Goal: Task Accomplishment & Management: Complete application form

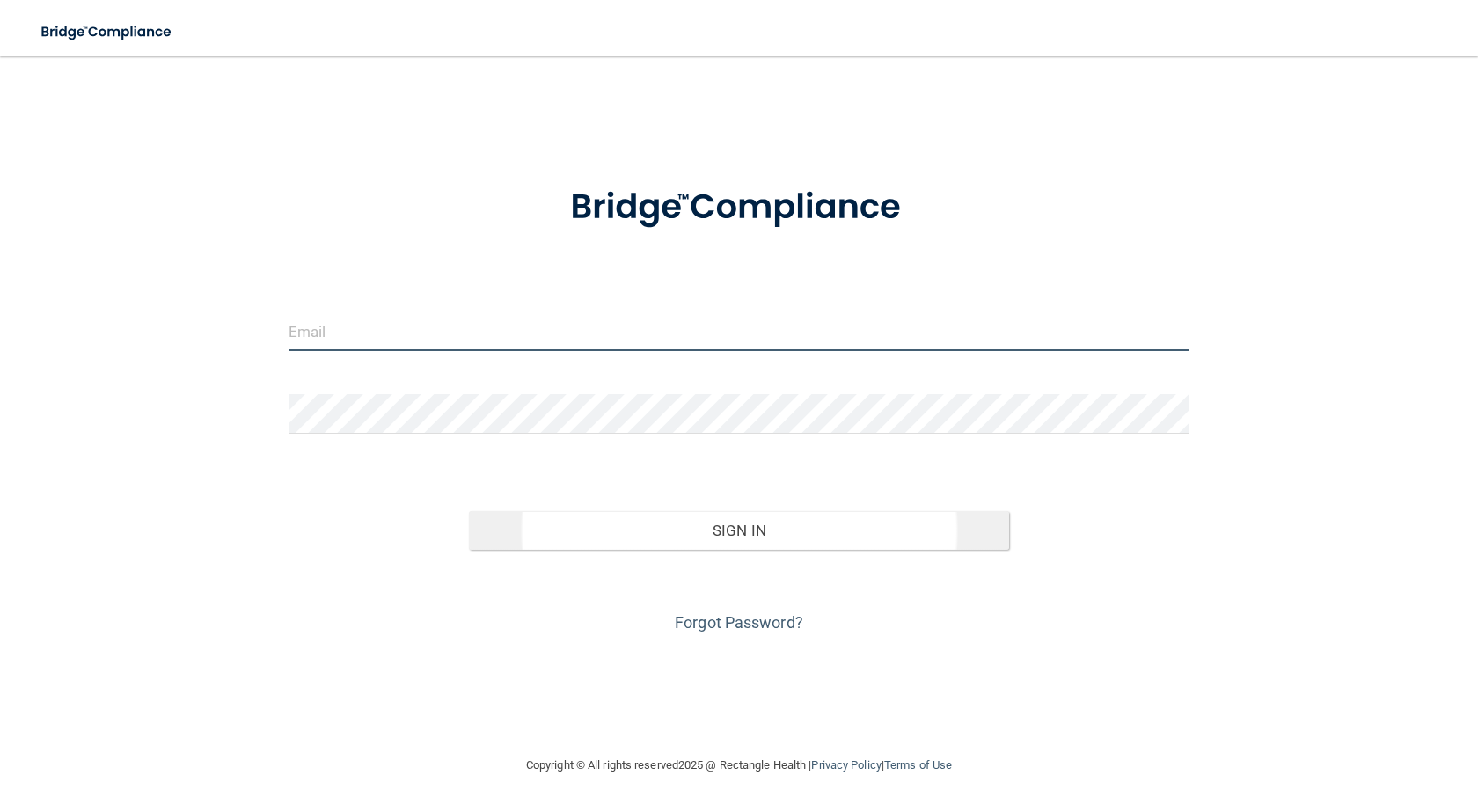
type input "Shanealashawn@icloud.com"
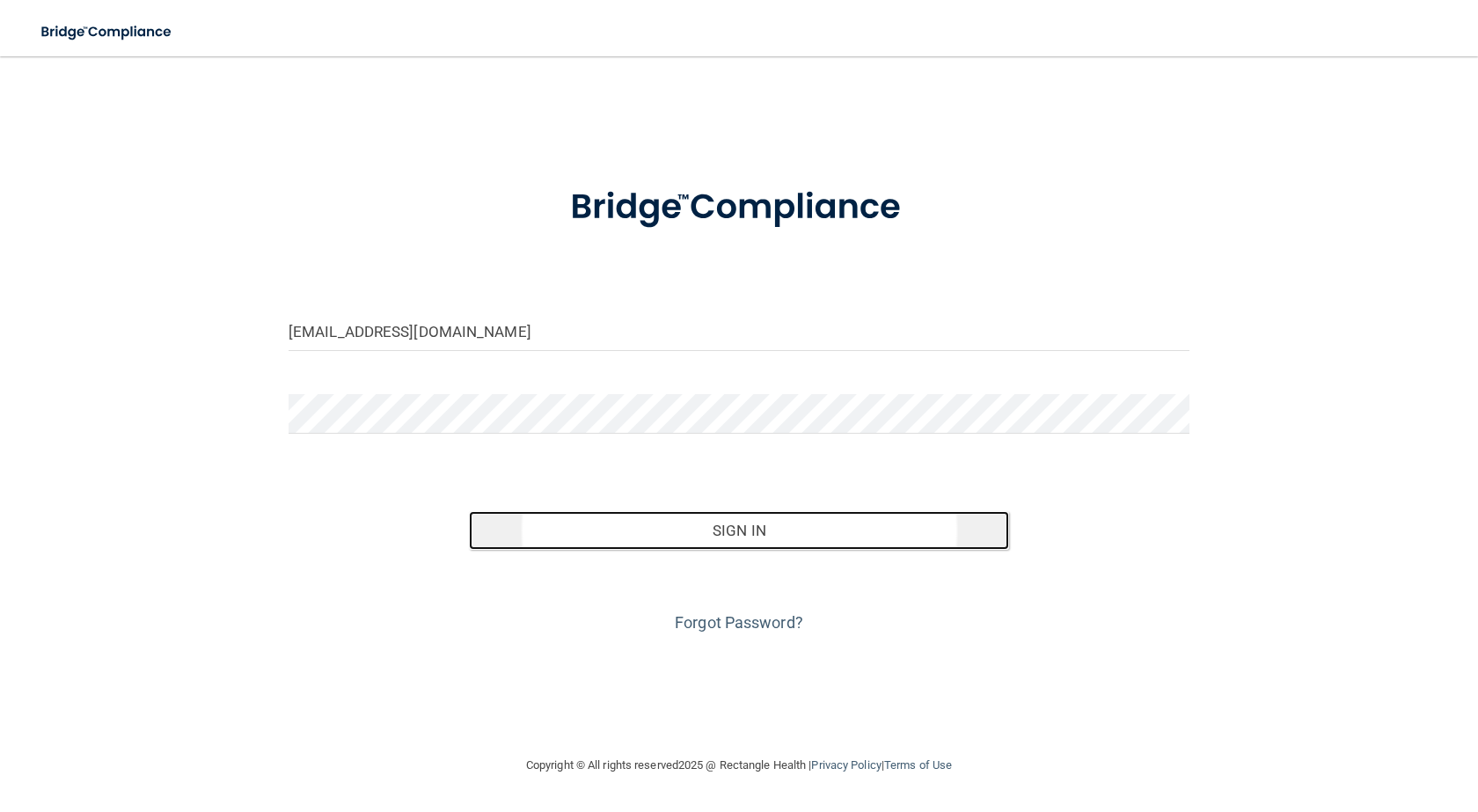
click at [518, 534] on button "Sign In" at bounding box center [739, 529] width 541 height 39
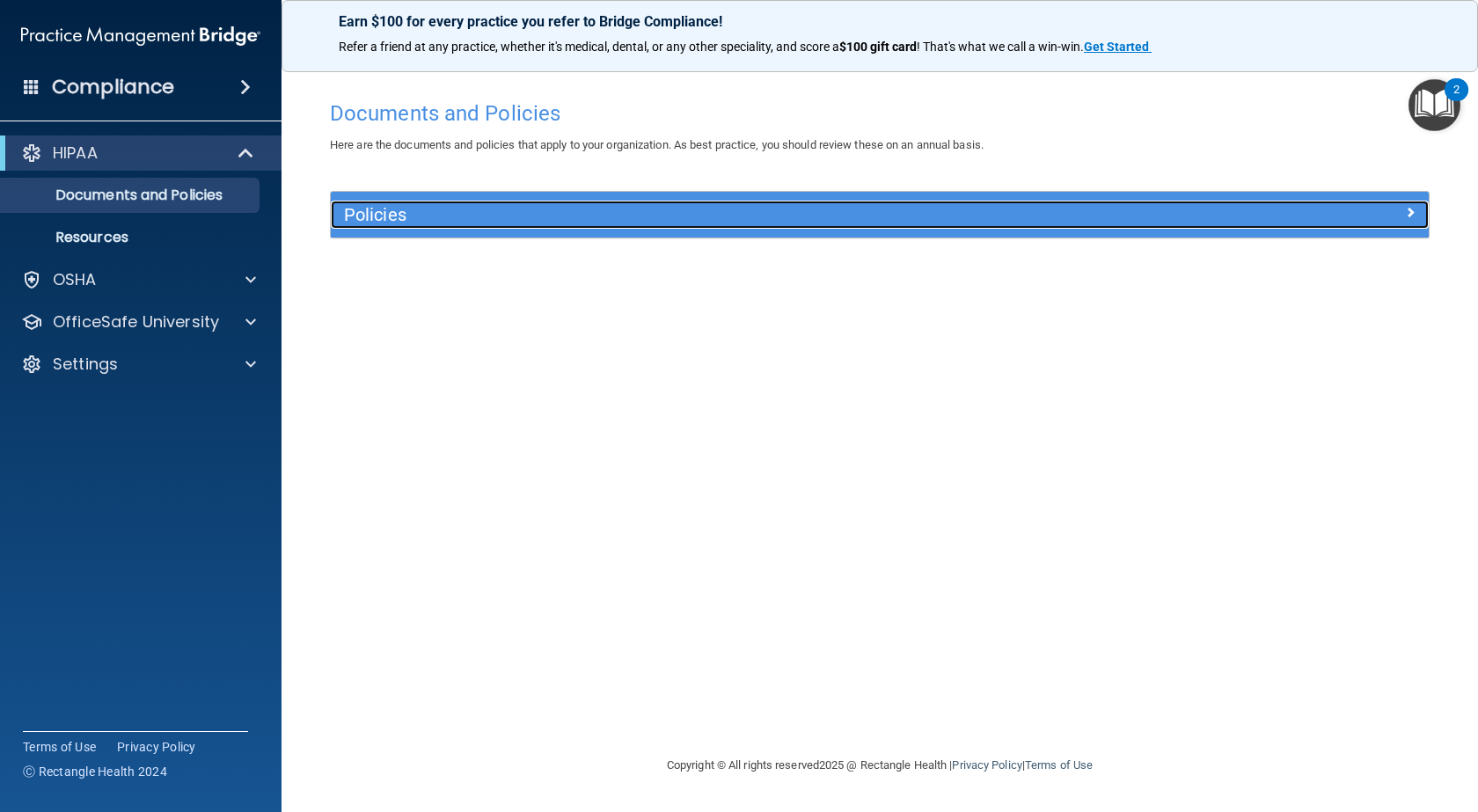
click at [1285, 224] on div "Policies" at bounding box center [880, 214] width 1098 height 28
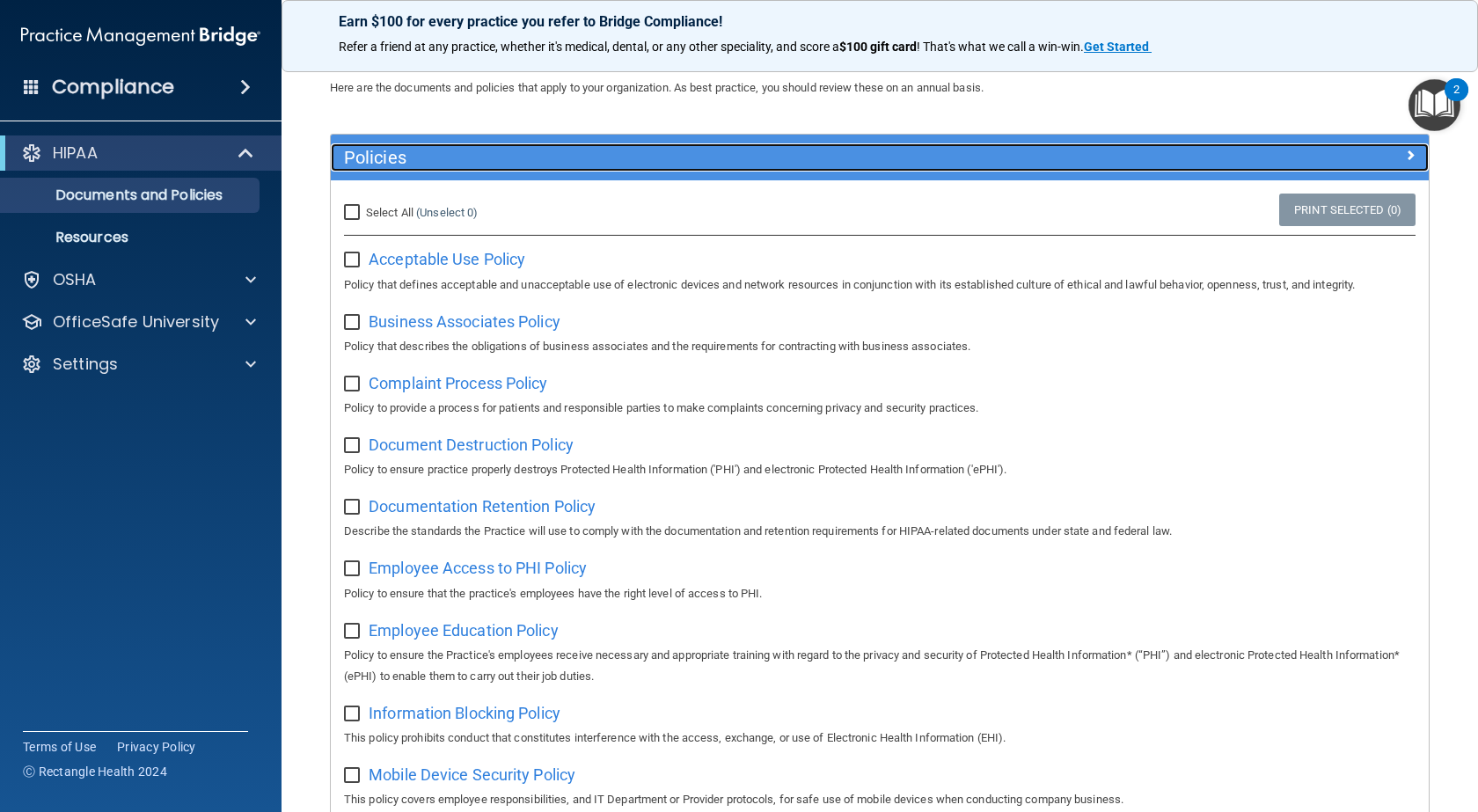
scroll to position [88, 0]
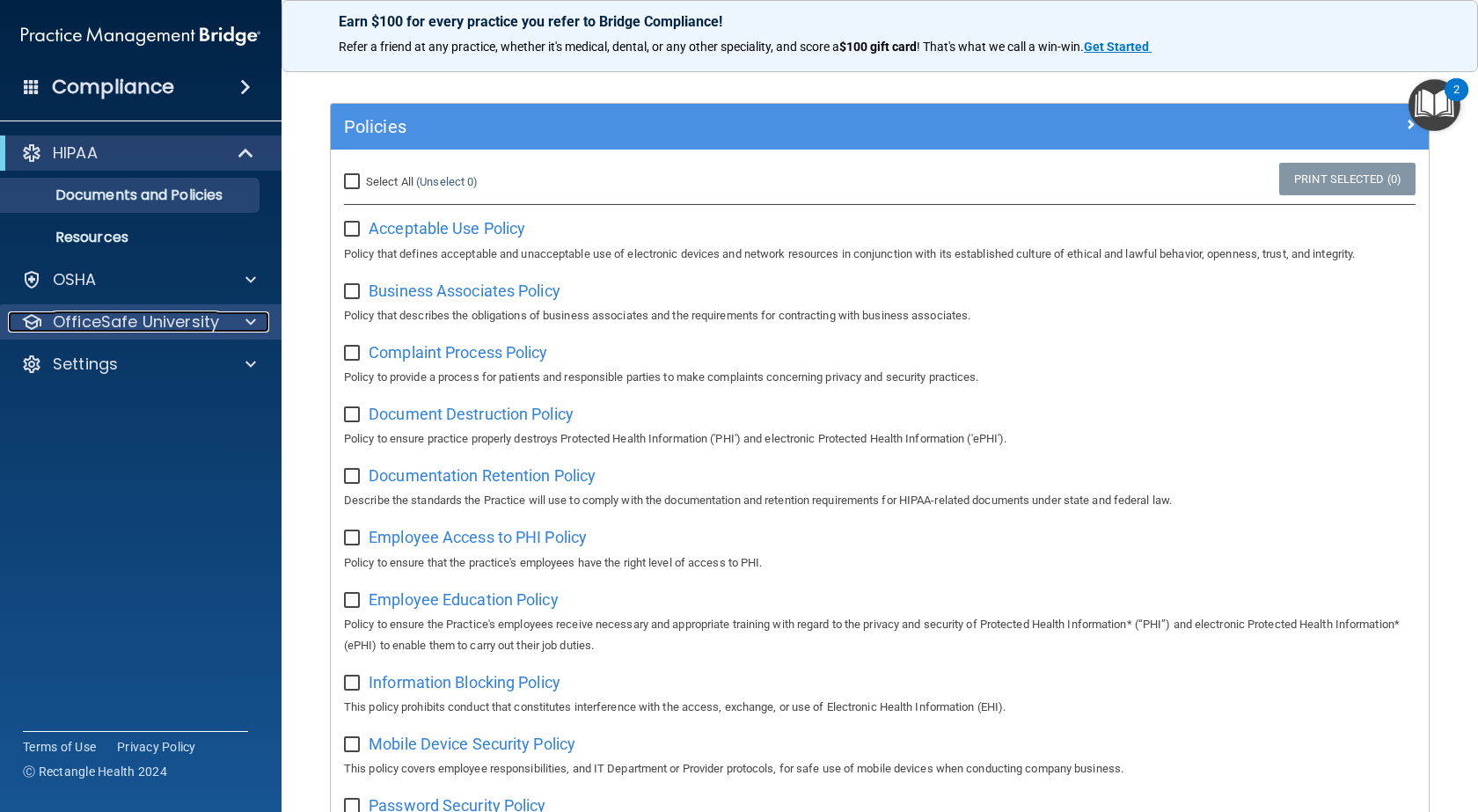
click at [215, 325] on p "OfficeSafe University" at bounding box center [136, 321] width 167 height 21
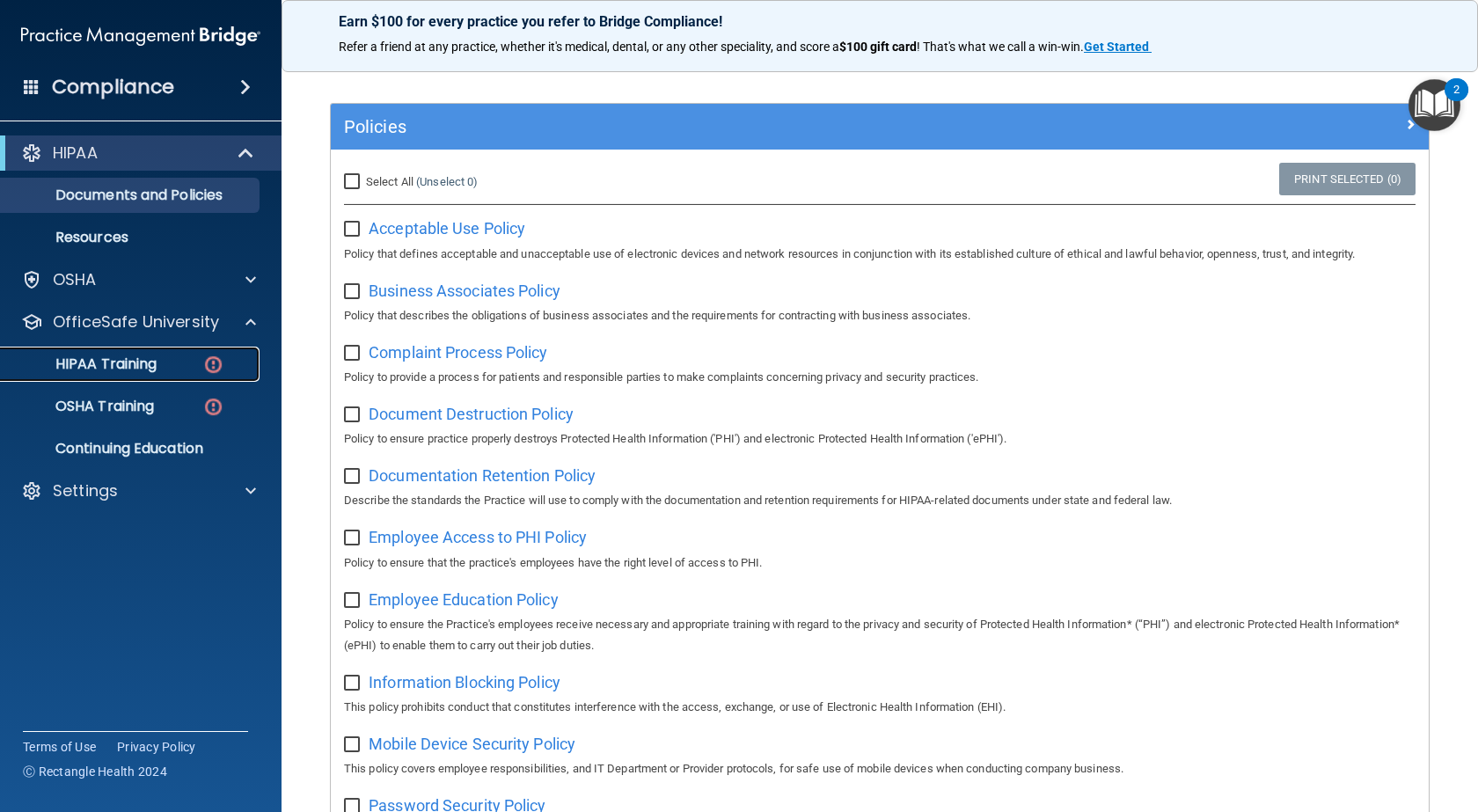
click at [118, 361] on p "HIPAA Training" at bounding box center [84, 364] width 145 height 18
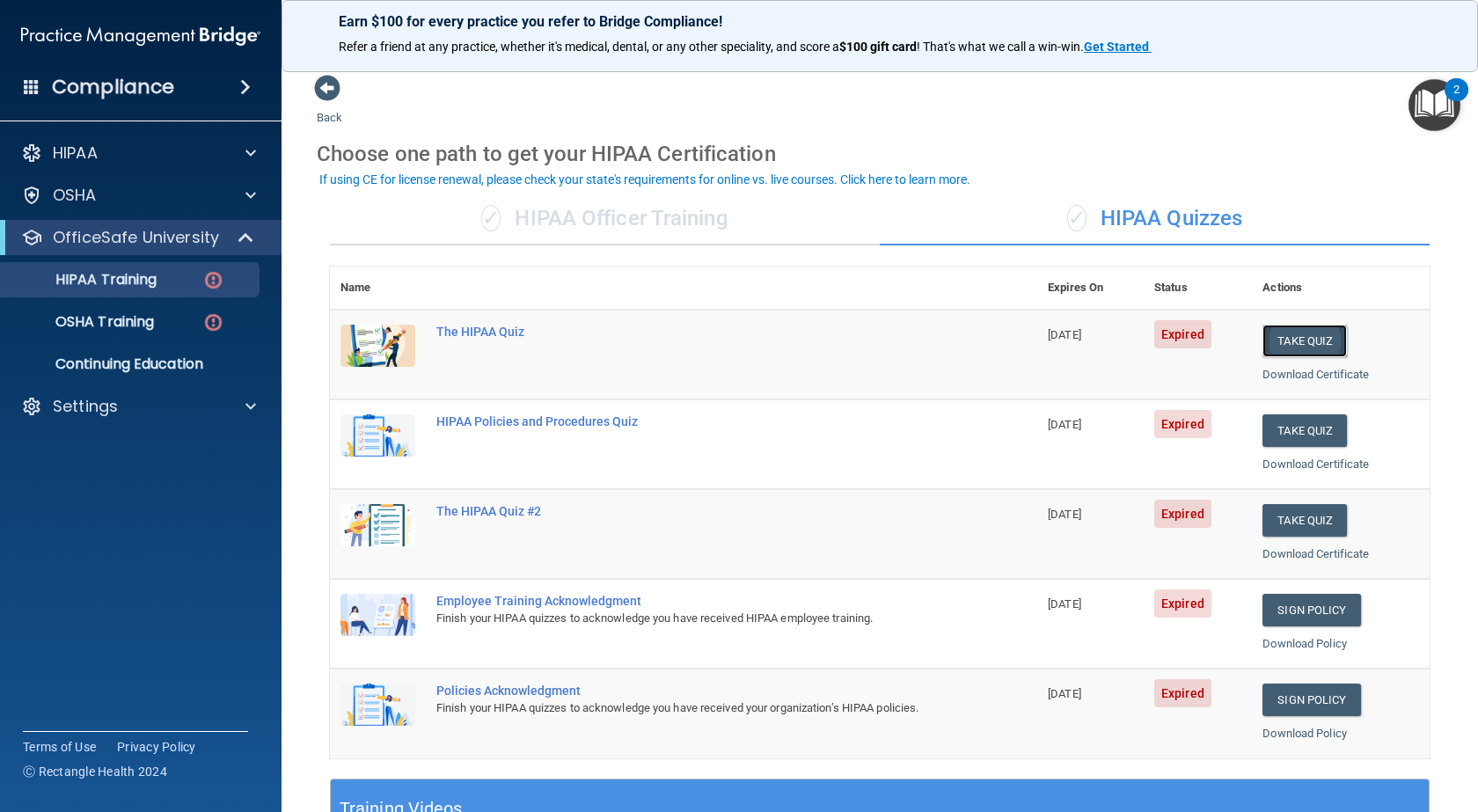
click at [1263, 338] on button "Take Quiz" at bounding box center [1304, 340] width 84 height 33
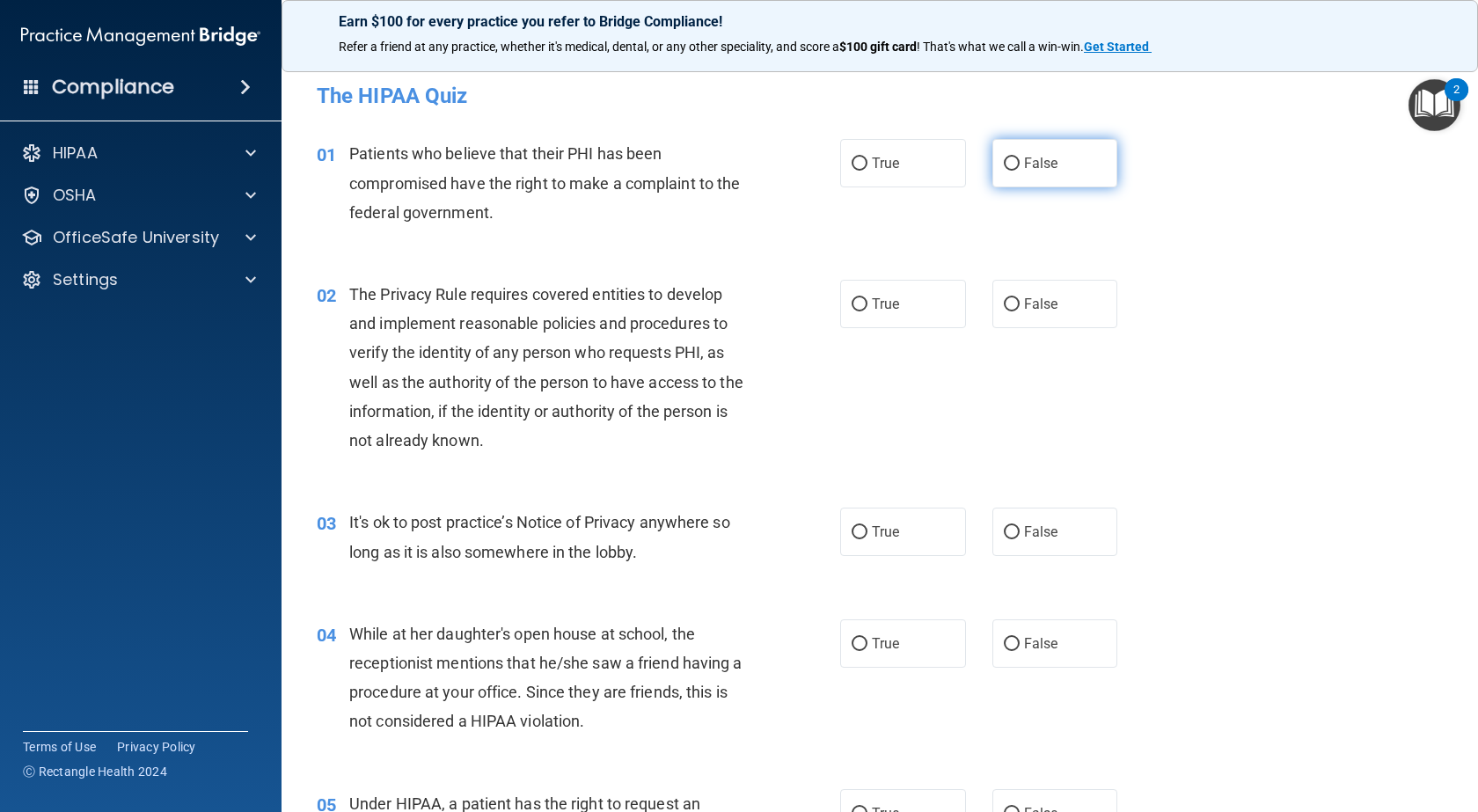
click at [1004, 159] on input "False" at bounding box center [1012, 164] width 16 height 13
radio input "true"
click at [916, 299] on label "True" at bounding box center [903, 303] width 126 height 49
click at [868, 299] on input "True" at bounding box center [860, 304] width 16 height 13
radio input "true"
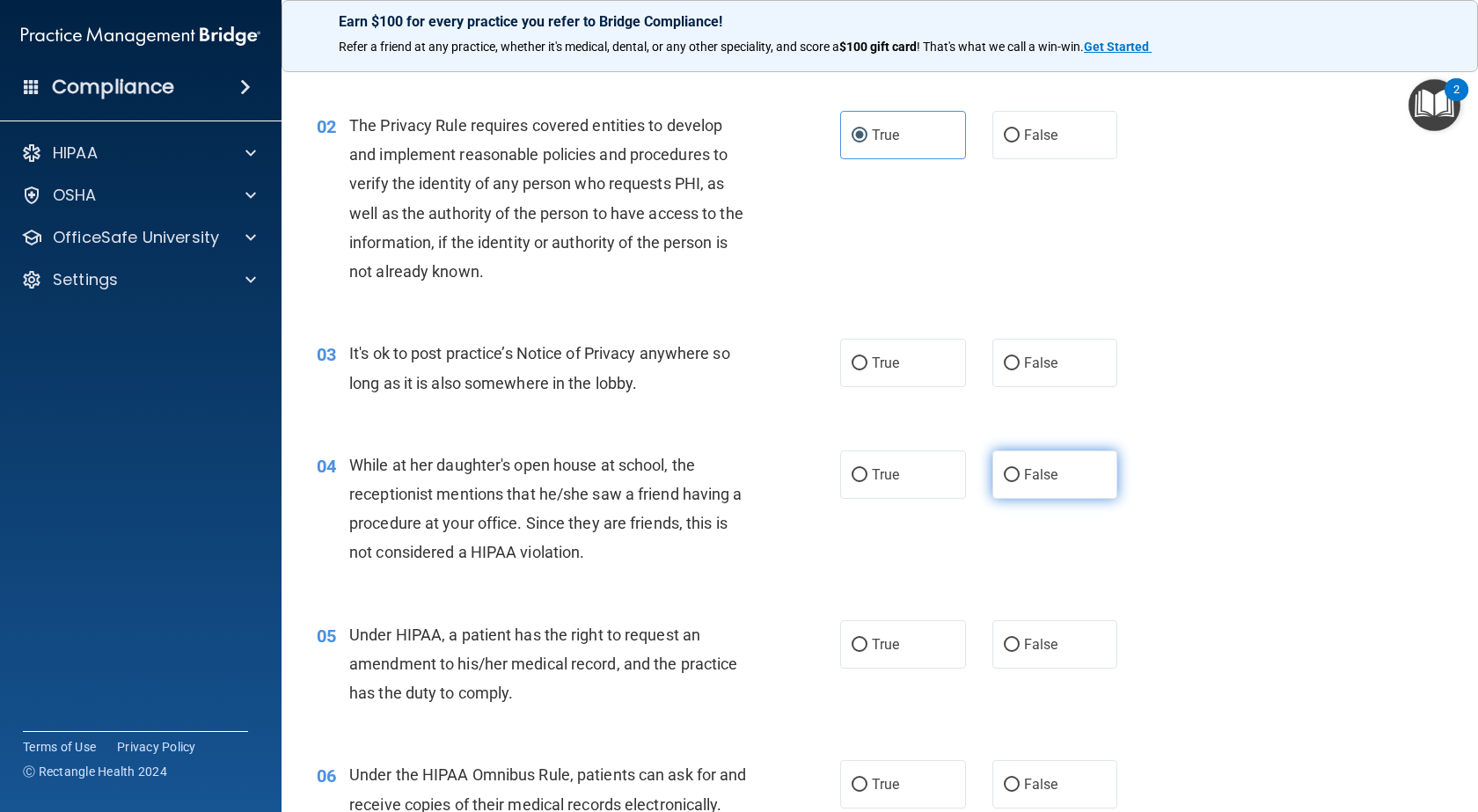
scroll to position [175, 0]
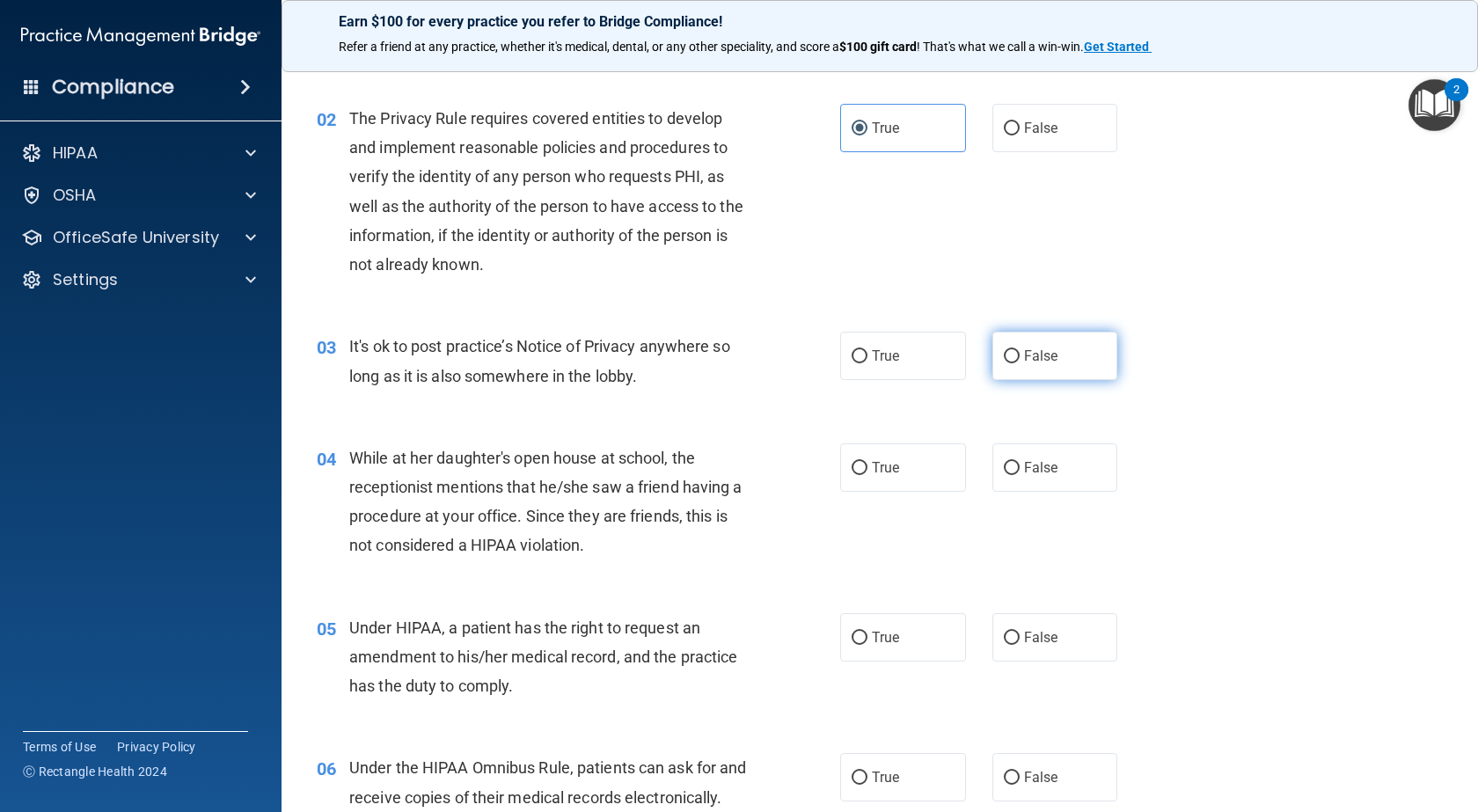
click at [1015, 370] on label "False" at bounding box center [1055, 355] width 126 height 49
click at [1015, 363] on input "False" at bounding box center [1012, 356] width 16 height 13
radio input "true"
drag, startPoint x: 1047, startPoint y: 470, endPoint x: 1057, endPoint y: 505, distance: 36.4
click at [1046, 470] on span "False" at bounding box center [1041, 467] width 35 height 17
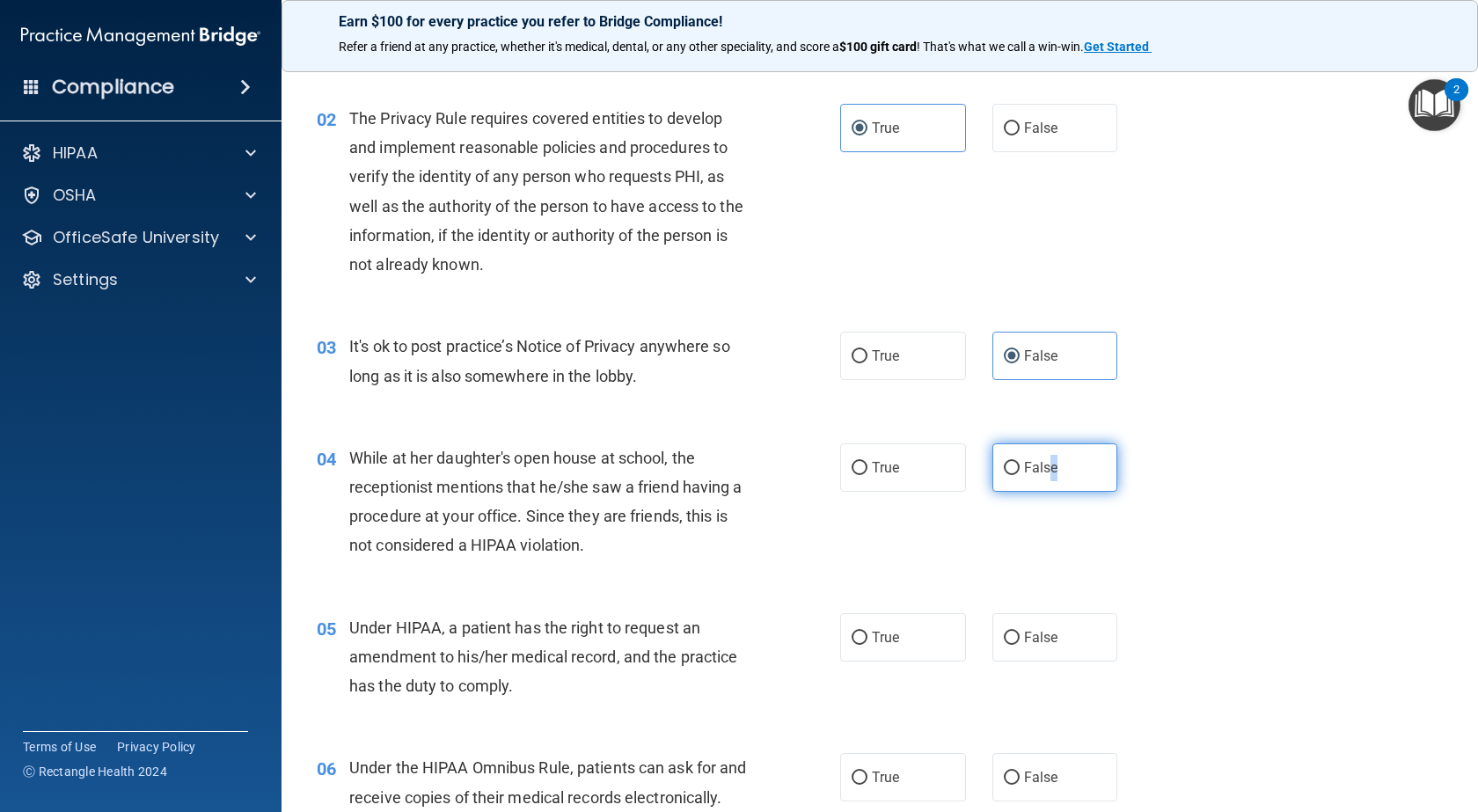
click at [1005, 474] on input "False" at bounding box center [1012, 468] width 16 height 13
radio input "true"
click at [1009, 634] on input "False" at bounding box center [1012, 638] width 16 height 13
radio input "true"
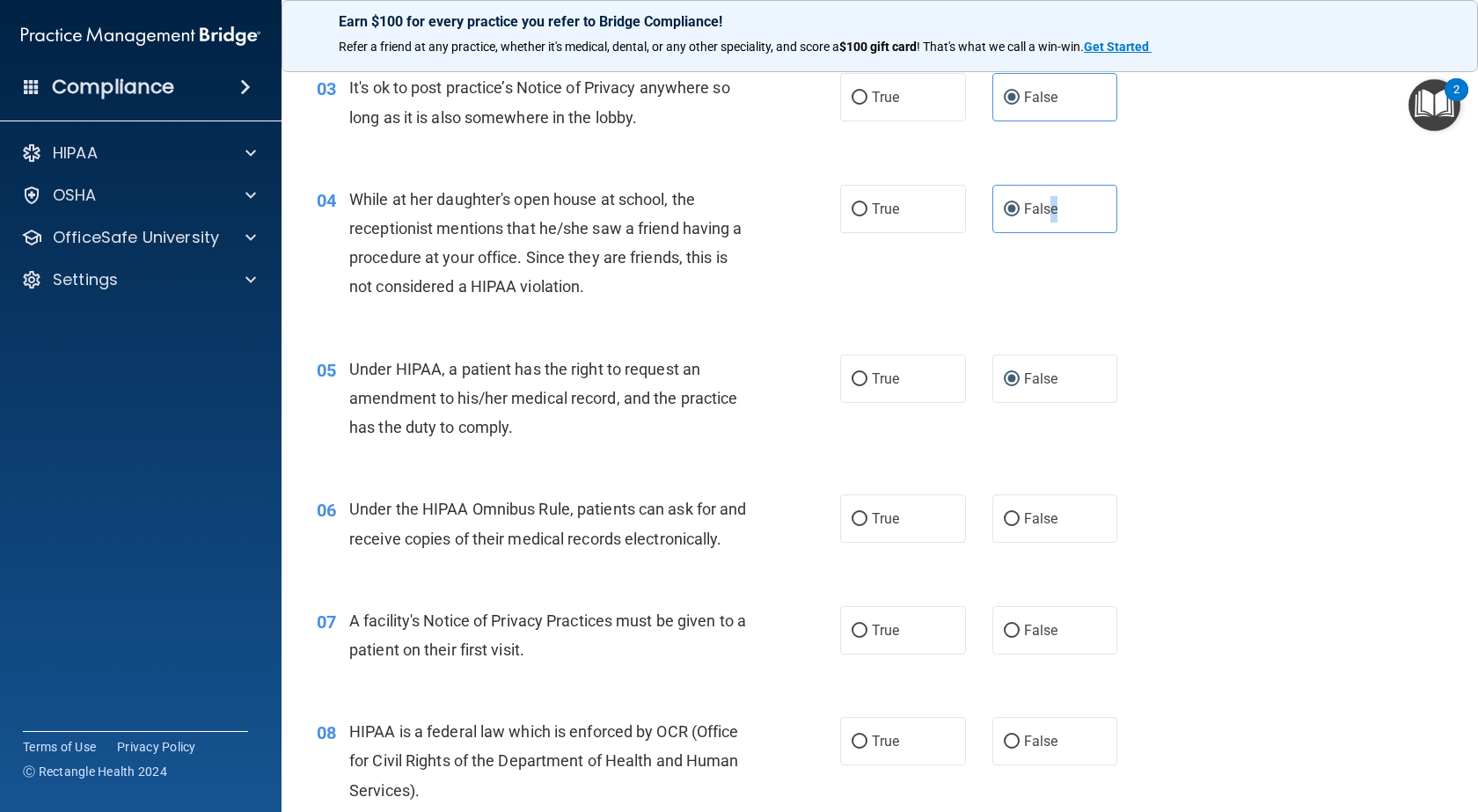
scroll to position [440, 0]
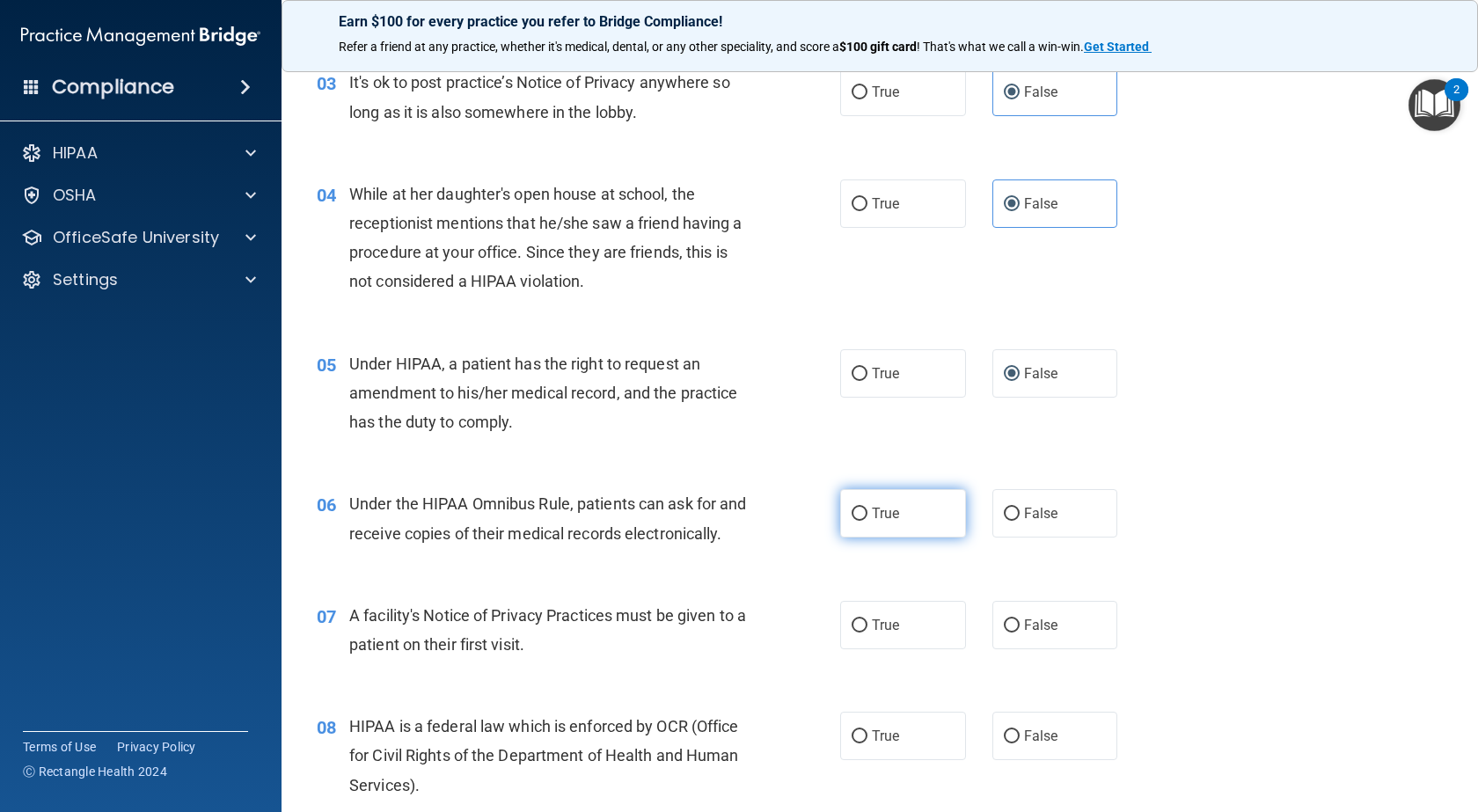
click at [872, 517] on span "True" at bounding box center [885, 513] width 27 height 17
click at [866, 517] on input "True" at bounding box center [860, 514] width 16 height 13
radio input "true"
click at [855, 633] on input "True" at bounding box center [860, 625] width 16 height 13
radio input "true"
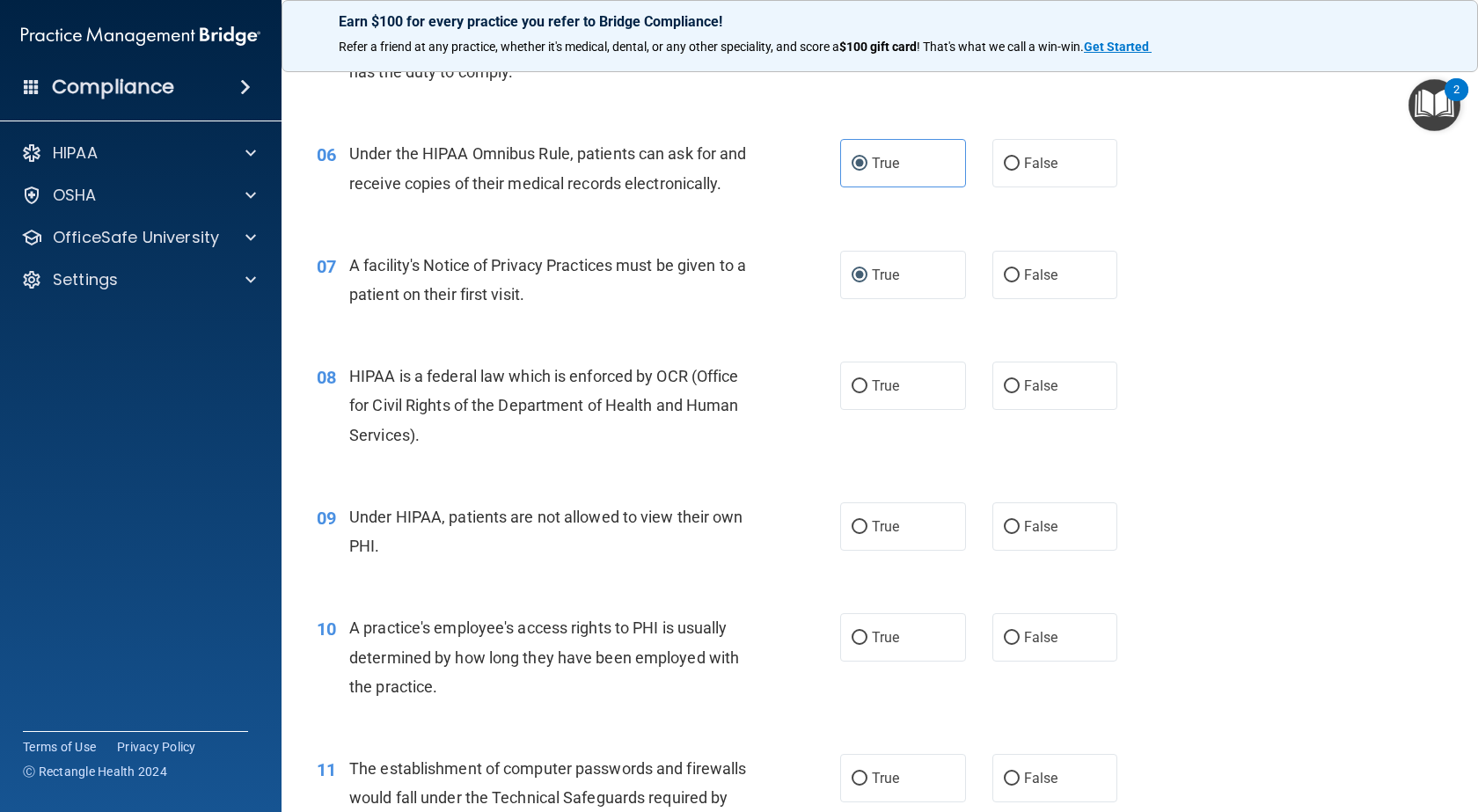
scroll to position [791, 0]
drag, startPoint x: 869, startPoint y: 406, endPoint x: 921, endPoint y: 415, distance: 52.8
click at [872, 393] on span "True" at bounding box center [885, 384] width 27 height 17
click at [868, 392] on input "True" at bounding box center [860, 384] width 16 height 13
radio input "true"
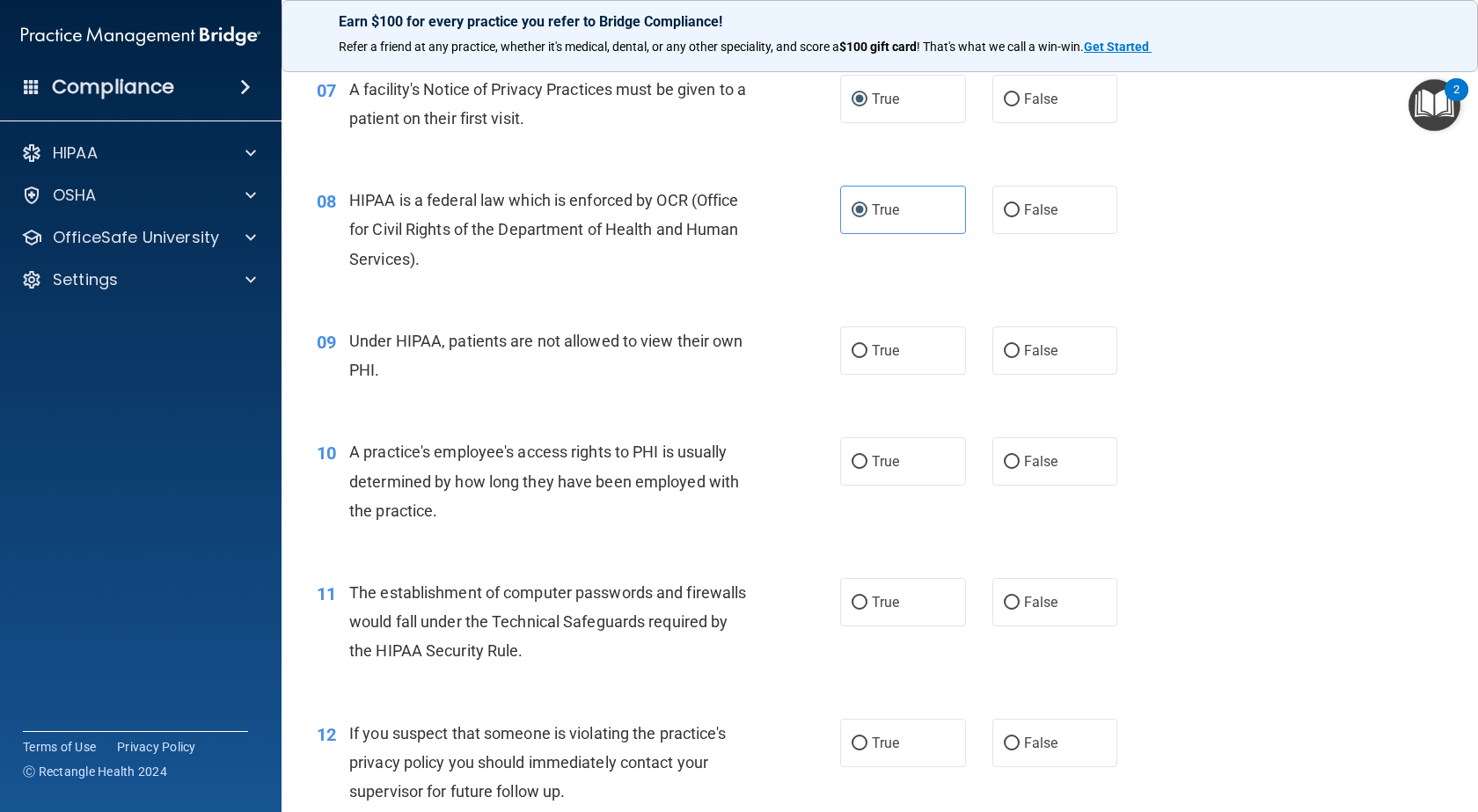
scroll to position [968, 0]
click at [1045, 373] on label "False" at bounding box center [1055, 348] width 126 height 49
click at [1020, 356] on input "False" at bounding box center [1012, 349] width 16 height 13
radio input "true"
click at [1044, 476] on label "False" at bounding box center [1055, 459] width 126 height 49
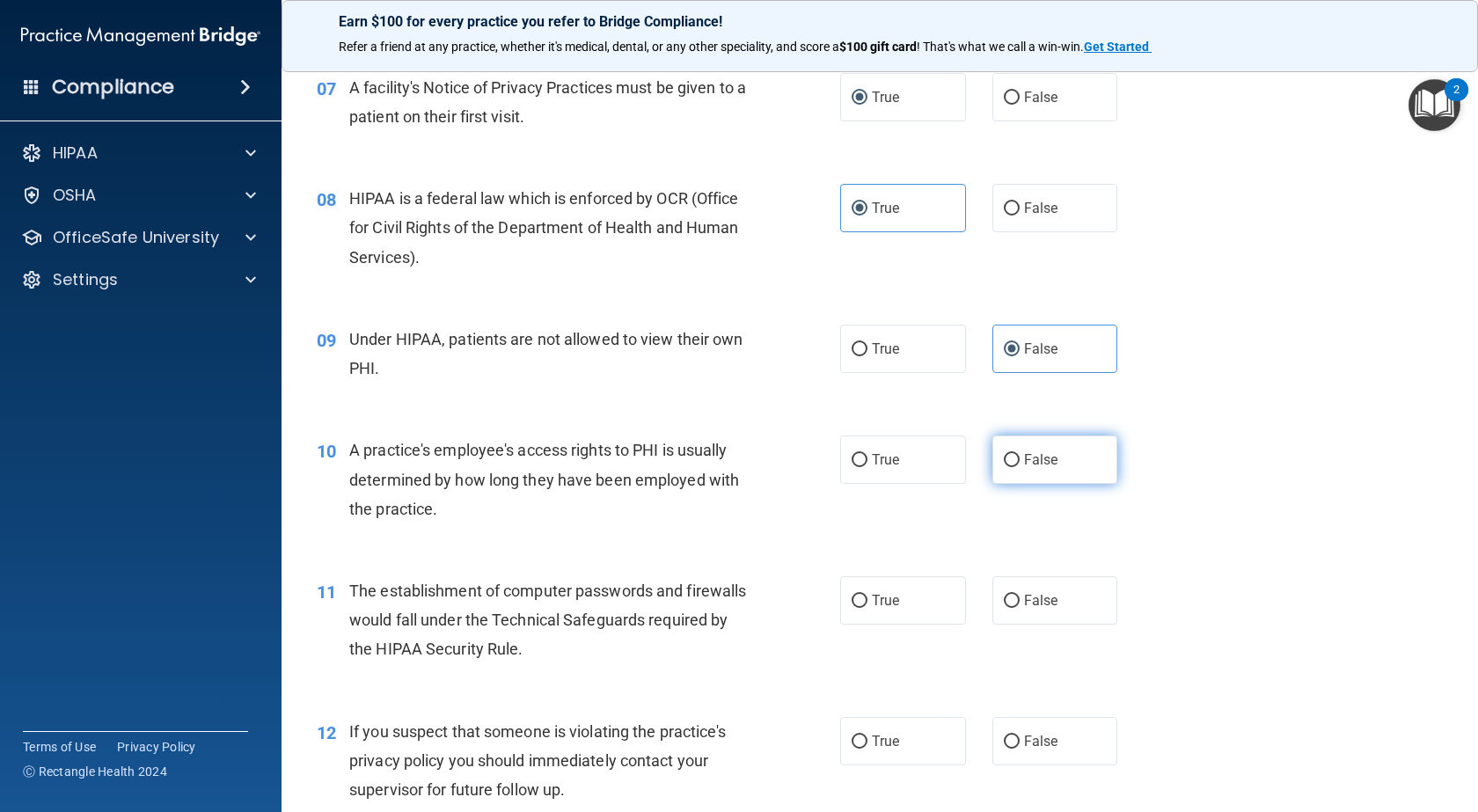
click at [1020, 467] on input "False" at bounding box center [1012, 460] width 16 height 13
radio input "true"
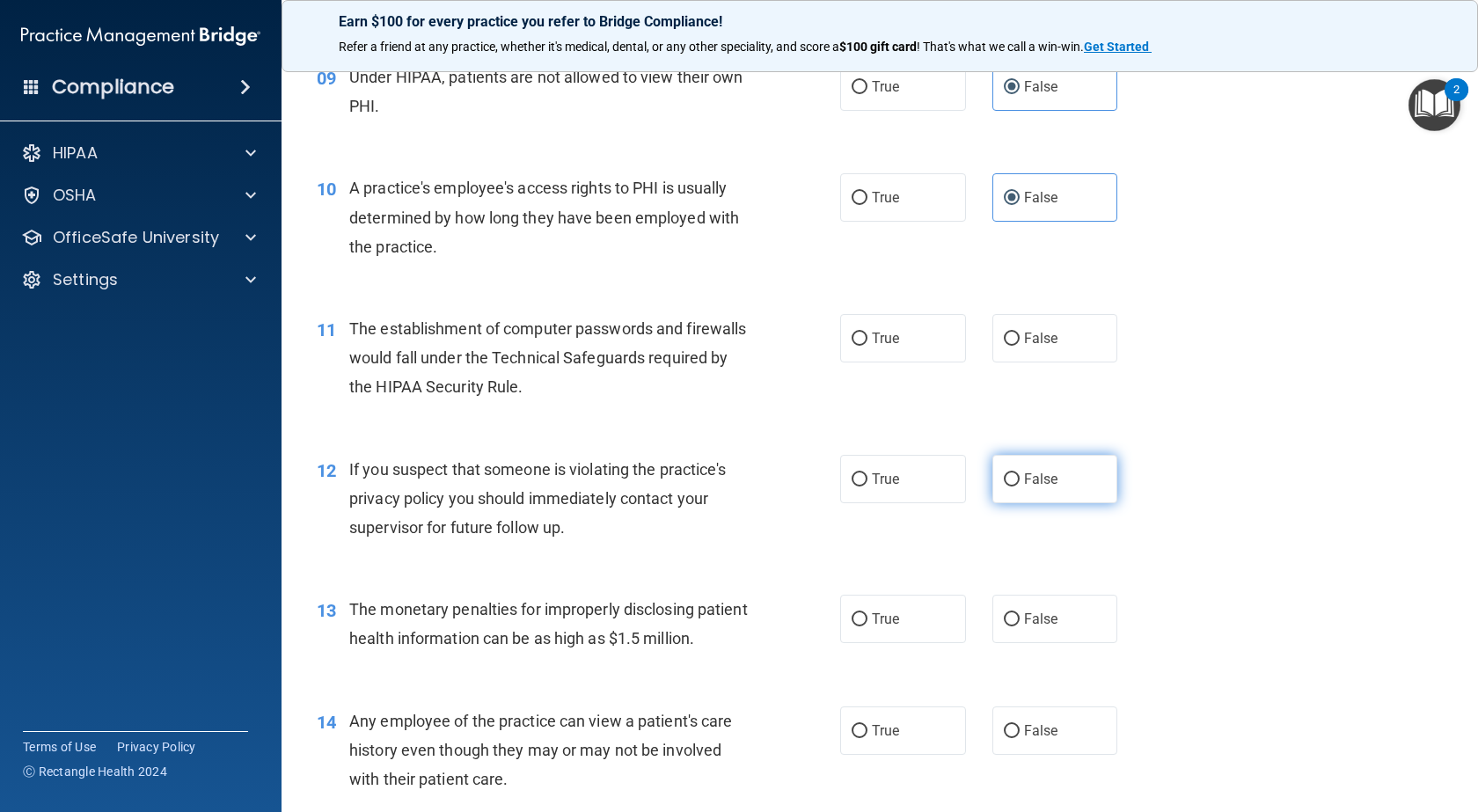
scroll to position [1231, 0]
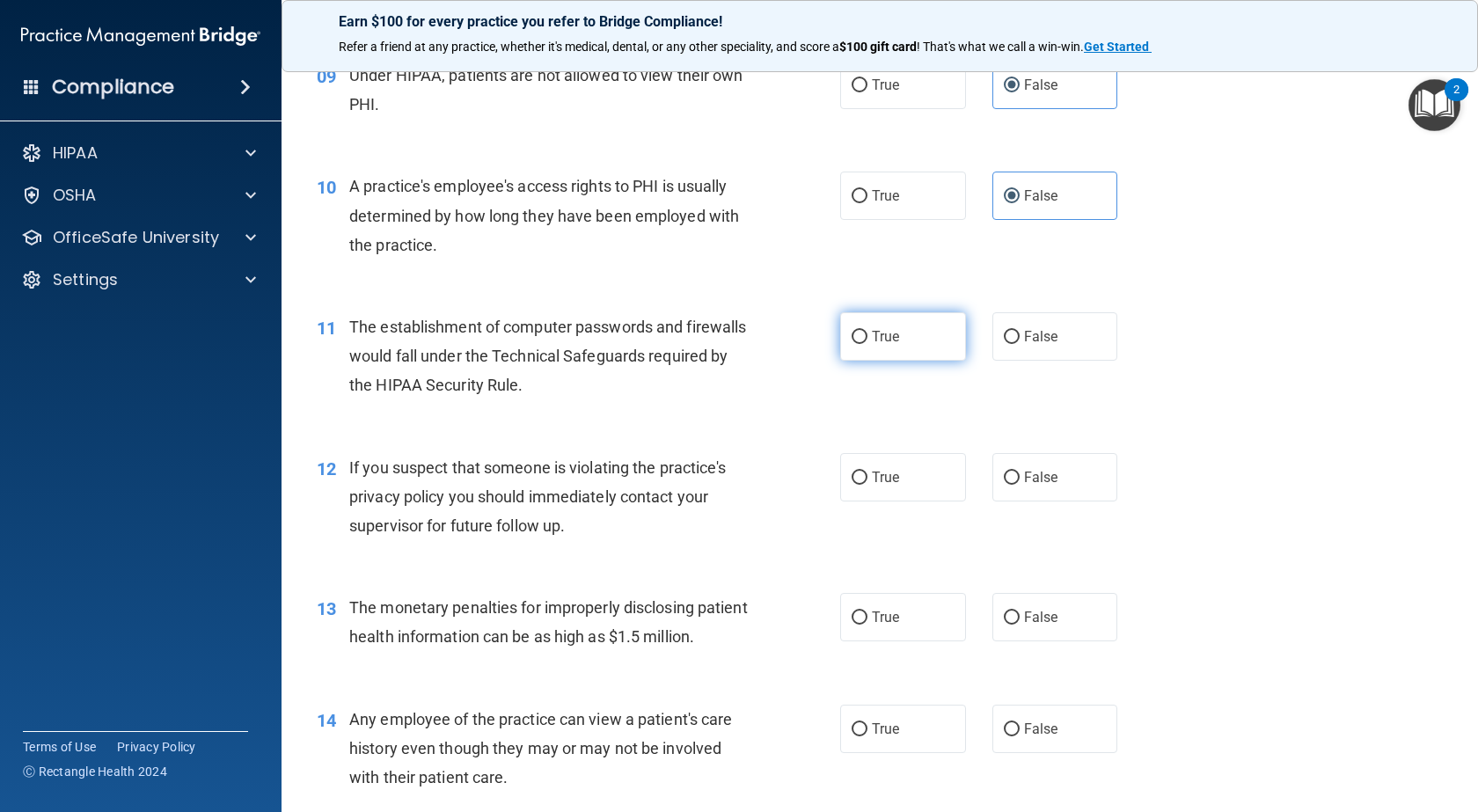
drag, startPoint x: 883, startPoint y: 349, endPoint x: 890, endPoint y: 376, distance: 27.9
click at [883, 353] on label "True" at bounding box center [903, 336] width 126 height 49
click at [868, 344] on input "True" at bounding box center [860, 337] width 16 height 13
radio input "true"
drag, startPoint x: 888, startPoint y: 515, endPoint x: 916, endPoint y: 534, distance: 33.8
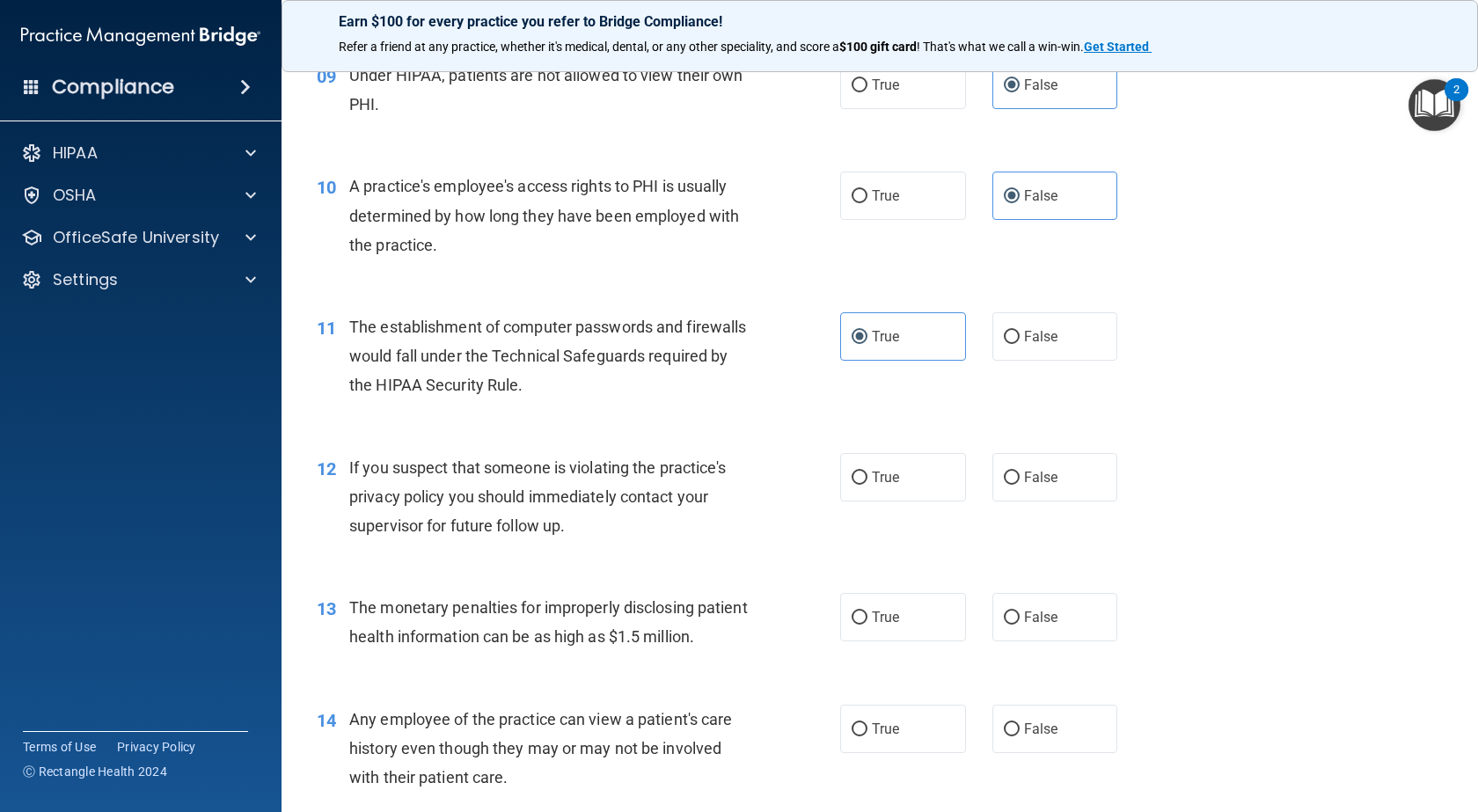
click at [887, 502] on label "True" at bounding box center [903, 477] width 126 height 49
click at [868, 485] on input "True" at bounding box center [860, 477] width 16 height 13
radio input "true"
click at [872, 626] on span "True" at bounding box center [885, 617] width 27 height 17
click at [868, 625] on input "True" at bounding box center [860, 617] width 16 height 13
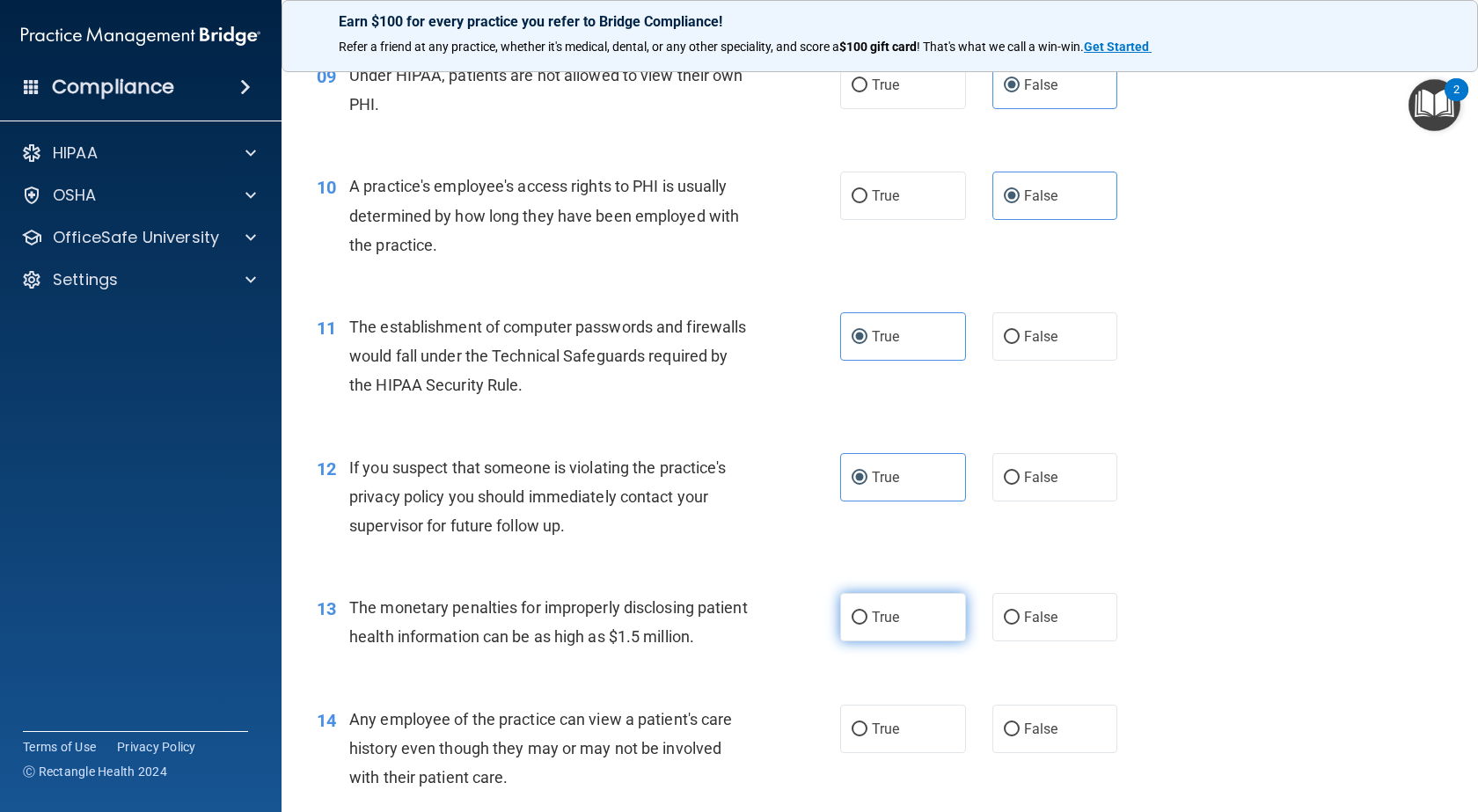
radio input "true"
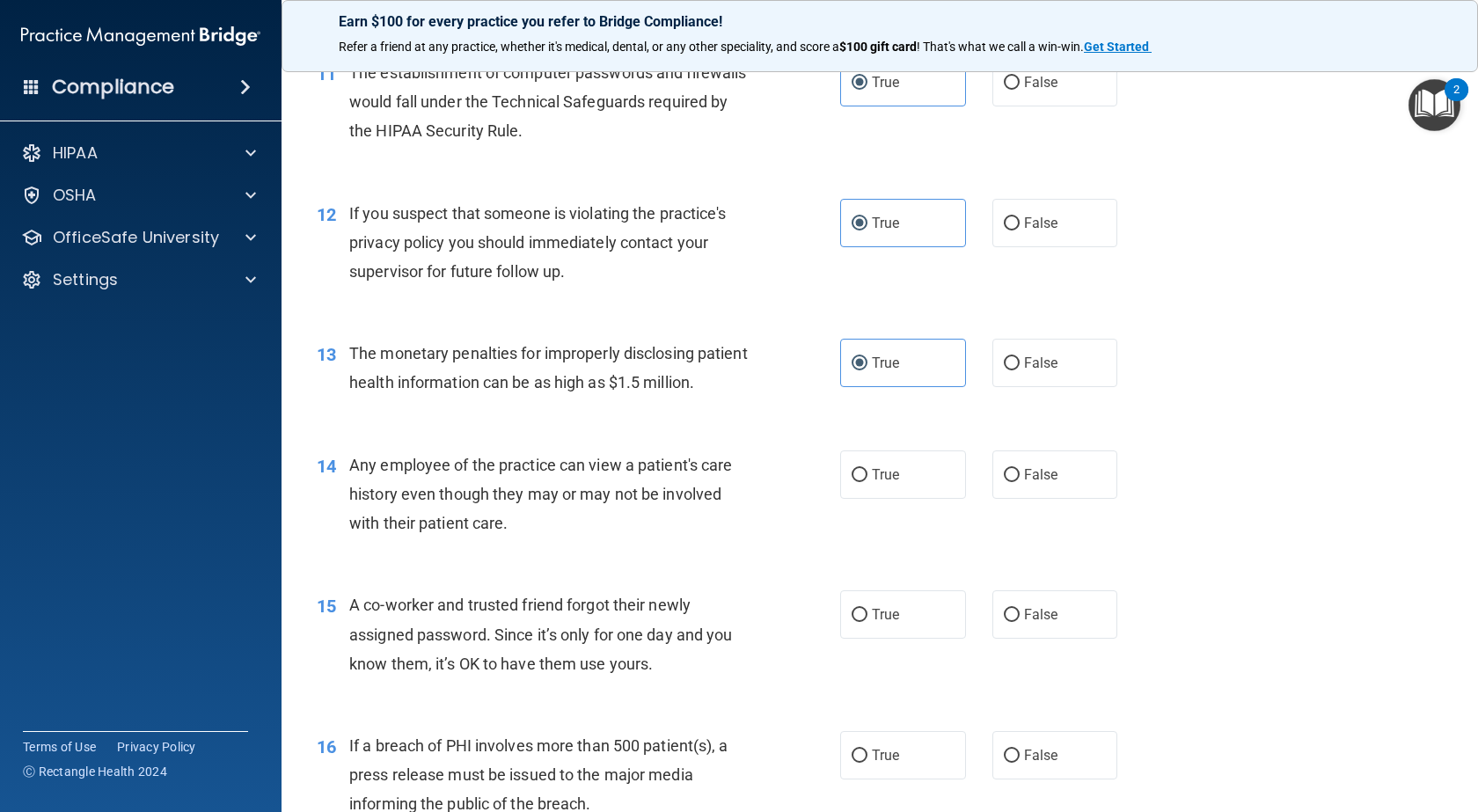
scroll to position [1495, 0]
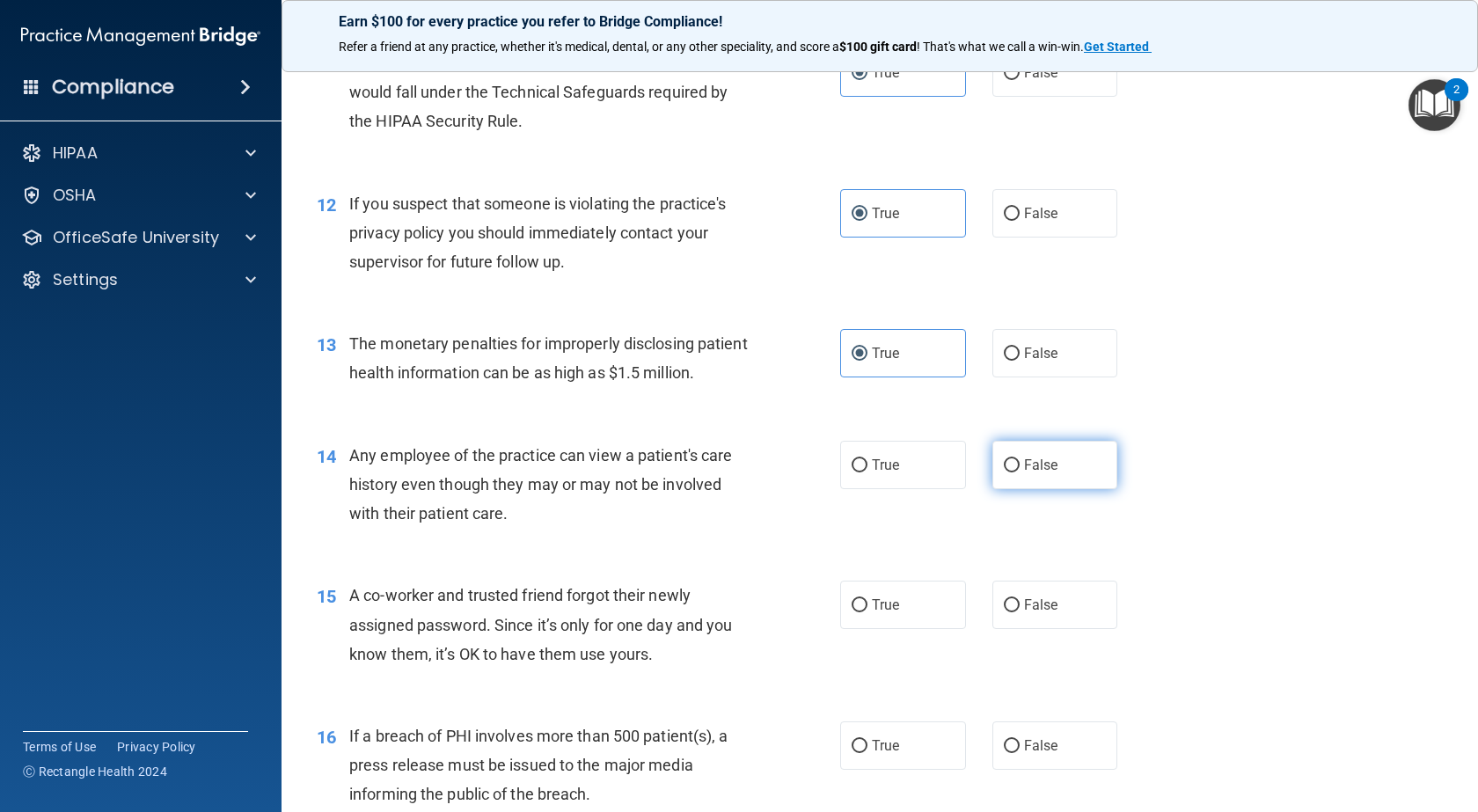
click at [1038, 473] on span "False" at bounding box center [1041, 464] width 35 height 17
click at [1020, 472] on input "False" at bounding box center [1012, 465] width 16 height 13
radio input "true"
click at [1028, 613] on span "False" at bounding box center [1041, 604] width 35 height 17
click at [1020, 612] on input "False" at bounding box center [1012, 605] width 16 height 13
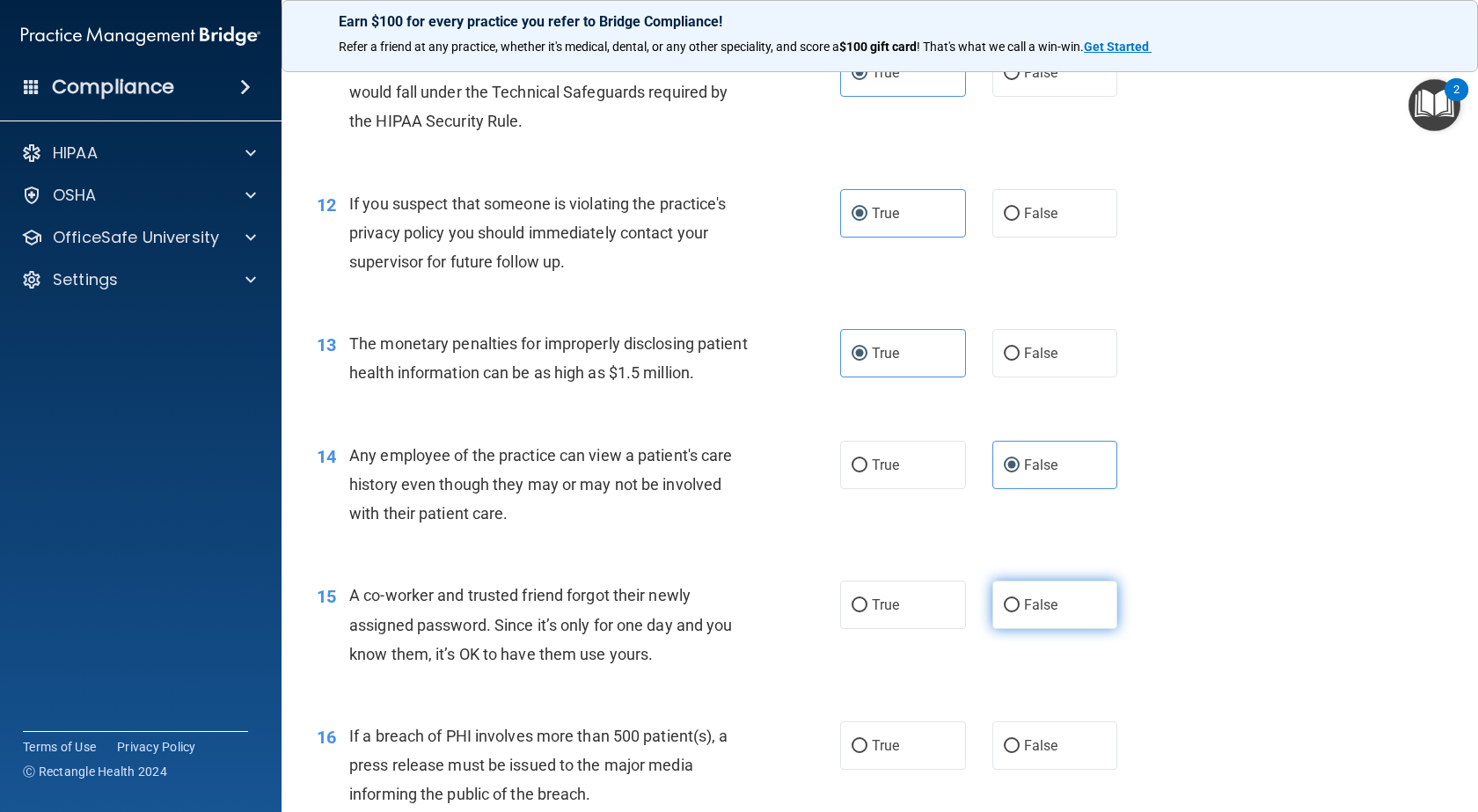
radio input "true"
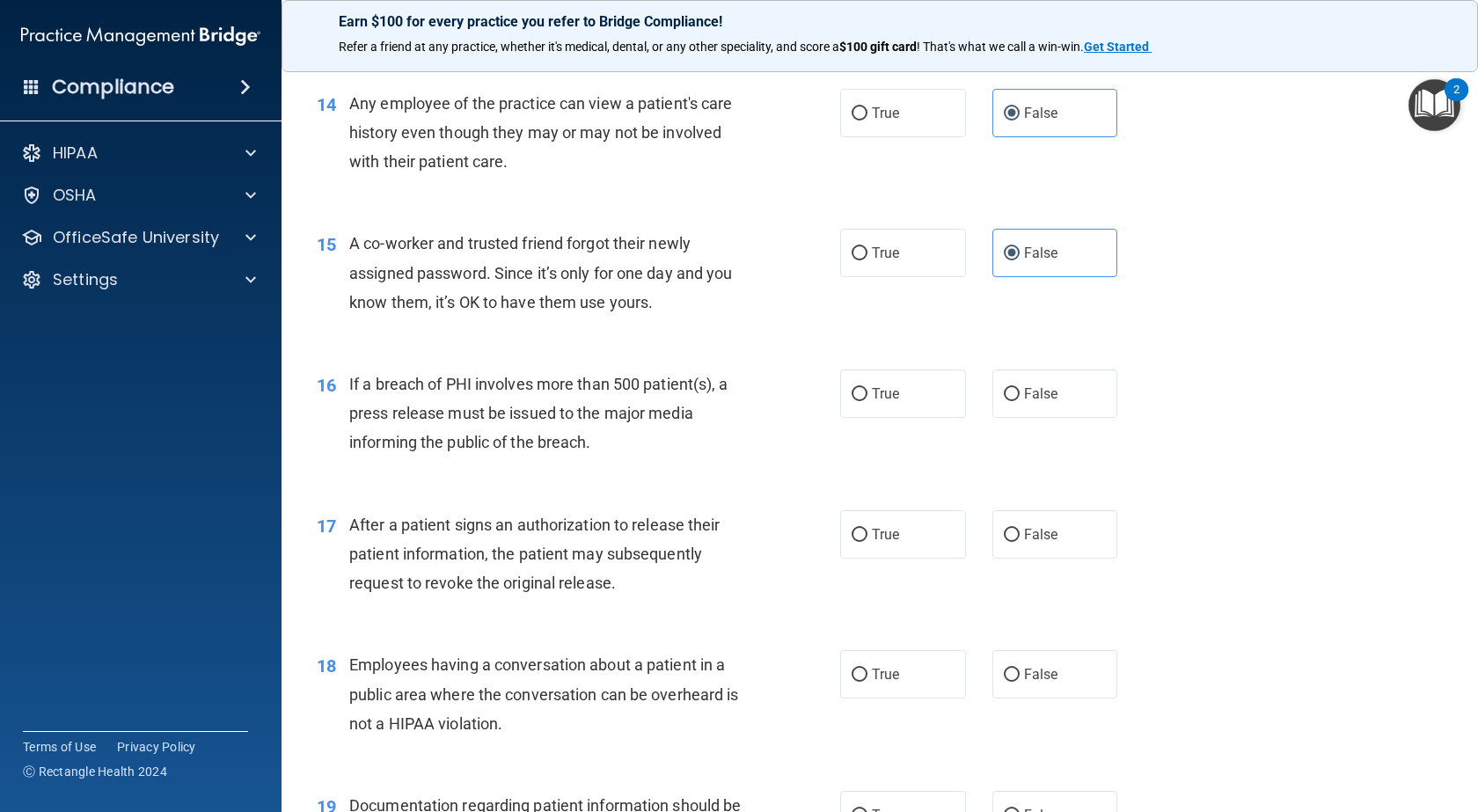
scroll to position [1934, 0]
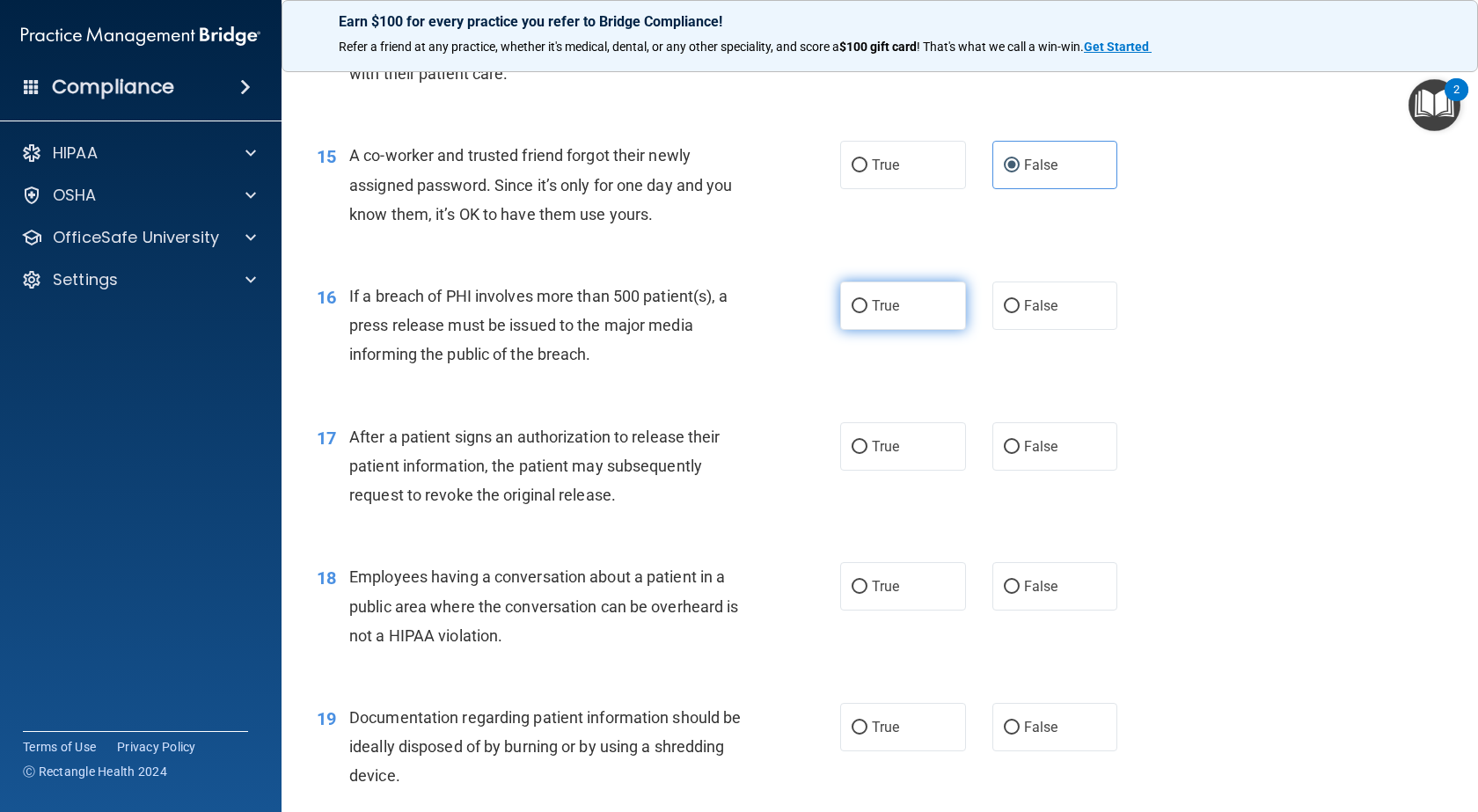
click at [898, 330] on label "True" at bounding box center [903, 305] width 126 height 49
click at [868, 313] on input "True" at bounding box center [860, 305] width 16 height 13
radio input "true"
click at [890, 471] on label "True" at bounding box center [903, 446] width 126 height 49
click at [868, 454] on input "True" at bounding box center [860, 446] width 16 height 13
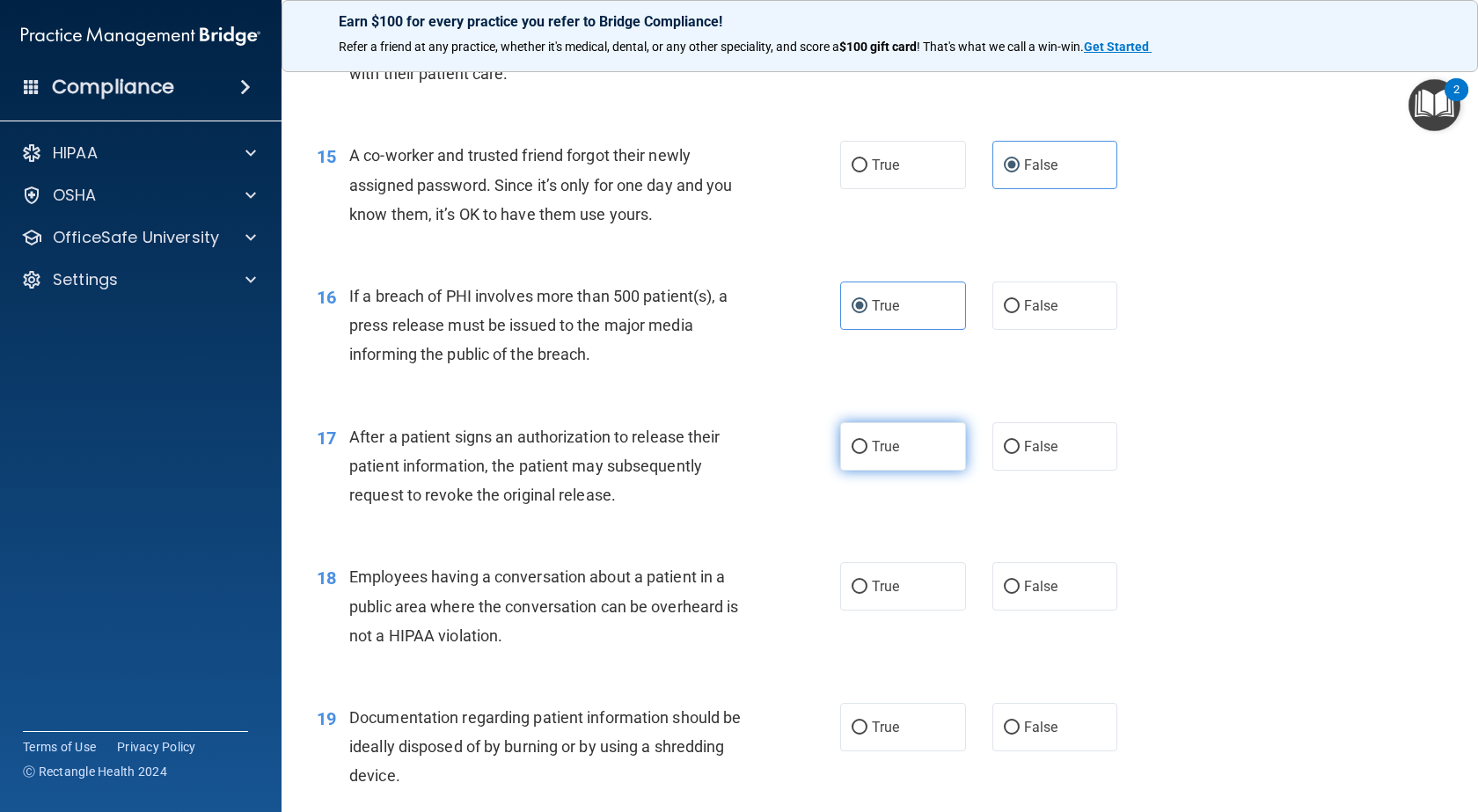
radio input "true"
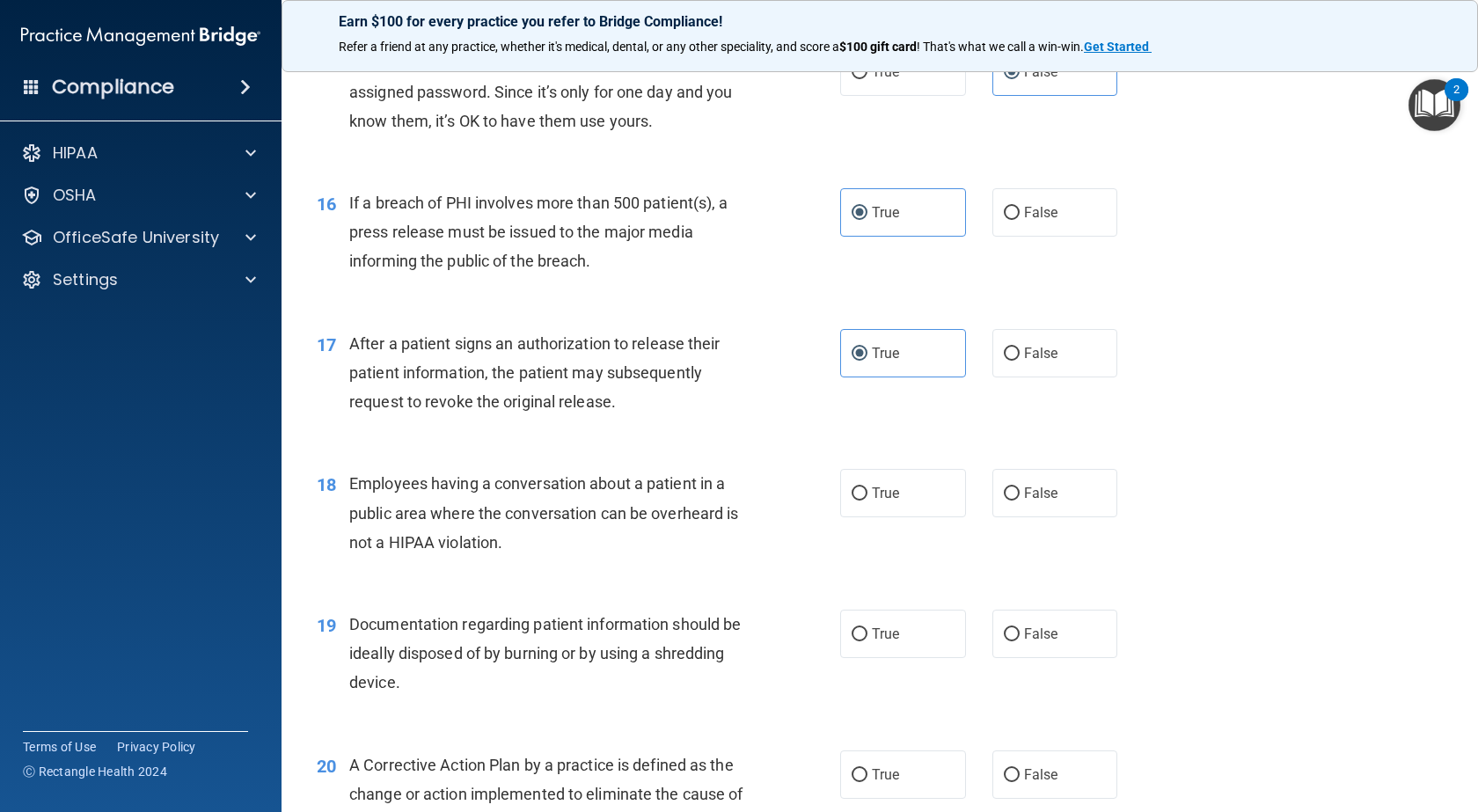
scroll to position [2199, 0]
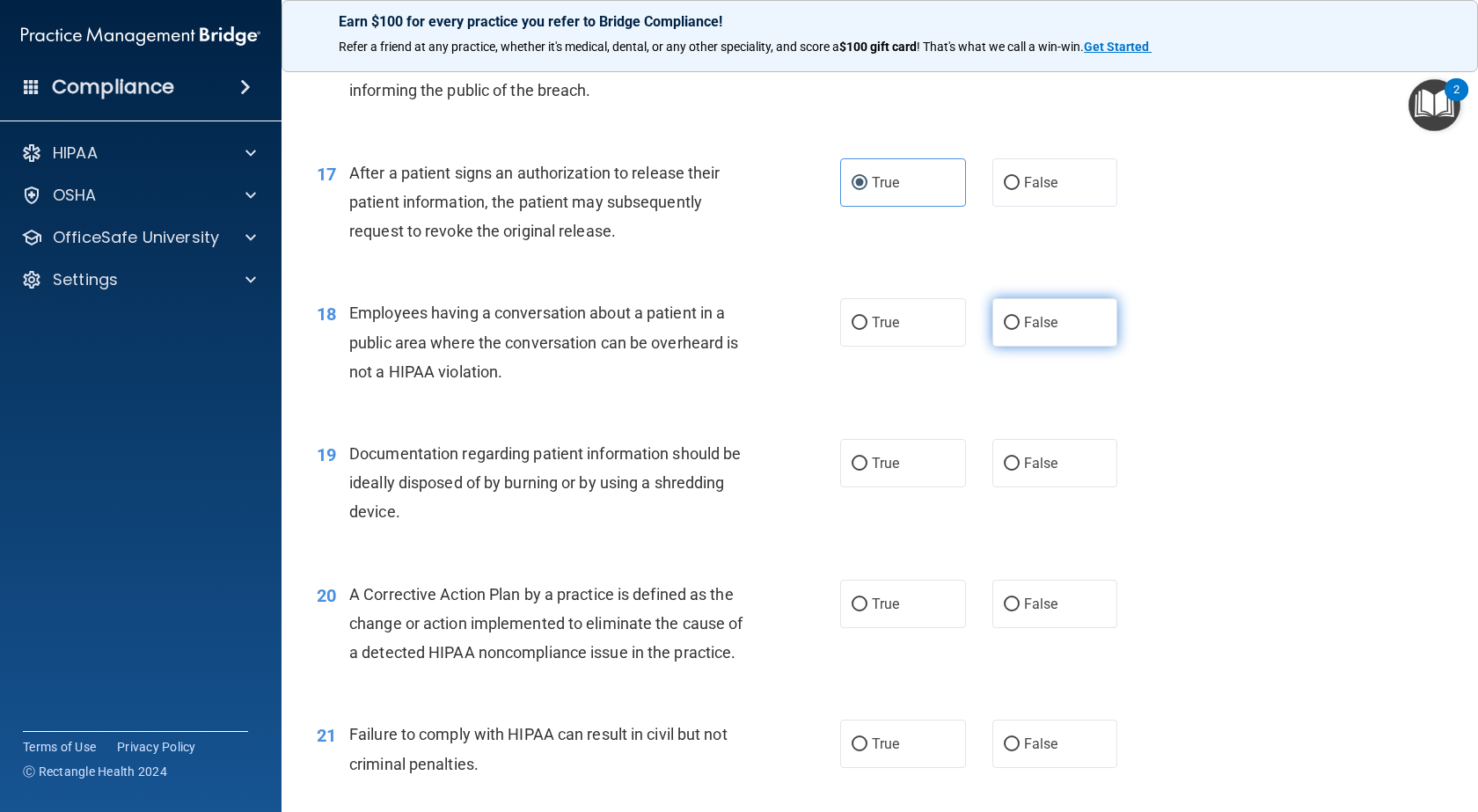
click at [1027, 346] on label "False" at bounding box center [1055, 322] width 126 height 49
click at [1020, 330] on input "False" at bounding box center [1012, 322] width 16 height 13
radio input "true"
click at [900, 487] on label "True" at bounding box center [903, 463] width 126 height 49
click at [868, 471] on input "True" at bounding box center [860, 463] width 16 height 13
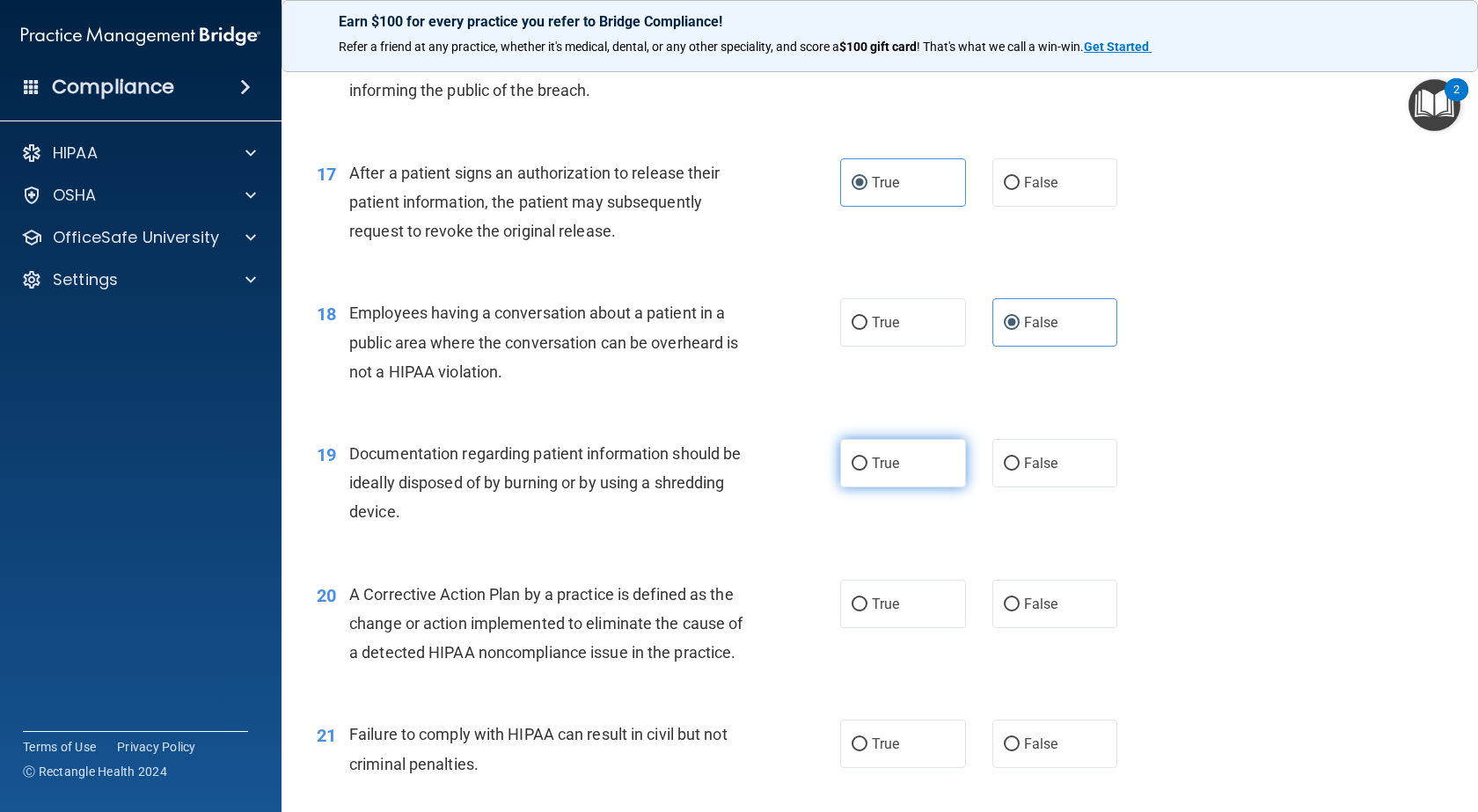
radio input "true"
click at [872, 612] on span "True" at bounding box center [885, 604] width 27 height 17
click at [868, 611] on input "True" at bounding box center [860, 604] width 16 height 13
radio input "true"
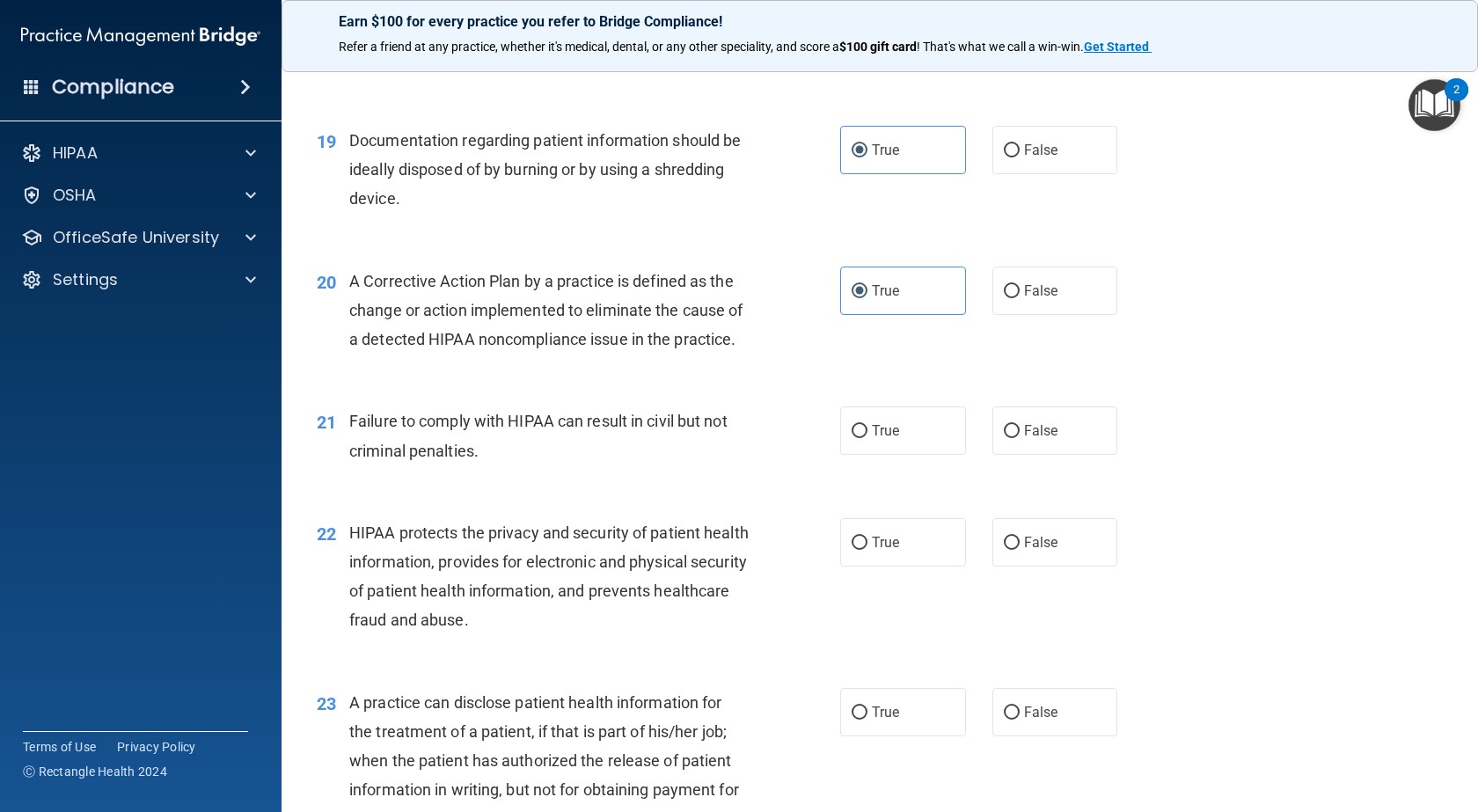
scroll to position [2550, 0]
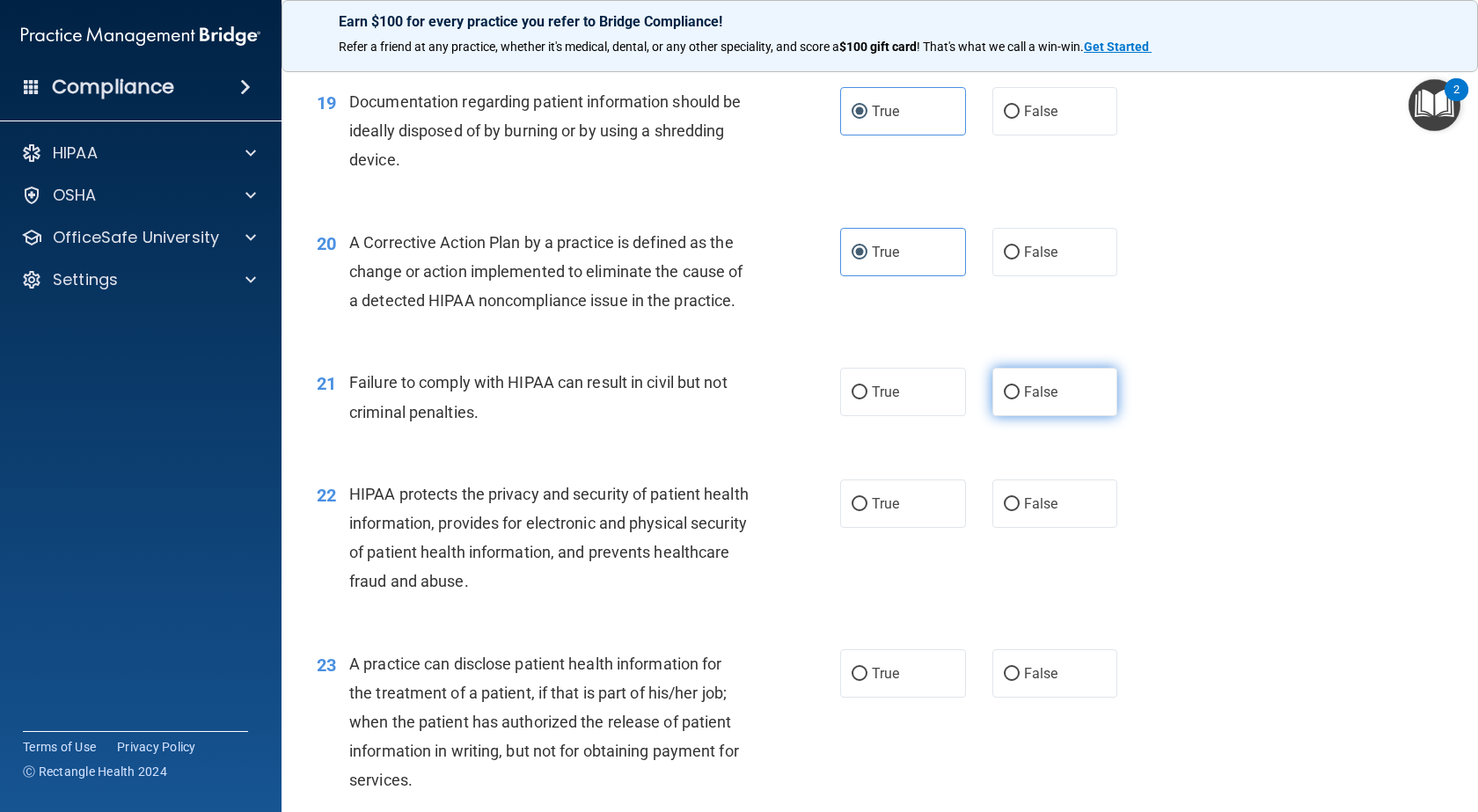
click at [1005, 416] on label "False" at bounding box center [1055, 392] width 126 height 49
click at [1005, 400] on input "False" at bounding box center [1012, 392] width 16 height 13
radio input "true"
click at [915, 527] on label "True" at bounding box center [903, 503] width 126 height 49
click at [868, 511] on input "True" at bounding box center [860, 504] width 16 height 13
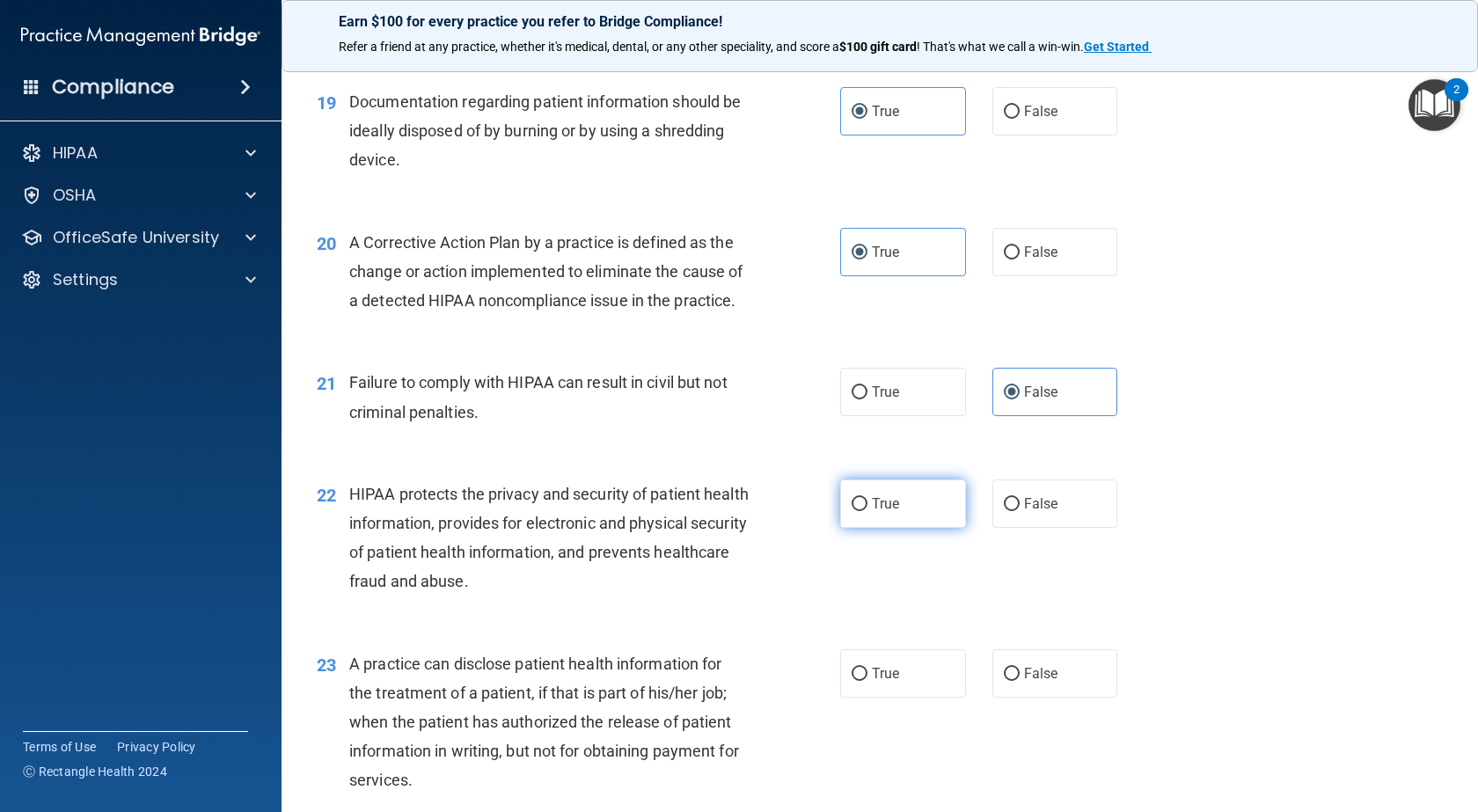
radio input "true"
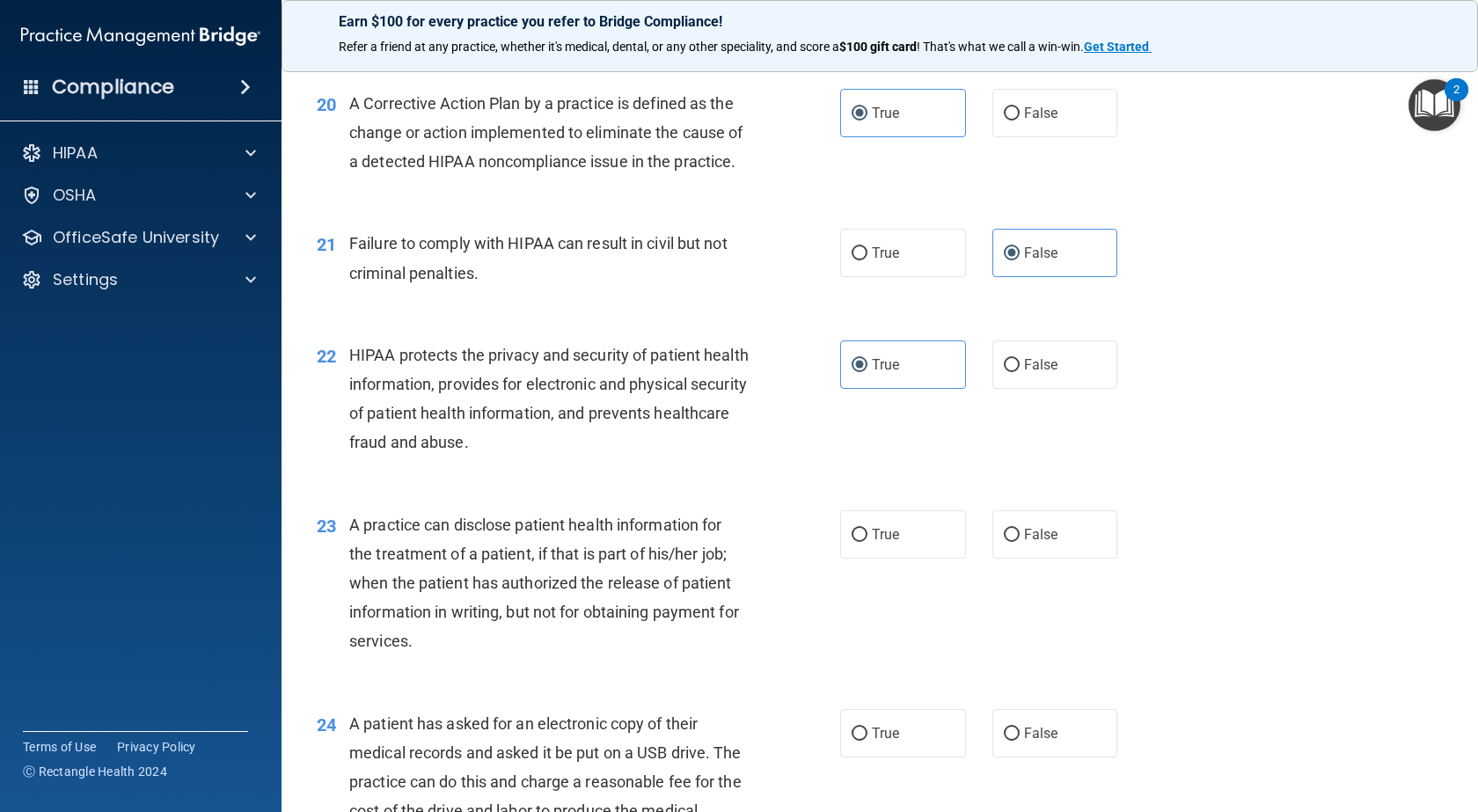
scroll to position [2902, 0]
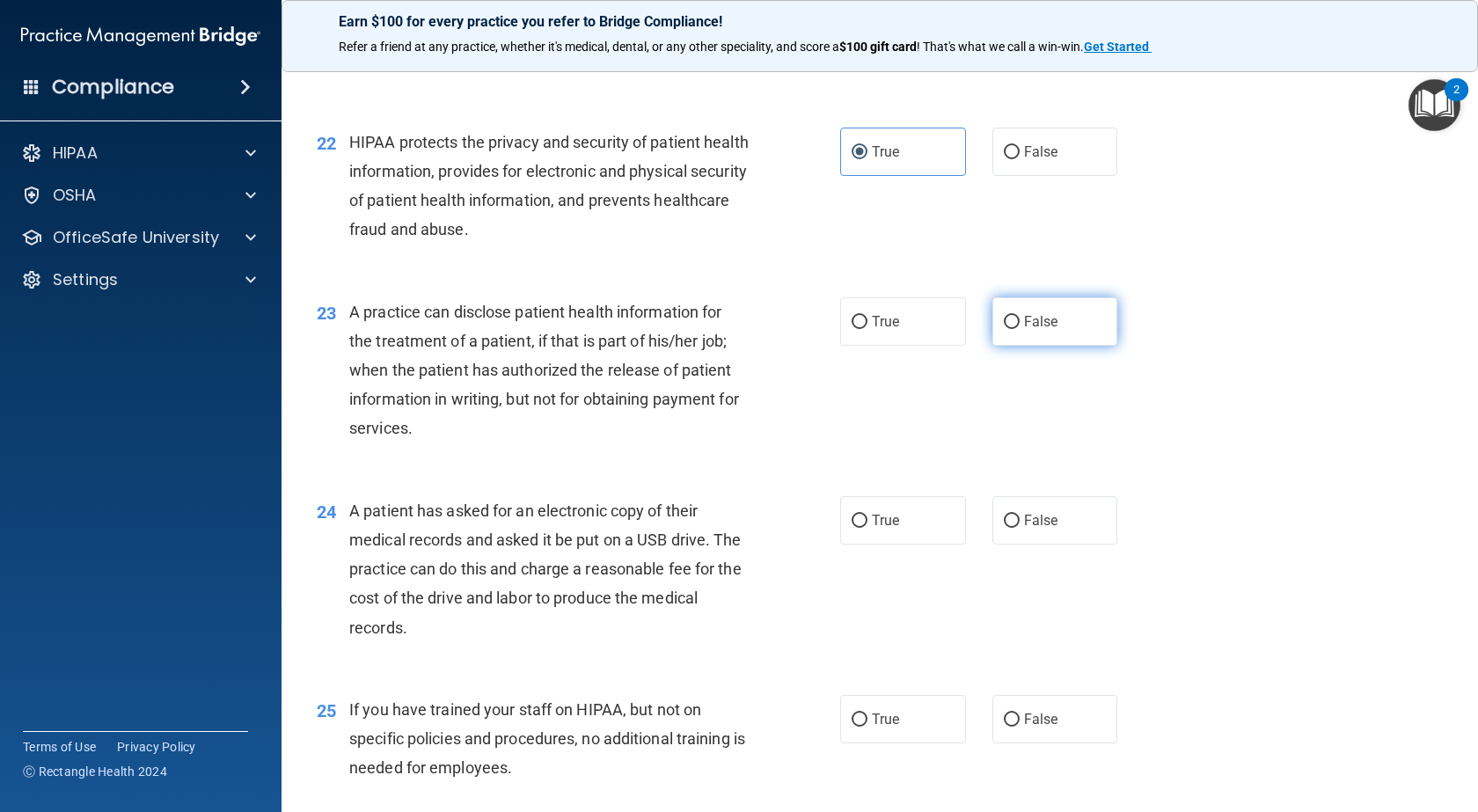
click at [1004, 329] on input "False" at bounding box center [1012, 321] width 16 height 13
radio input "true"
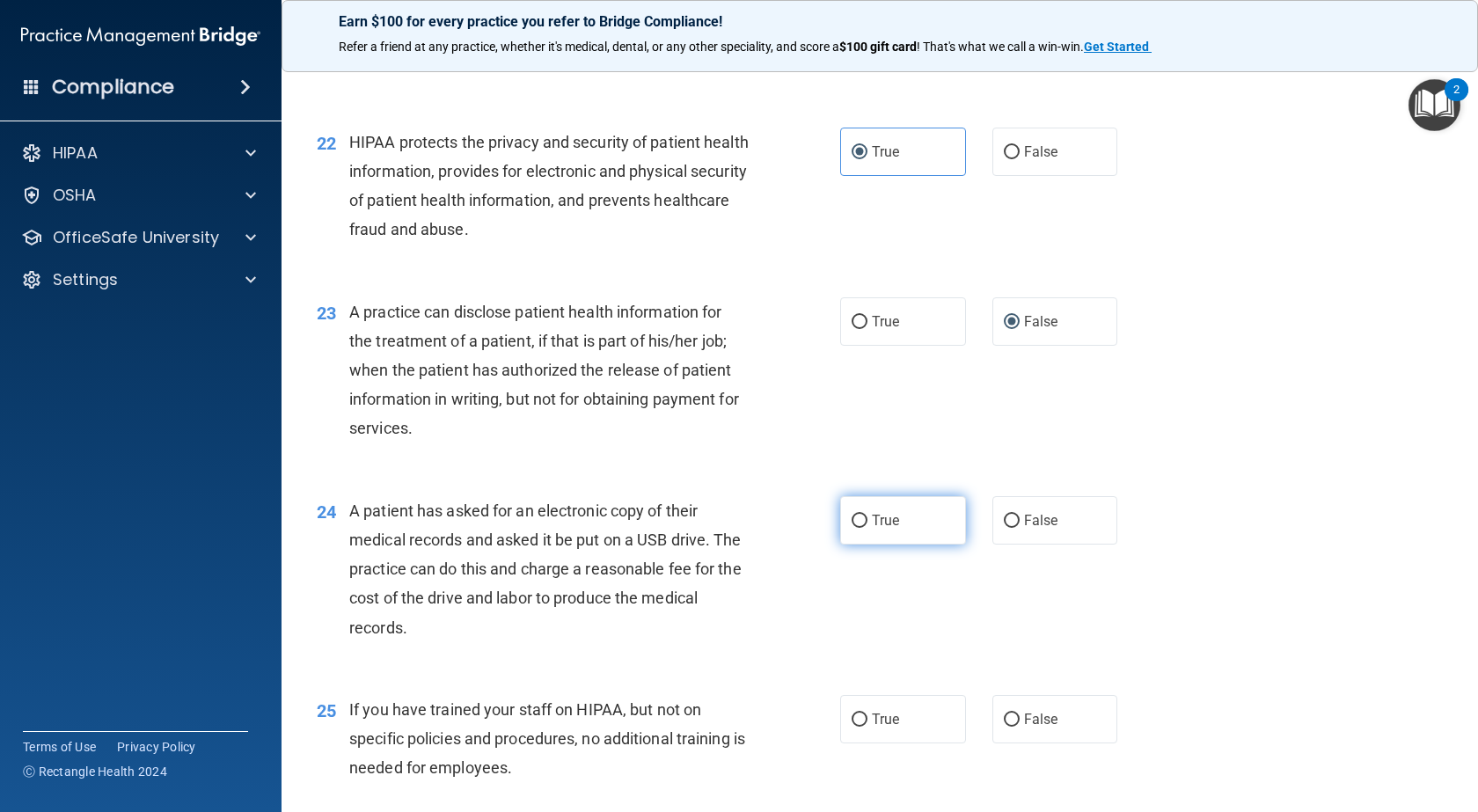
click at [884, 544] on label "True" at bounding box center [903, 520] width 126 height 49
click at [868, 527] on input "True" at bounding box center [860, 521] width 16 height 13
radio input "true"
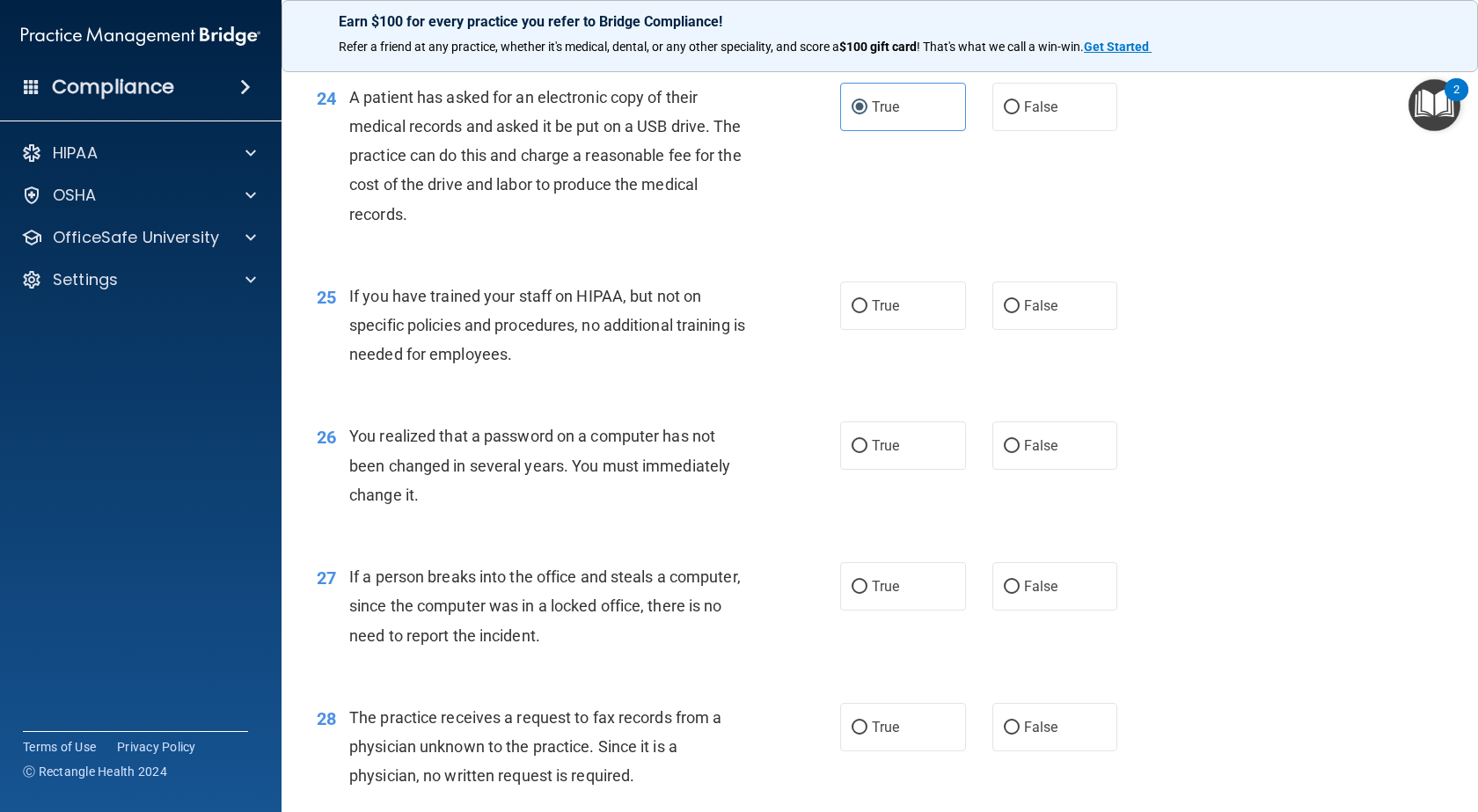
scroll to position [3342, 0]
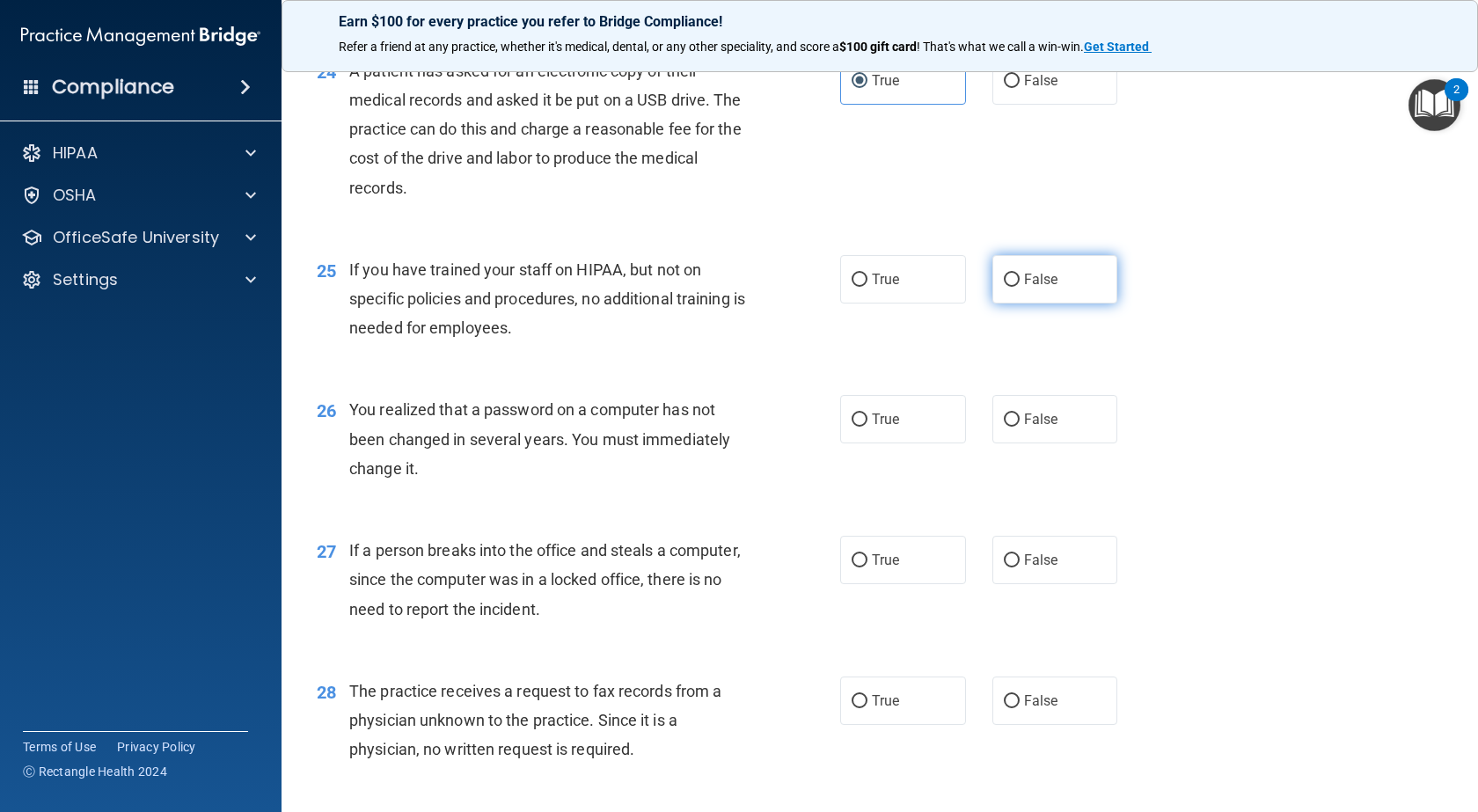
click at [993, 303] on label "False" at bounding box center [1055, 279] width 126 height 49
click at [1004, 287] on input "False" at bounding box center [1012, 280] width 16 height 13
radio input "true"
click at [915, 443] on label "True" at bounding box center [903, 418] width 126 height 49
click at [868, 426] on input "True" at bounding box center [860, 419] width 16 height 13
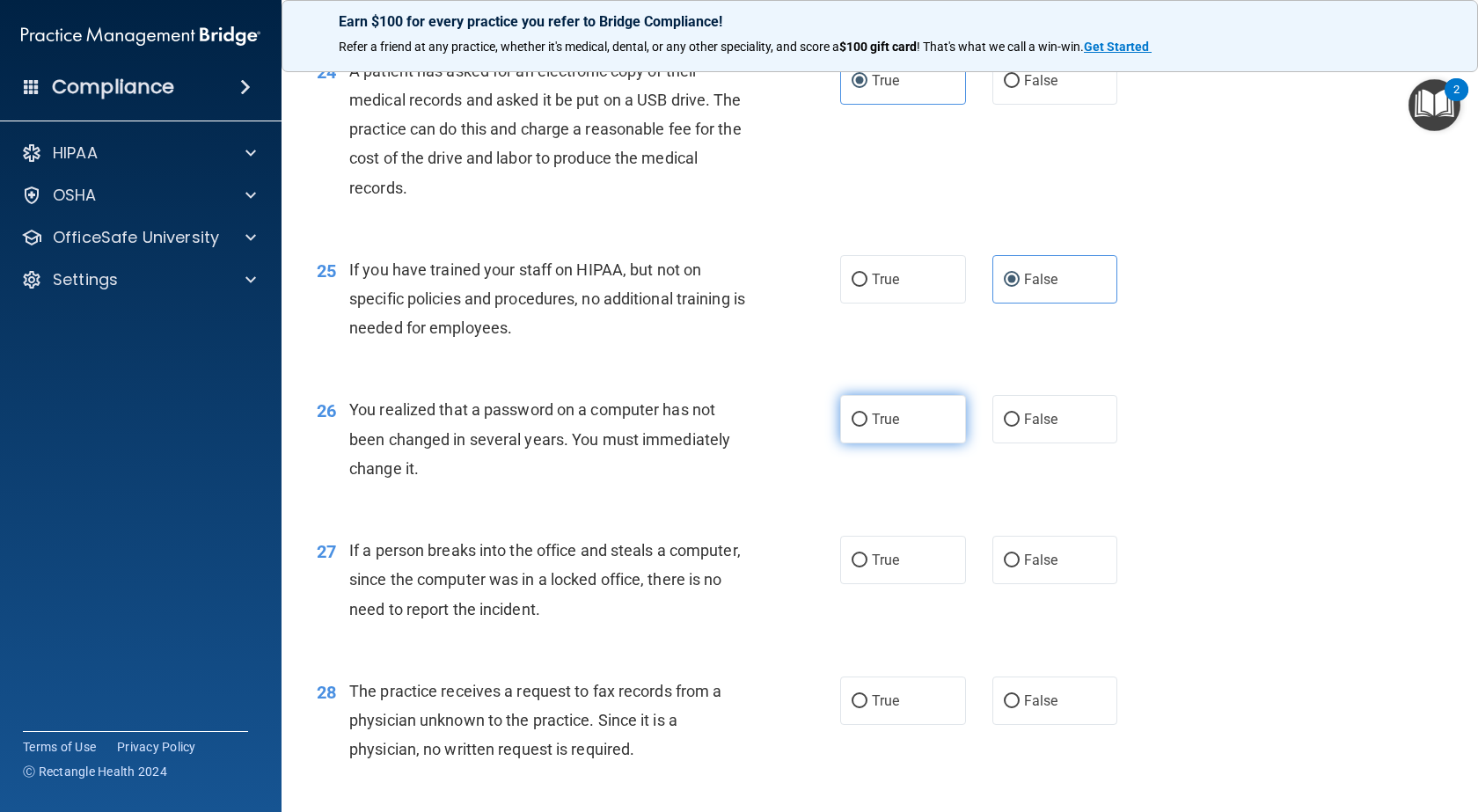
radio input "true"
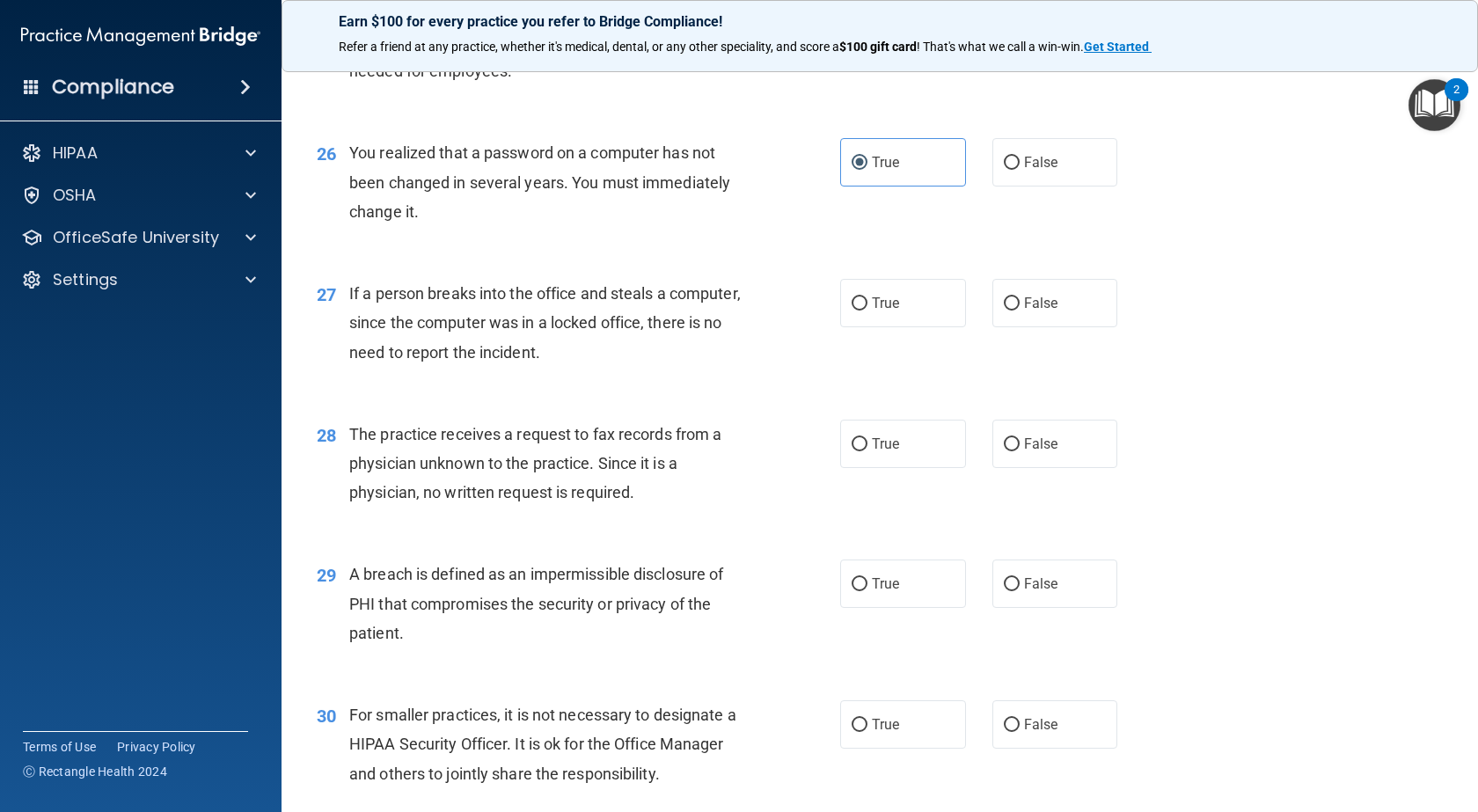
scroll to position [3606, 0]
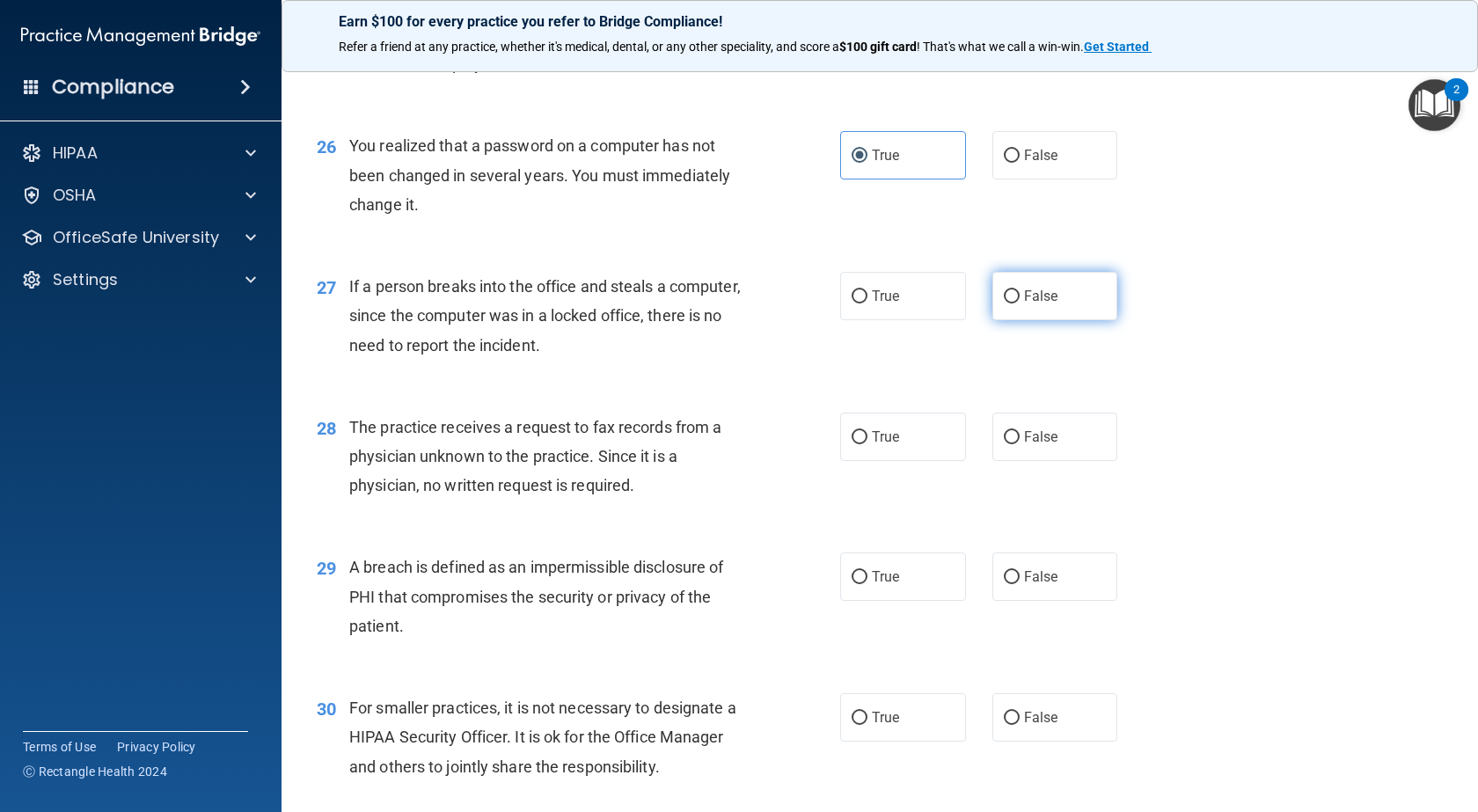
click at [1024, 304] on span "False" at bounding box center [1041, 295] width 35 height 17
click at [1016, 303] on input "False" at bounding box center [1012, 296] width 16 height 13
radio input "true"
click at [1007, 444] on input "False" at bounding box center [1012, 437] width 16 height 13
radio input "true"
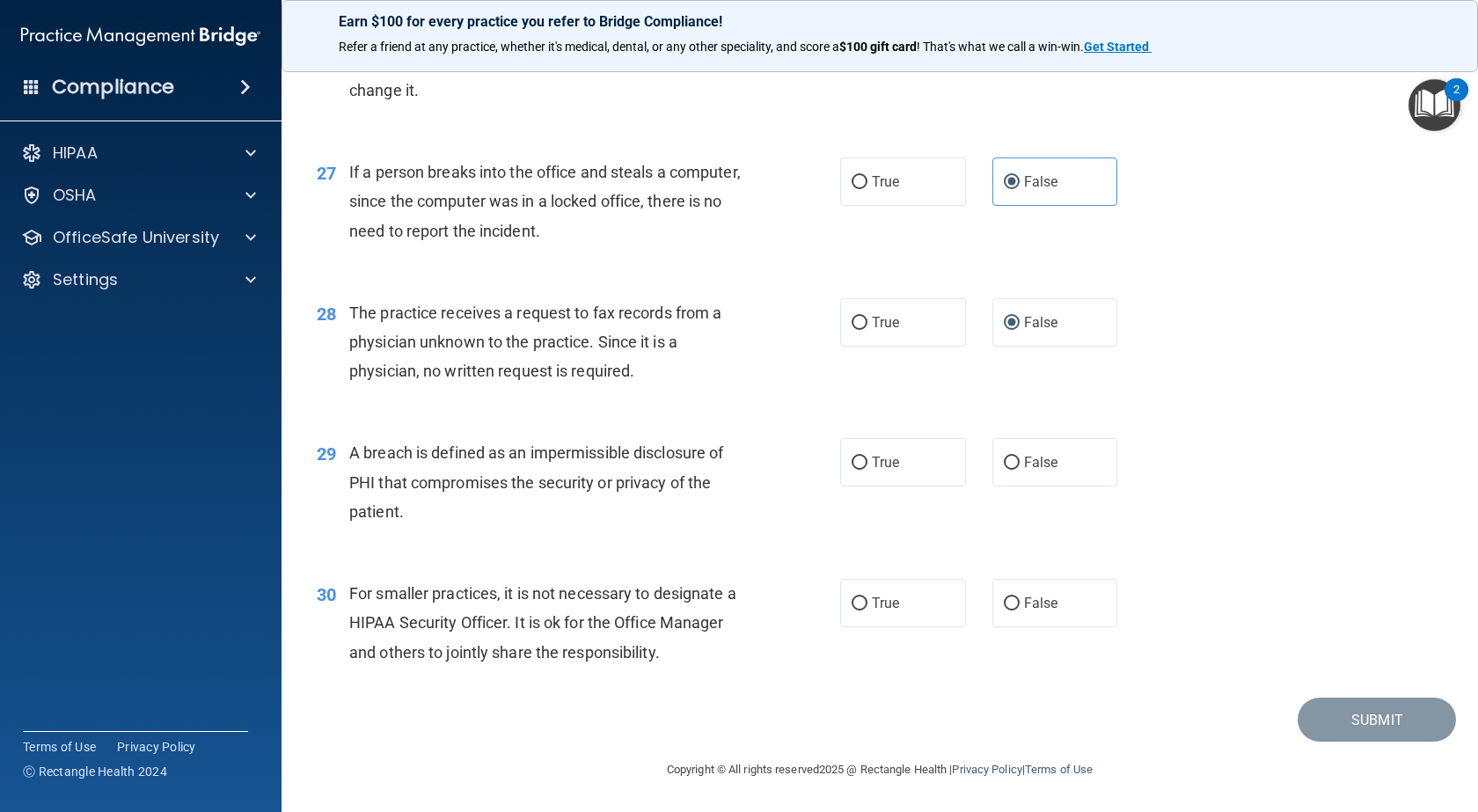
scroll to position [3808, 0]
click at [929, 462] on label "True" at bounding box center [903, 462] width 126 height 49
click at [868, 462] on input "True" at bounding box center [860, 462] width 16 height 13
radio input "true"
click at [993, 609] on label "False" at bounding box center [1055, 603] width 126 height 49
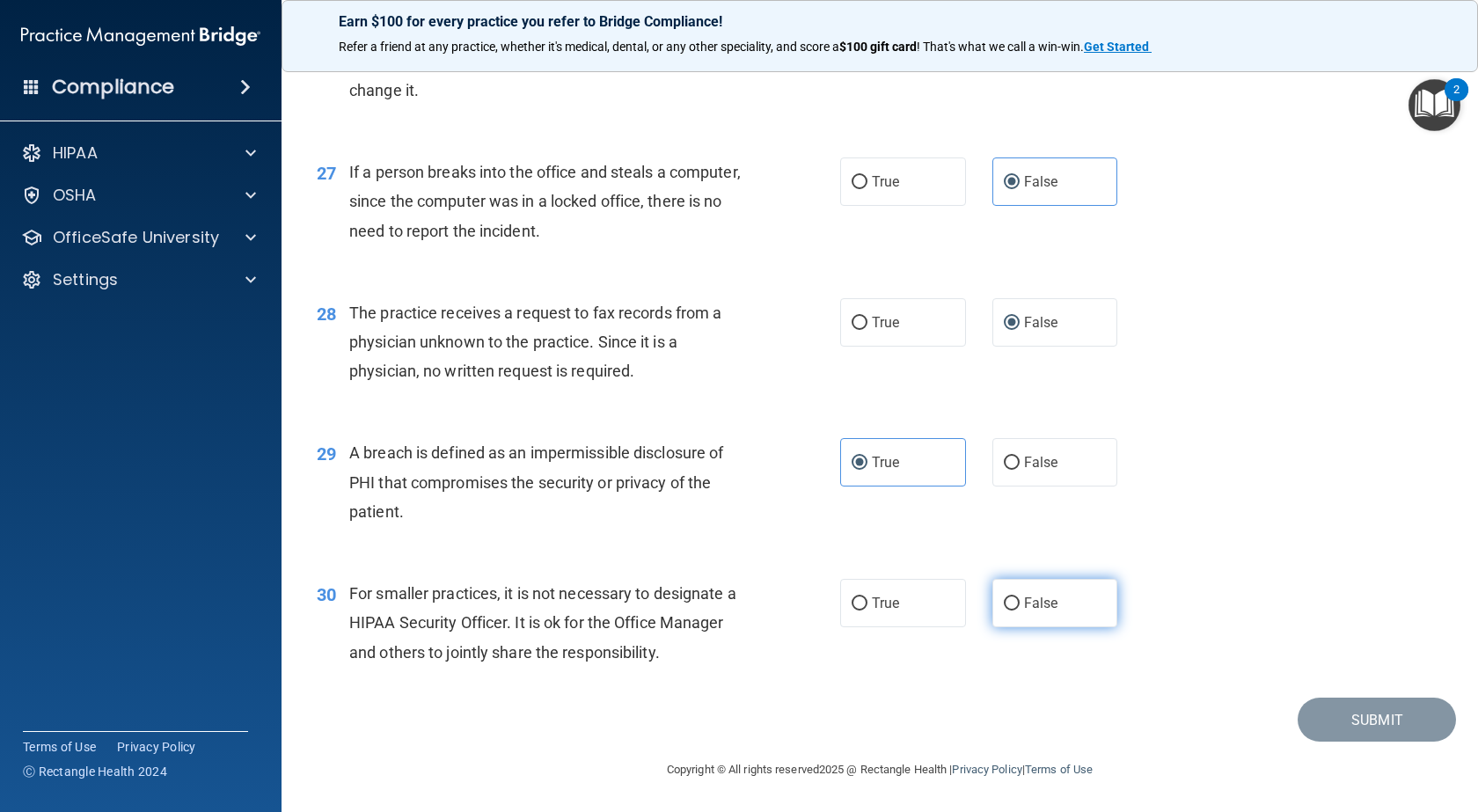
click at [1004, 609] on input "False" at bounding box center [1012, 603] width 16 height 13
radio input "true"
drag, startPoint x: 1312, startPoint y: 714, endPoint x: 1179, endPoint y: 634, distance: 155.2
click at [1311, 713] on button "Submit" at bounding box center [1377, 719] width 159 height 45
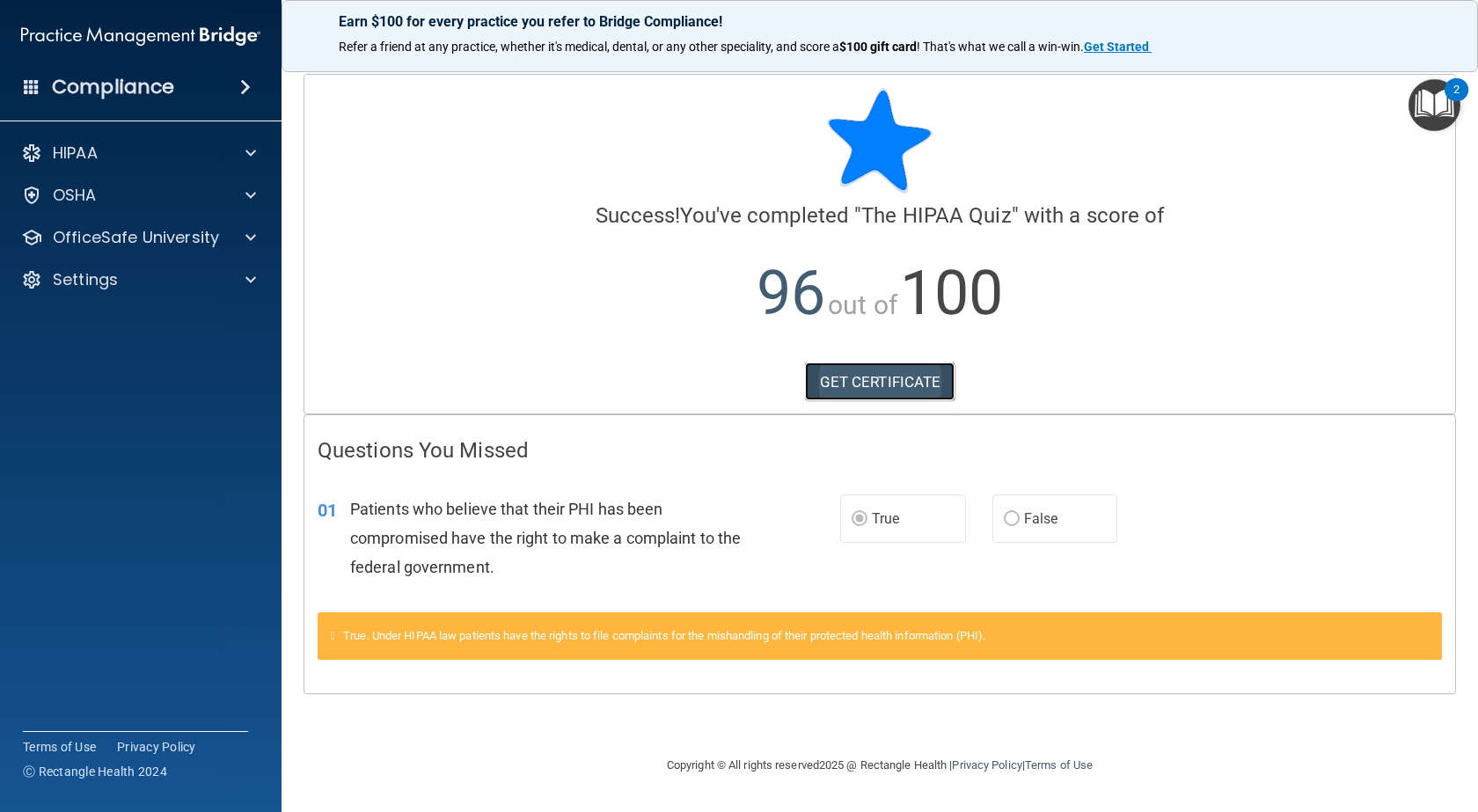
click at [924, 395] on link "GET CERTIFICATE" at bounding box center [881, 381] width 151 height 39
click at [206, 243] on p "OfficeSafe University" at bounding box center [136, 237] width 167 height 21
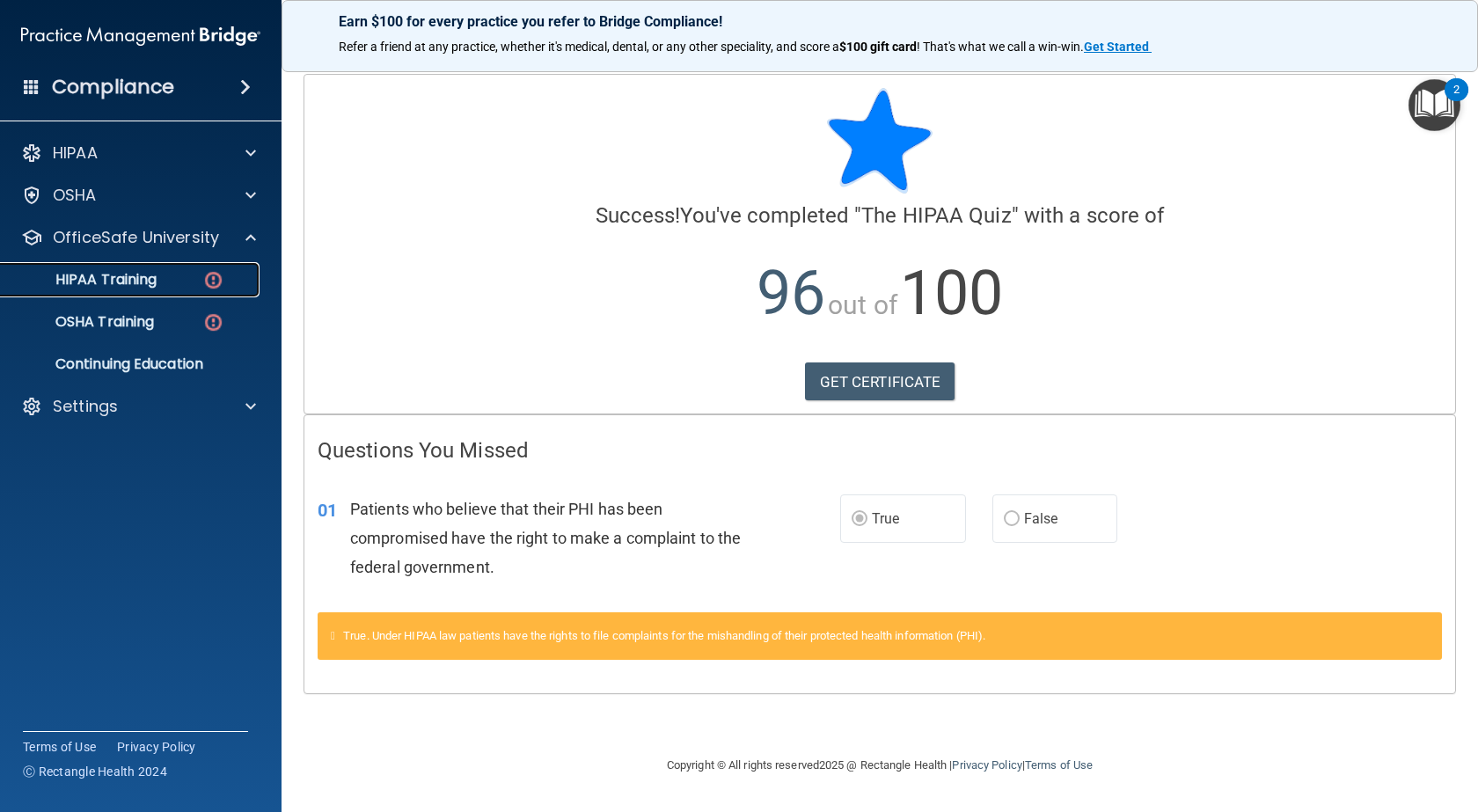
click at [134, 272] on p "HIPAA Training" at bounding box center [84, 280] width 145 height 18
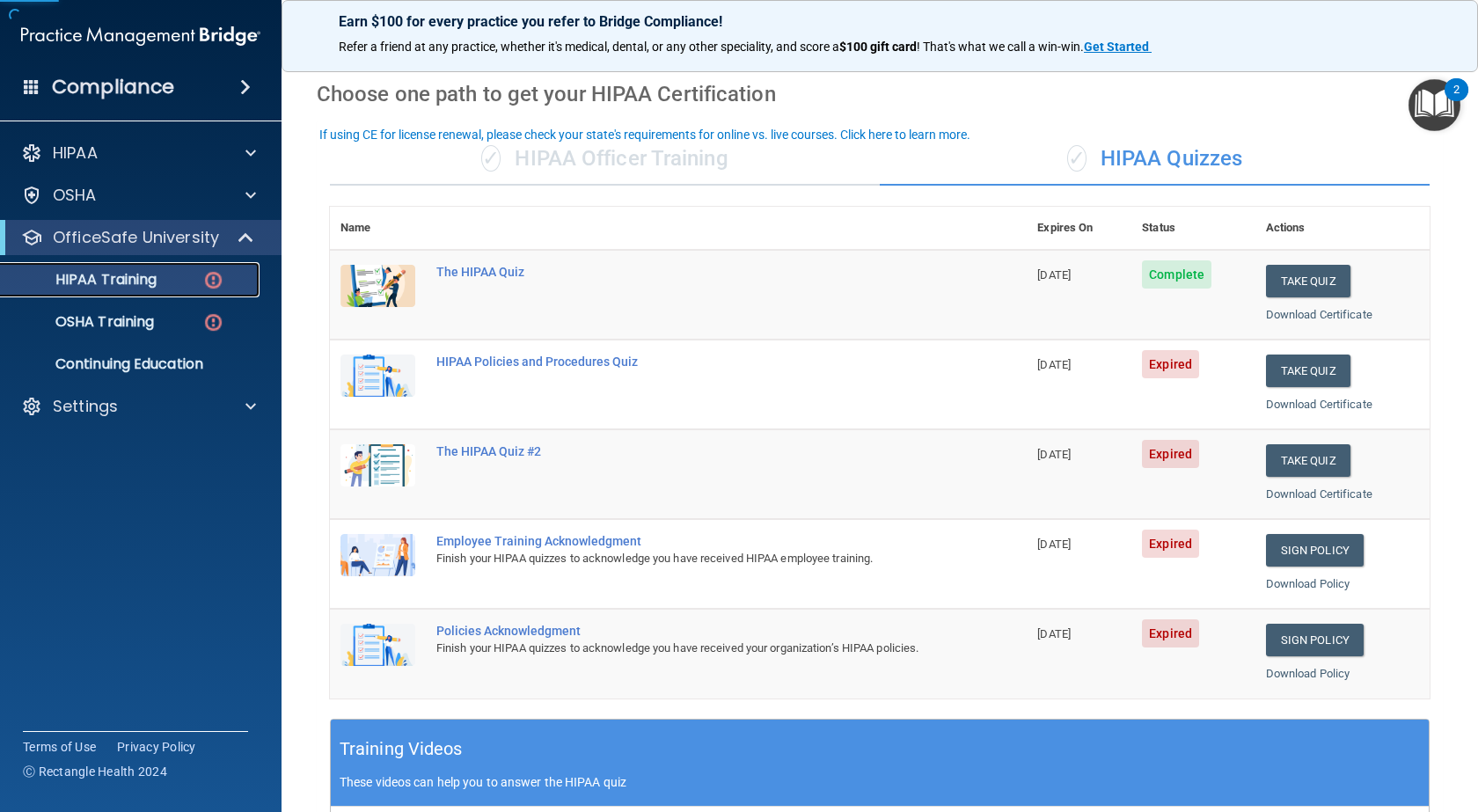
scroll to position [175, 0]
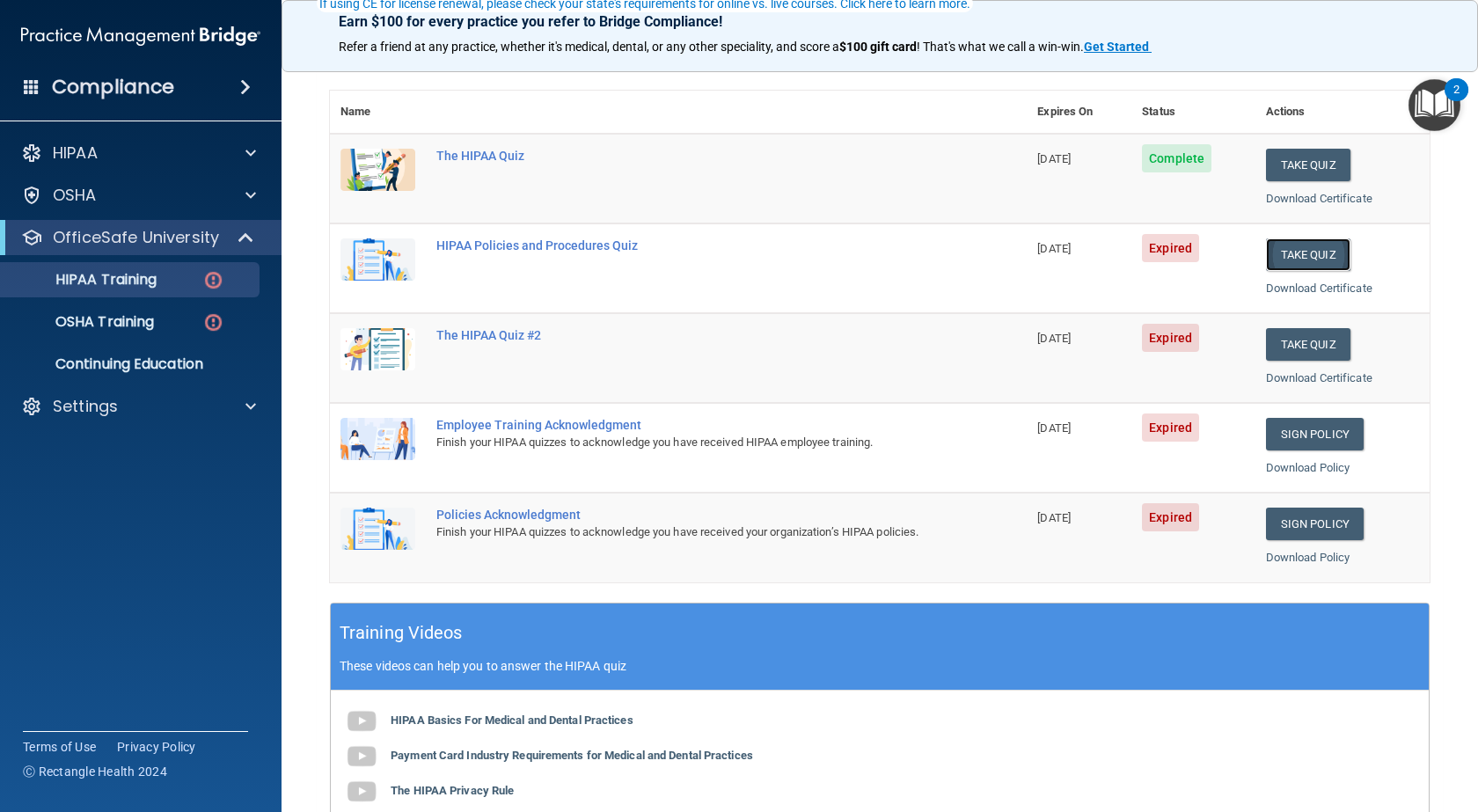
click at [1266, 256] on button "Take Quiz" at bounding box center [1307, 254] width 84 height 33
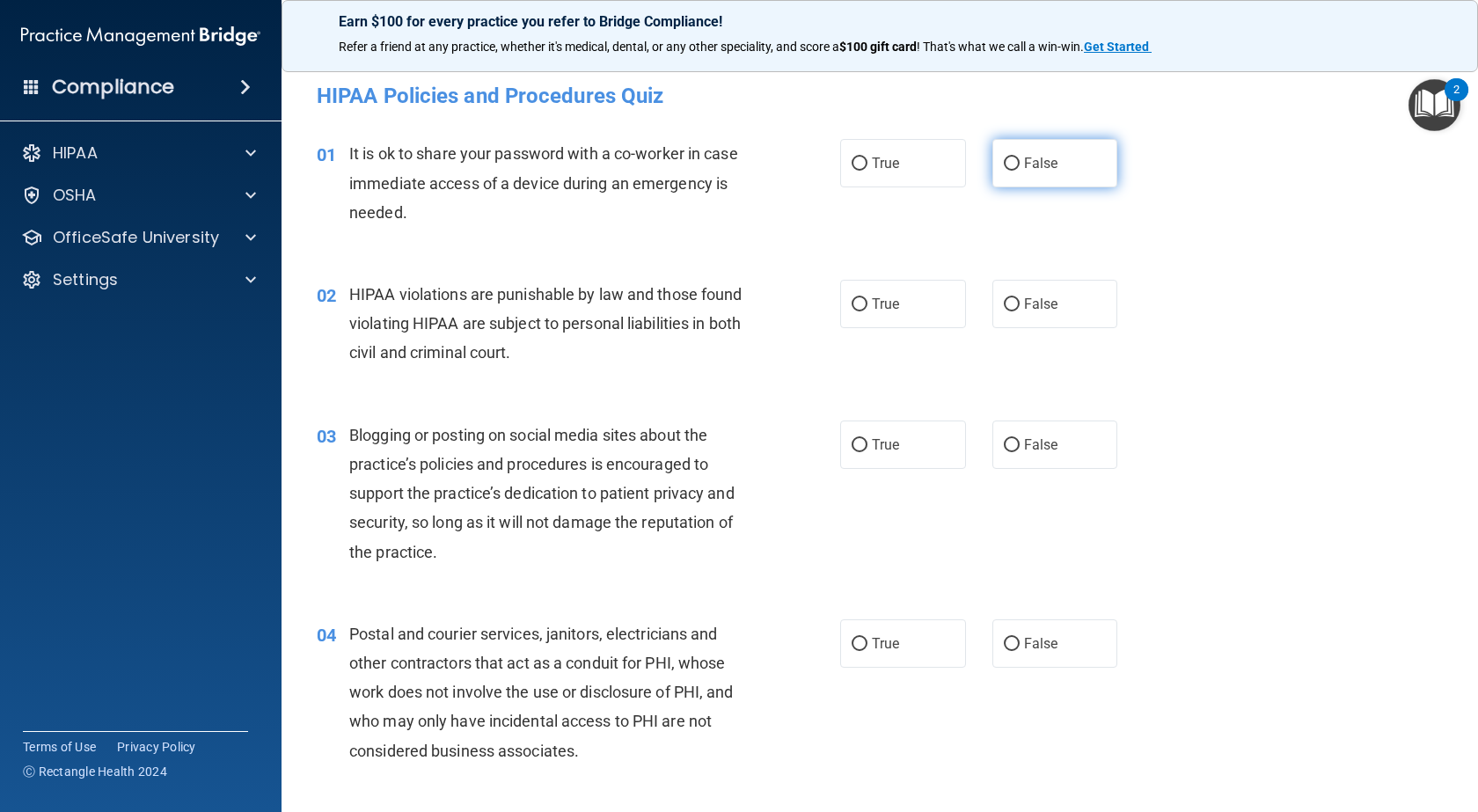
click at [1062, 166] on label "False" at bounding box center [1055, 163] width 126 height 49
click at [1020, 166] on input "False" at bounding box center [1012, 164] width 16 height 13
radio input "true"
drag, startPoint x: 920, startPoint y: 297, endPoint x: 940, endPoint y: 319, distance: 29.7
click at [918, 298] on label "True" at bounding box center [903, 303] width 126 height 49
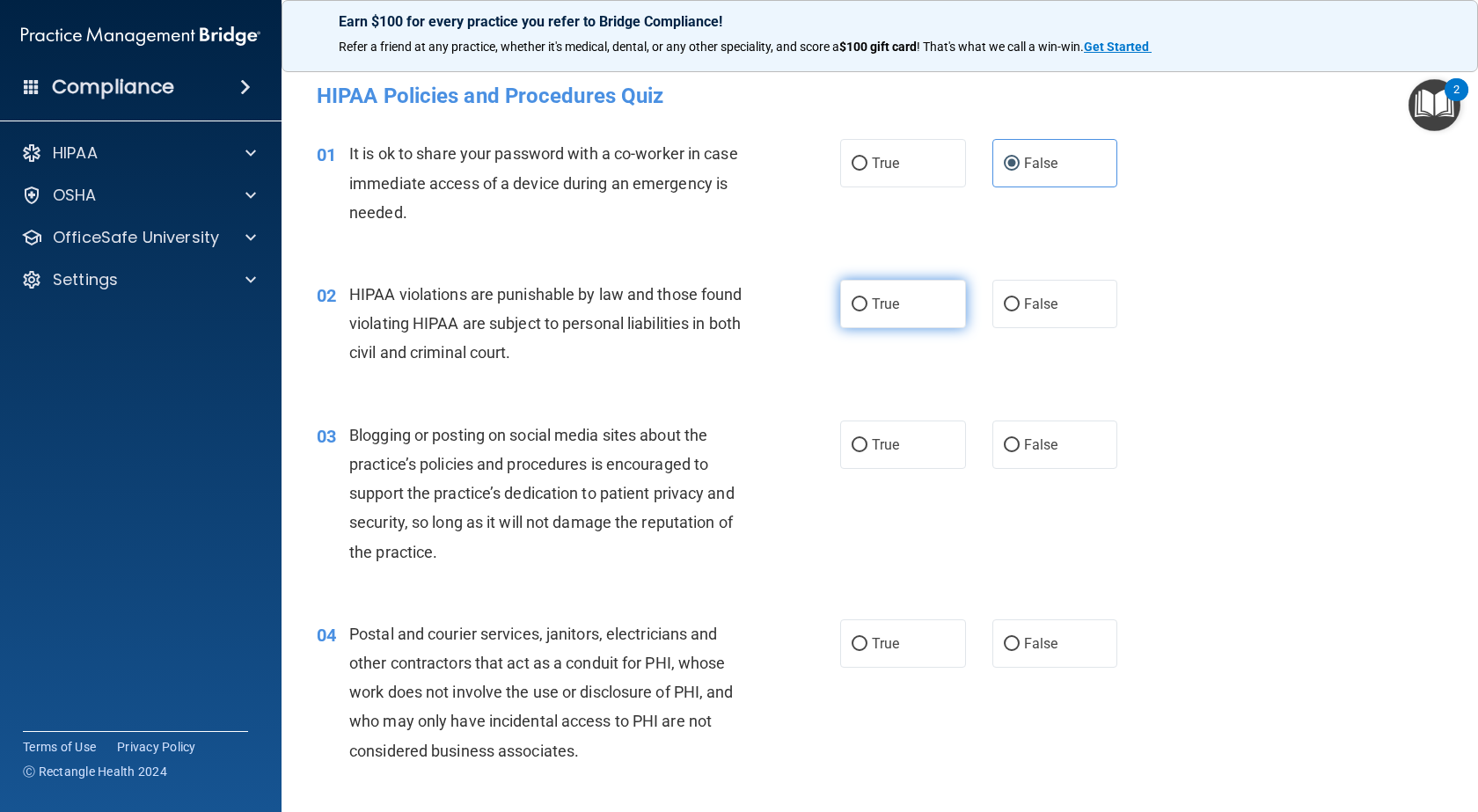
click at [868, 298] on input "True" at bounding box center [860, 304] width 16 height 13
radio input "true"
click at [915, 438] on label "True" at bounding box center [903, 444] width 126 height 49
click at [868, 439] on input "True" at bounding box center [860, 445] width 16 height 13
radio input "true"
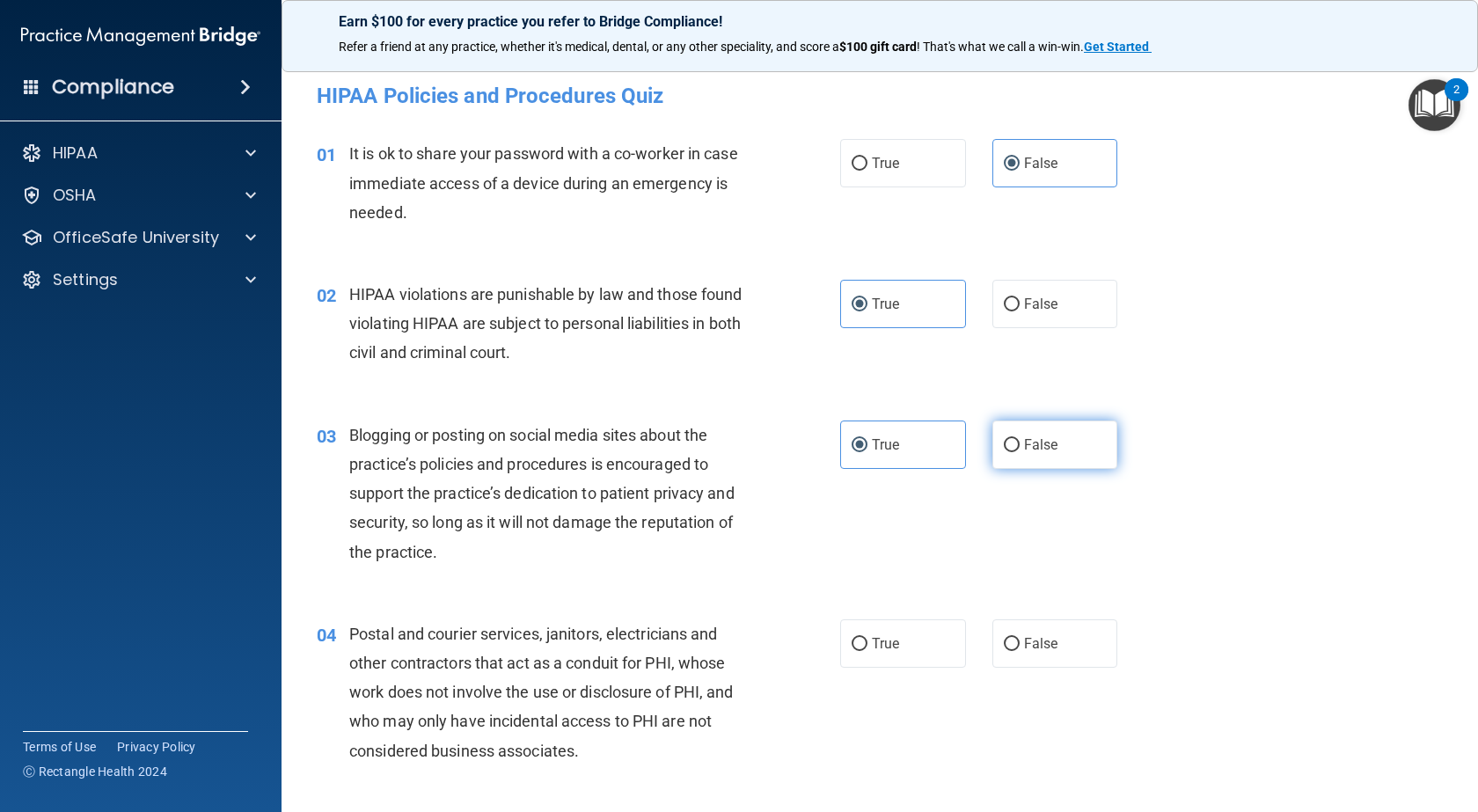
click at [1023, 455] on label "False" at bounding box center [1055, 444] width 126 height 49
click at [1020, 452] on input "False" at bounding box center [1012, 445] width 16 height 13
radio input "true"
radio input "false"
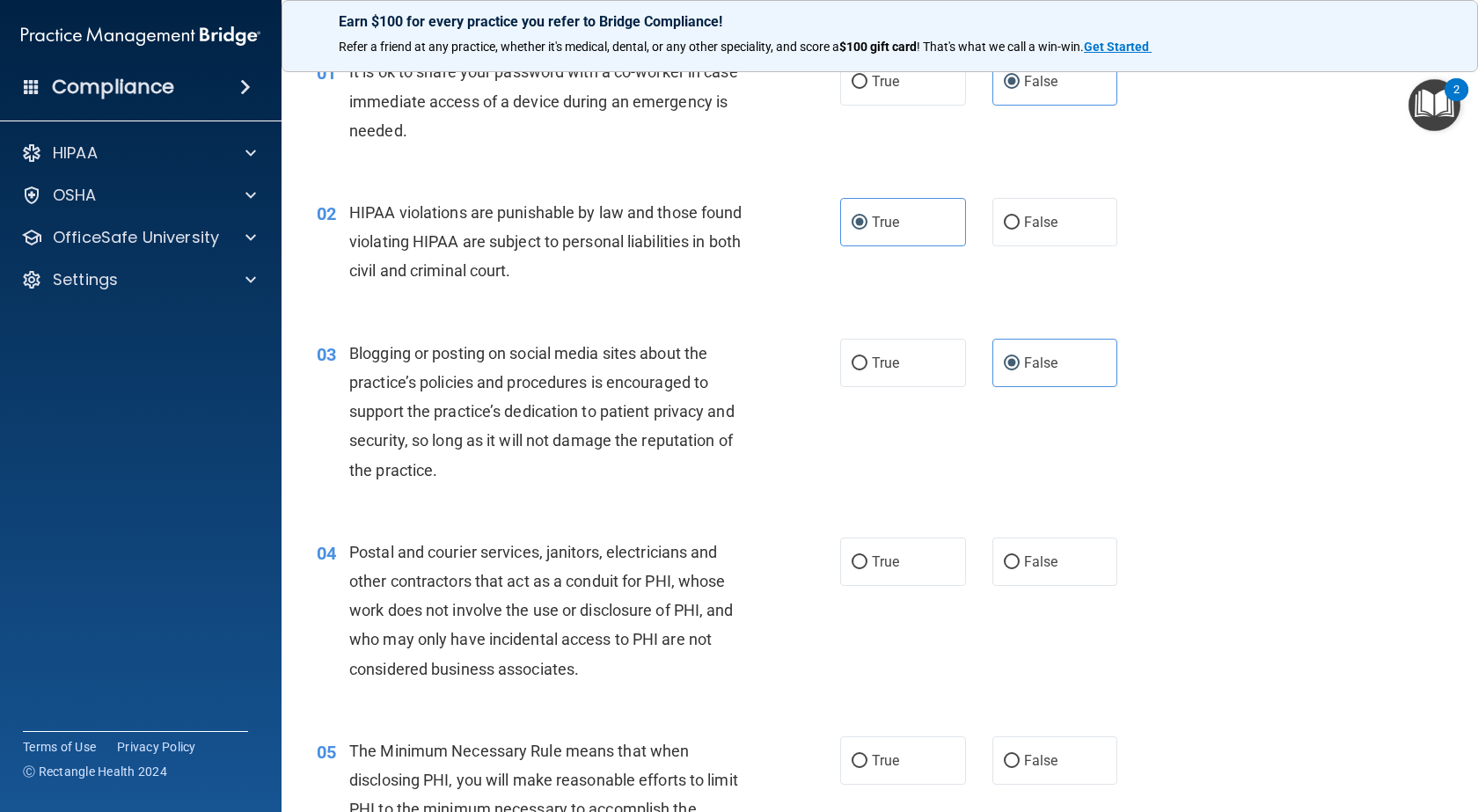
scroll to position [264, 0]
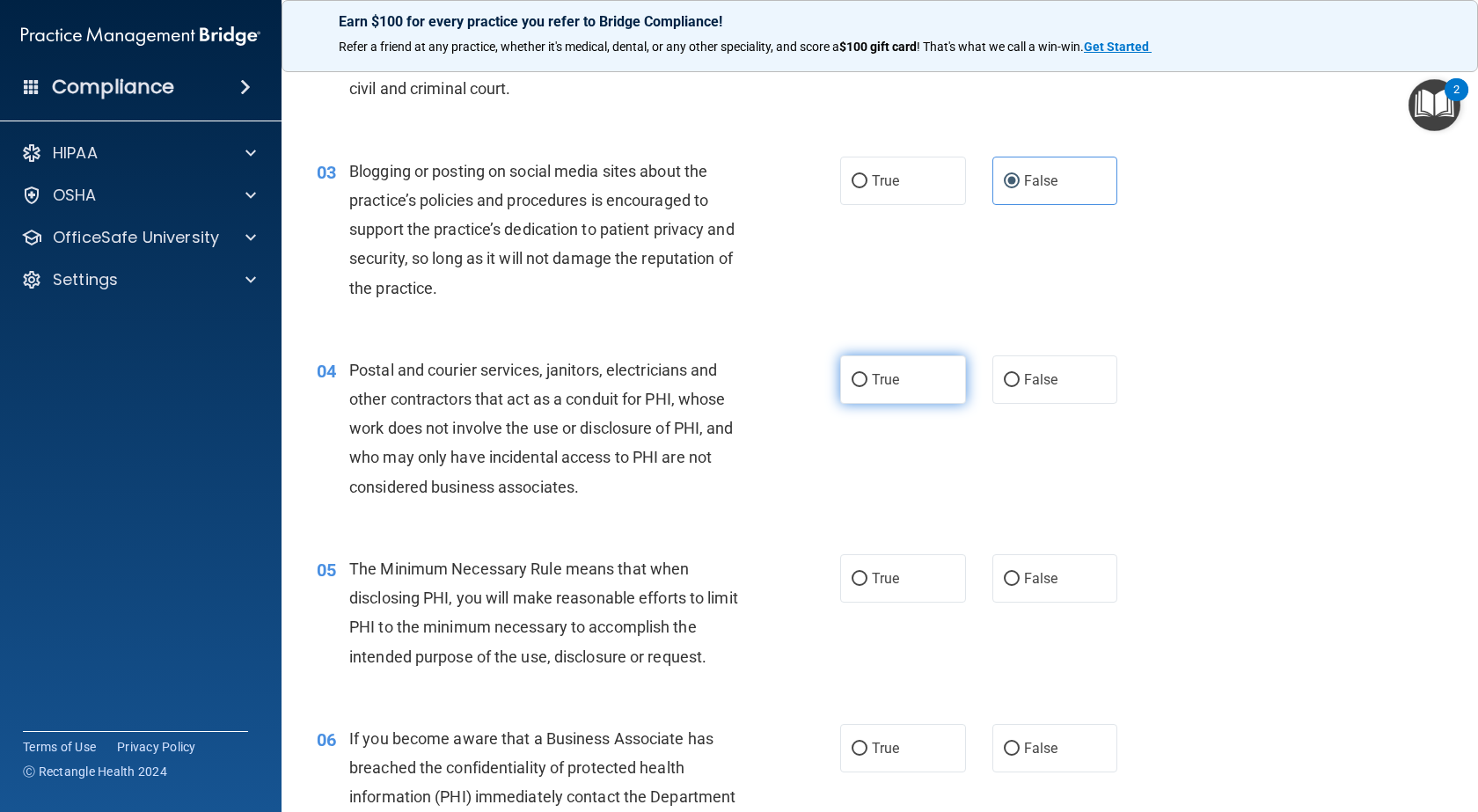
click at [844, 385] on label "True" at bounding box center [903, 379] width 126 height 49
click at [852, 385] on input "True" at bounding box center [860, 380] width 16 height 13
radio input "true"
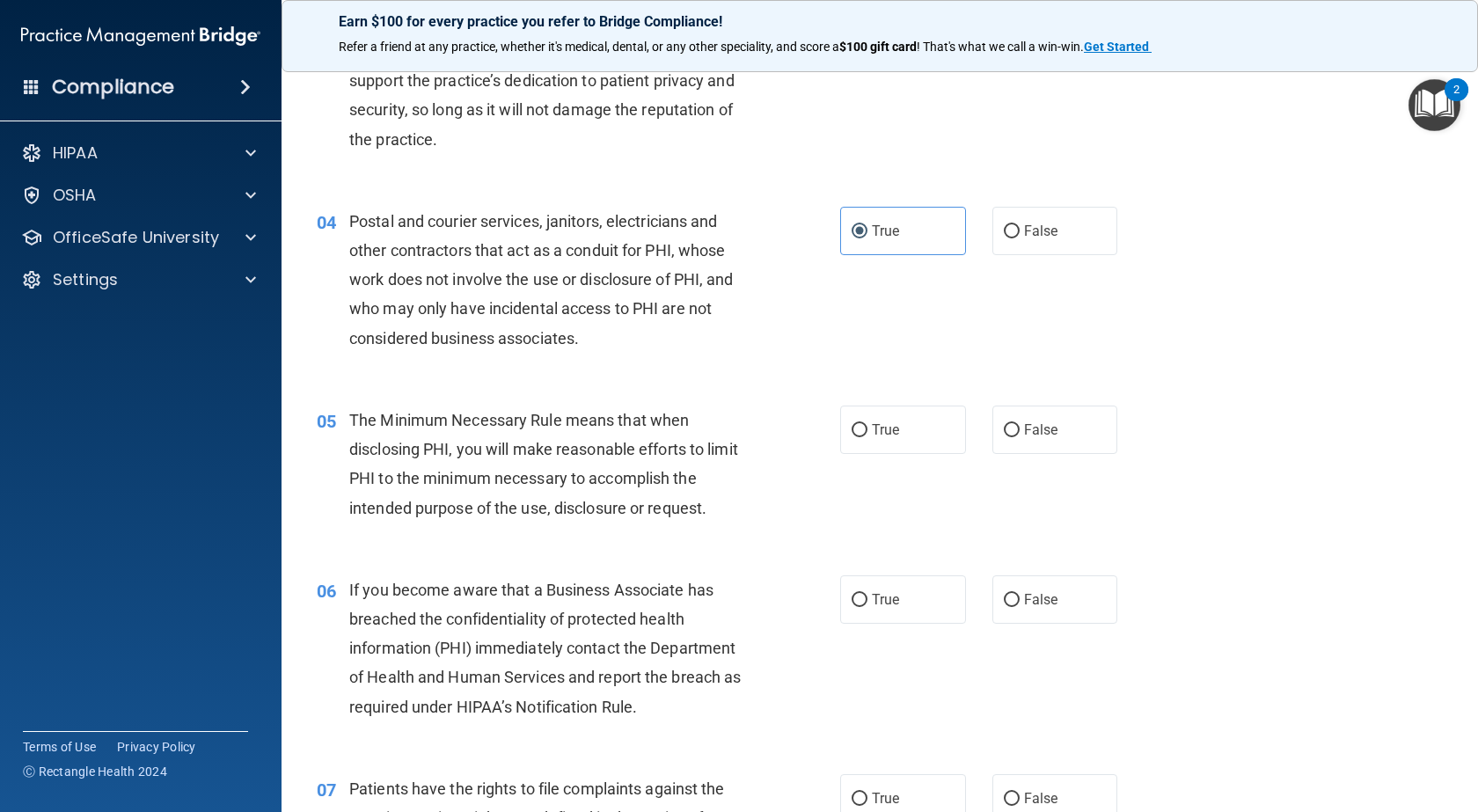
scroll to position [440, 0]
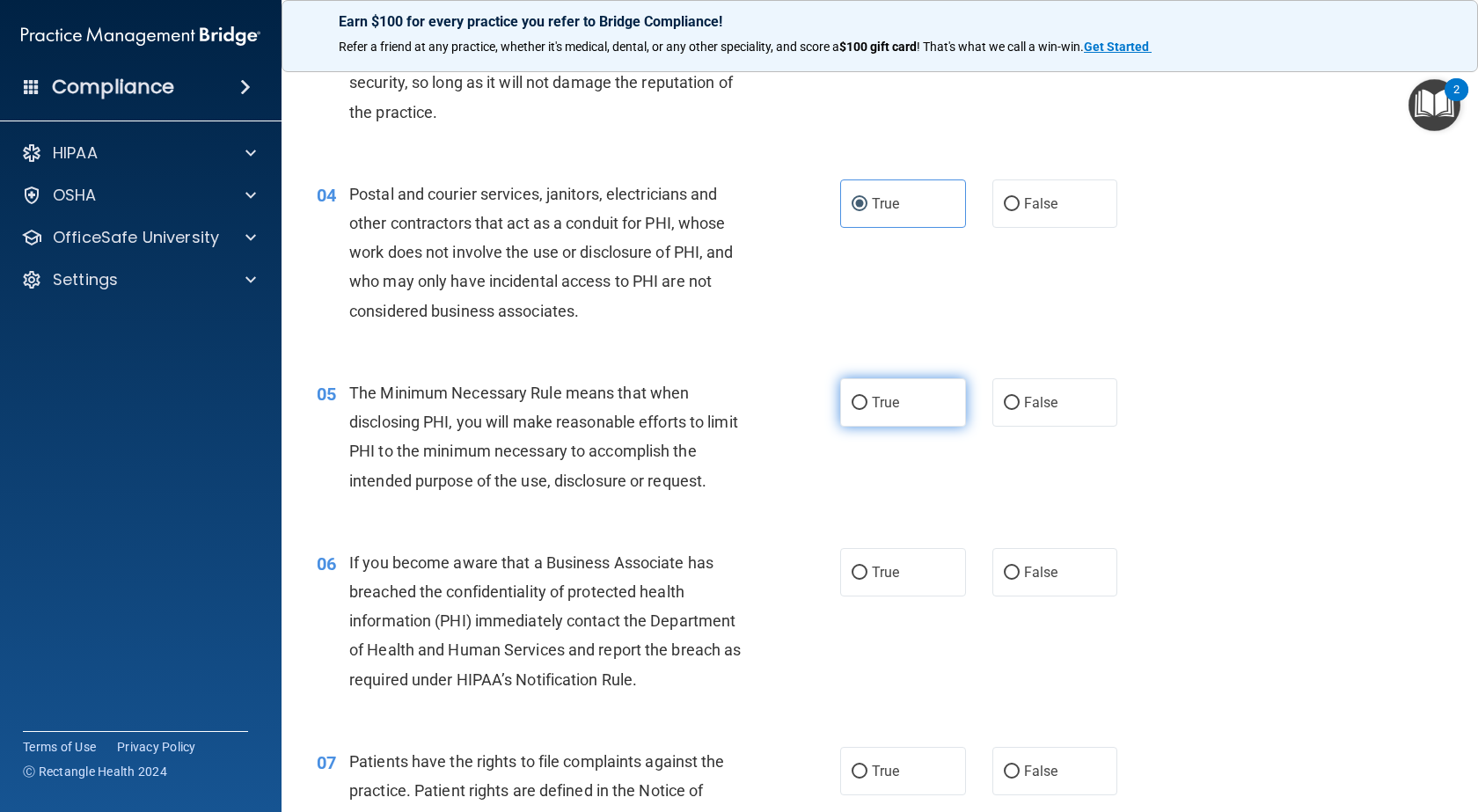
click at [920, 411] on label "True" at bounding box center [903, 402] width 126 height 49
click at [868, 409] on input "True" at bounding box center [860, 403] width 16 height 13
radio input "true"
click at [994, 583] on label "False" at bounding box center [1055, 572] width 126 height 49
click at [1004, 580] on input "False" at bounding box center [1012, 572] width 16 height 13
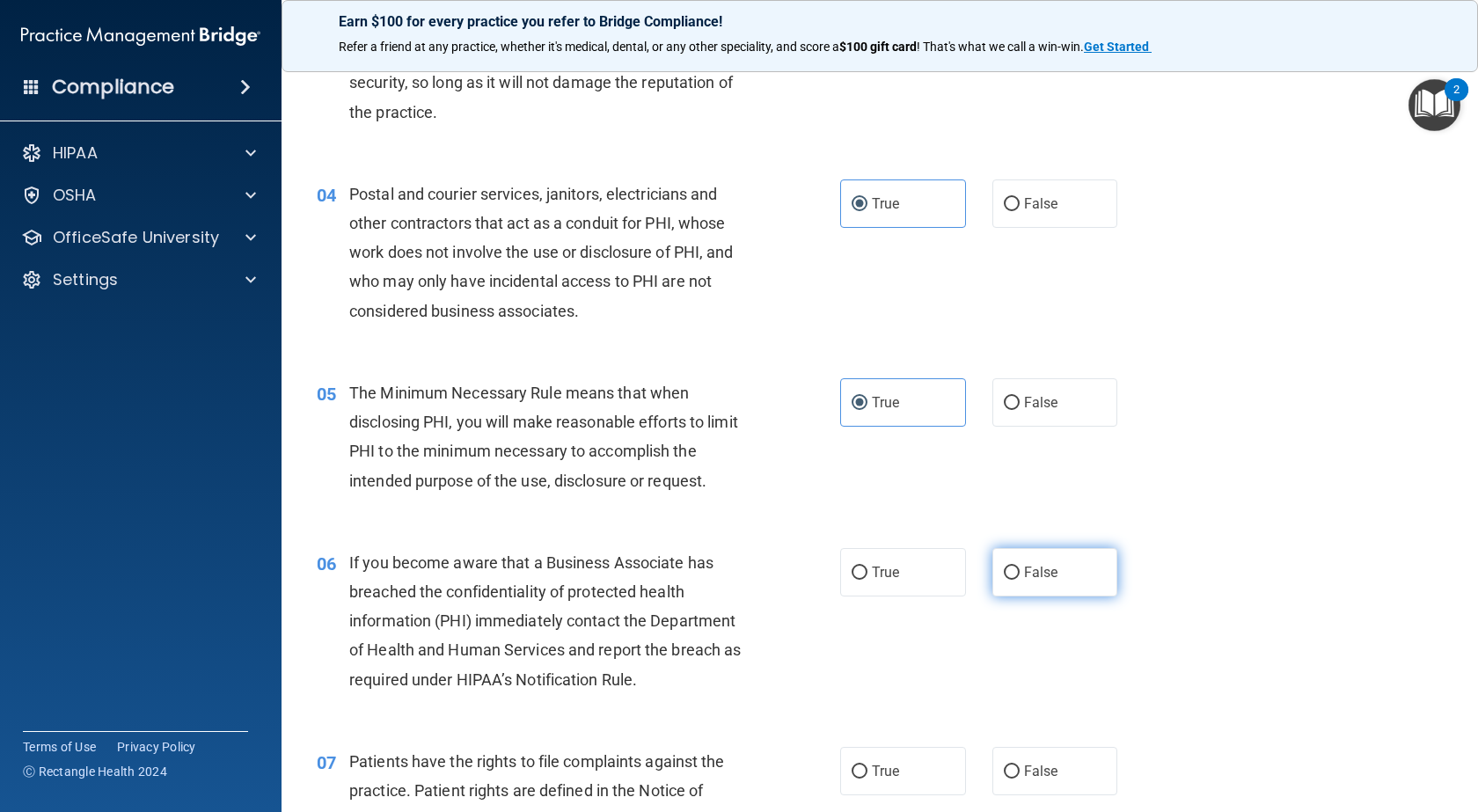
radio input "true"
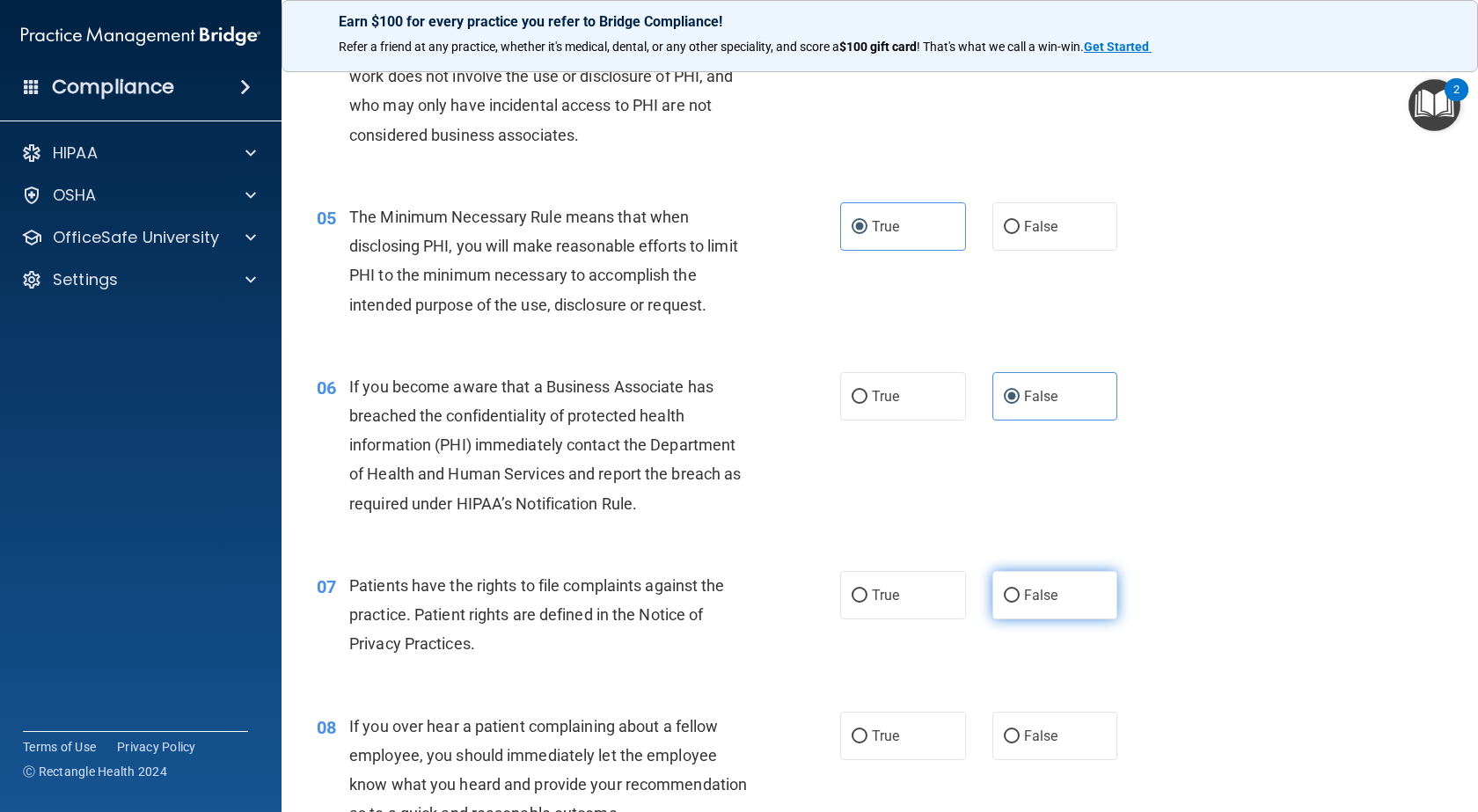
click at [1004, 596] on input "False" at bounding box center [1012, 595] width 16 height 13
radio input "true"
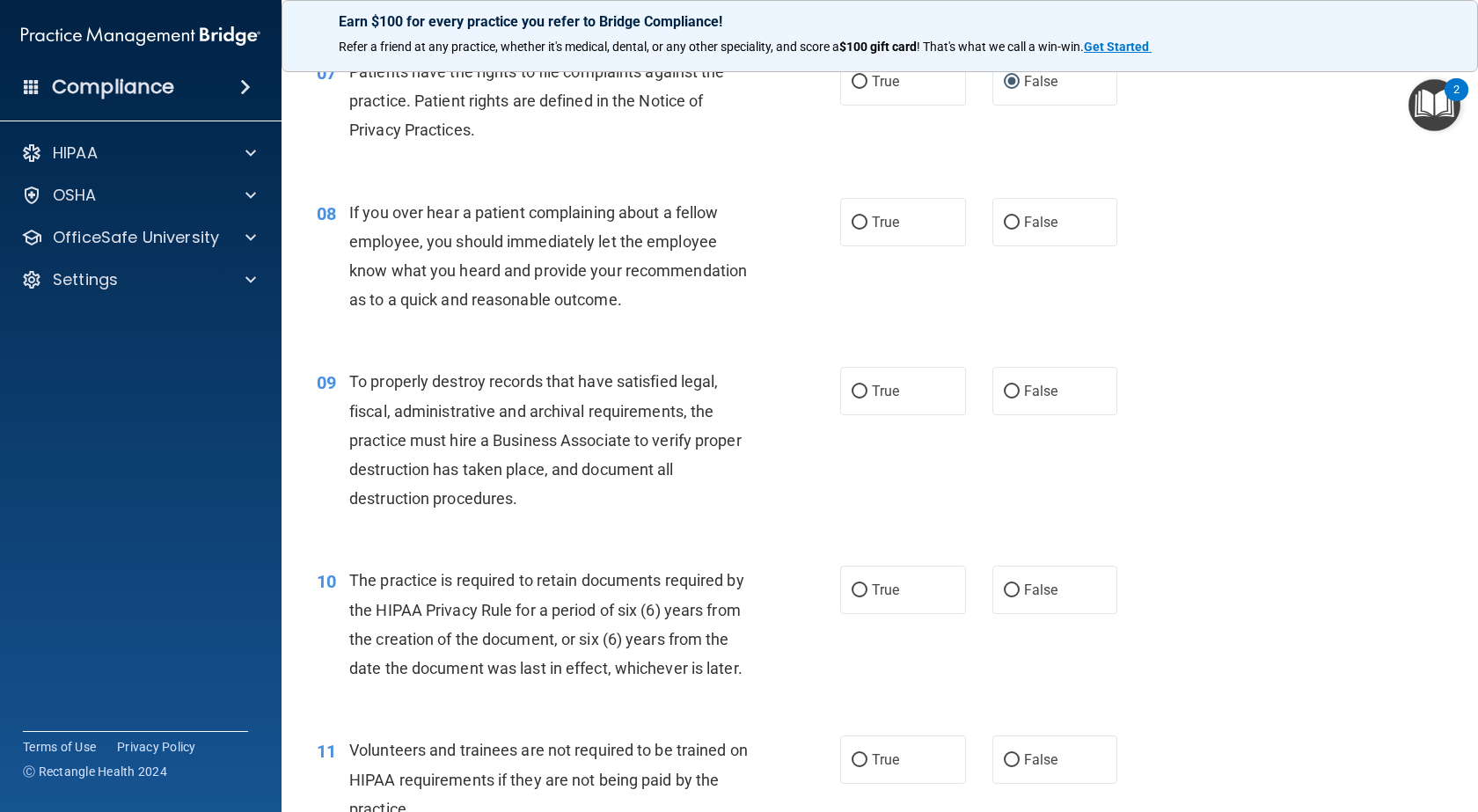
scroll to position [1143, 0]
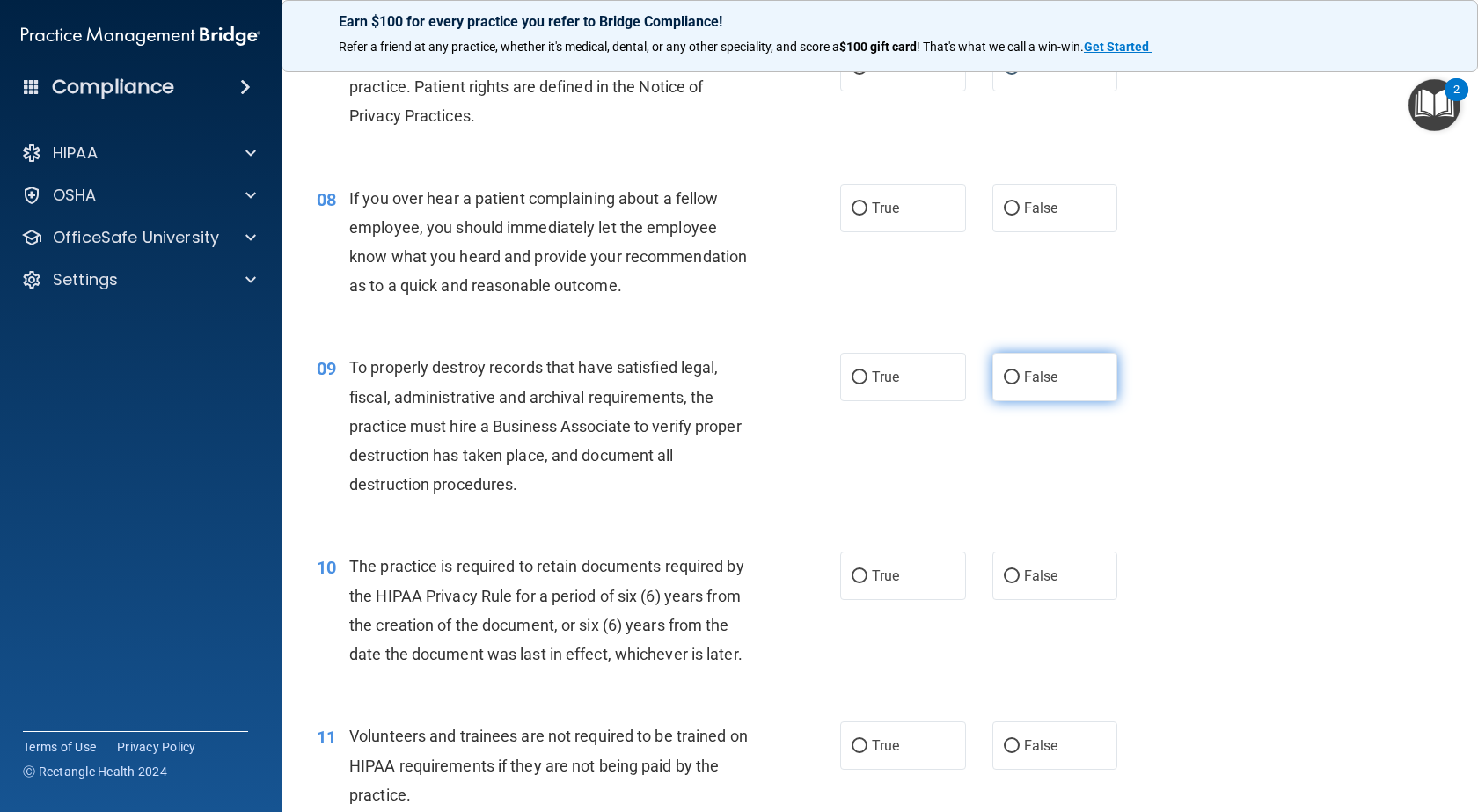
click at [1039, 386] on span "False" at bounding box center [1041, 377] width 35 height 17
click at [1020, 385] on input "False" at bounding box center [1012, 377] width 16 height 13
radio input "true"
click at [1037, 584] on span "False" at bounding box center [1041, 575] width 35 height 17
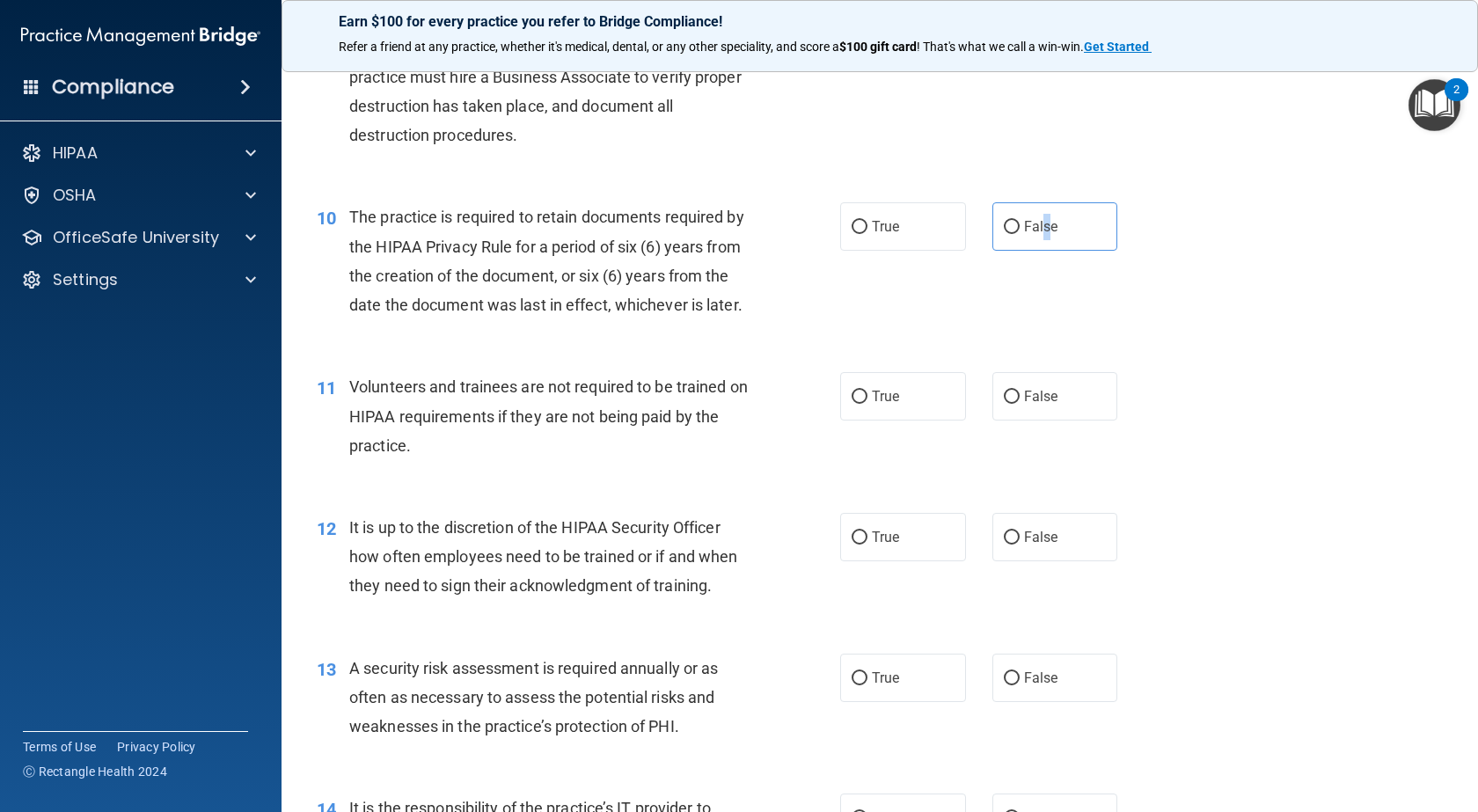
scroll to position [1495, 0]
click at [1014, 241] on label "False" at bounding box center [1055, 223] width 126 height 49
click at [1014, 231] on input "False" at bounding box center [1012, 224] width 16 height 13
radio input "true"
click at [913, 417] on label "True" at bounding box center [903, 394] width 126 height 49
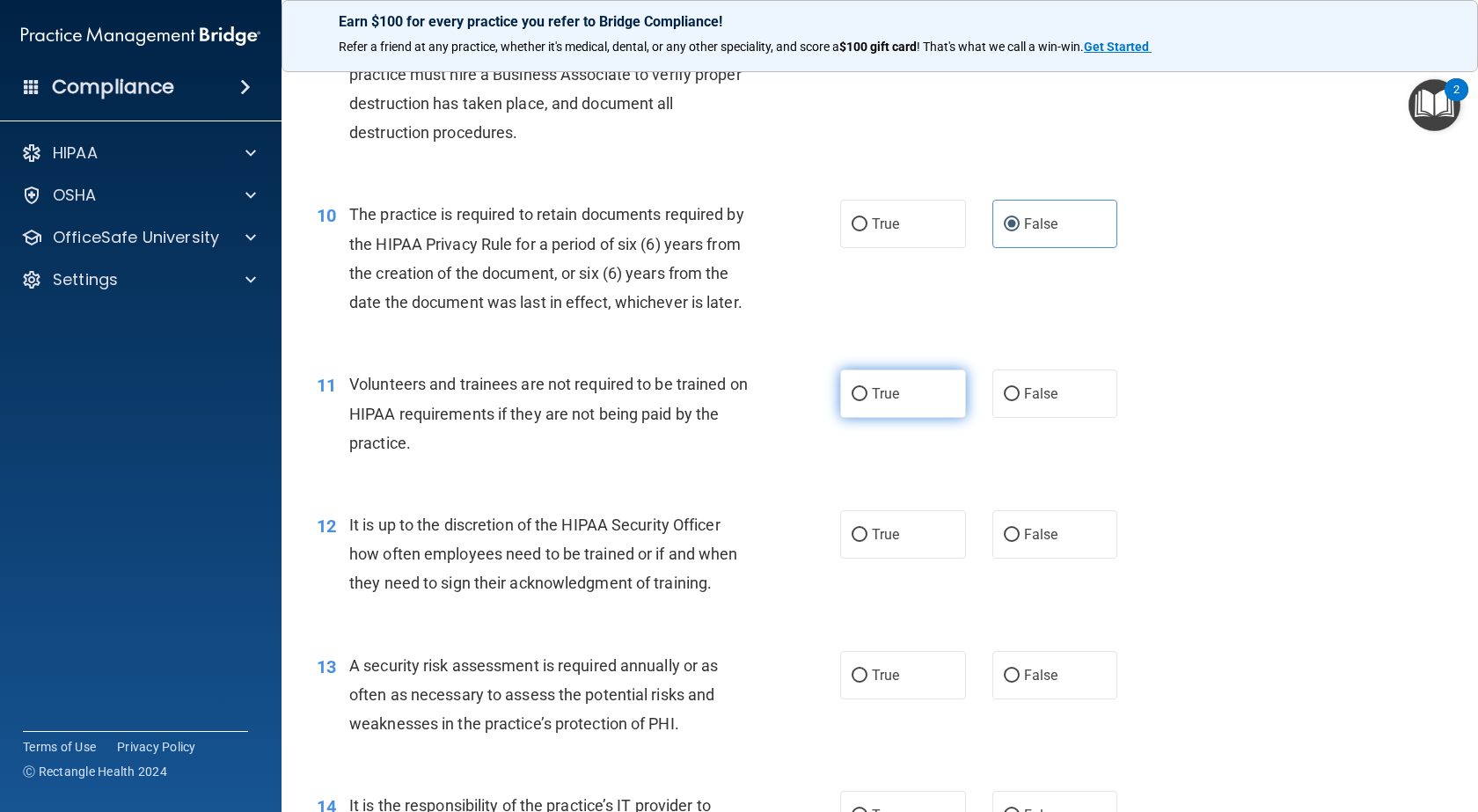
click at [868, 401] on input "True" at bounding box center [860, 394] width 16 height 13
radio input "true"
click at [888, 558] on label "True" at bounding box center [903, 533] width 126 height 49
click at [868, 541] on input "True" at bounding box center [860, 534] width 16 height 13
radio input "true"
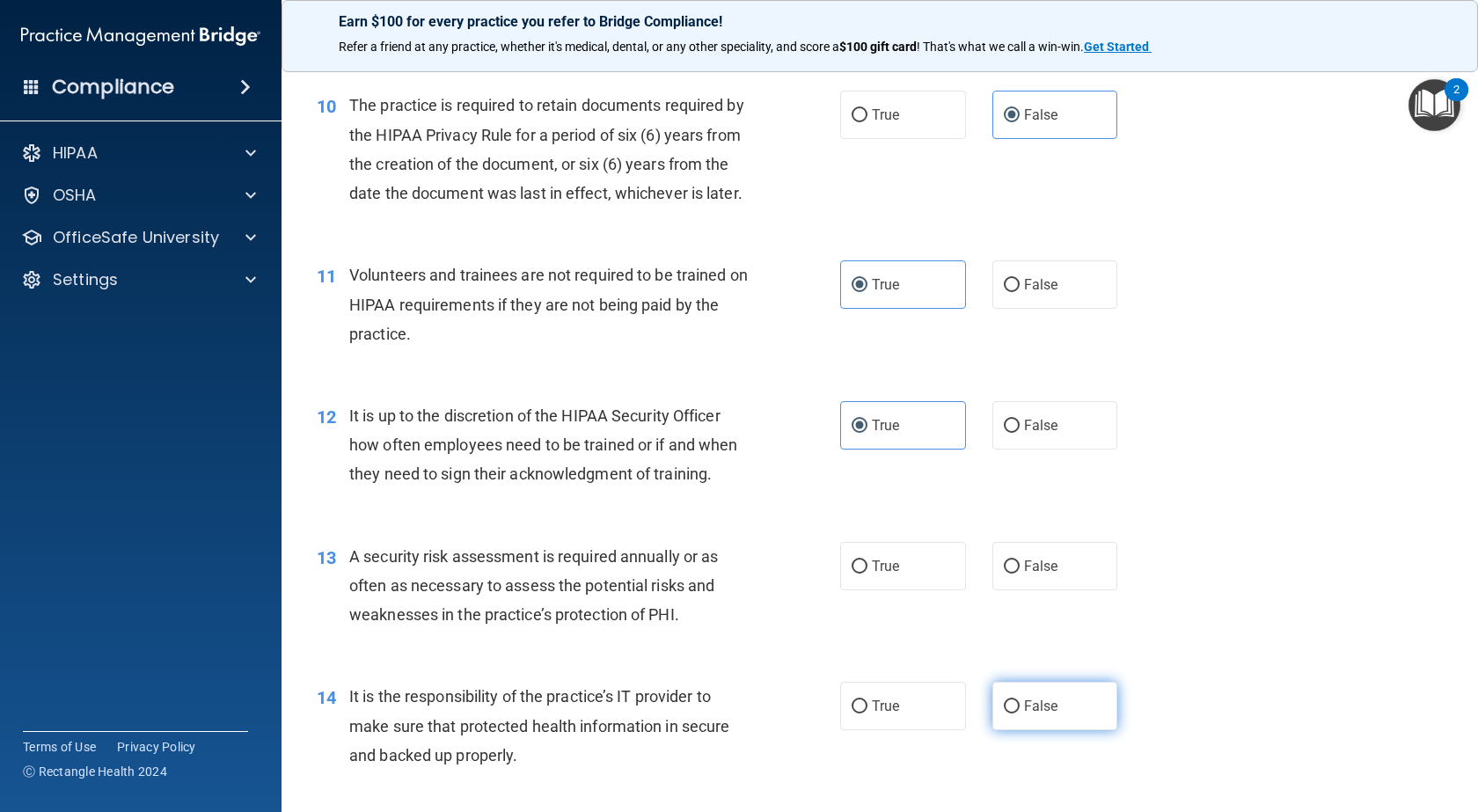
scroll to position [1847, 0]
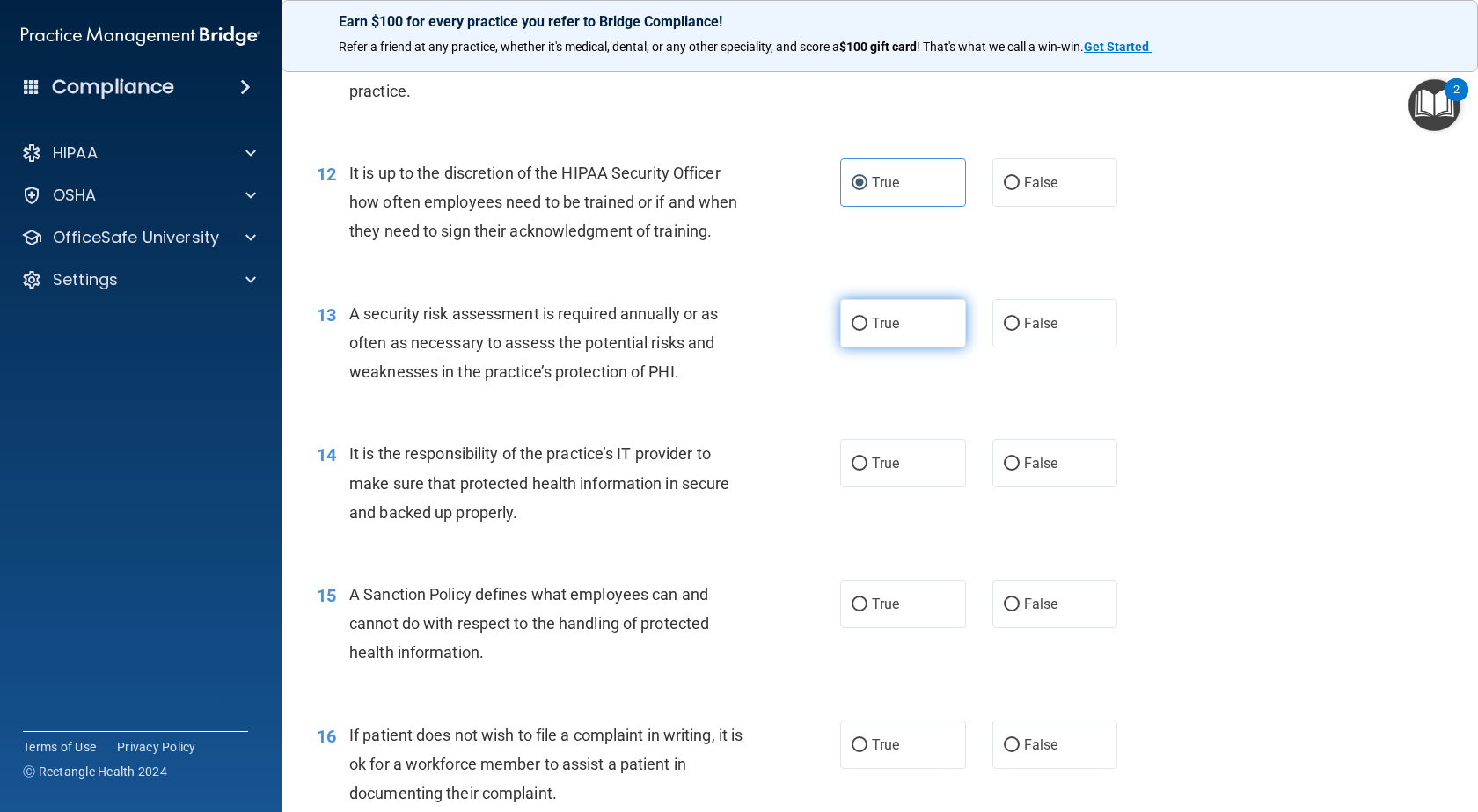
click at [893, 331] on span "True" at bounding box center [885, 323] width 27 height 17
click at [868, 331] on input "True" at bounding box center [860, 323] width 16 height 13
radio input "true"
click at [1005, 471] on input "False" at bounding box center [1012, 463] width 16 height 13
radio input "true"
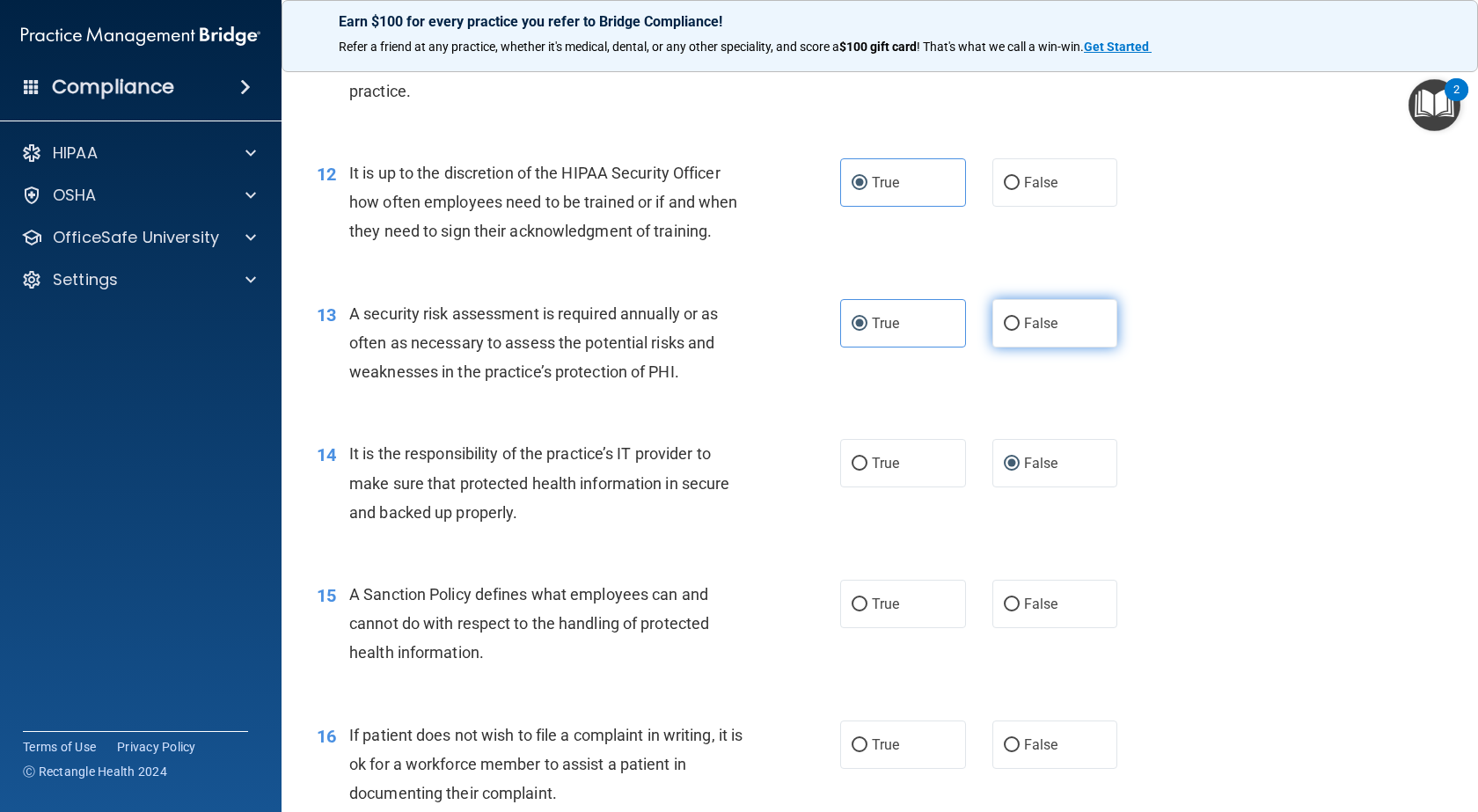
click at [1031, 331] on span "False" at bounding box center [1041, 323] width 35 height 17
click at [1020, 331] on input "False" at bounding box center [1012, 323] width 16 height 13
radio input "true"
radio input "false"
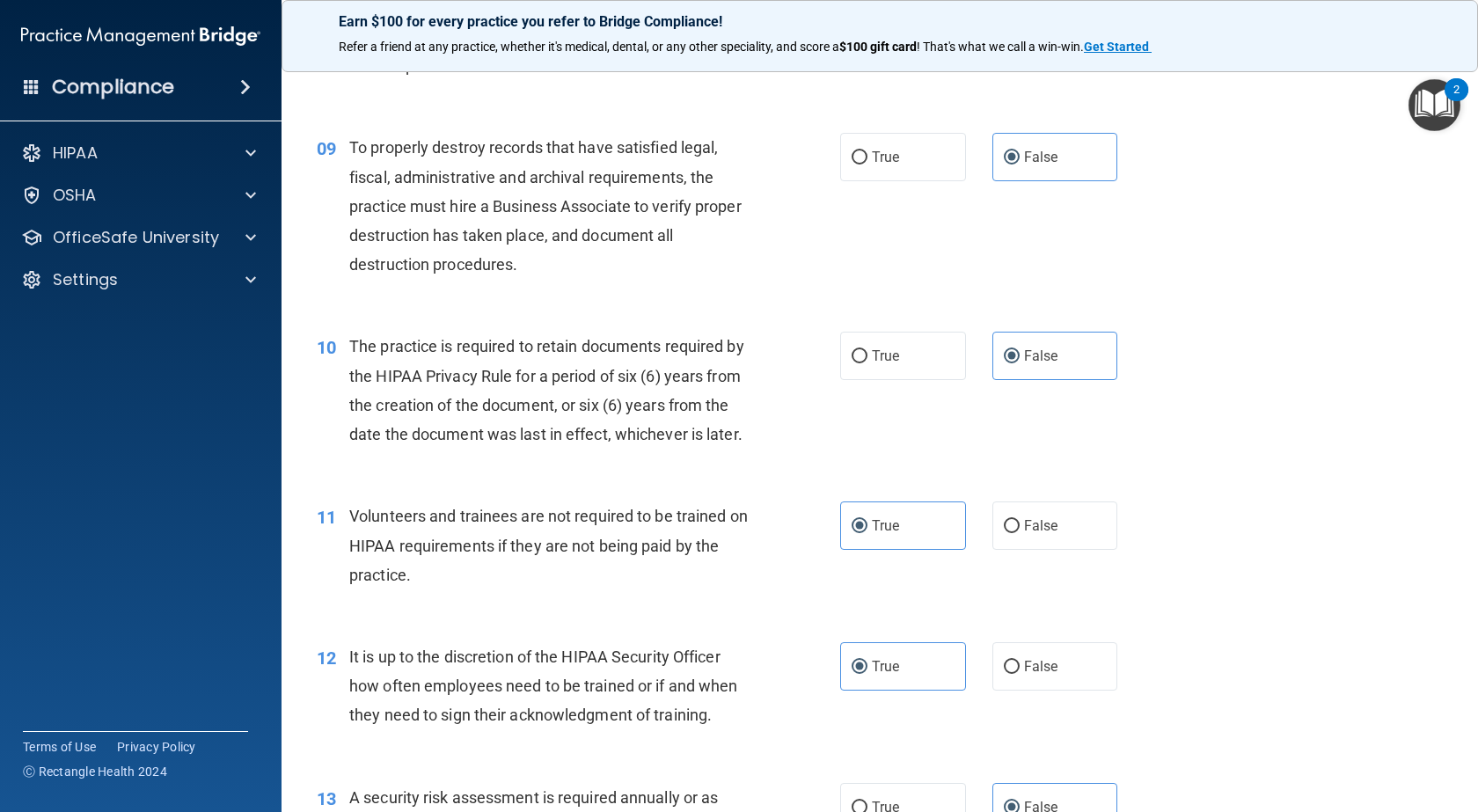
scroll to position [1320, 0]
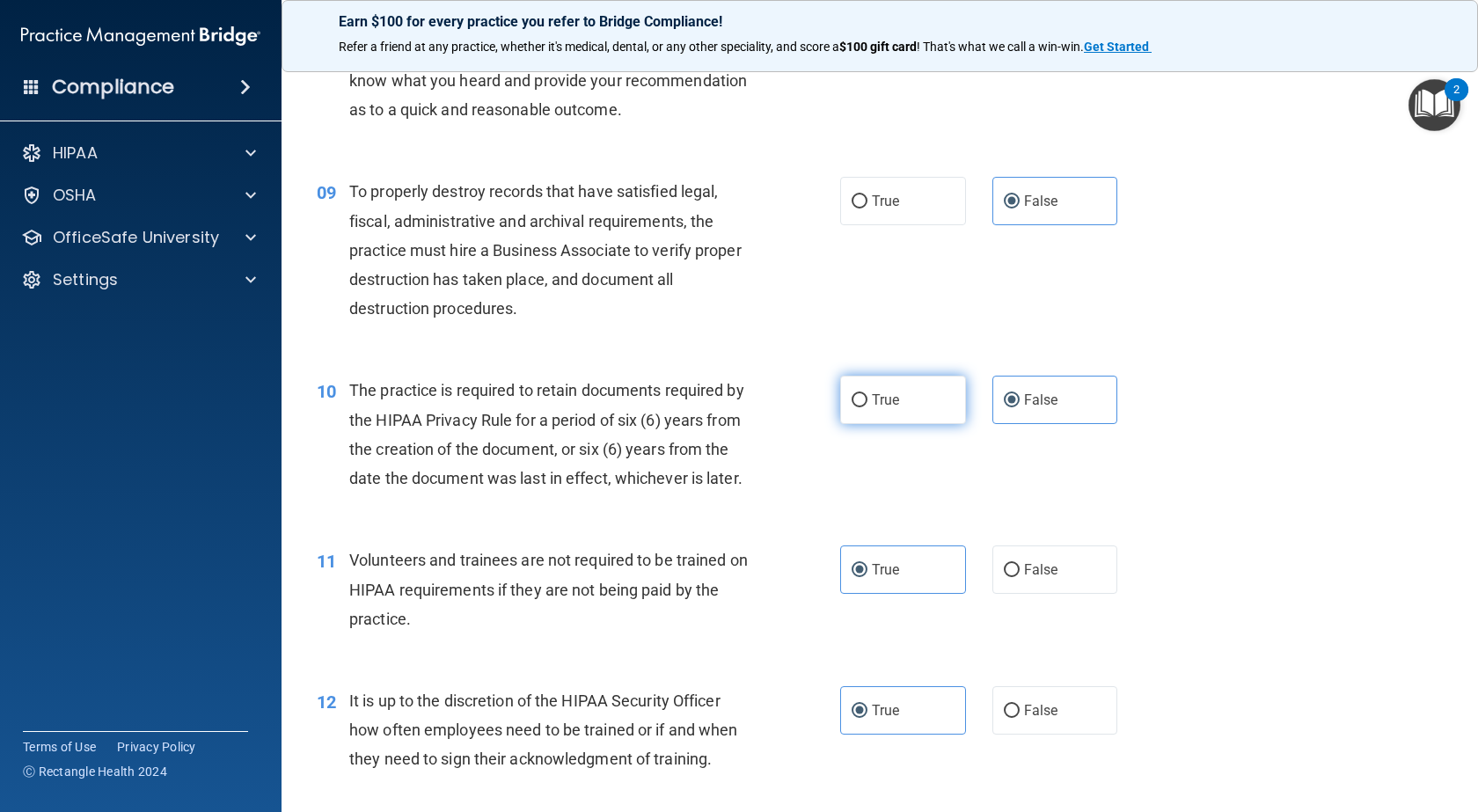
click at [900, 416] on label "True" at bounding box center [903, 400] width 126 height 49
click at [868, 407] on input "True" at bounding box center [860, 400] width 16 height 13
radio input "true"
radio input "false"
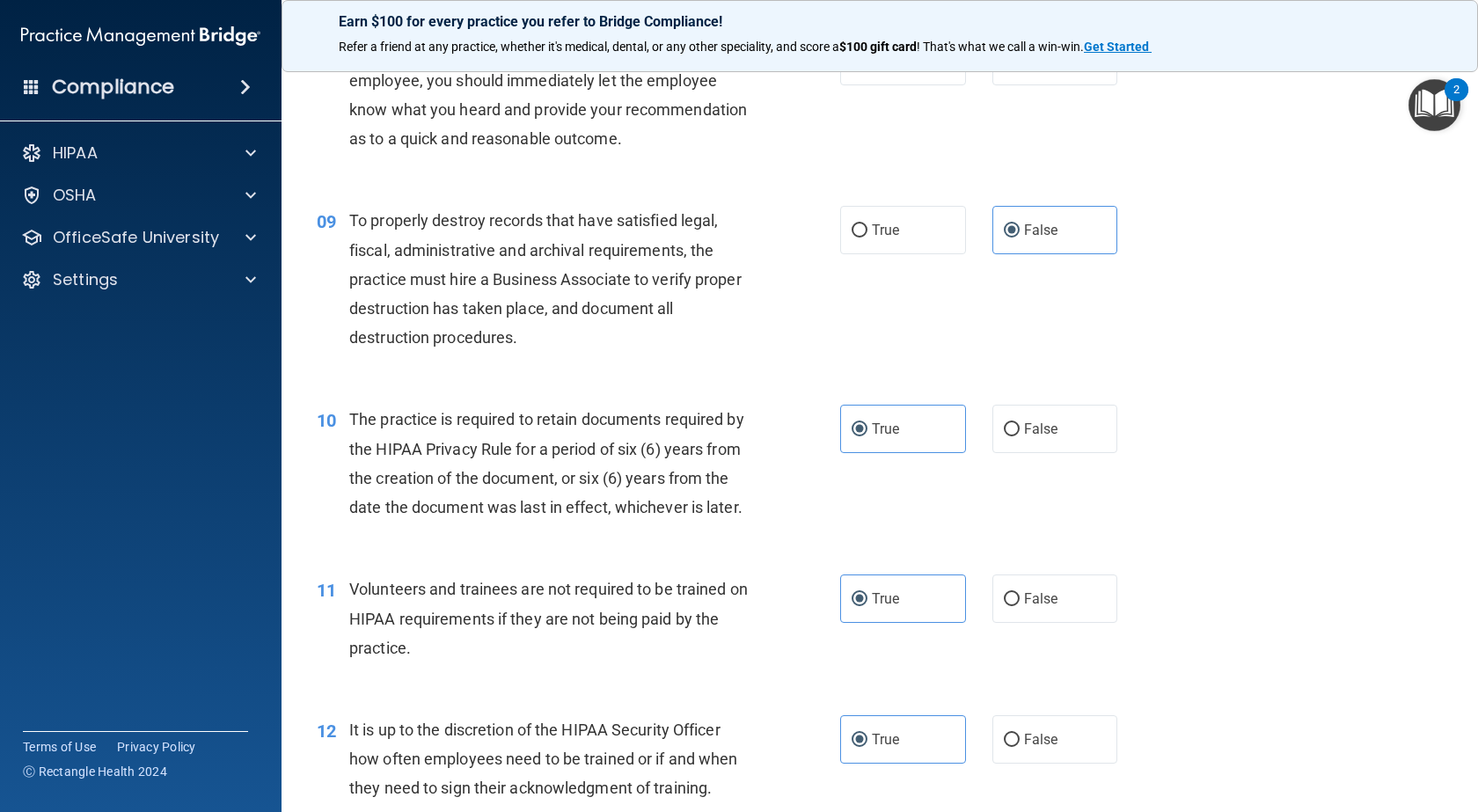
scroll to position [1055, 0]
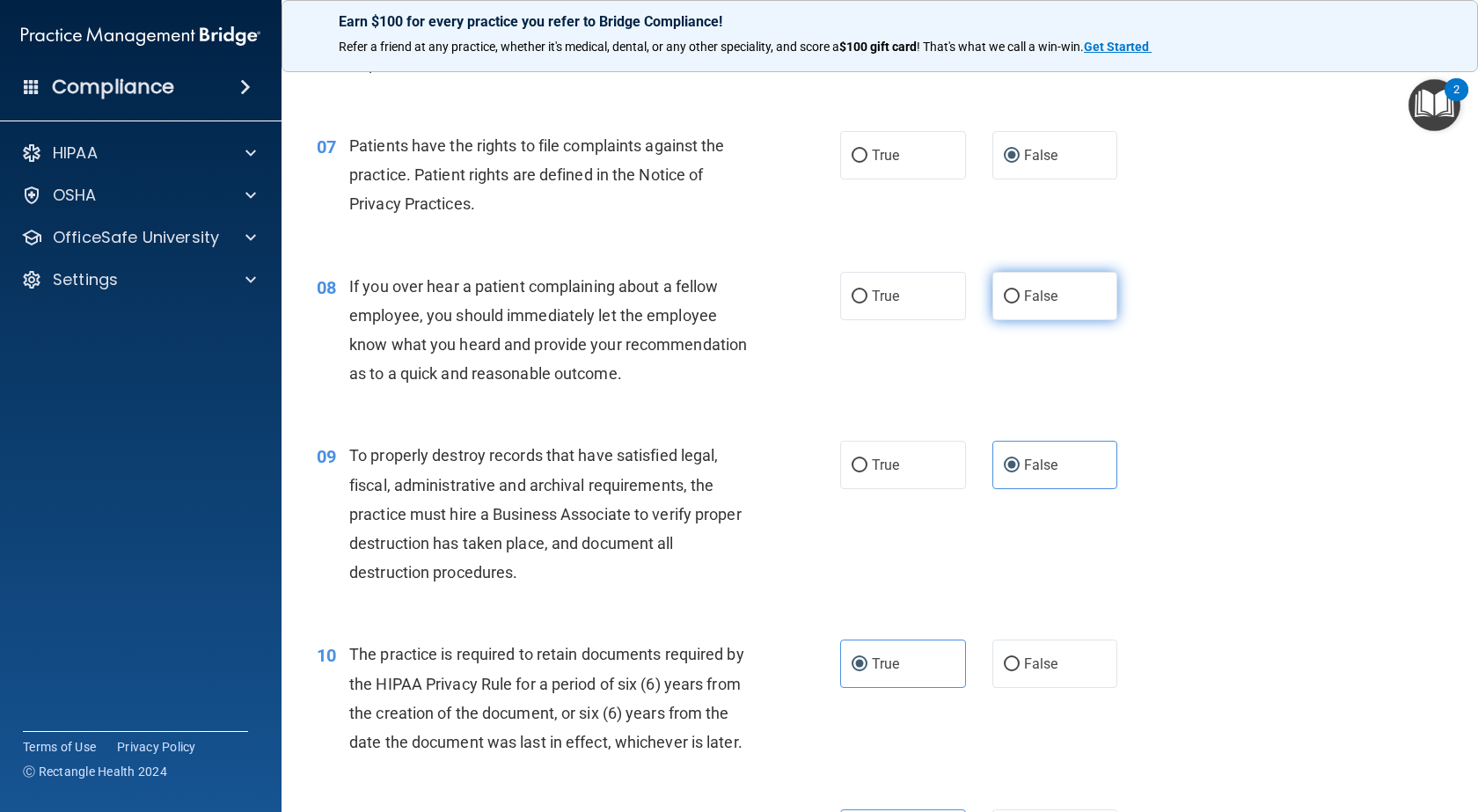
click at [1024, 291] on span "False" at bounding box center [1041, 295] width 35 height 17
click at [1020, 291] on input "False" at bounding box center [1012, 296] width 16 height 13
radio input "true"
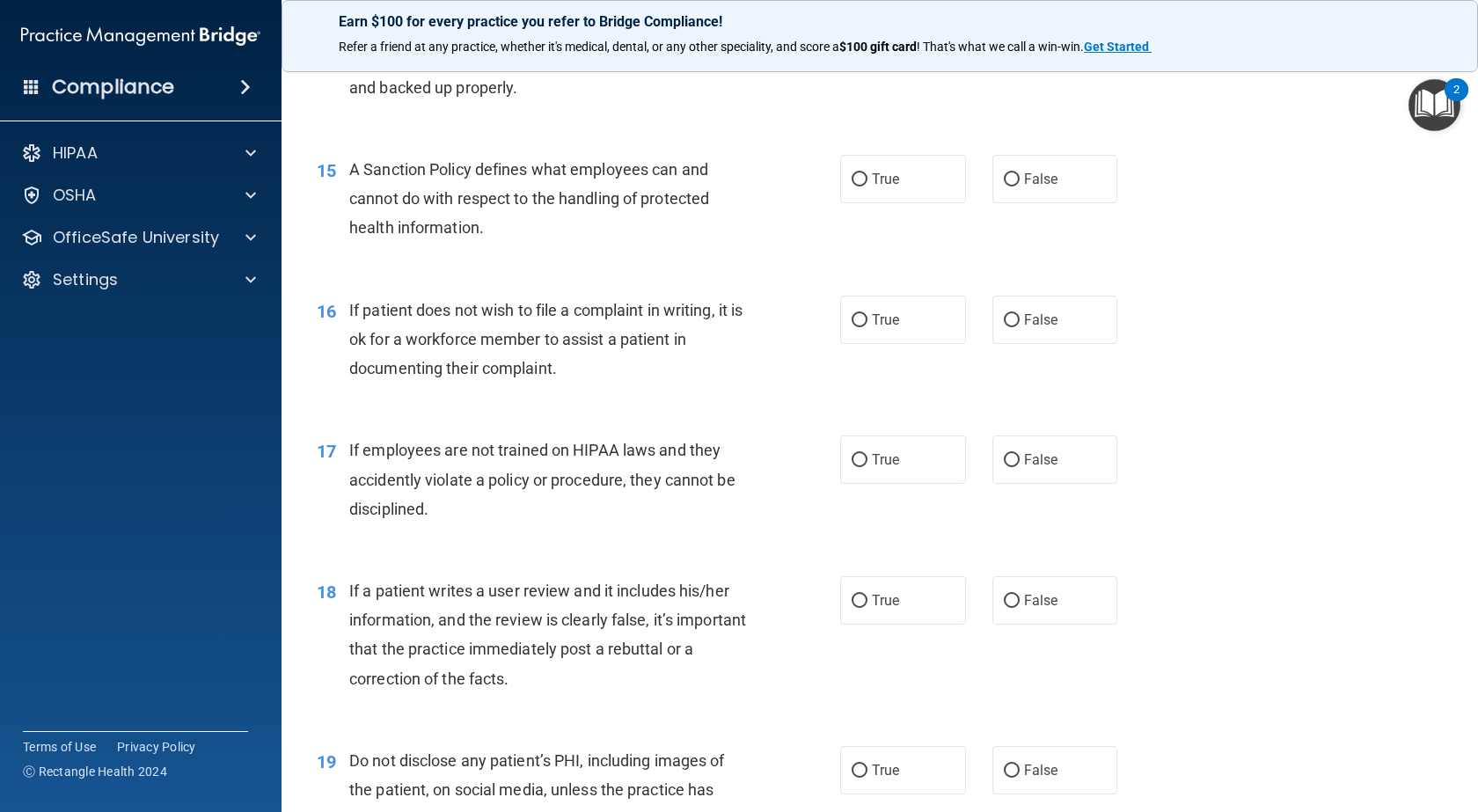
scroll to position [2023, 0]
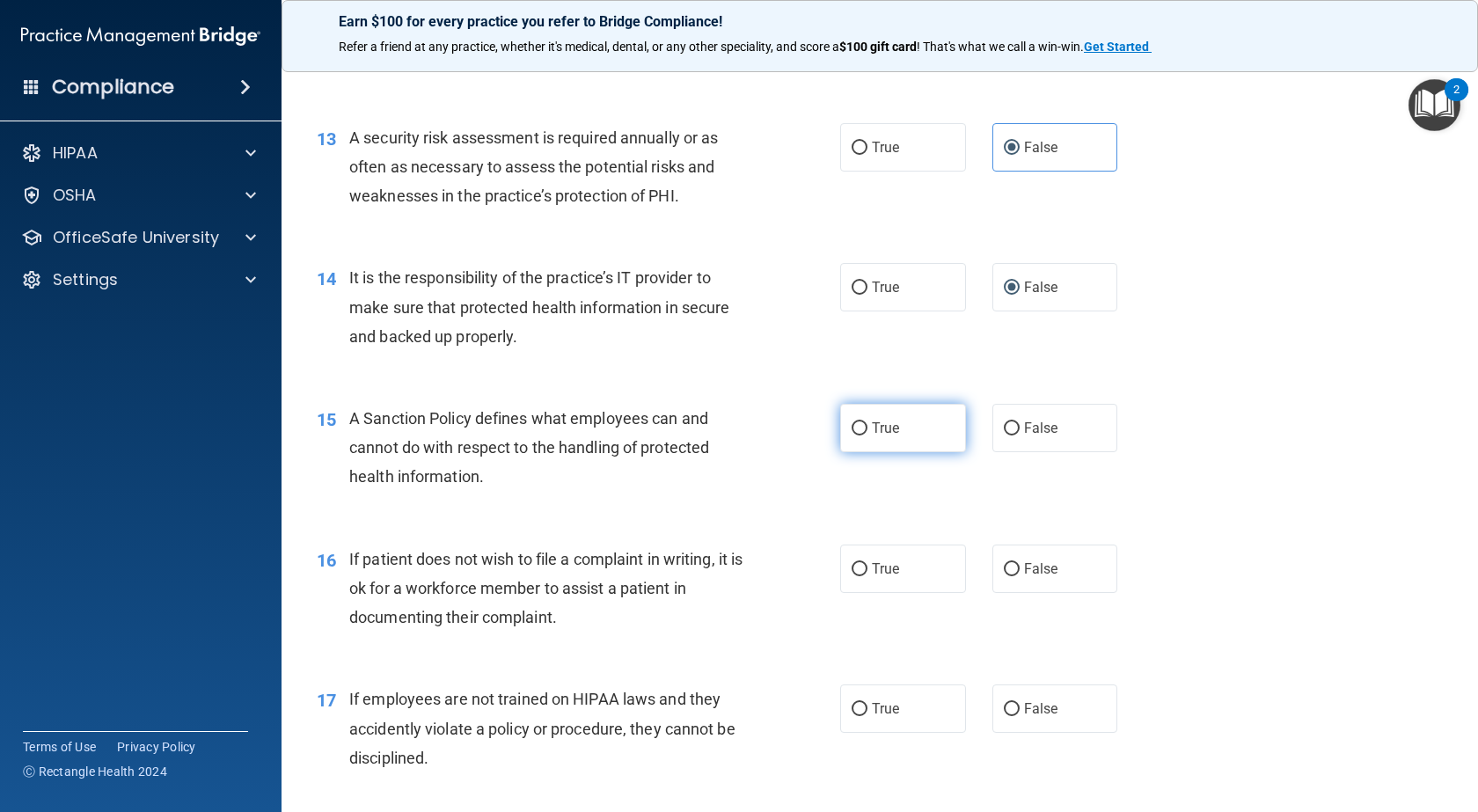
click at [935, 452] on label "True" at bounding box center [903, 427] width 126 height 49
click at [868, 435] on input "True" at bounding box center [860, 428] width 16 height 13
radio input "true"
drag, startPoint x: 908, startPoint y: 631, endPoint x: 909, endPoint y: 656, distance: 25.0
click at [908, 593] on label "True" at bounding box center [903, 568] width 126 height 49
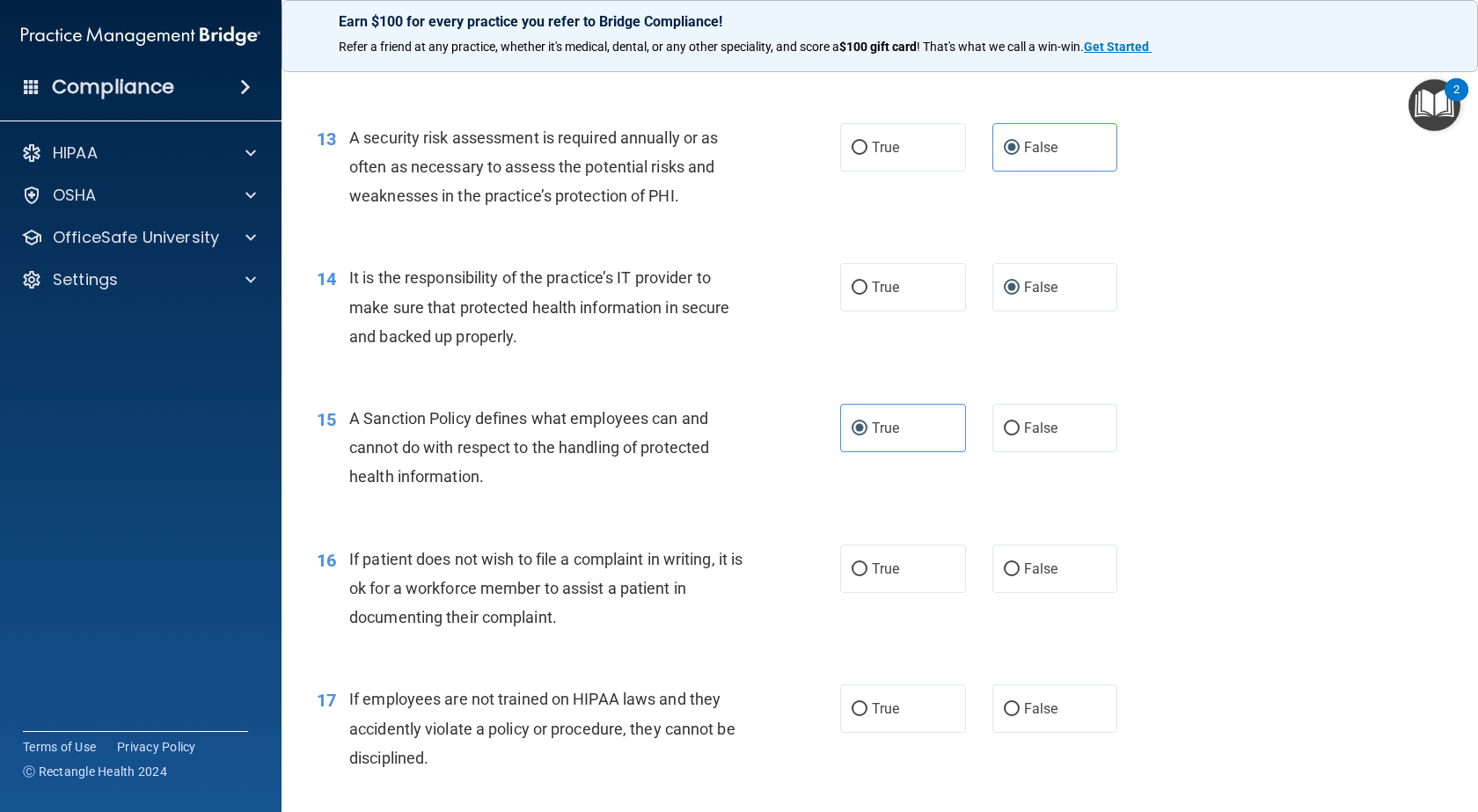
click at [868, 576] on input "True" at bounding box center [860, 569] width 16 height 13
radio input "true"
click at [900, 733] on label "True" at bounding box center [903, 708] width 126 height 49
click at [868, 716] on input "True" at bounding box center [860, 709] width 16 height 13
radio input "true"
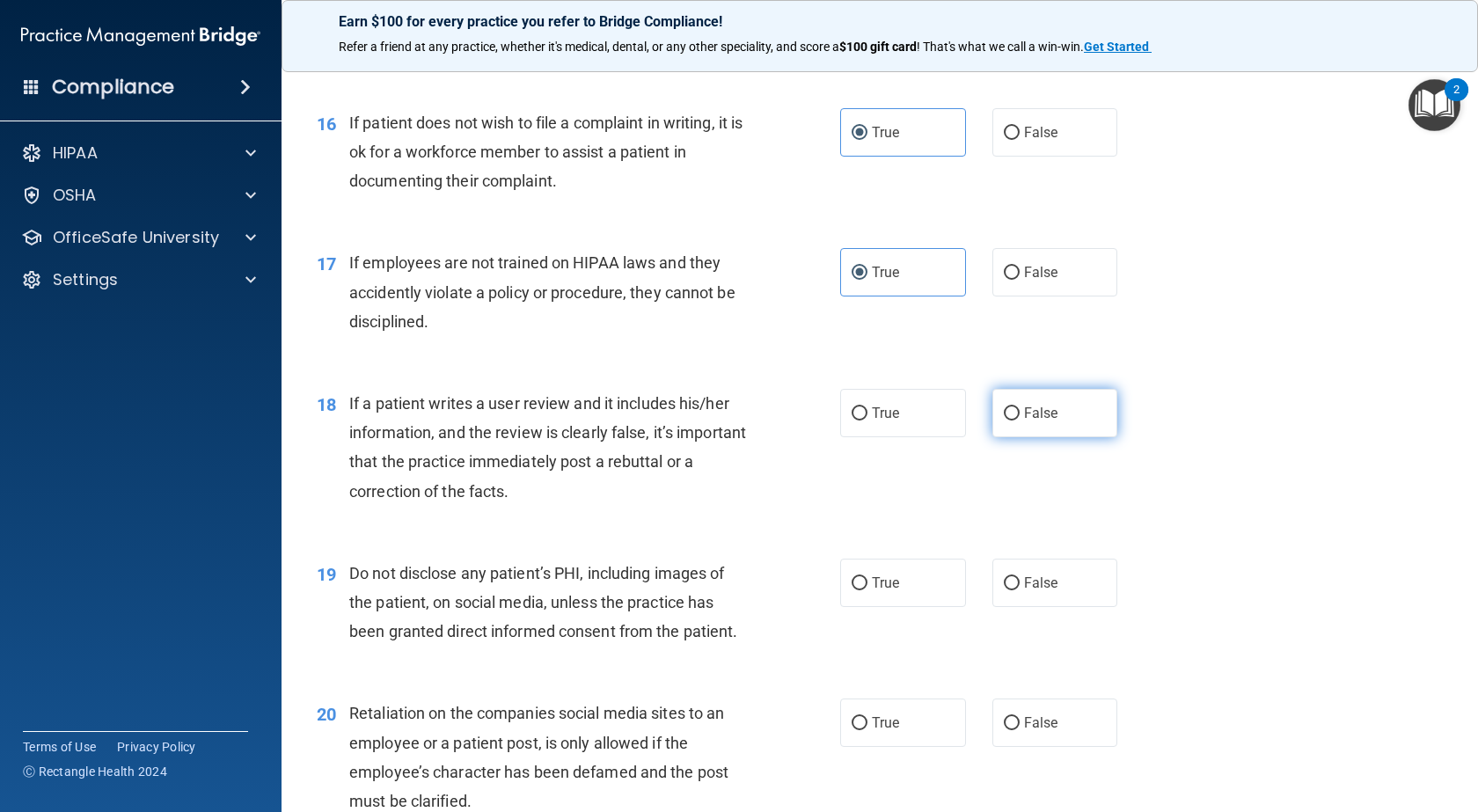
scroll to position [2463, 0]
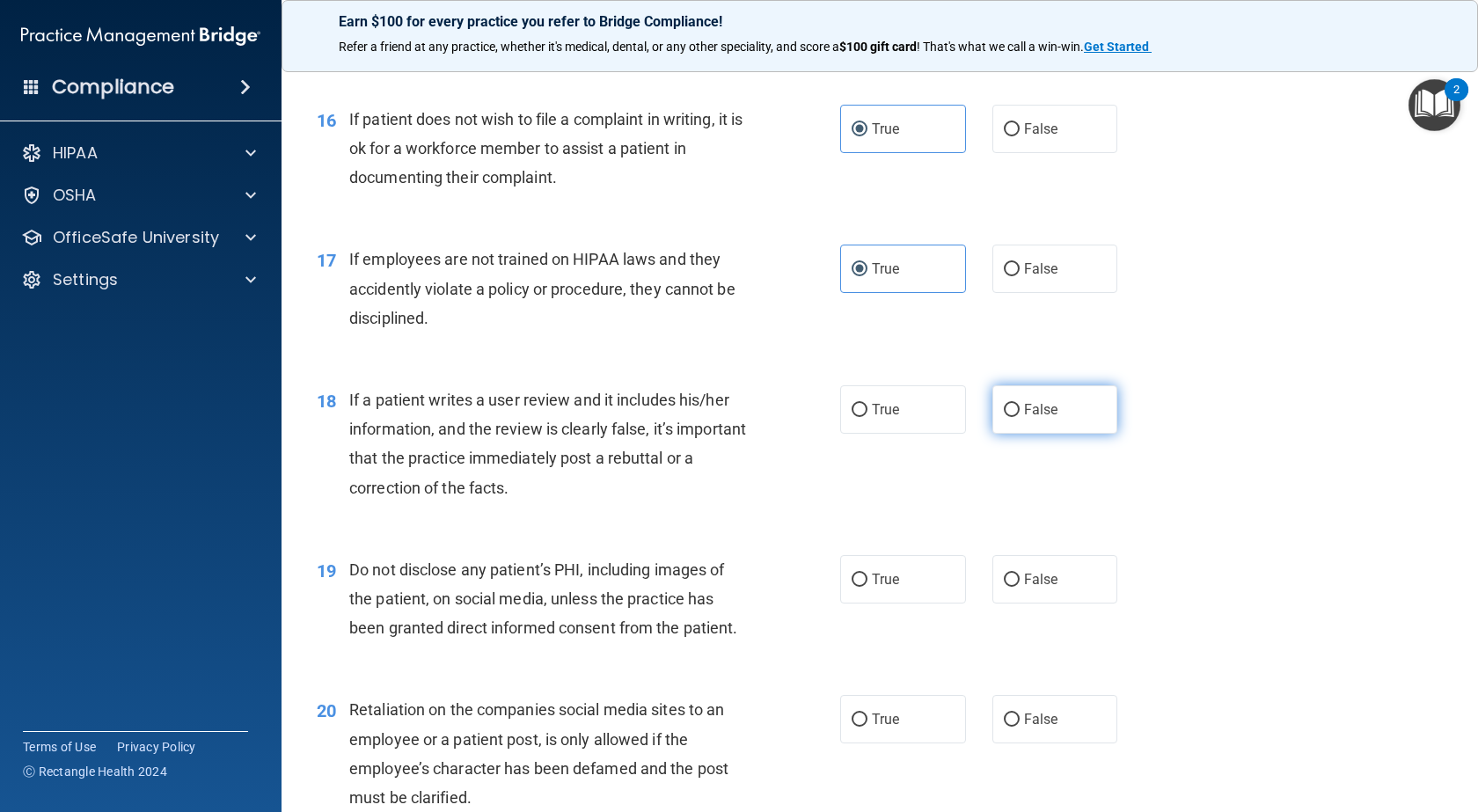
click at [1027, 433] on label "False" at bounding box center [1055, 409] width 126 height 49
click at [1024, 588] on span "False" at bounding box center [1041, 579] width 35 height 17
click at [1020, 587] on input "False" at bounding box center [1012, 579] width 16 height 13
radio input "true"
click at [1024, 433] on label "False" at bounding box center [1055, 409] width 126 height 49
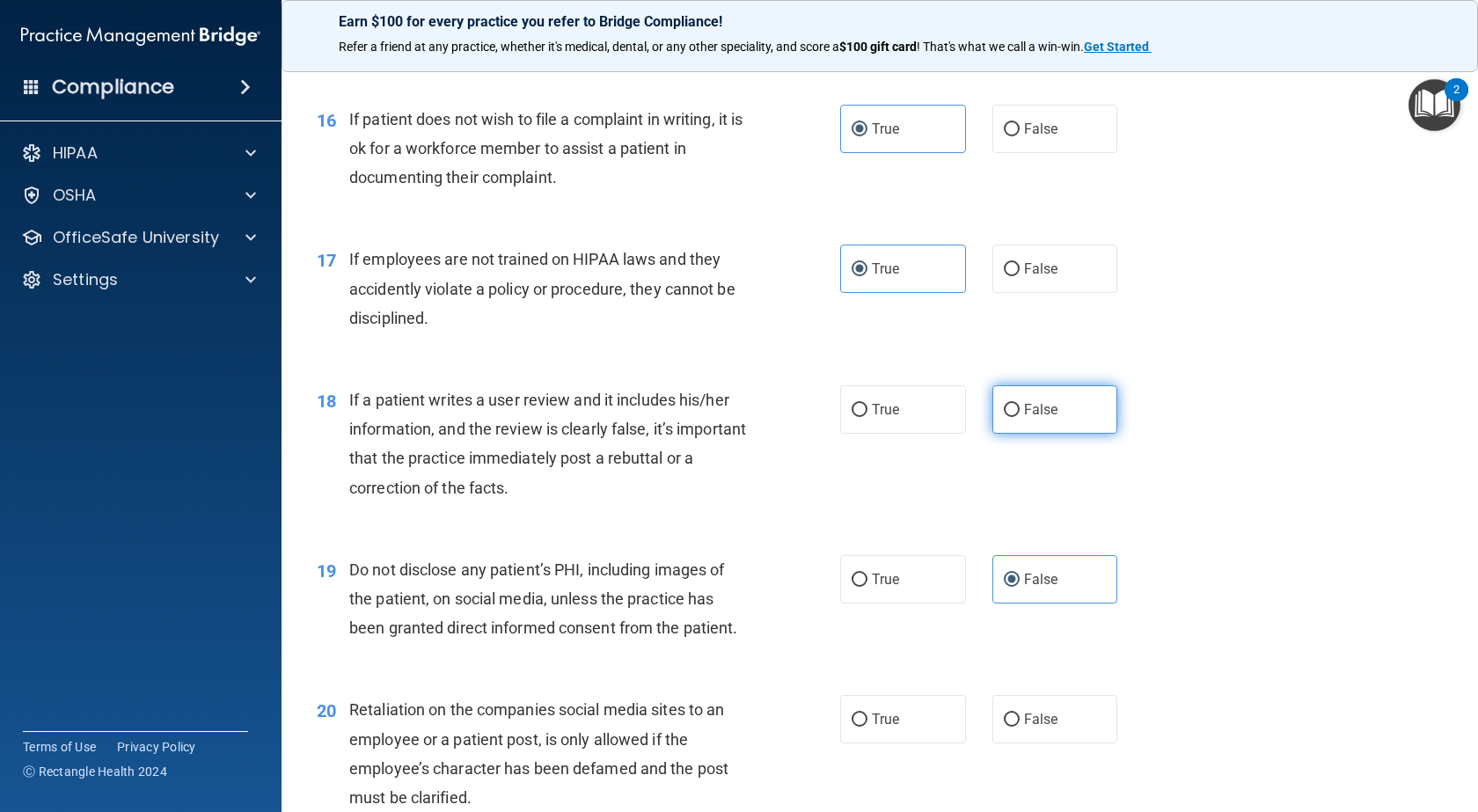
click at [1020, 416] on input "False" at bounding box center [1012, 409] width 16 height 13
radio input "true"
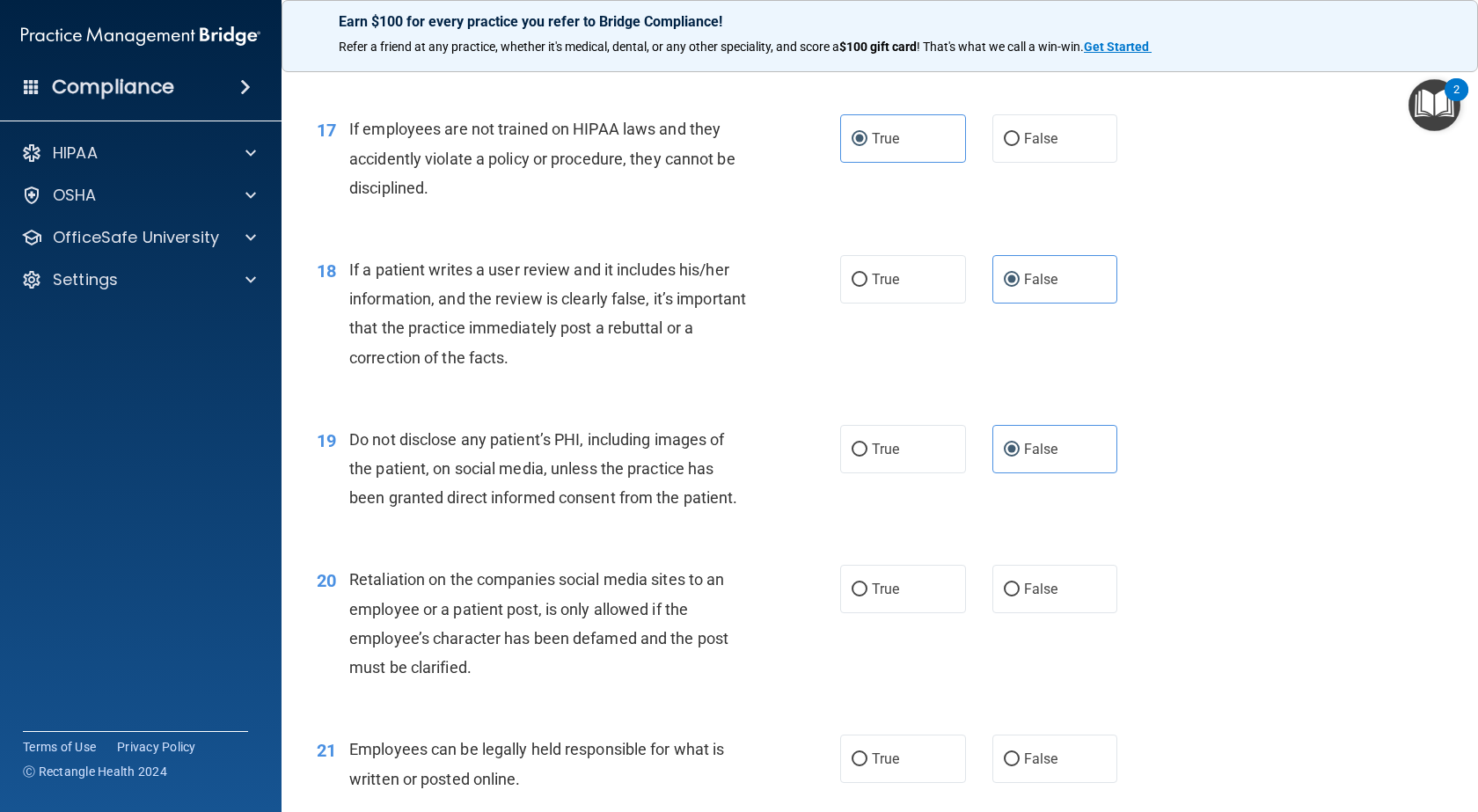
scroll to position [2814, 0]
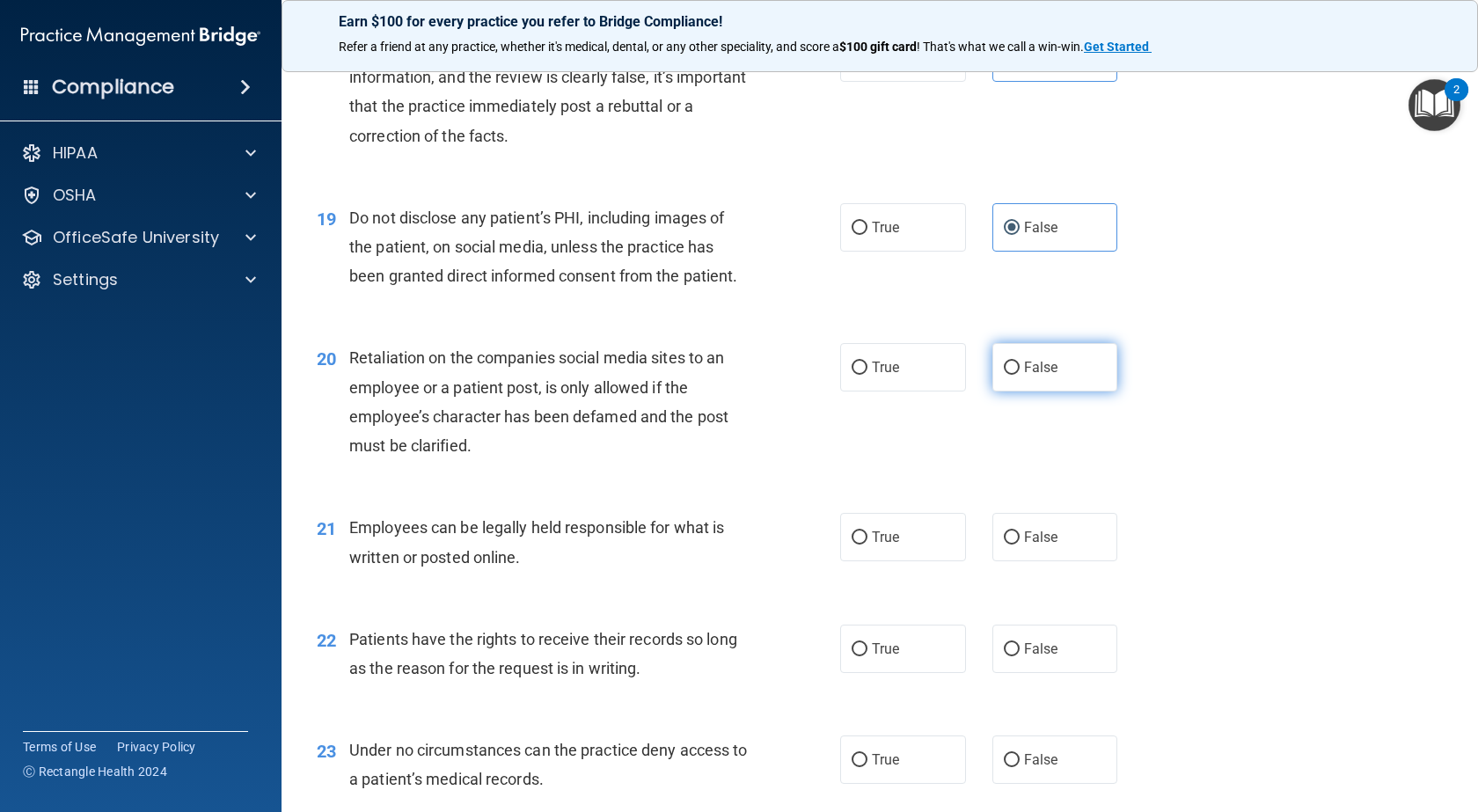
click at [1018, 392] on label "False" at bounding box center [1055, 367] width 126 height 49
click at [1018, 375] on input "False" at bounding box center [1012, 368] width 16 height 13
radio input "true"
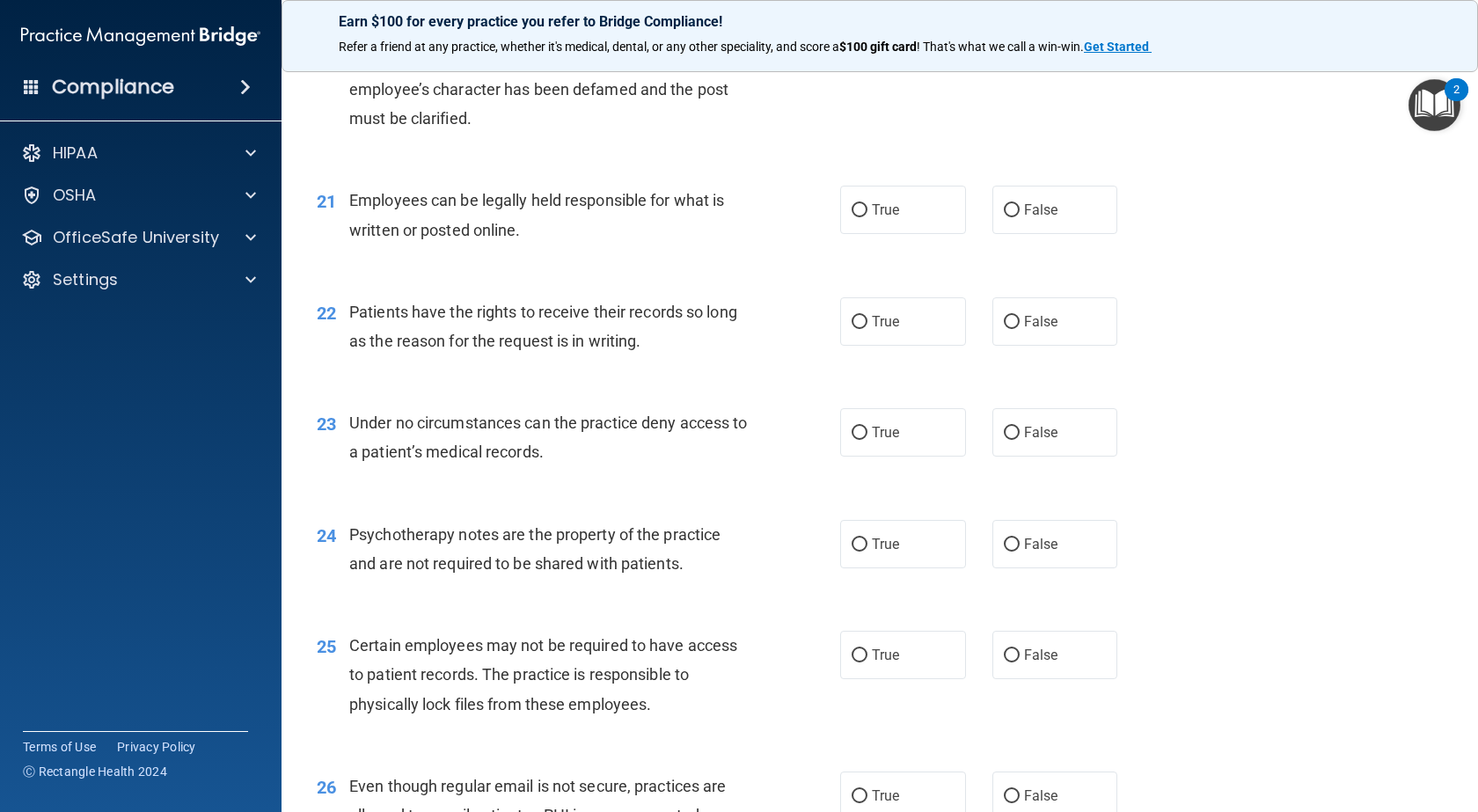
scroll to position [3166, 0]
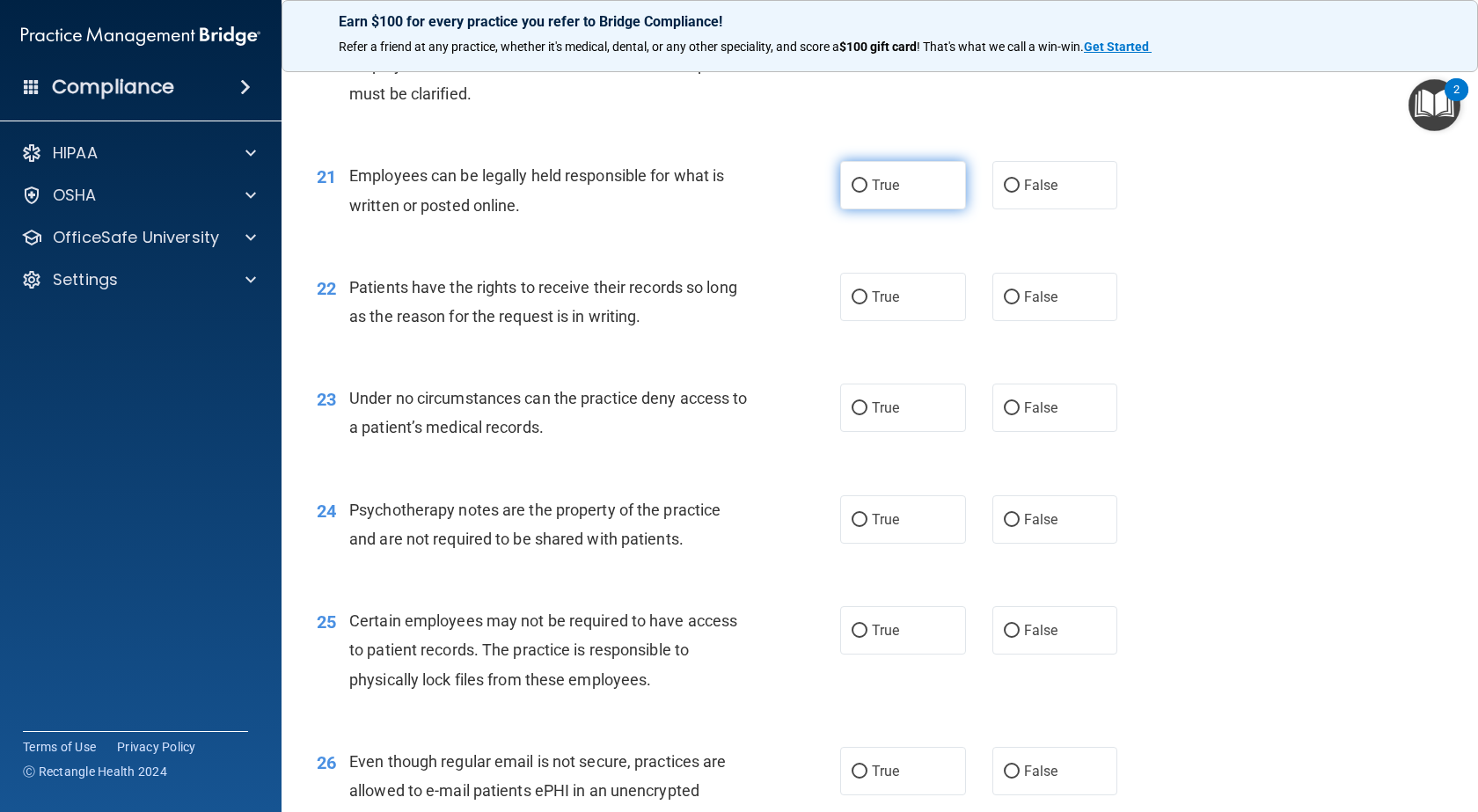
click at [905, 209] on label "True" at bounding box center [903, 184] width 126 height 49
click at [868, 192] on input "True" at bounding box center [860, 185] width 16 height 13
radio input "true"
click at [924, 321] on label "True" at bounding box center [903, 296] width 126 height 49
click at [868, 304] on input "True" at bounding box center [860, 297] width 16 height 13
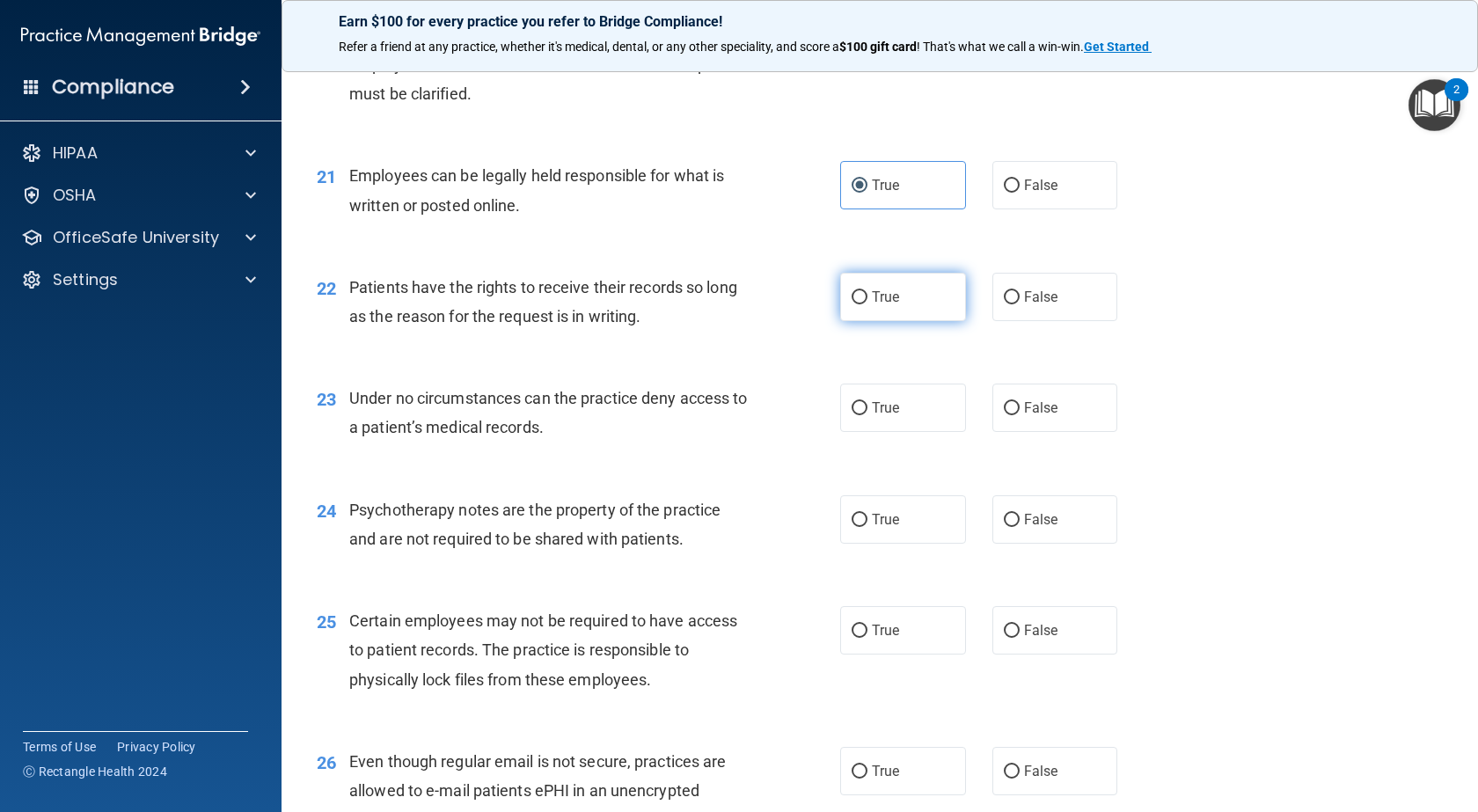
radio input "true"
click at [1007, 415] on input "False" at bounding box center [1012, 407] width 16 height 13
radio input "true"
click at [1042, 527] on span "False" at bounding box center [1041, 519] width 35 height 17
click at [1020, 526] on input "False" at bounding box center [1012, 520] width 16 height 13
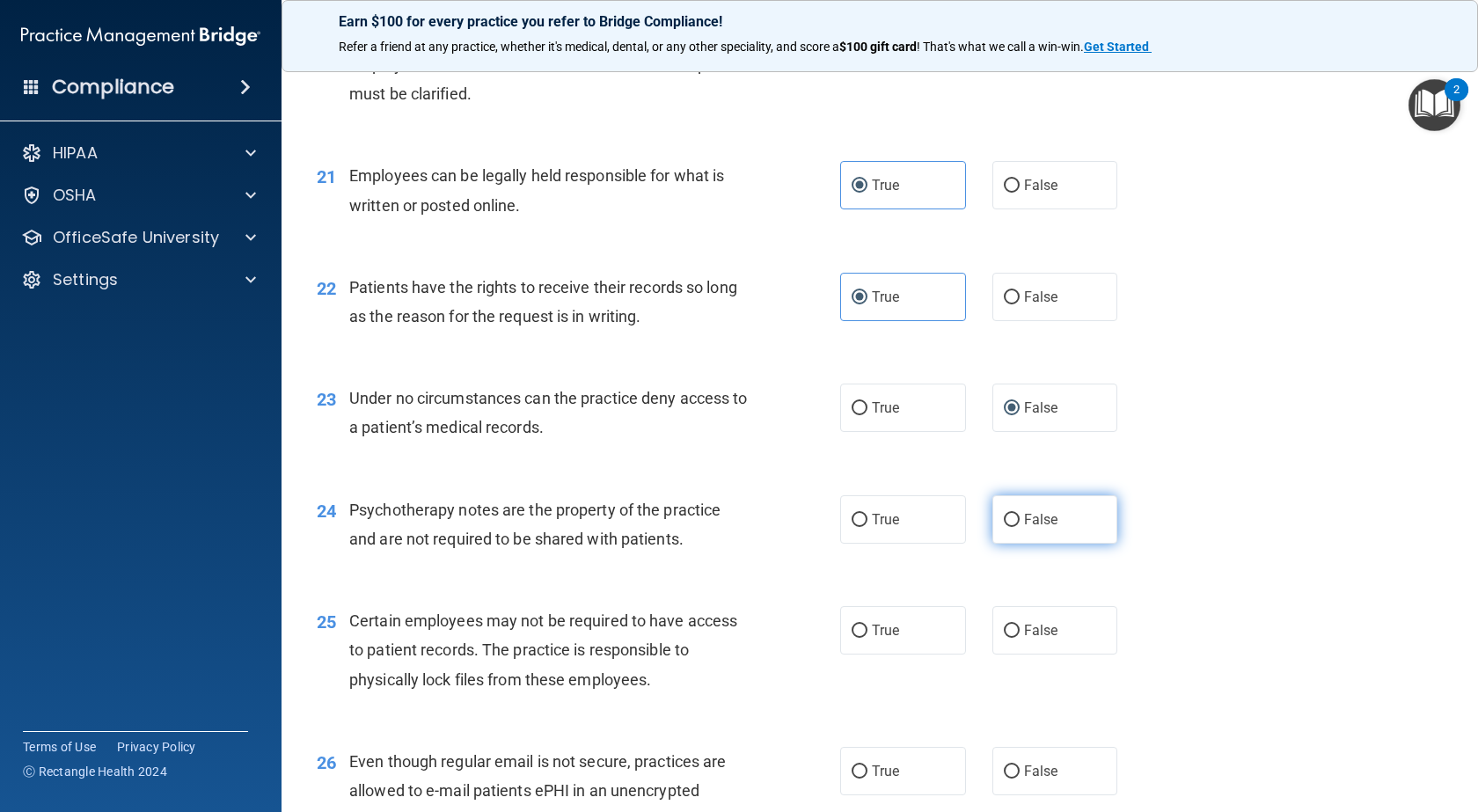
radio input "true"
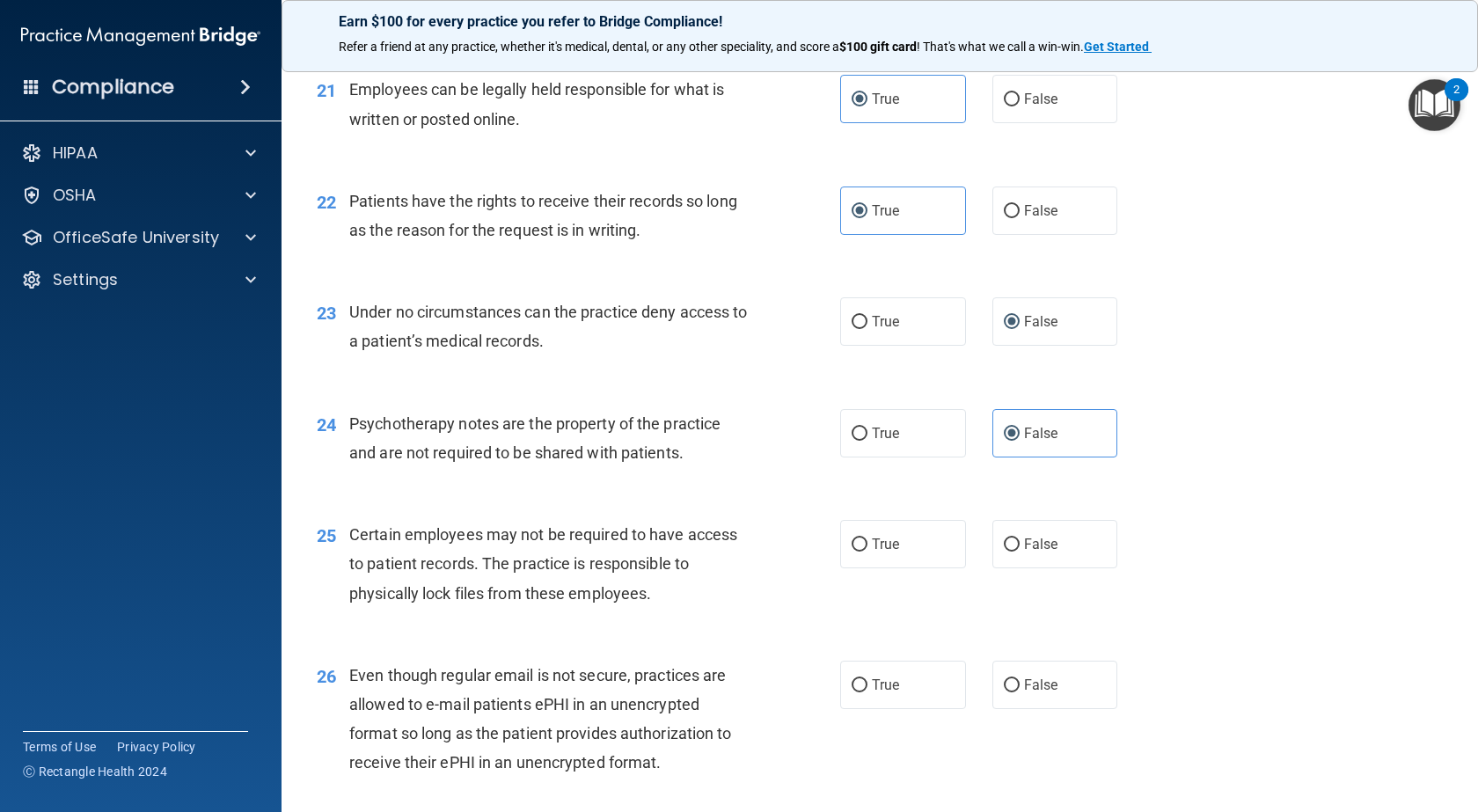
scroll to position [3518, 0]
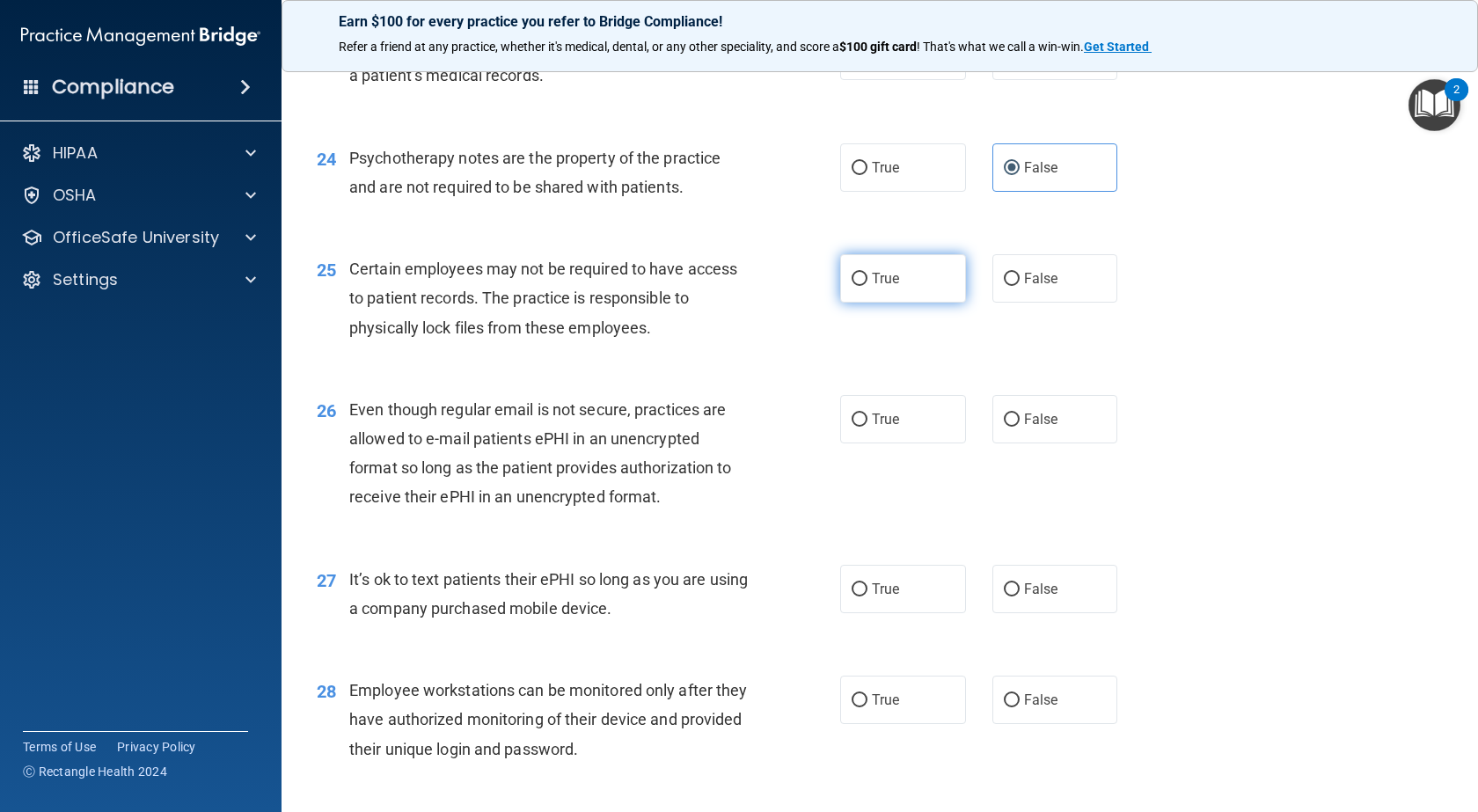
click at [923, 302] on label "True" at bounding box center [903, 278] width 126 height 49
click at [868, 286] on input "True" at bounding box center [860, 279] width 16 height 13
radio input "true"
click at [1011, 443] on label "False" at bounding box center [1055, 418] width 126 height 49
click at [1011, 426] on input "False" at bounding box center [1012, 419] width 16 height 13
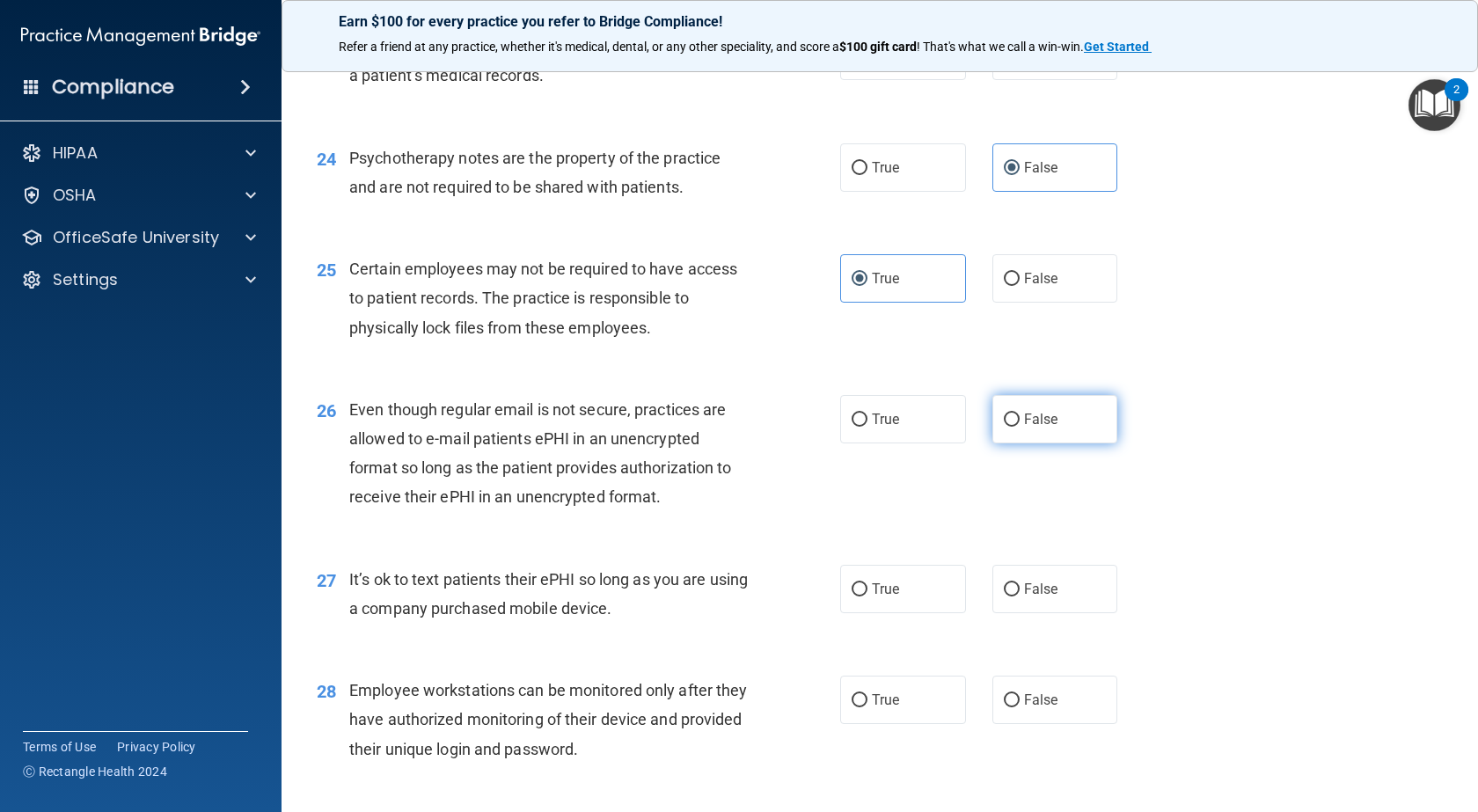
radio input "true"
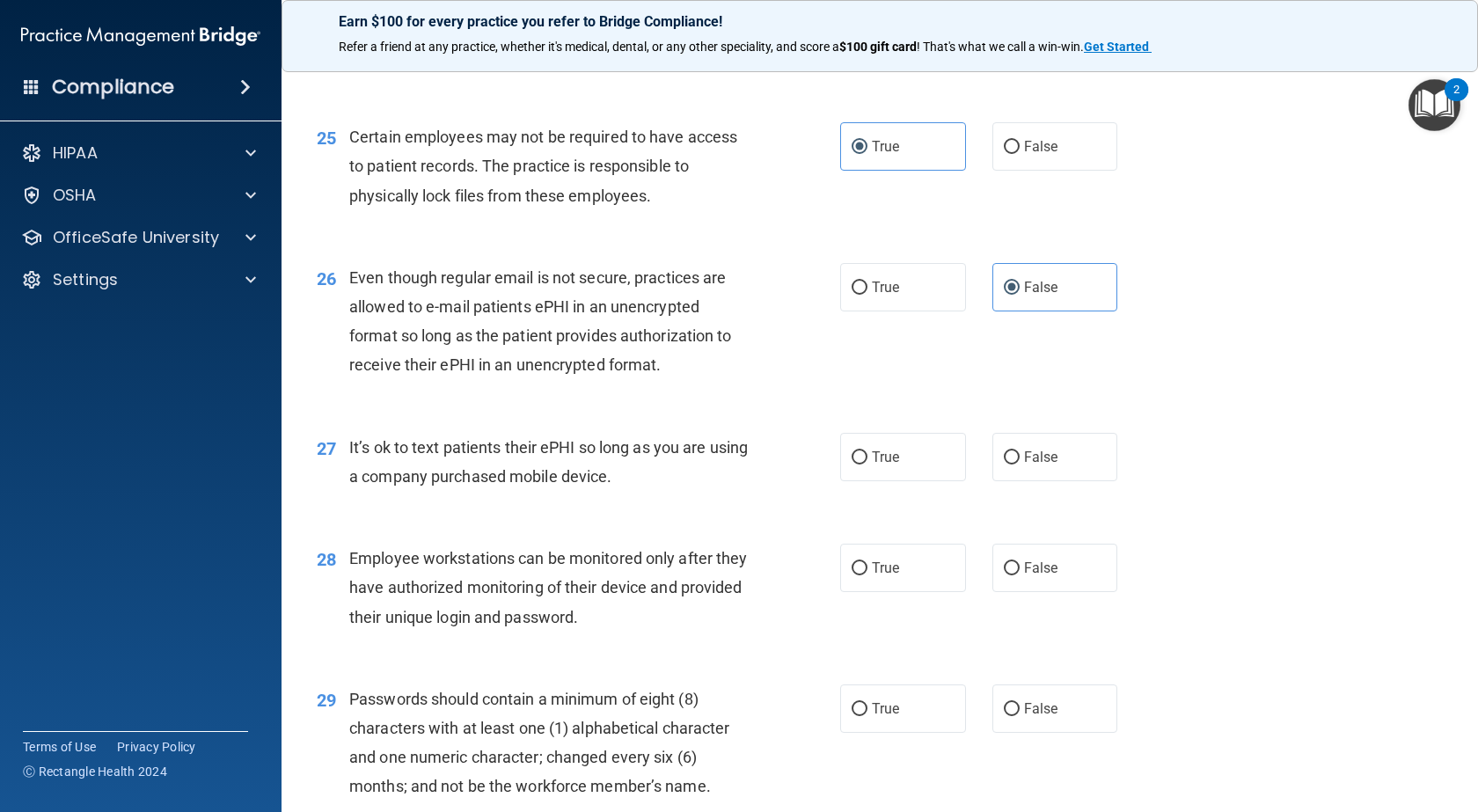
scroll to position [3870, 0]
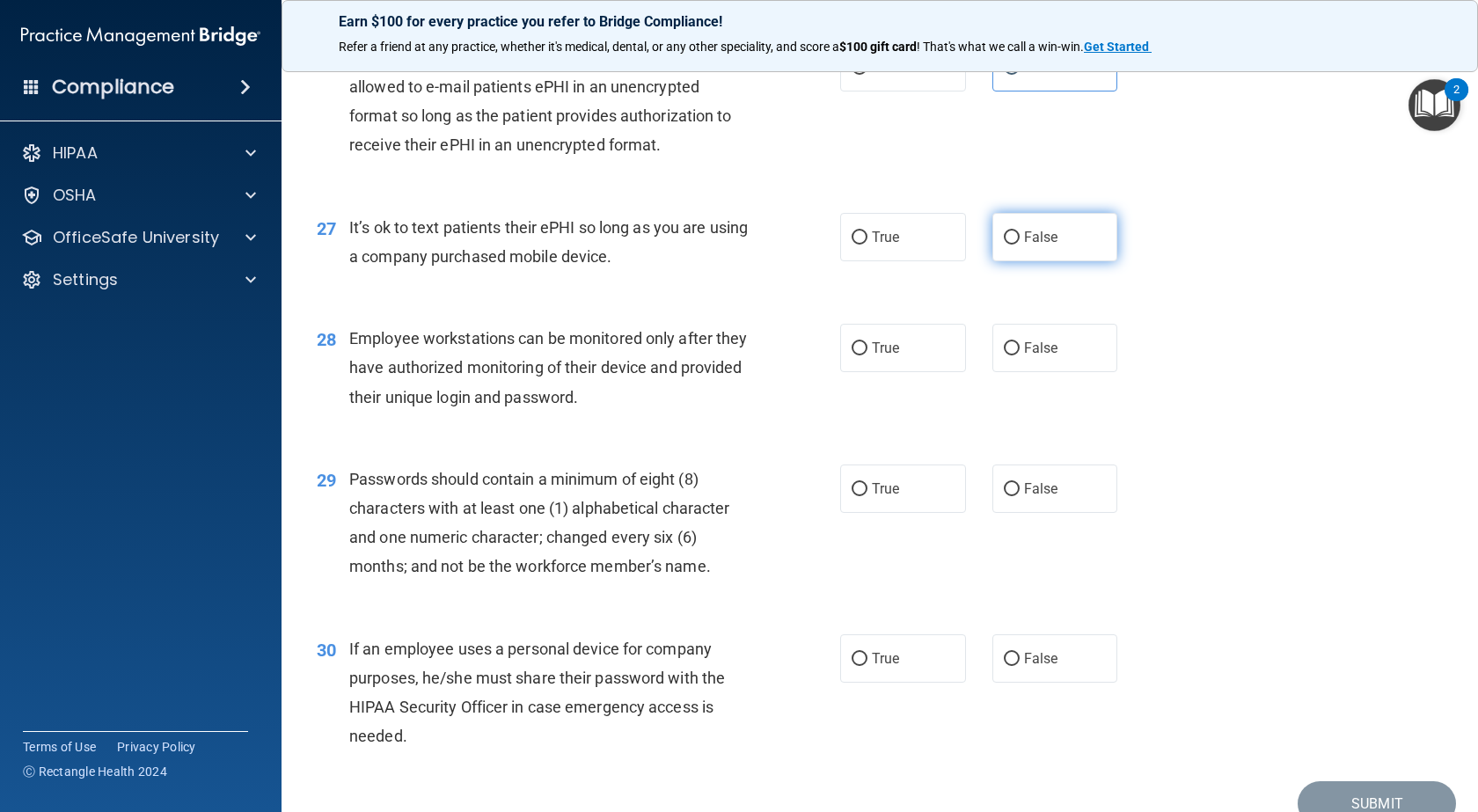
drag, startPoint x: 1042, startPoint y: 297, endPoint x: 1062, endPoint y: 385, distance: 90.2
click at [1043, 245] on span "False" at bounding box center [1041, 237] width 35 height 17
click at [1020, 245] on input "False" at bounding box center [1012, 237] width 16 height 13
radio input "true"
drag, startPoint x: 914, startPoint y: 418, endPoint x: 891, endPoint y: 521, distance: 105.5
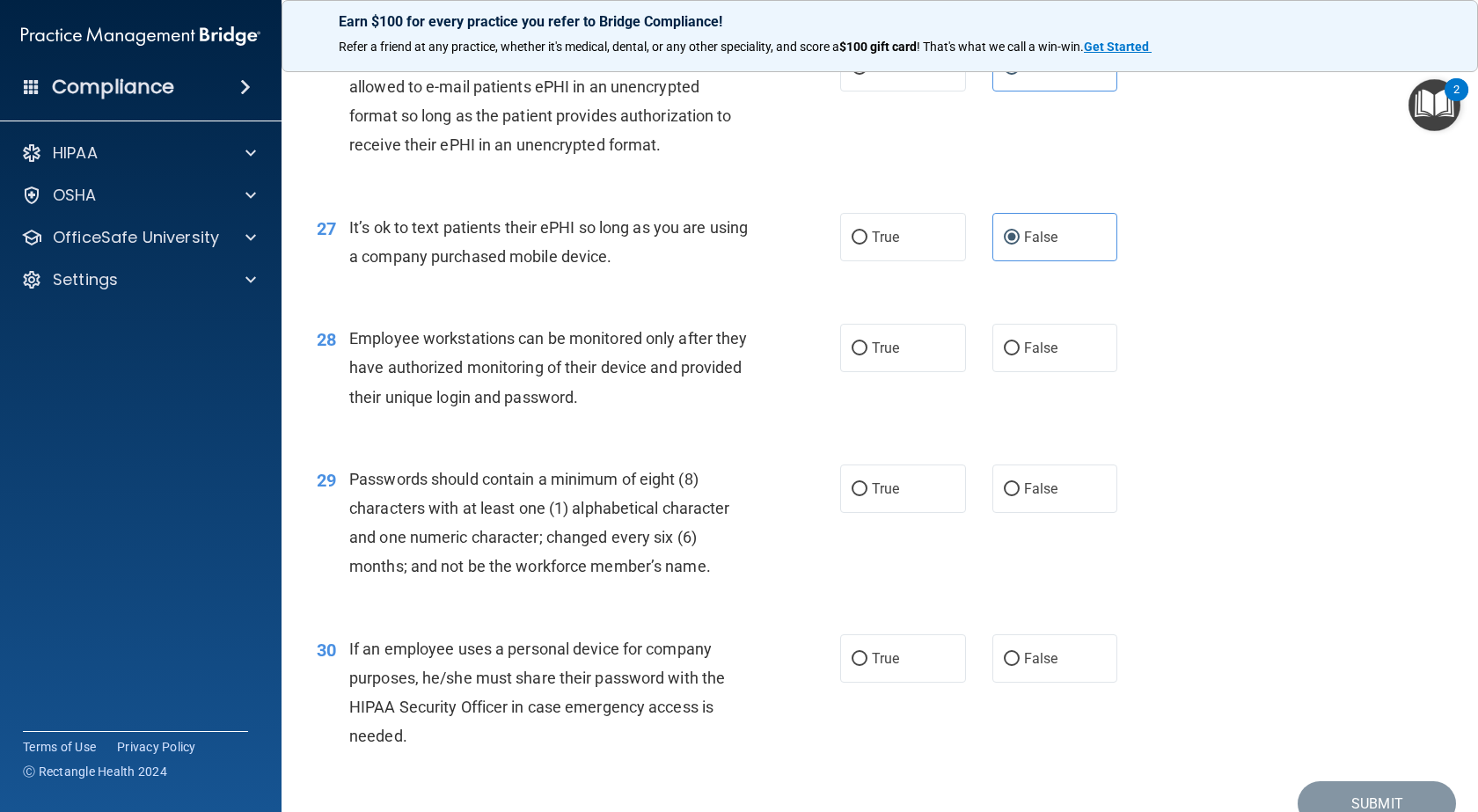
click at [914, 372] on label "True" at bounding box center [903, 347] width 126 height 49
click at [868, 355] on input "True" at bounding box center [860, 348] width 16 height 13
radio input "true"
click at [890, 513] on label "True" at bounding box center [903, 488] width 126 height 49
click at [887, 682] on label "True" at bounding box center [903, 658] width 126 height 49
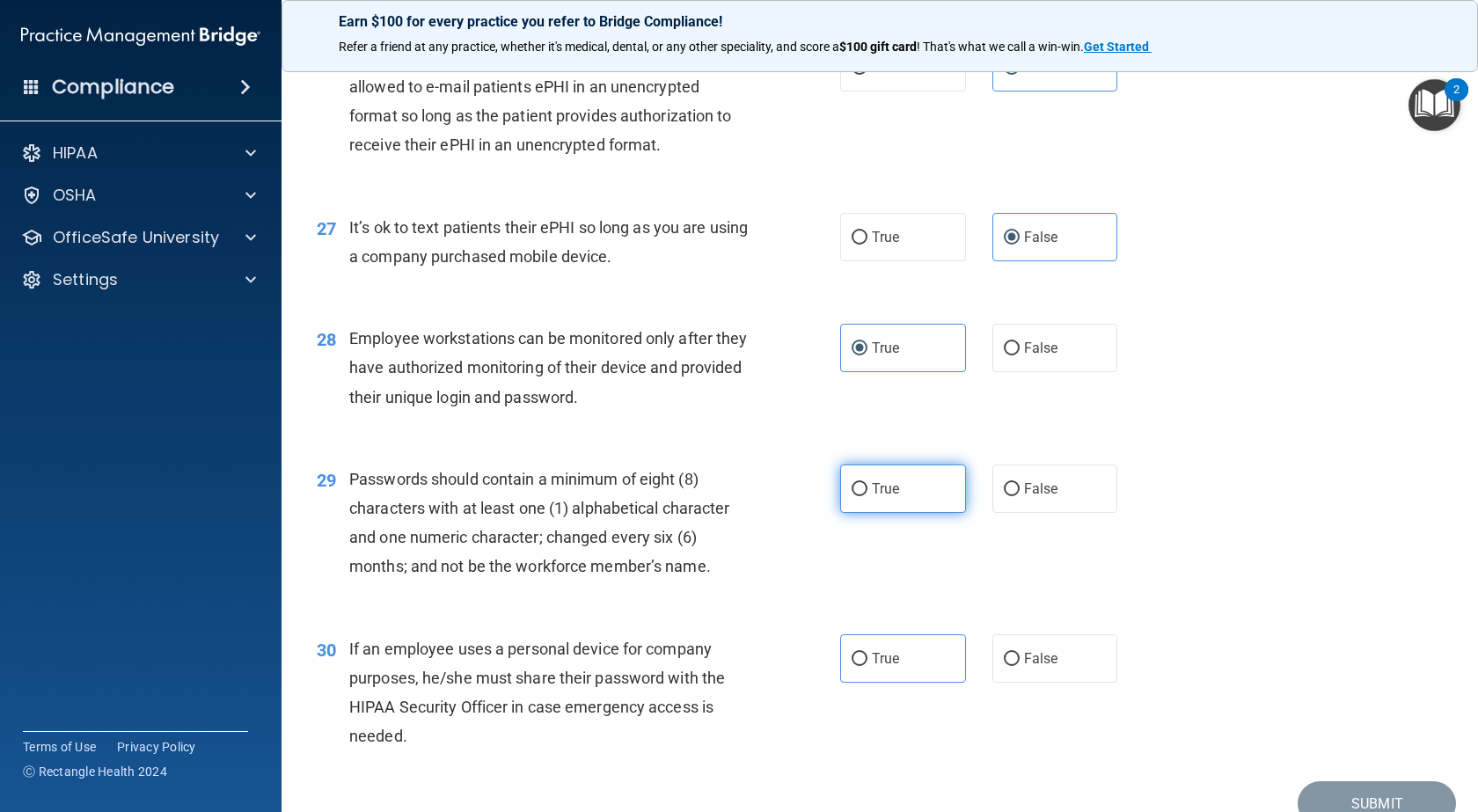
drag, startPoint x: 872, startPoint y: 548, endPoint x: 924, endPoint y: 550, distance: 52.0
click at [875, 497] on span "True" at bounding box center [885, 488] width 27 height 17
click at [868, 496] on input "True" at bounding box center [860, 489] width 16 height 13
radio input "true"
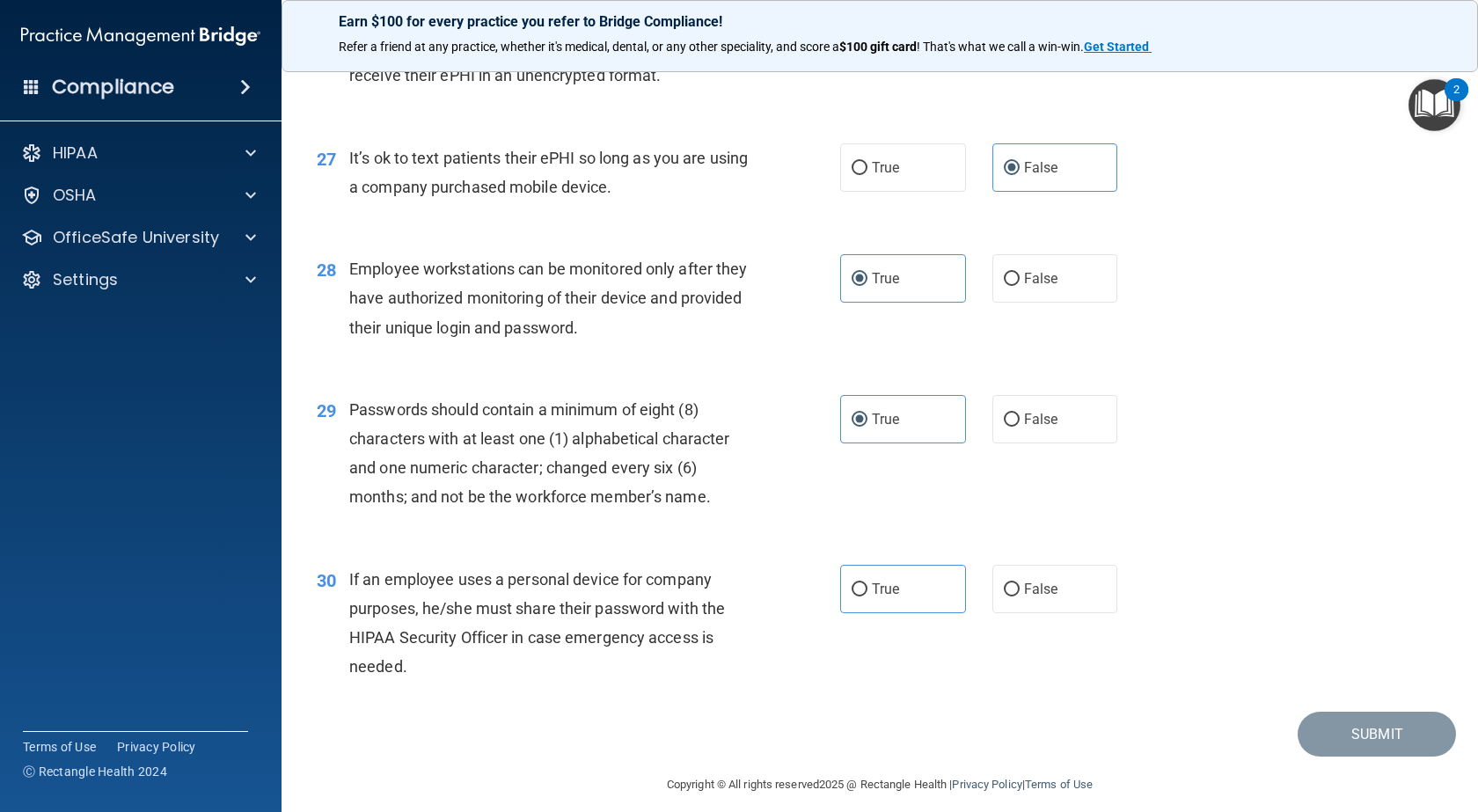
scroll to position [4012, 0]
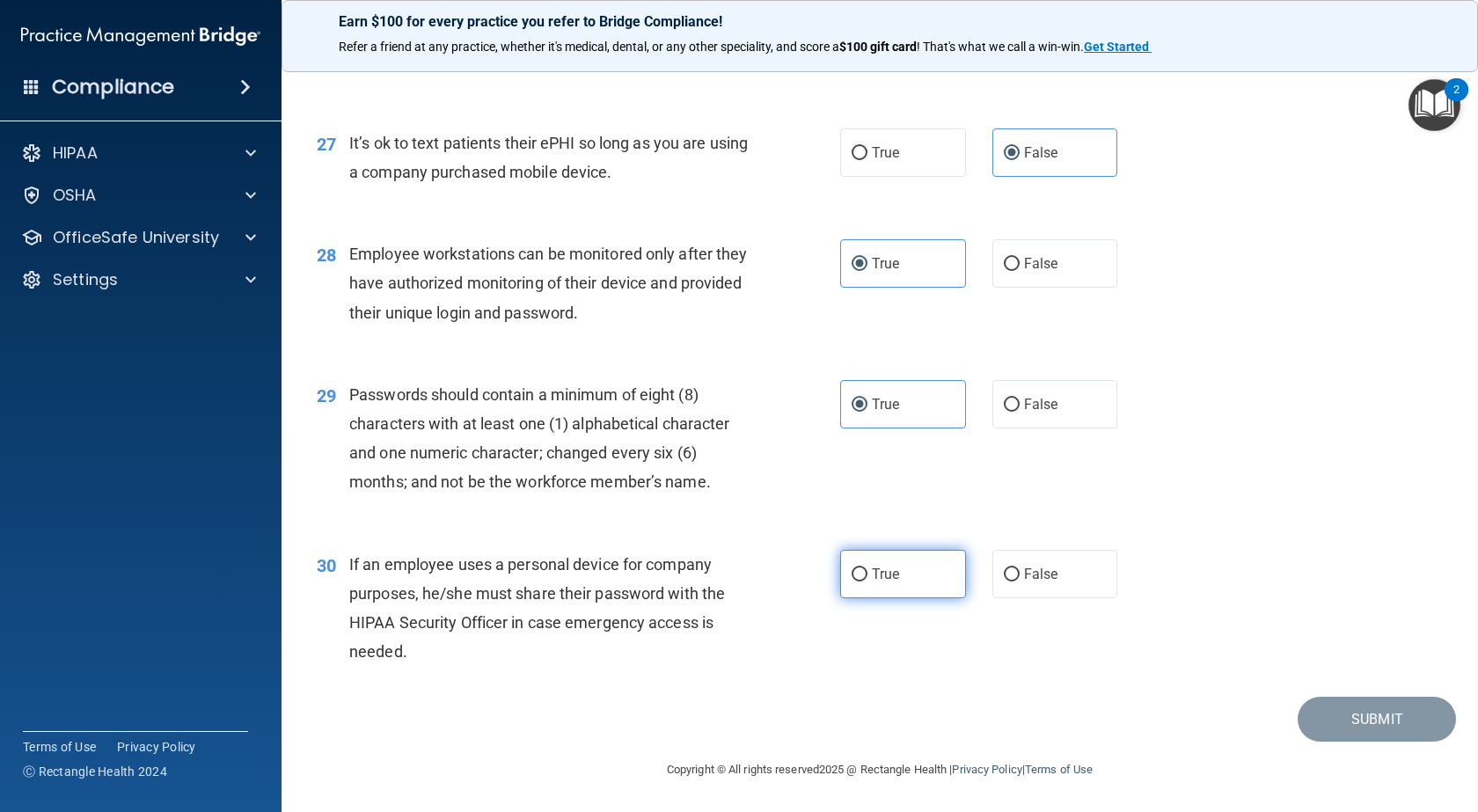
click at [910, 584] on label "True" at bounding box center [903, 573] width 126 height 49
click at [868, 581] on input "True" at bounding box center [860, 574] width 16 height 13
radio input "true"
click at [1313, 712] on button "Submit" at bounding box center [1377, 719] width 159 height 45
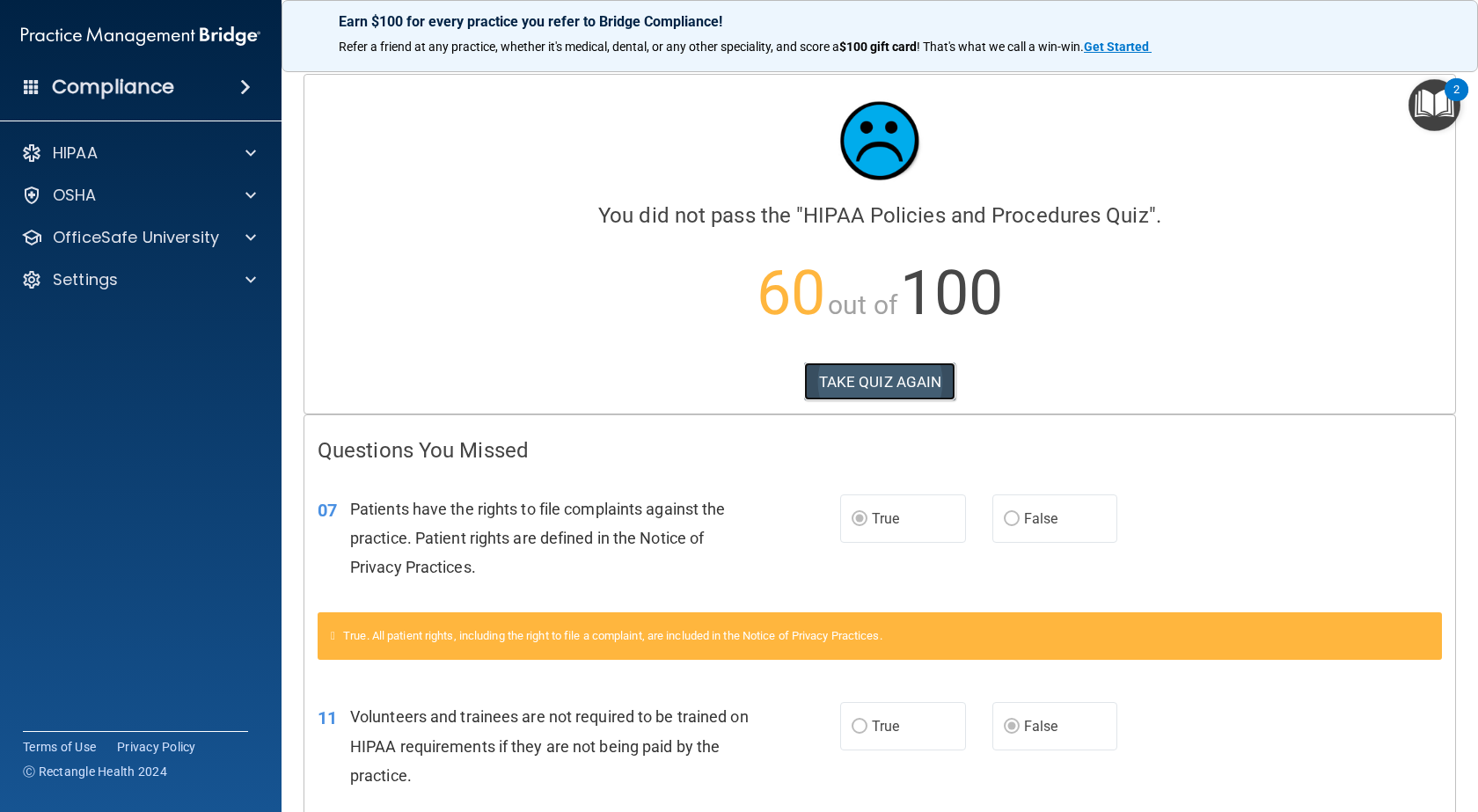
click at [905, 378] on button "TAKE QUIZ AGAIN" at bounding box center [880, 381] width 152 height 39
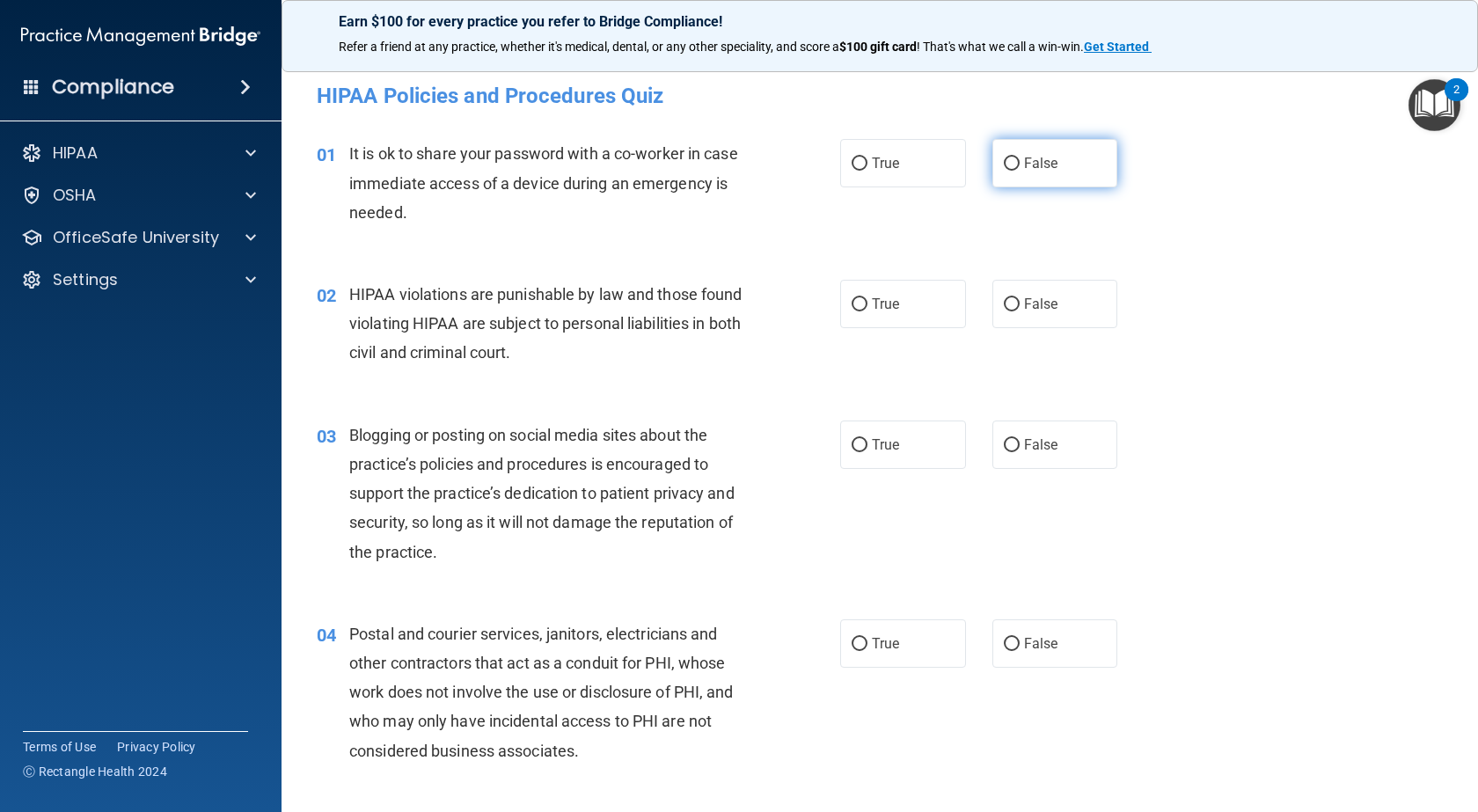
click at [1010, 175] on label "False" at bounding box center [1055, 163] width 126 height 49
click at [1010, 171] on input "False" at bounding box center [1012, 164] width 16 height 13
radio input "true"
click at [840, 299] on label "True" at bounding box center [903, 303] width 126 height 49
click at [852, 299] on input "True" at bounding box center [860, 304] width 16 height 13
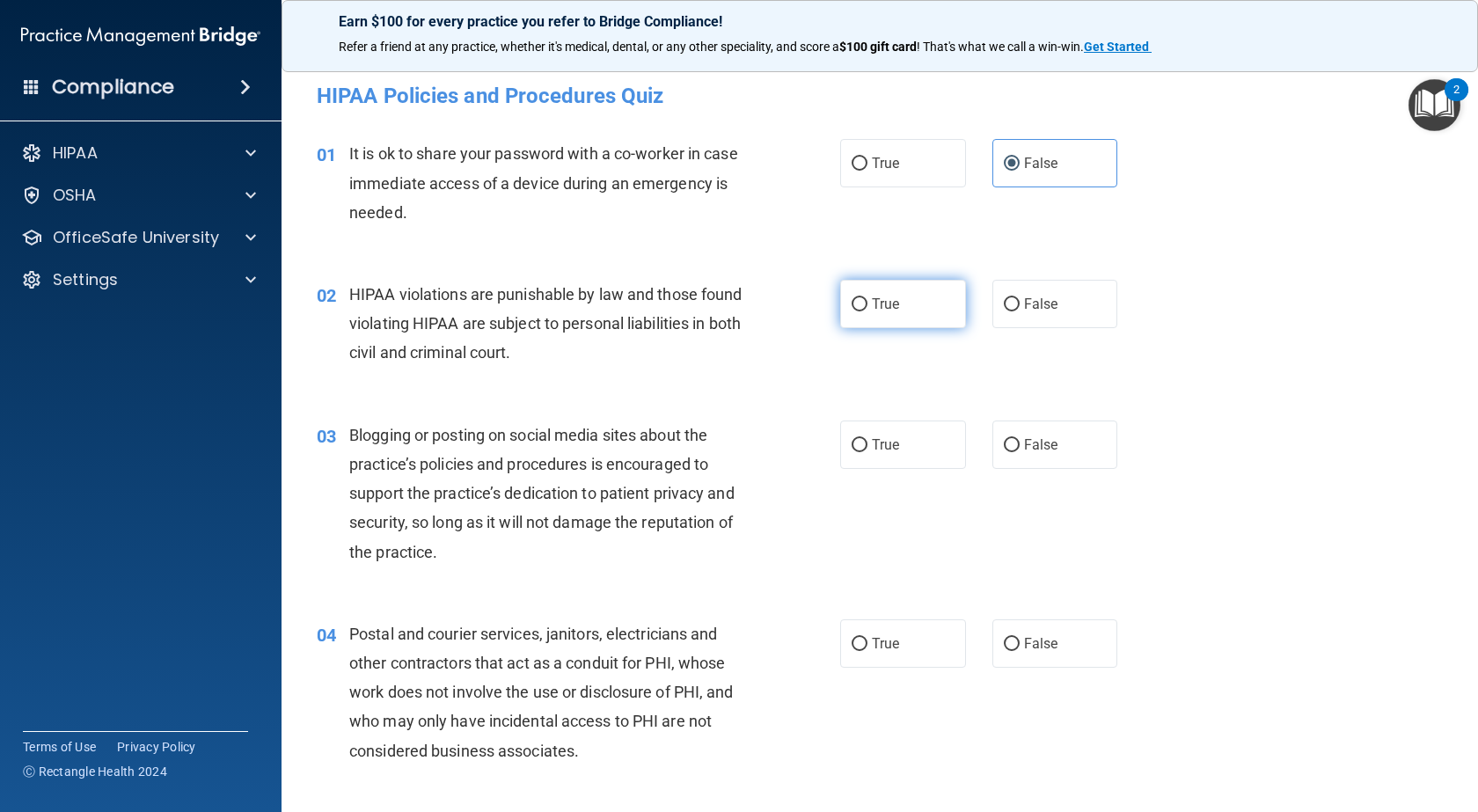
radio input "true"
click at [907, 438] on label "True" at bounding box center [903, 444] width 126 height 49
click at [868, 439] on input "True" at bounding box center [860, 445] width 16 height 13
radio input "true"
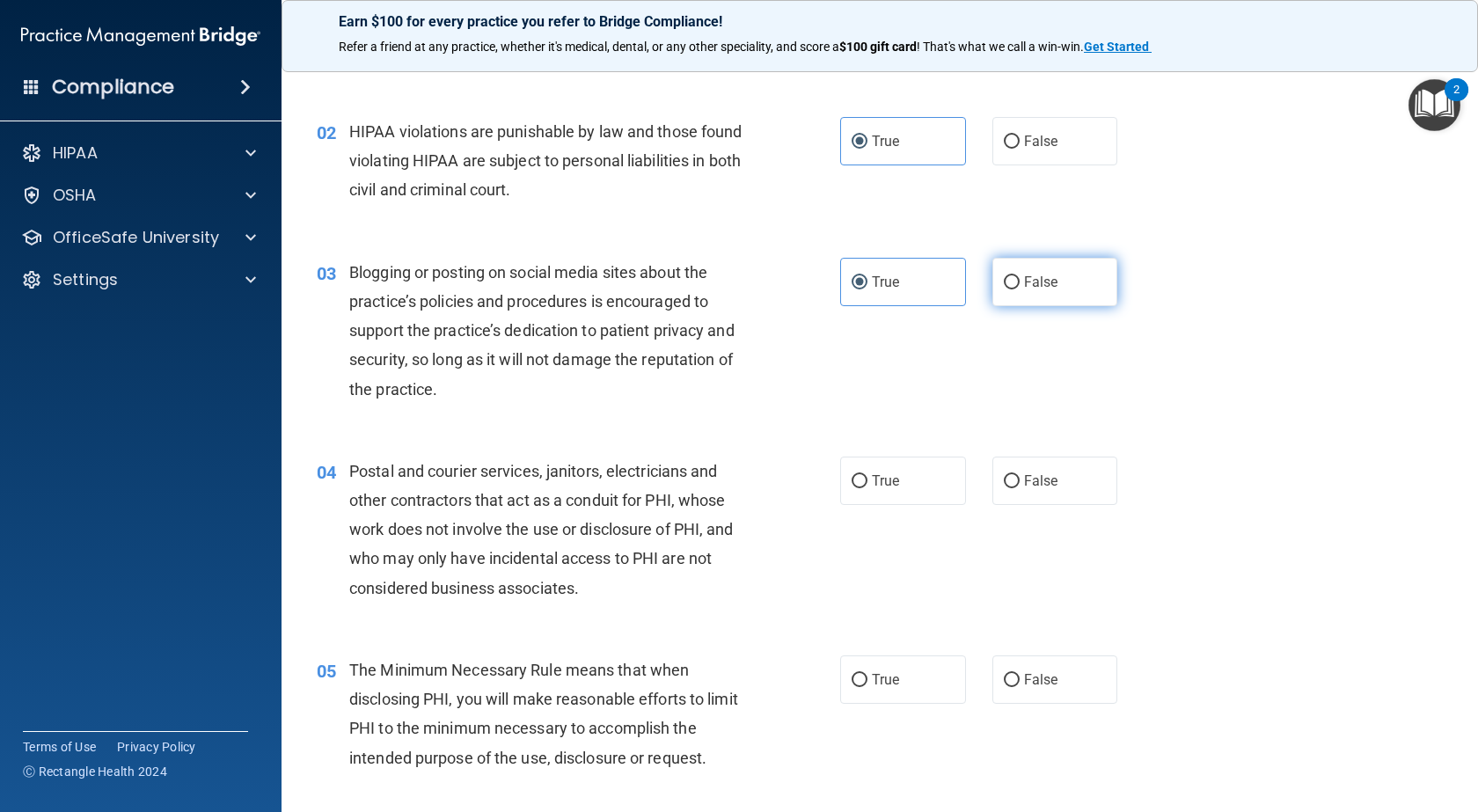
scroll to position [175, 0]
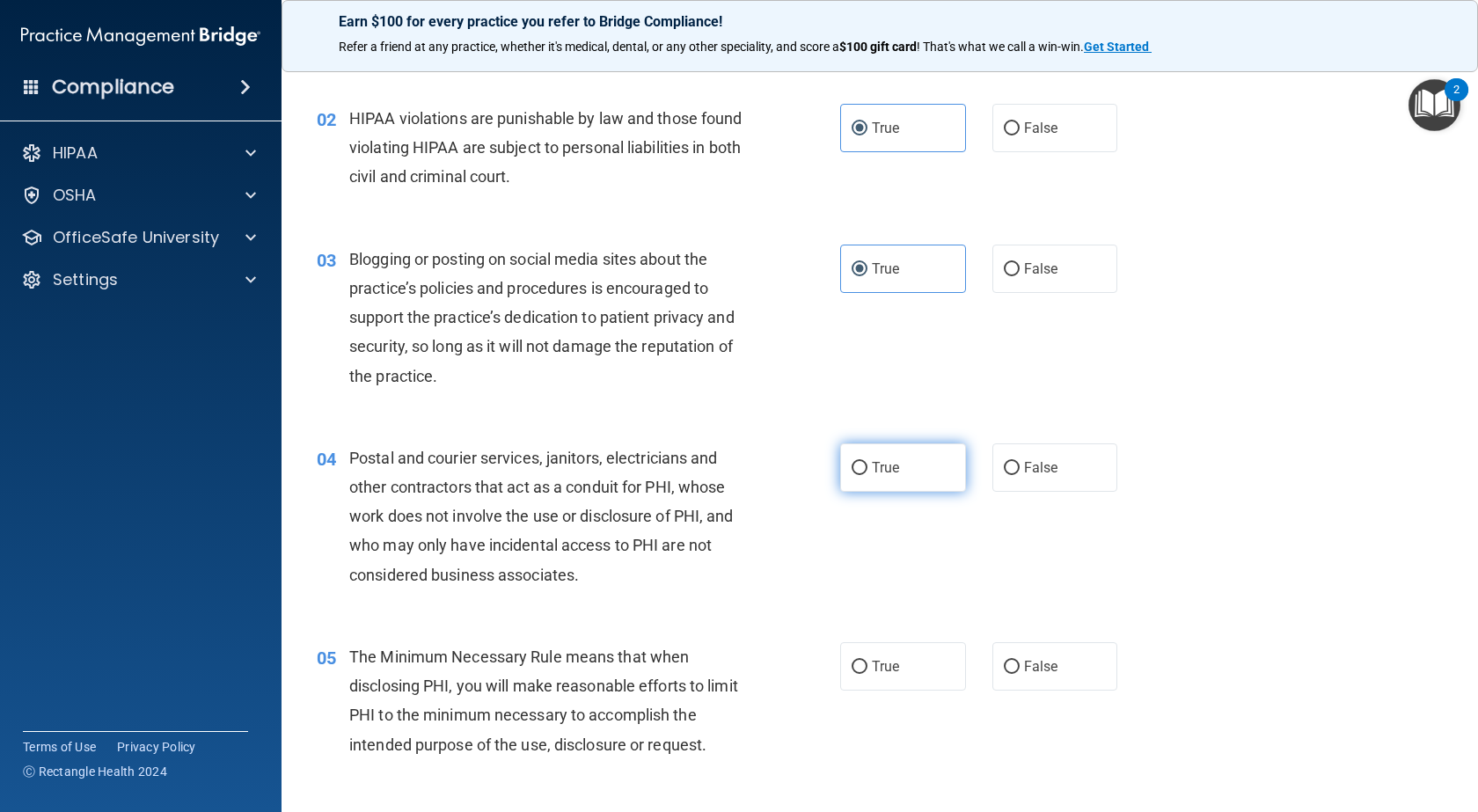
click at [935, 484] on label "True" at bounding box center [903, 467] width 126 height 49
click at [868, 475] on input "True" at bounding box center [860, 468] width 16 height 13
radio input "true"
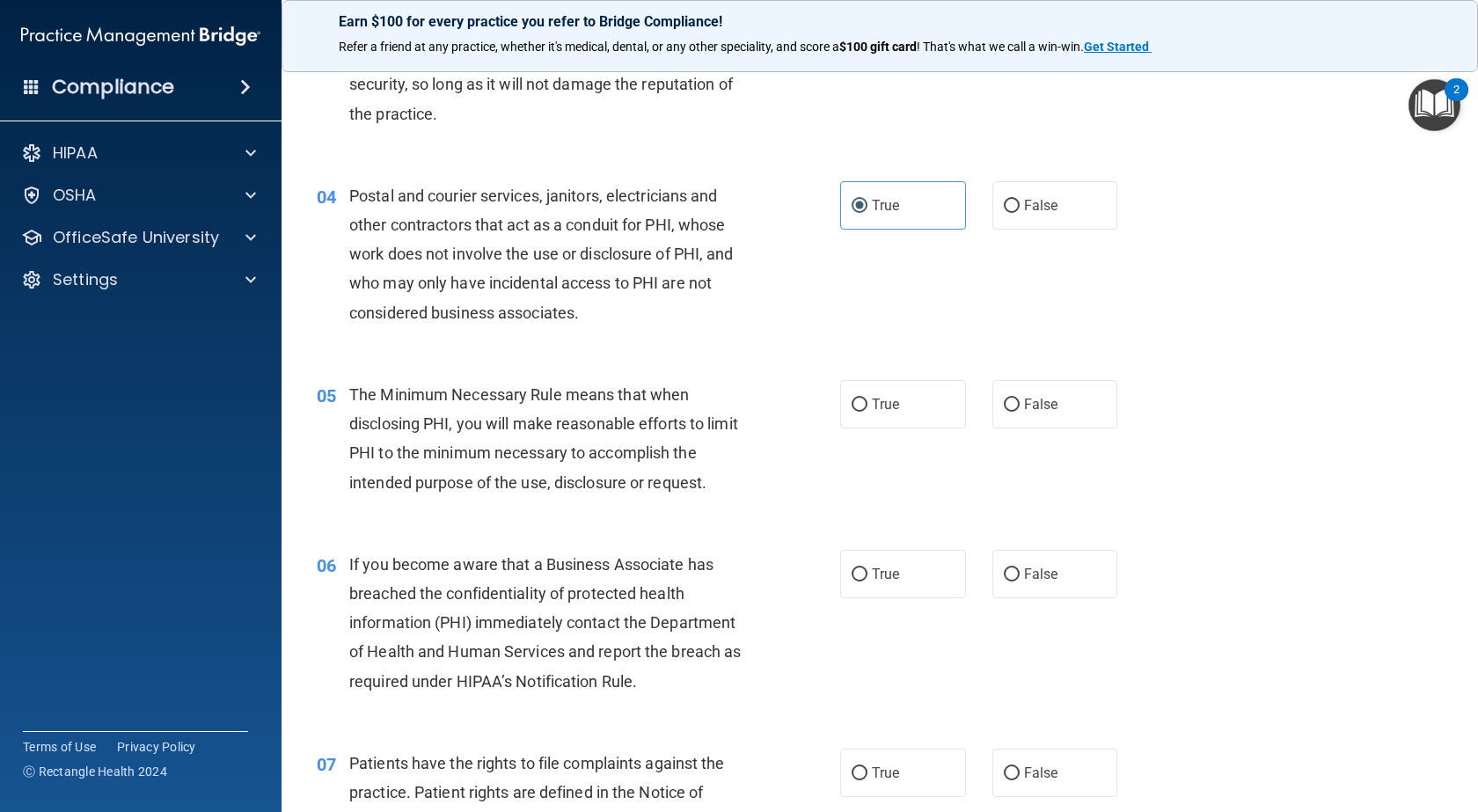
scroll to position [440, 0]
click at [1034, 214] on label "False" at bounding box center [1055, 203] width 126 height 49
click at [1020, 211] on input "False" at bounding box center [1012, 204] width 16 height 13
radio input "true"
radio input "false"
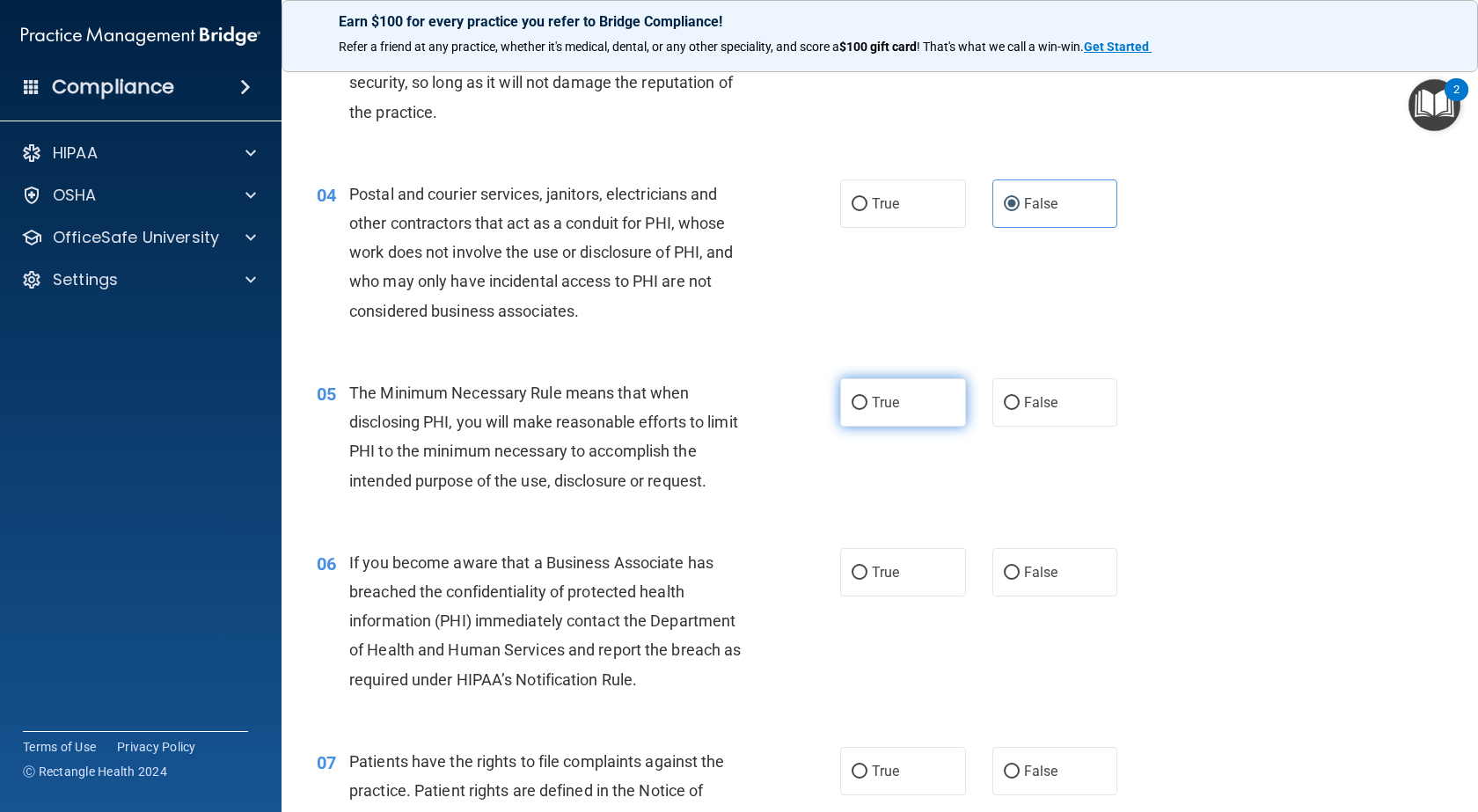
click at [908, 402] on label "True" at bounding box center [903, 402] width 126 height 49
click at [868, 402] on input "True" at bounding box center [860, 403] width 16 height 13
radio input "true"
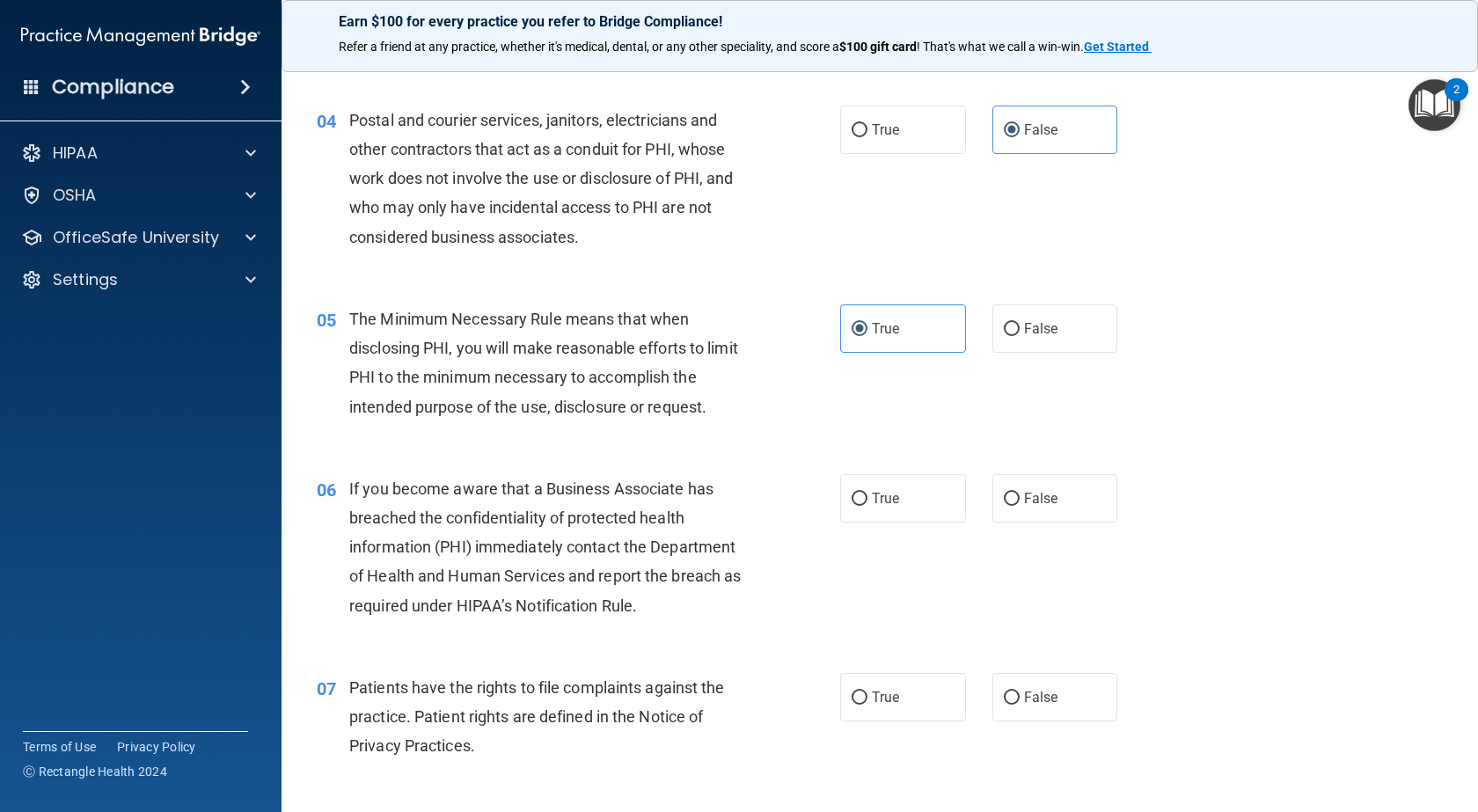
scroll to position [704, 0]
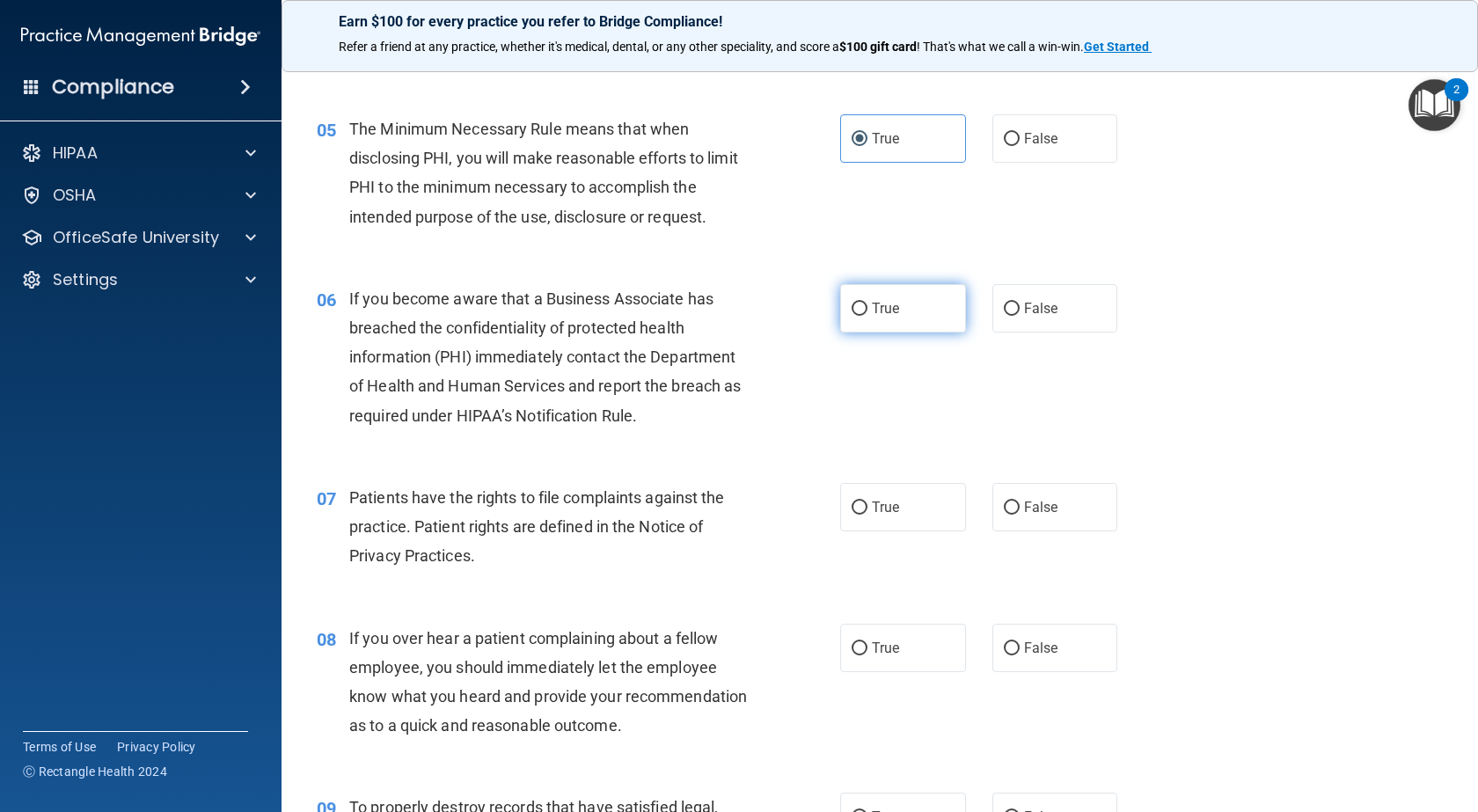
click at [894, 312] on label "True" at bounding box center [903, 308] width 126 height 49
click at [868, 312] on input "True" at bounding box center [860, 308] width 16 height 13
radio input "true"
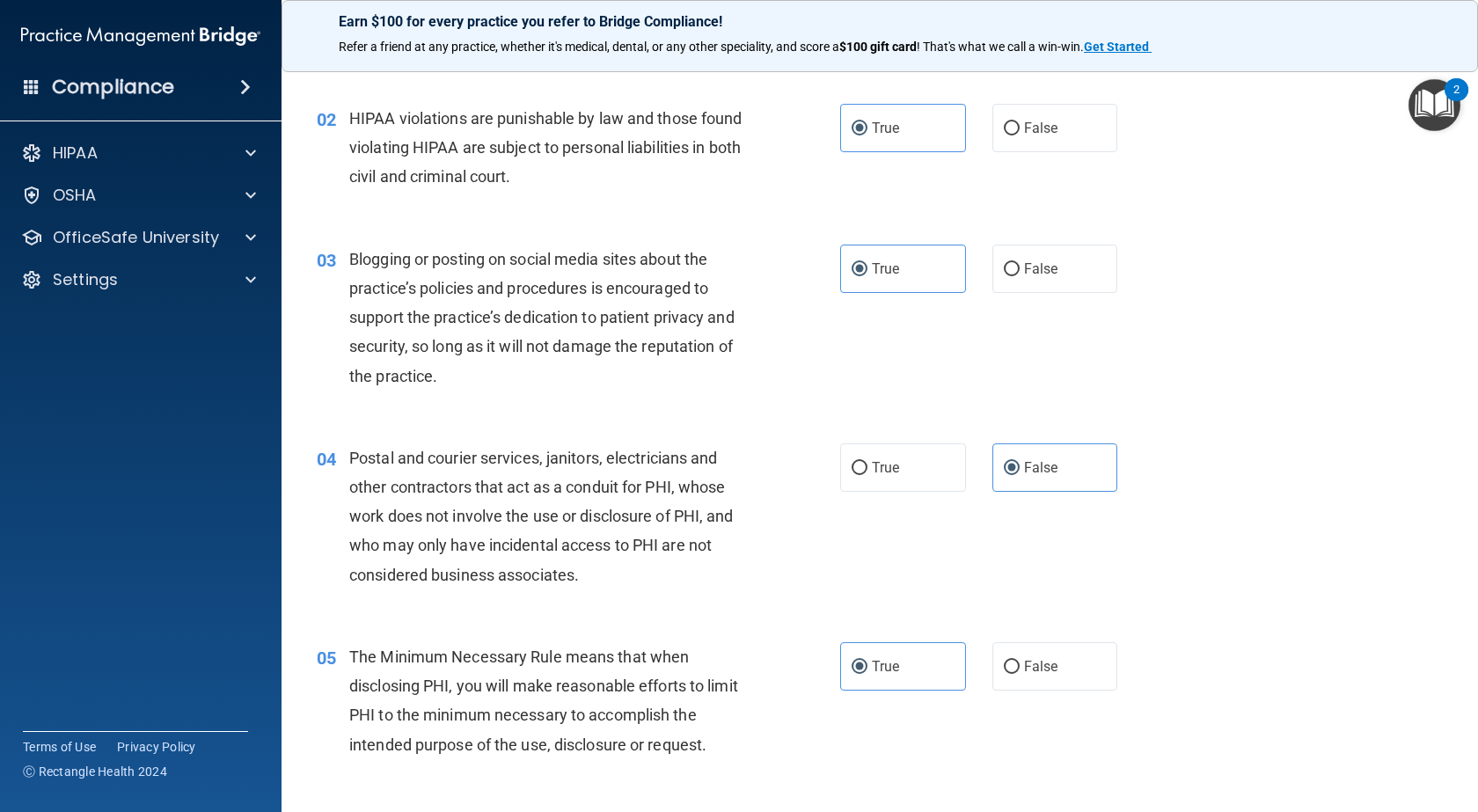
scroll to position [0, 0]
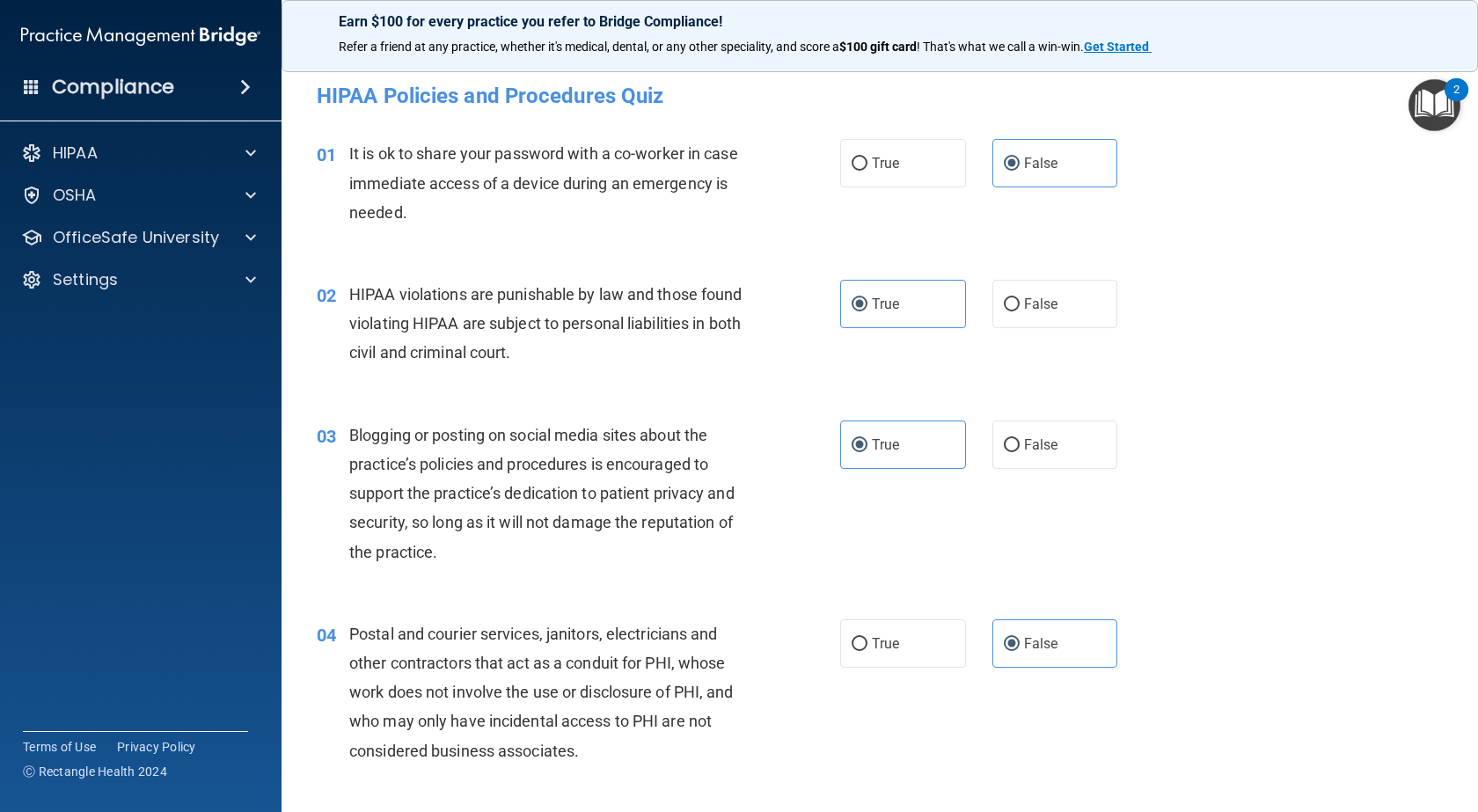
drag, startPoint x: 1070, startPoint y: 447, endPoint x: 1109, endPoint y: 447, distance: 39.0
click at [1070, 447] on label "False" at bounding box center [1055, 444] width 126 height 49
click at [1020, 447] on input "False" at bounding box center [1012, 445] width 16 height 13
radio input "true"
radio input "false"
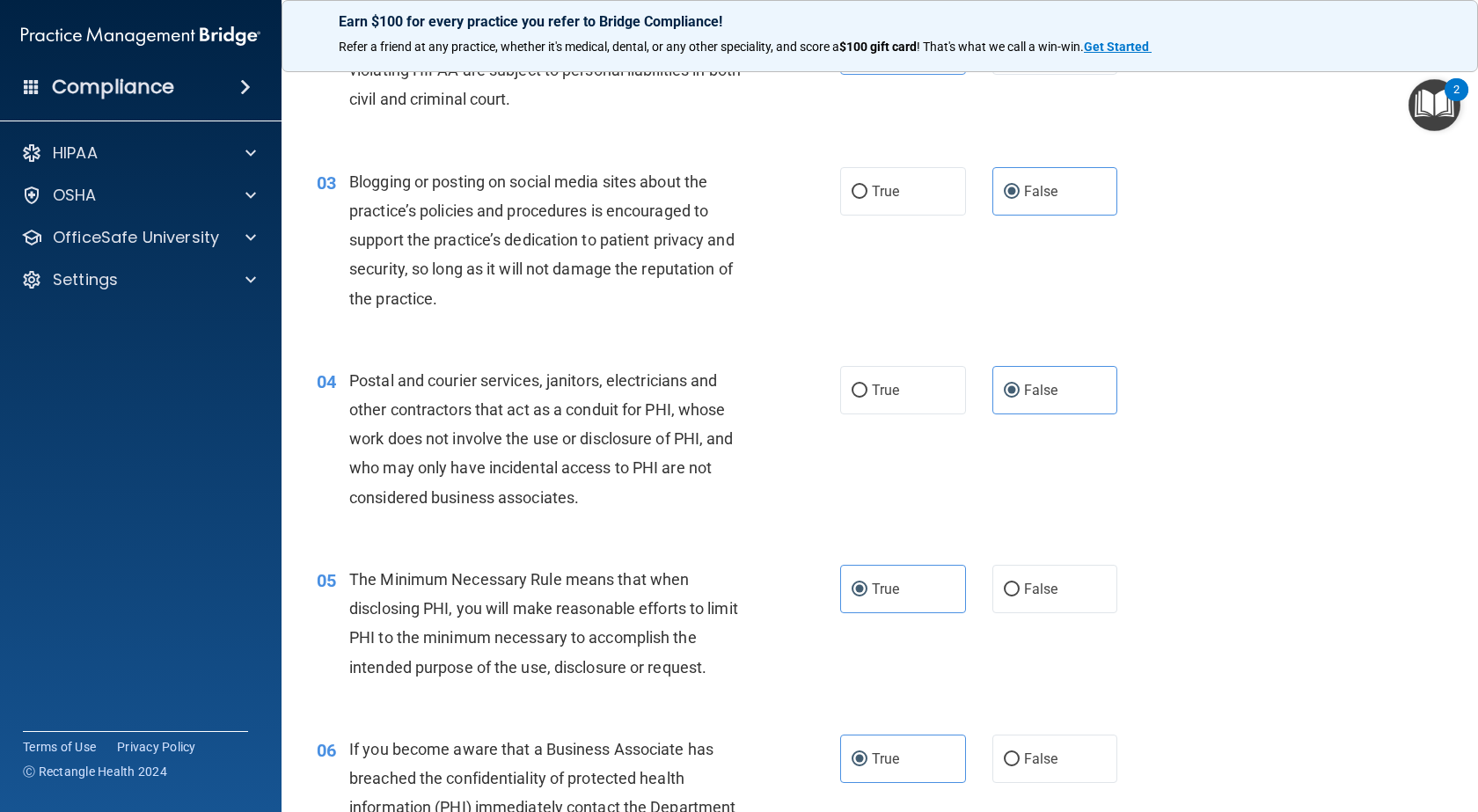
scroll to position [264, 0]
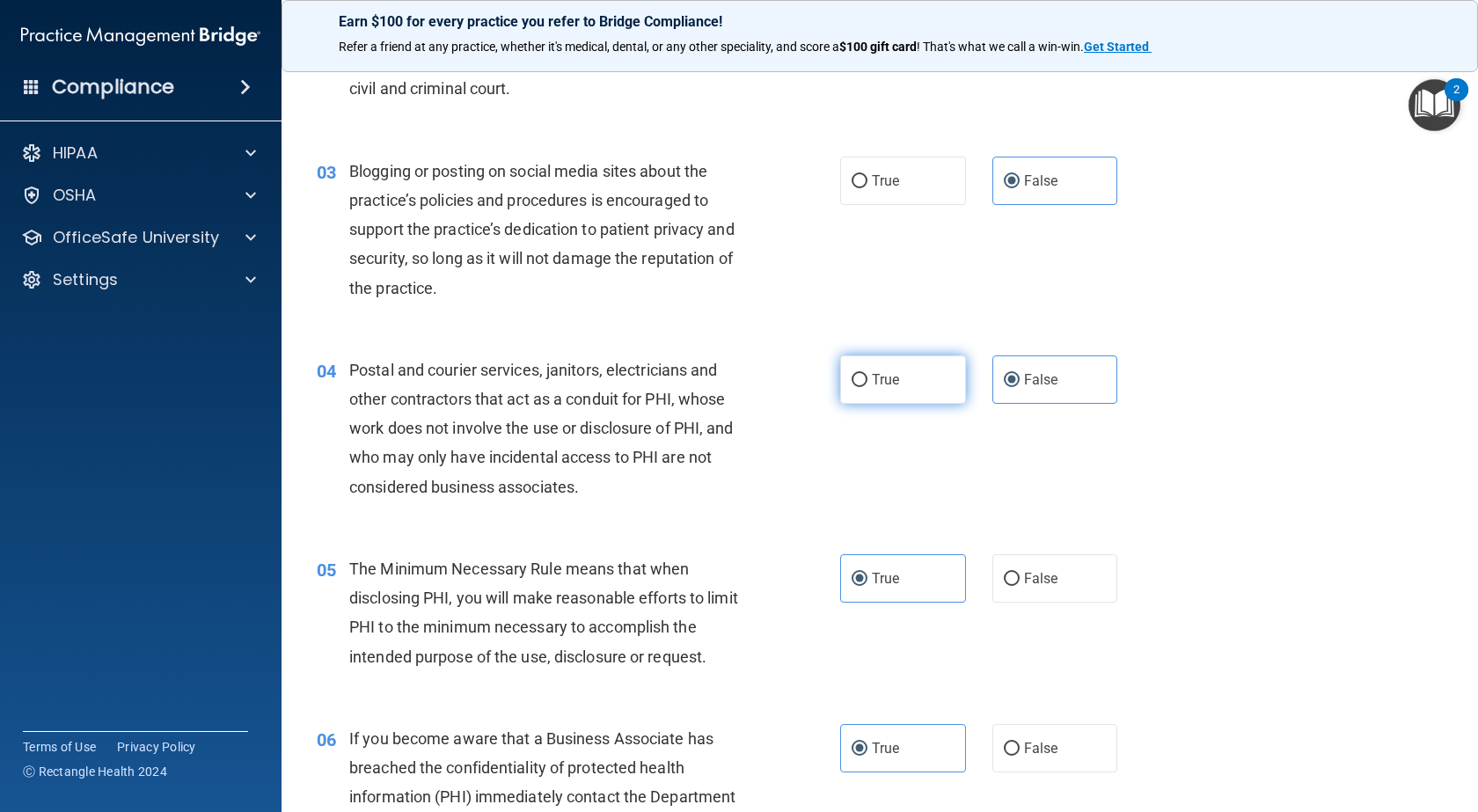
click at [882, 400] on label "True" at bounding box center [903, 379] width 126 height 49
click at [868, 387] on input "True" at bounding box center [860, 380] width 16 height 13
radio input "true"
radio input "false"
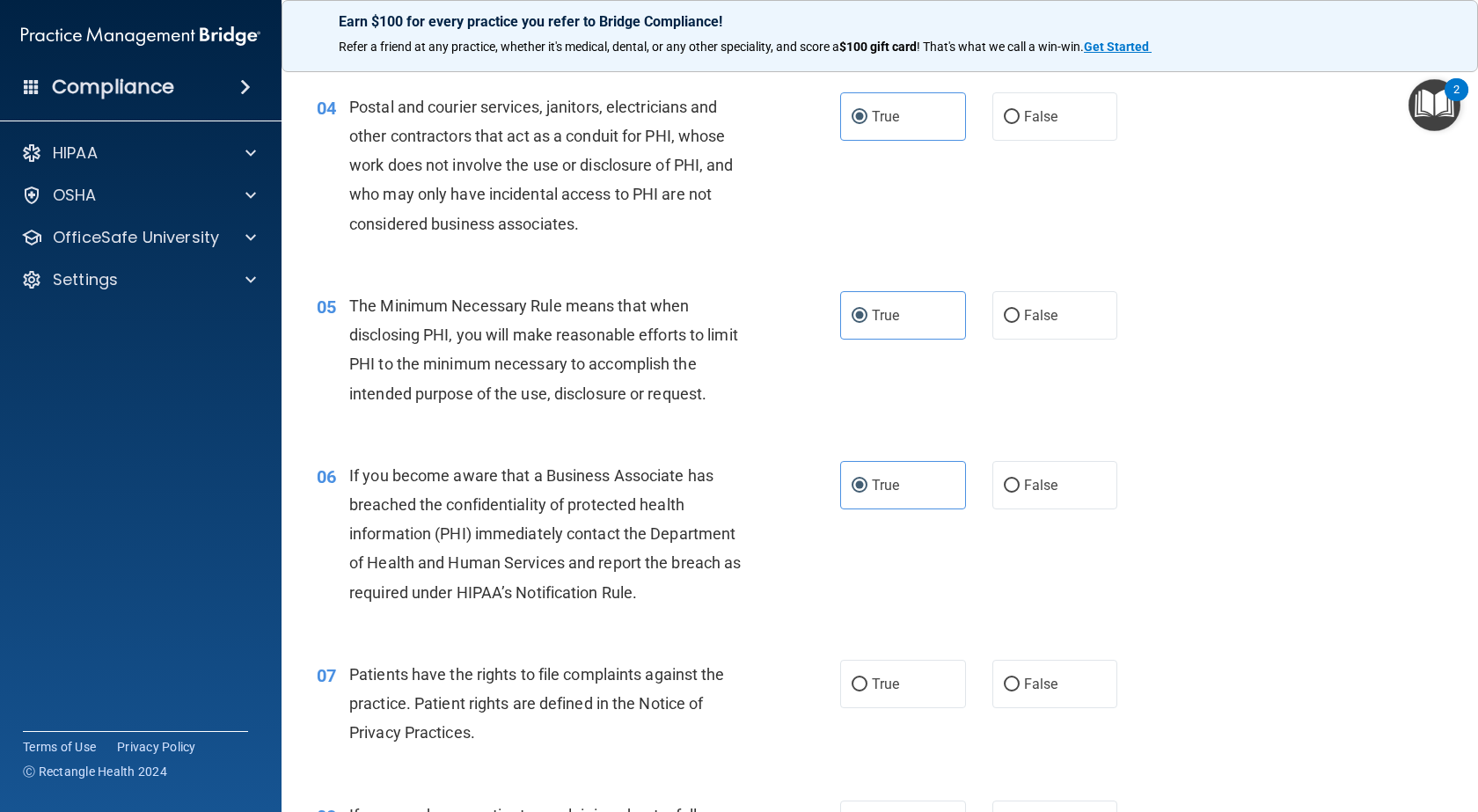
scroll to position [527, 0]
click at [1025, 494] on label "False" at bounding box center [1055, 484] width 126 height 49
click at [1020, 492] on input "False" at bounding box center [1012, 485] width 16 height 13
radio input "true"
radio input "false"
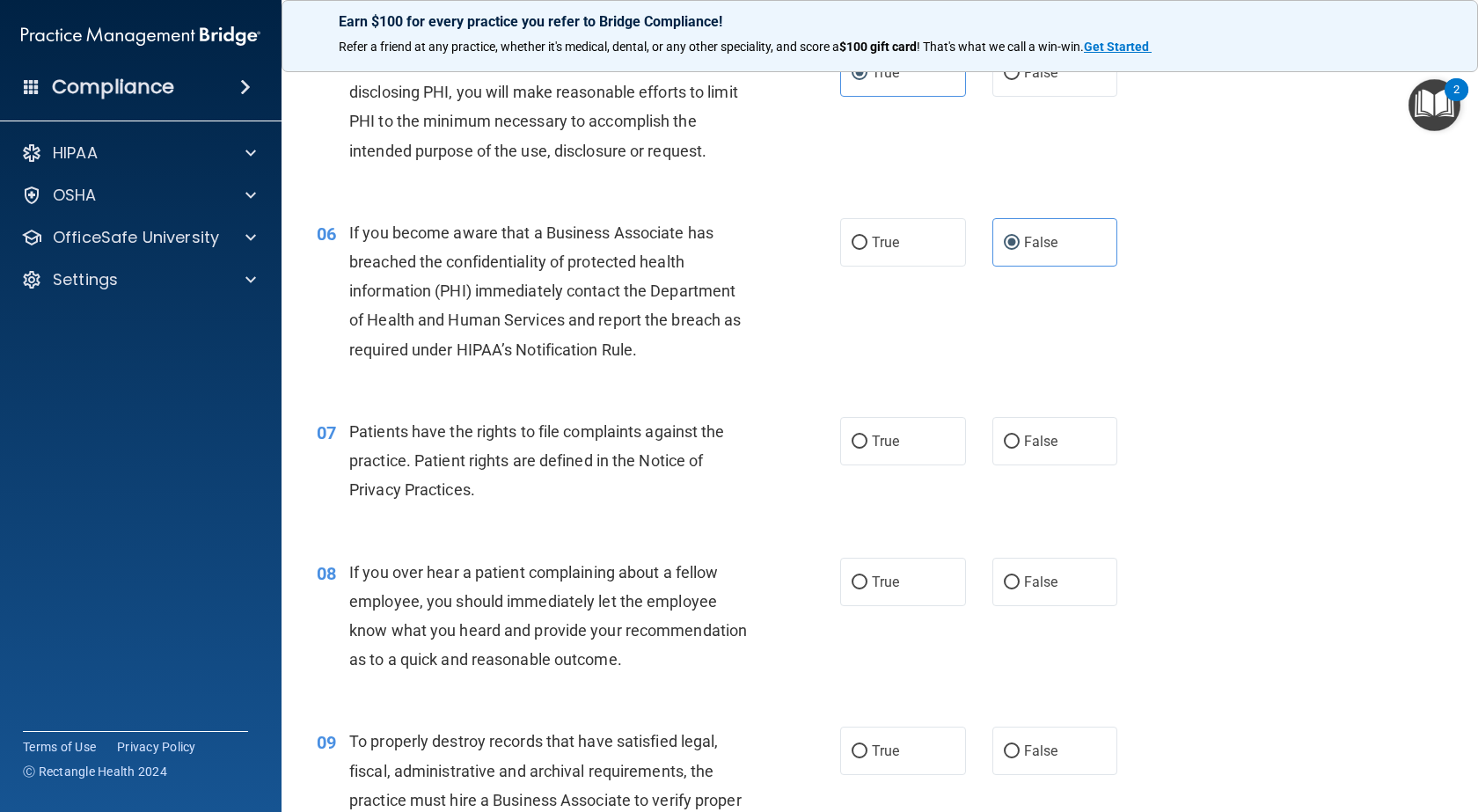
scroll to position [791, 0]
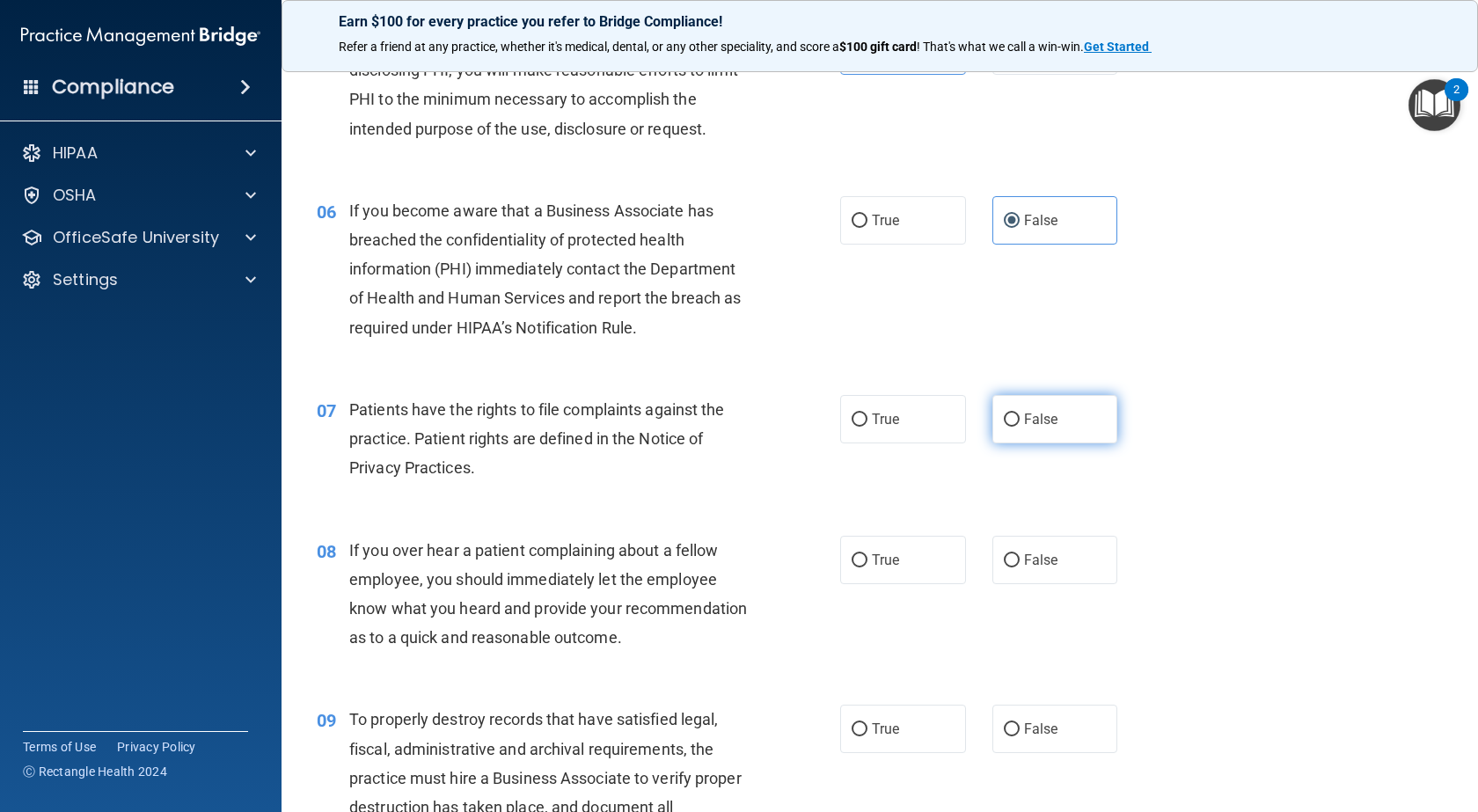
click at [1004, 423] on input "False" at bounding box center [1012, 419] width 16 height 13
radio input "true"
drag, startPoint x: 1021, startPoint y: 558, endPoint x: 1131, endPoint y: 541, distance: 111.3
click at [1024, 558] on span "False" at bounding box center [1041, 559] width 35 height 17
click at [1020, 558] on input "False" at bounding box center [1012, 560] width 16 height 13
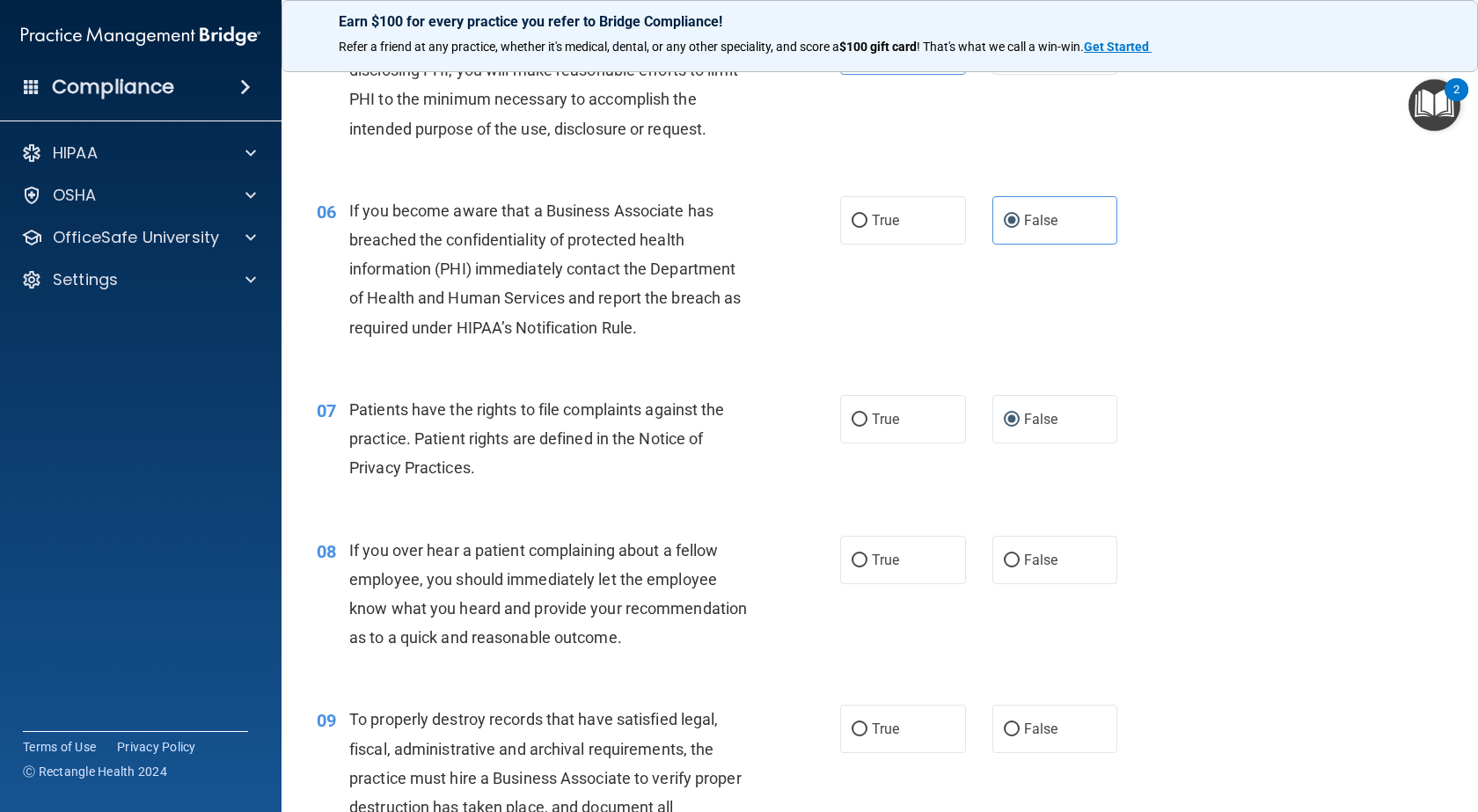
radio input "true"
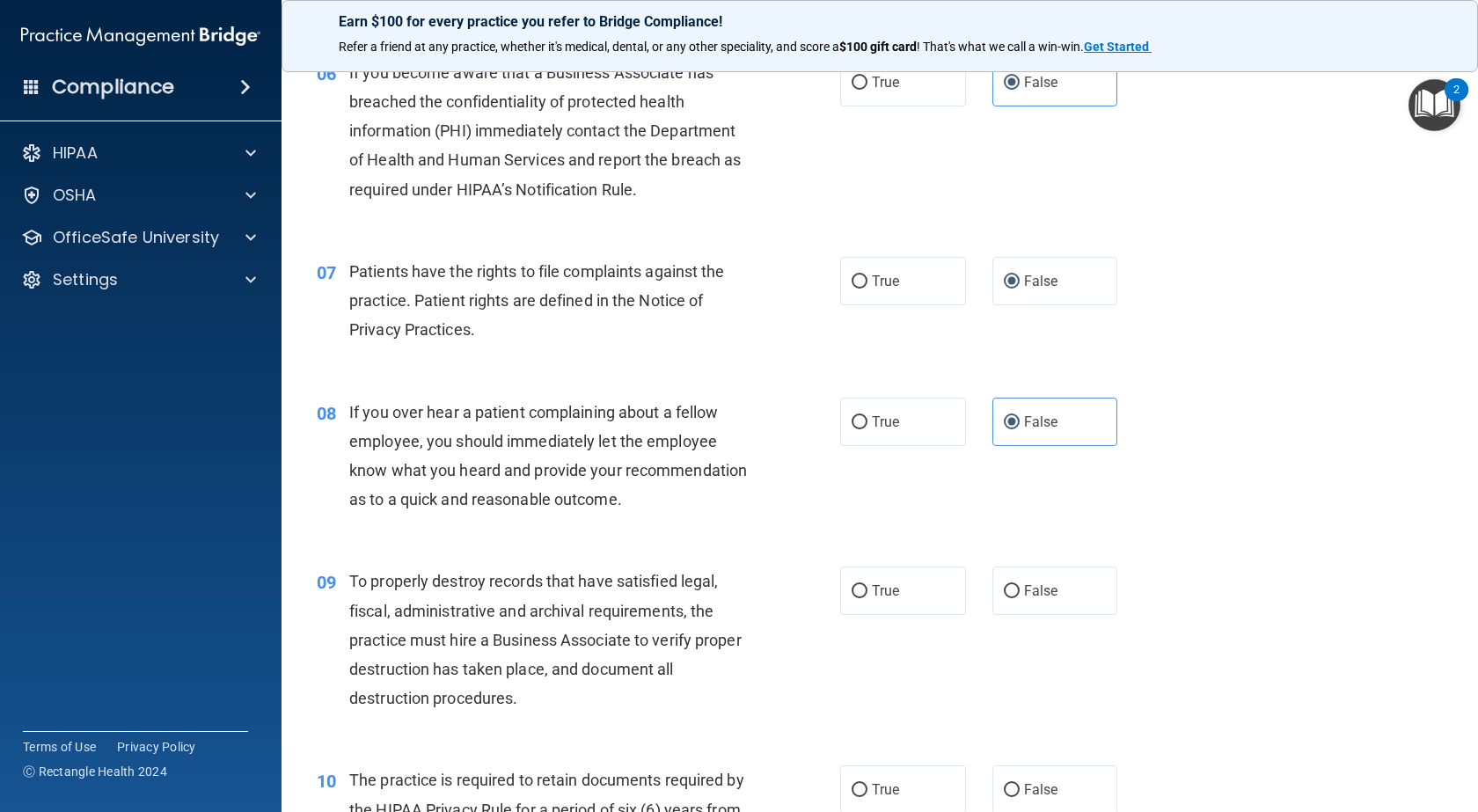
scroll to position [1143, 0]
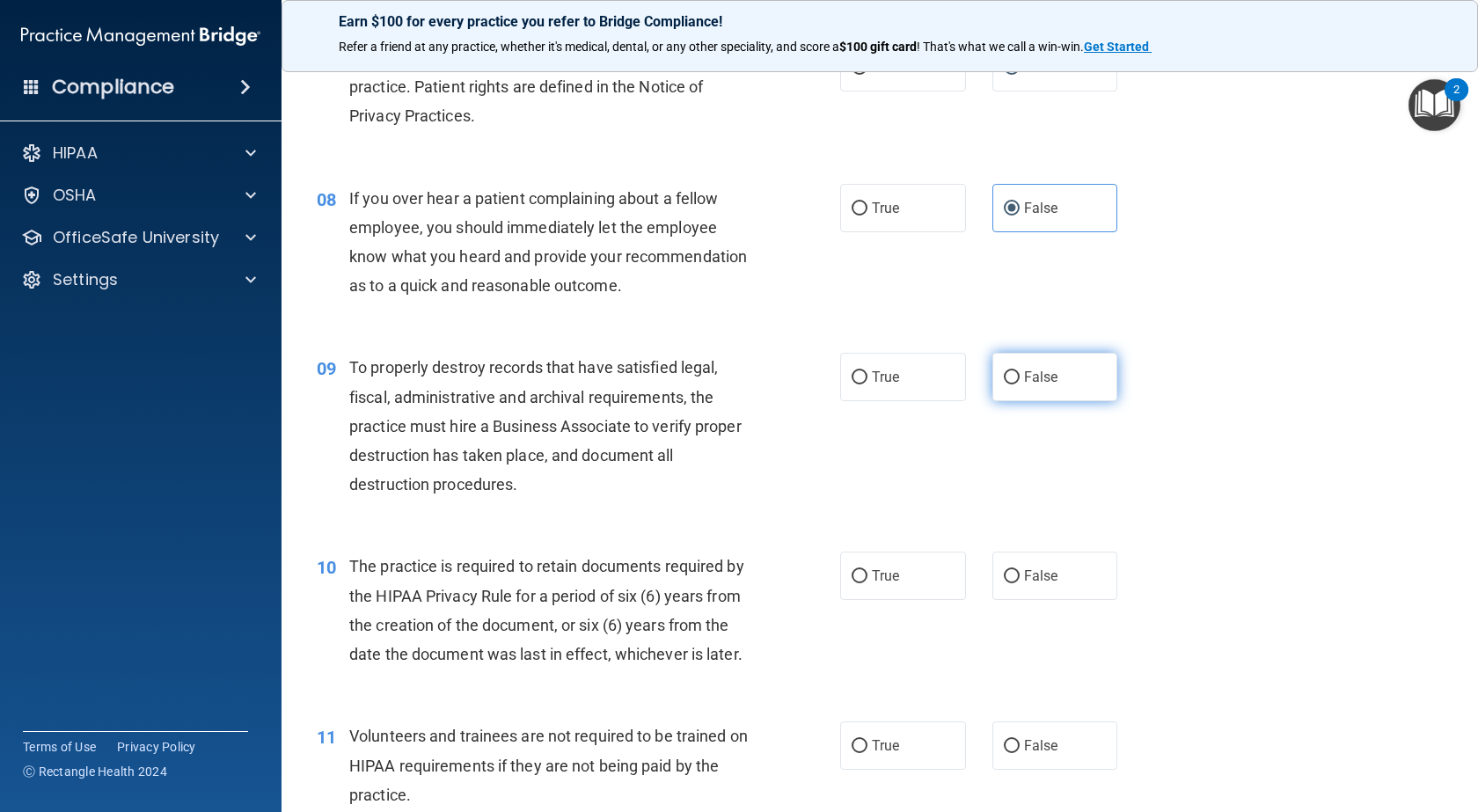
click at [998, 401] on label "False" at bounding box center [1055, 377] width 126 height 49
click at [1004, 385] on input "False" at bounding box center [1012, 377] width 16 height 13
radio input "true"
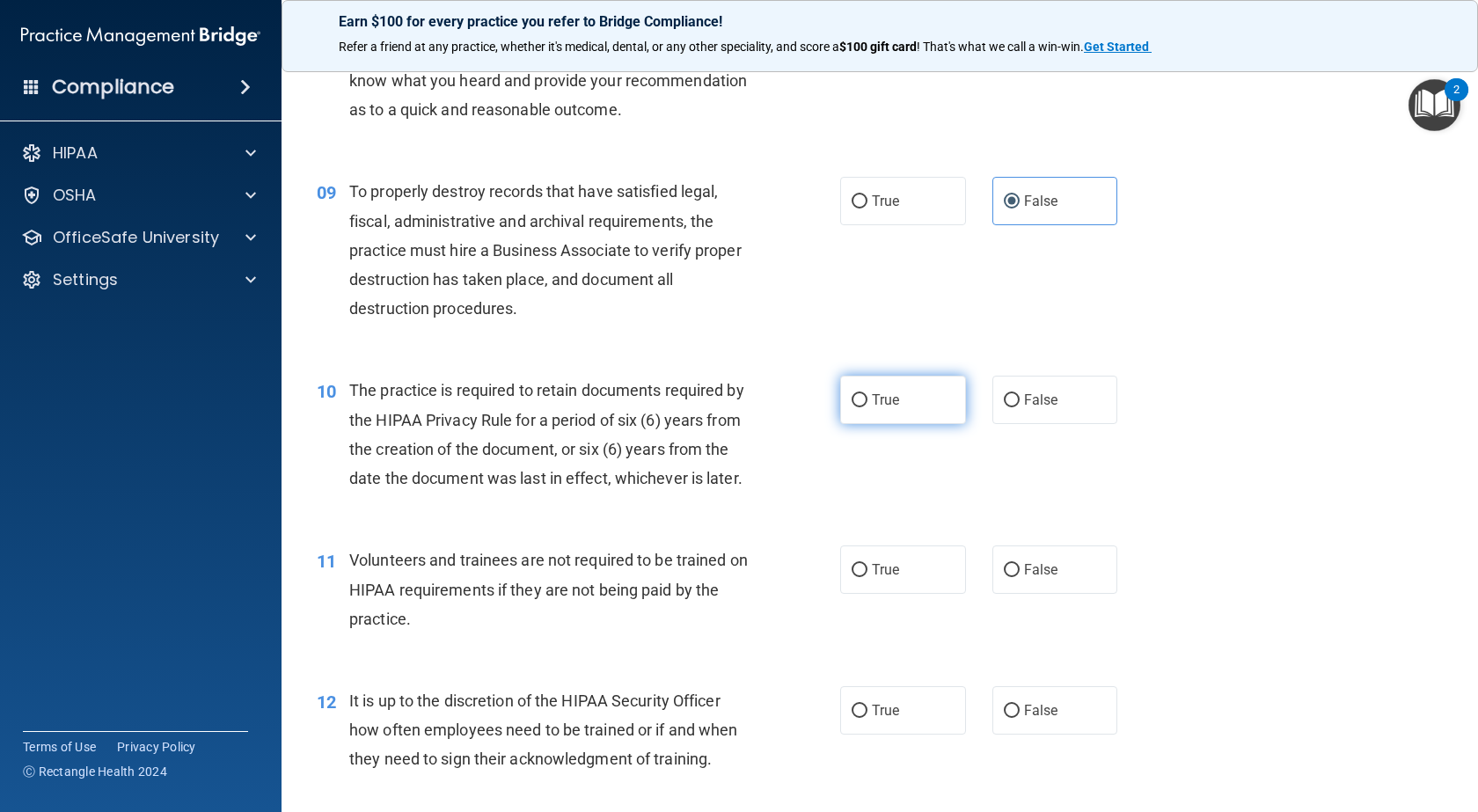
drag, startPoint x: 854, startPoint y: 433, endPoint x: 881, endPoint y: 432, distance: 27.0
click at [854, 407] on input "True" at bounding box center [860, 400] width 16 height 13
radio input "true"
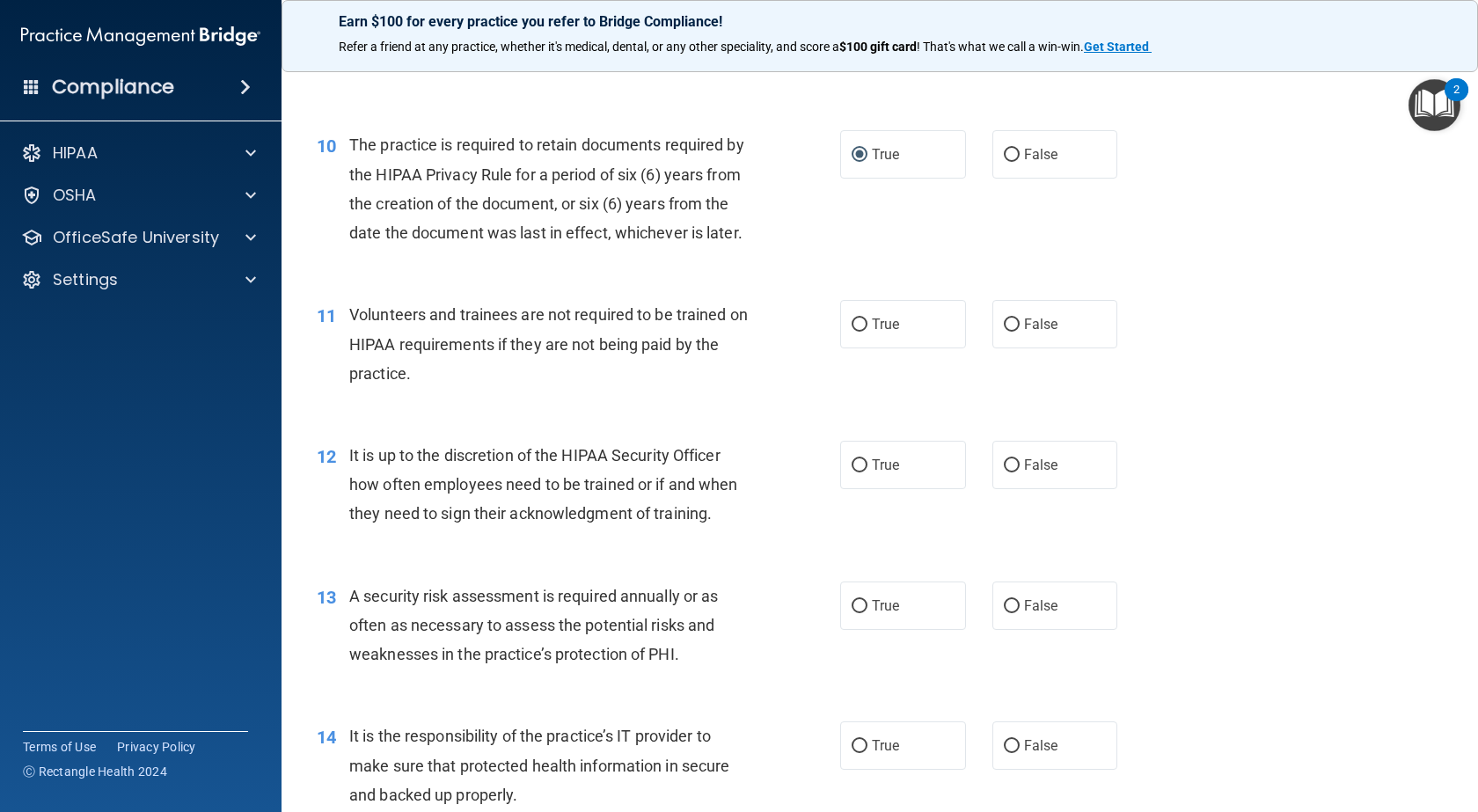
scroll to position [1583, 0]
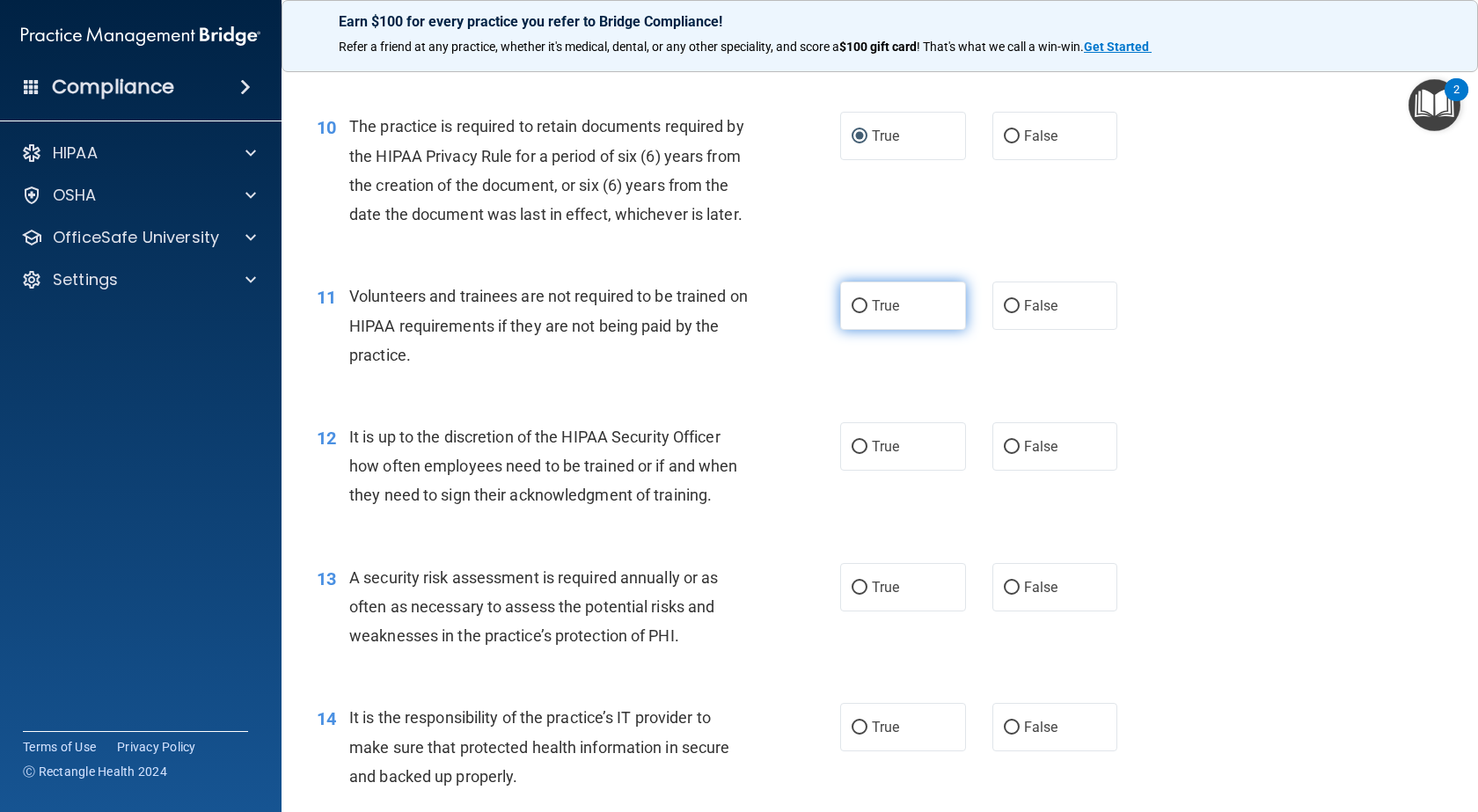
click at [856, 313] on input "True" at bounding box center [860, 305] width 16 height 13
radio input "true"
click at [860, 454] on input "True" at bounding box center [860, 446] width 16 height 13
radio input "true"
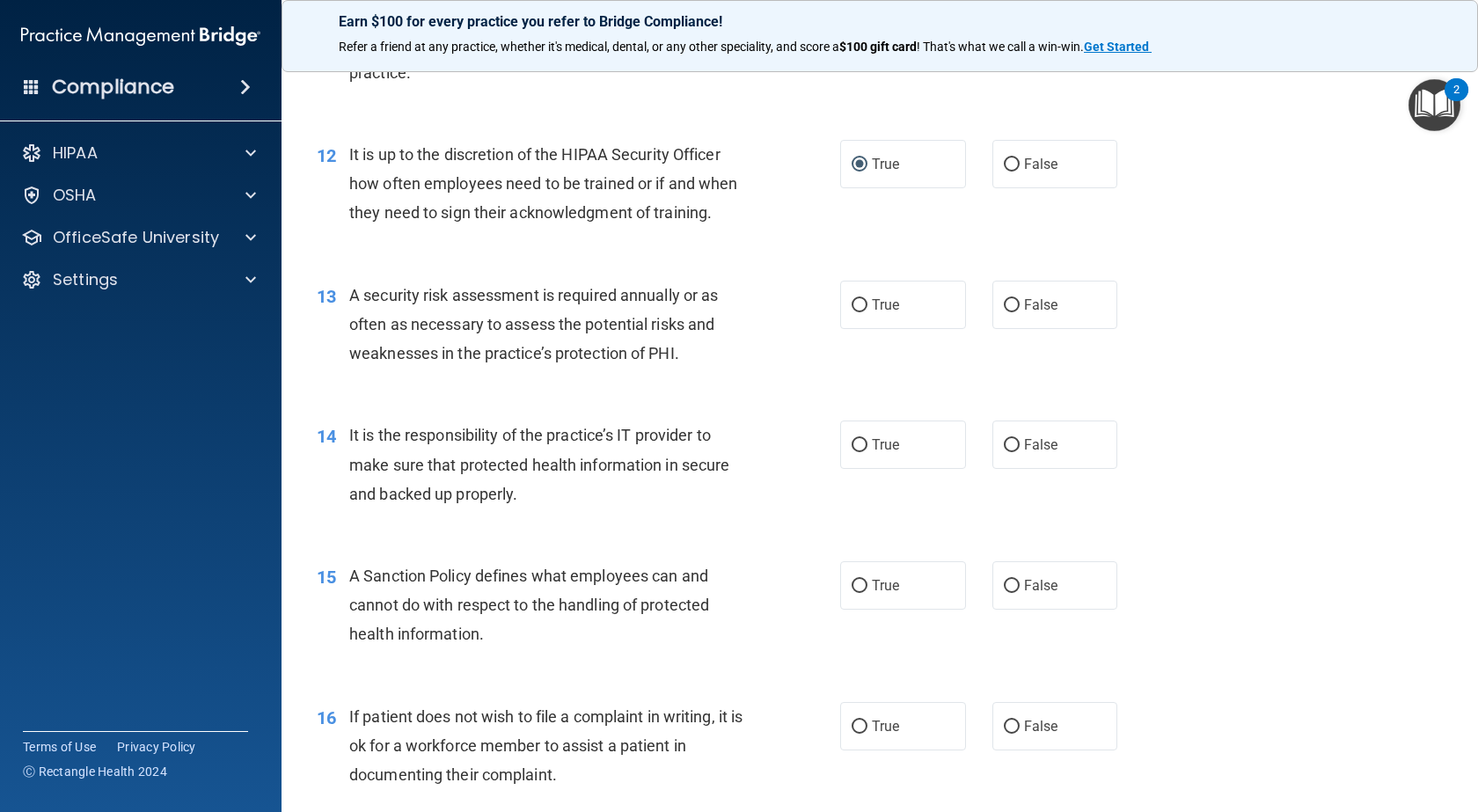
scroll to position [1934, 0]
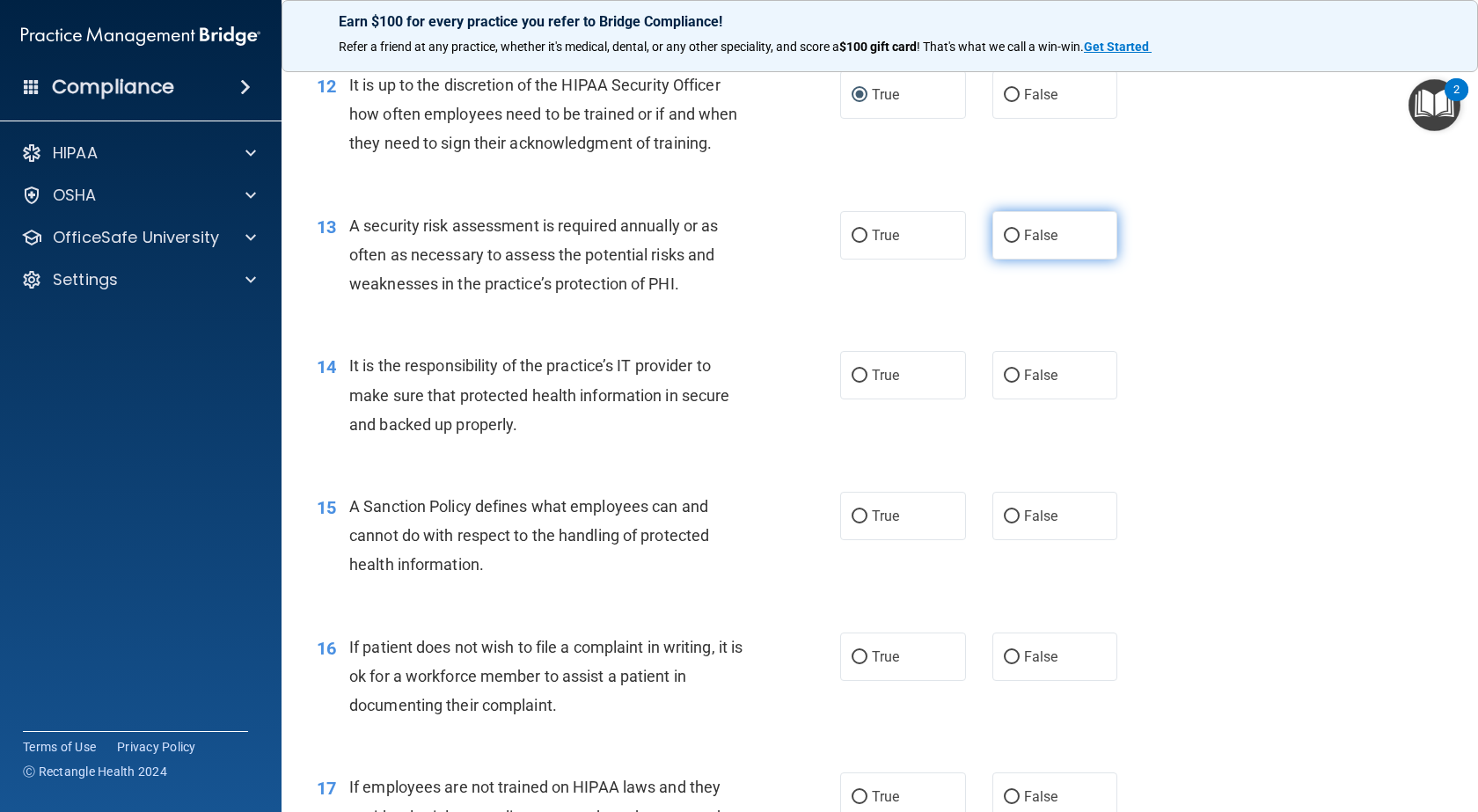
drag, startPoint x: 1000, startPoint y: 290, endPoint x: 1011, endPoint y: 297, distance: 13.0
click at [1004, 243] on input "False" at bounding box center [1012, 236] width 16 height 13
radio input "true"
click at [993, 400] on label "False" at bounding box center [1055, 375] width 126 height 49
click at [1004, 383] on input "False" at bounding box center [1012, 376] width 16 height 13
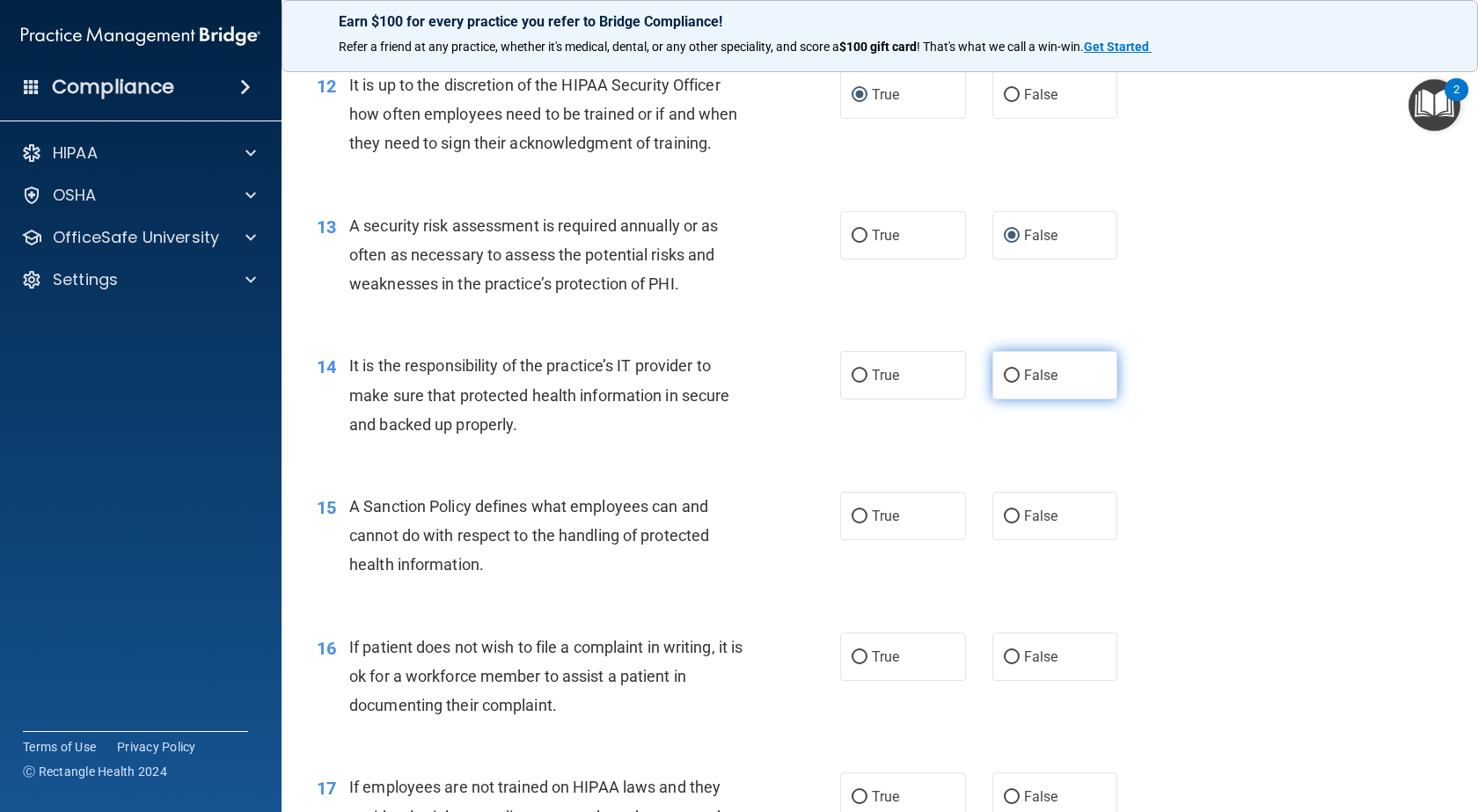
radio input "true"
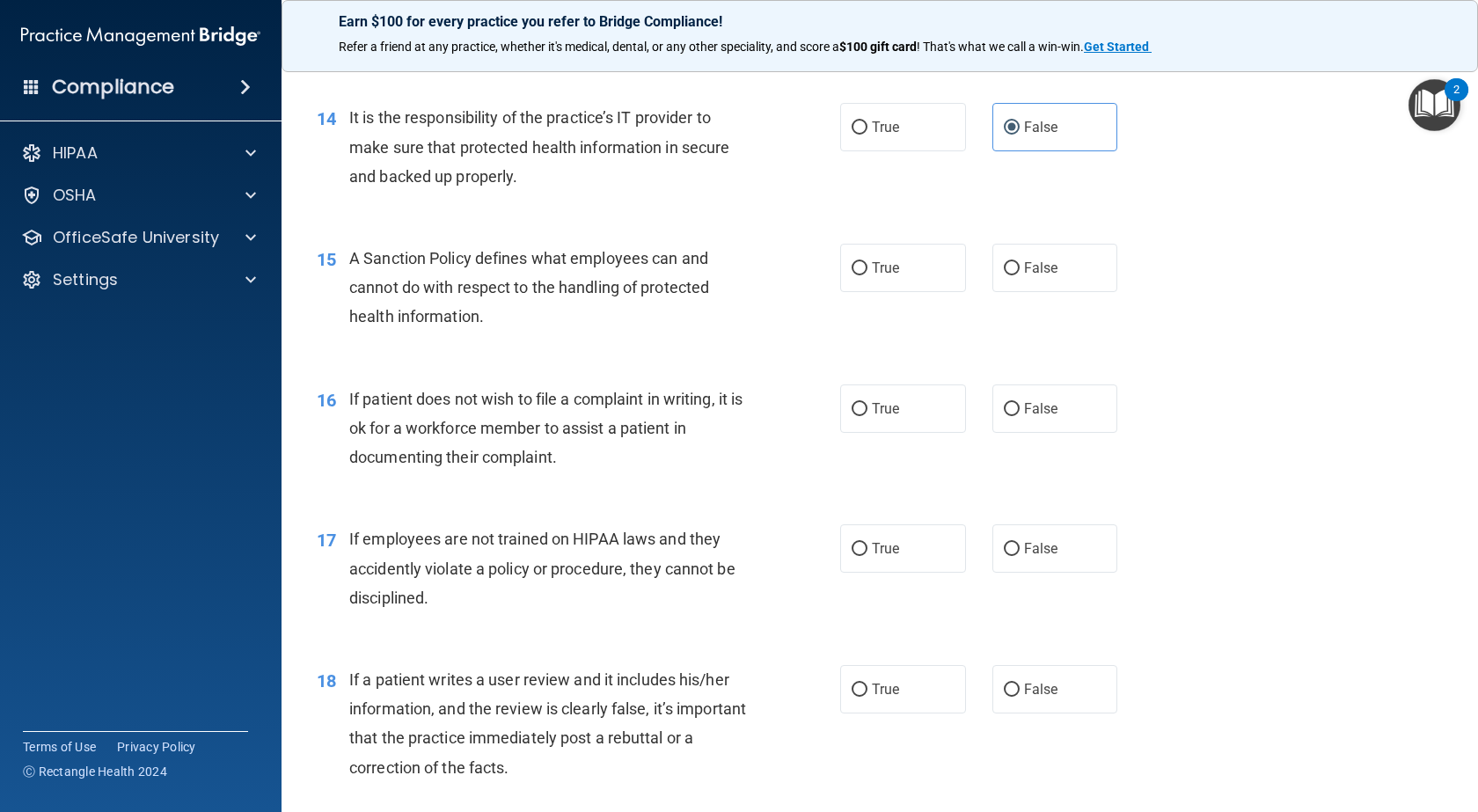
scroll to position [2199, 0]
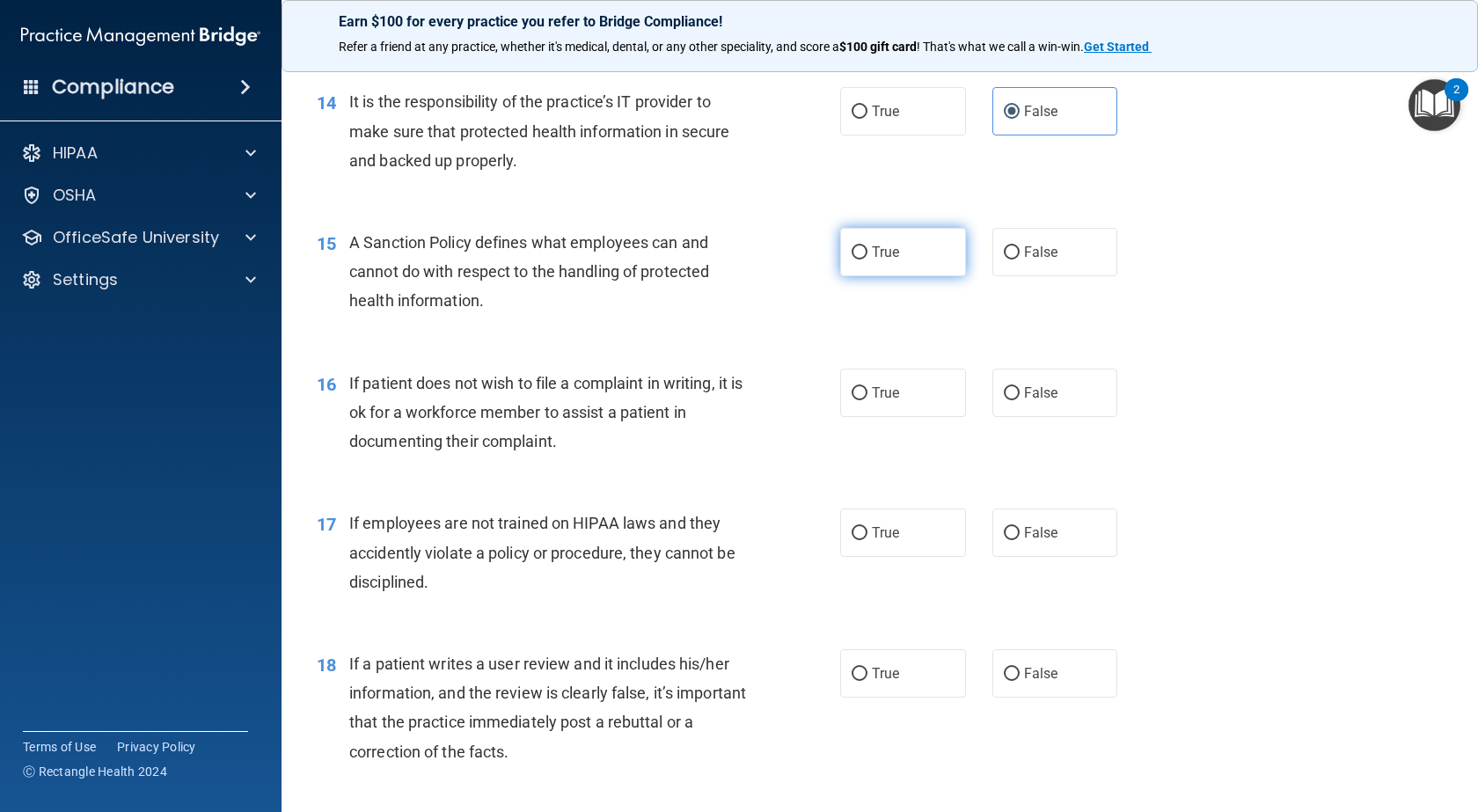
click at [912, 277] on label "True" at bounding box center [903, 252] width 126 height 49
click at [868, 260] on input "True" at bounding box center [860, 252] width 16 height 13
radio input "true"
click at [892, 401] on span "True" at bounding box center [885, 393] width 27 height 17
click at [868, 401] on input "True" at bounding box center [860, 393] width 16 height 13
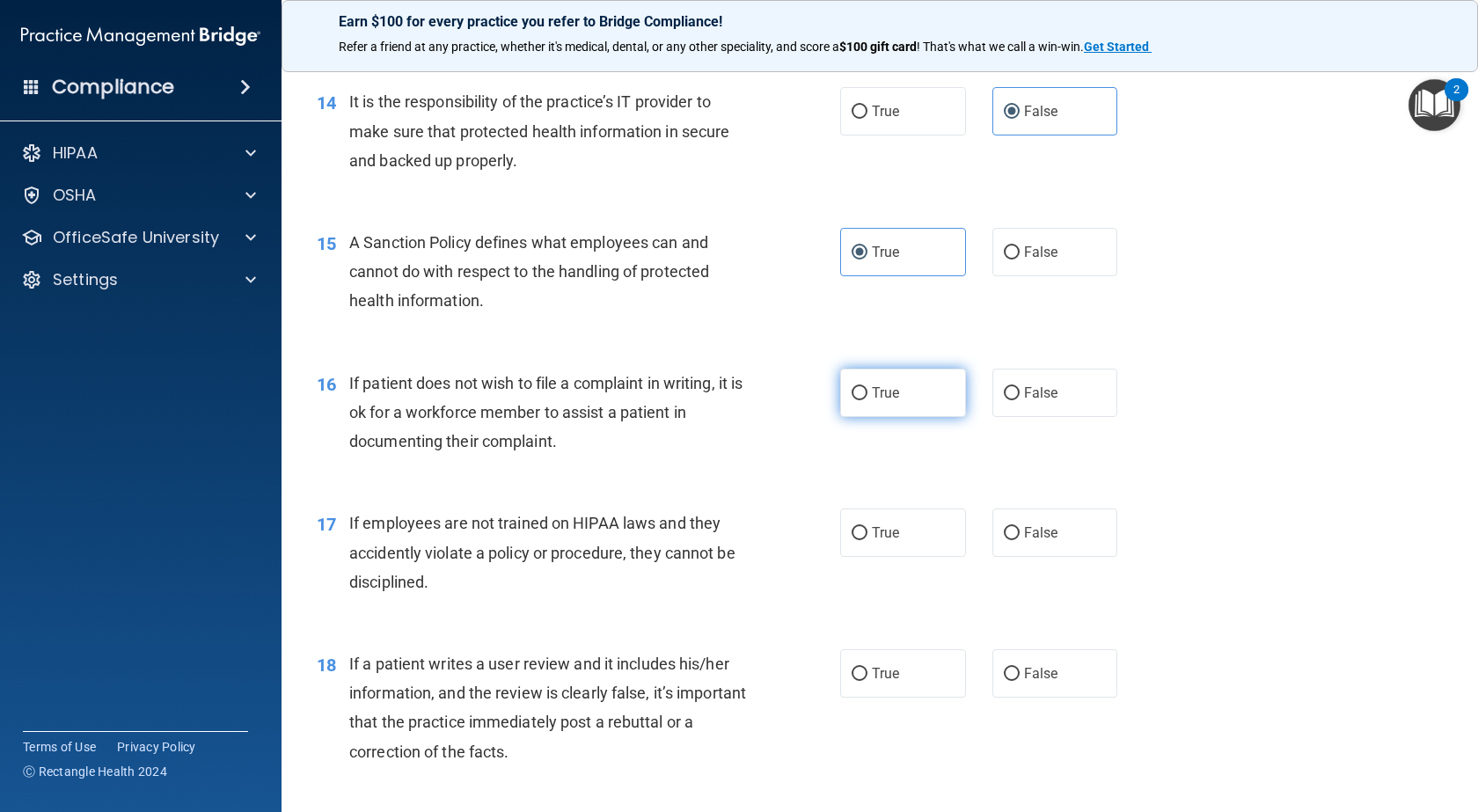
radio input "true"
click at [900, 556] on label "True" at bounding box center [903, 532] width 126 height 49
click at [868, 540] on input "True" at bounding box center [860, 532] width 16 height 13
radio input "true"
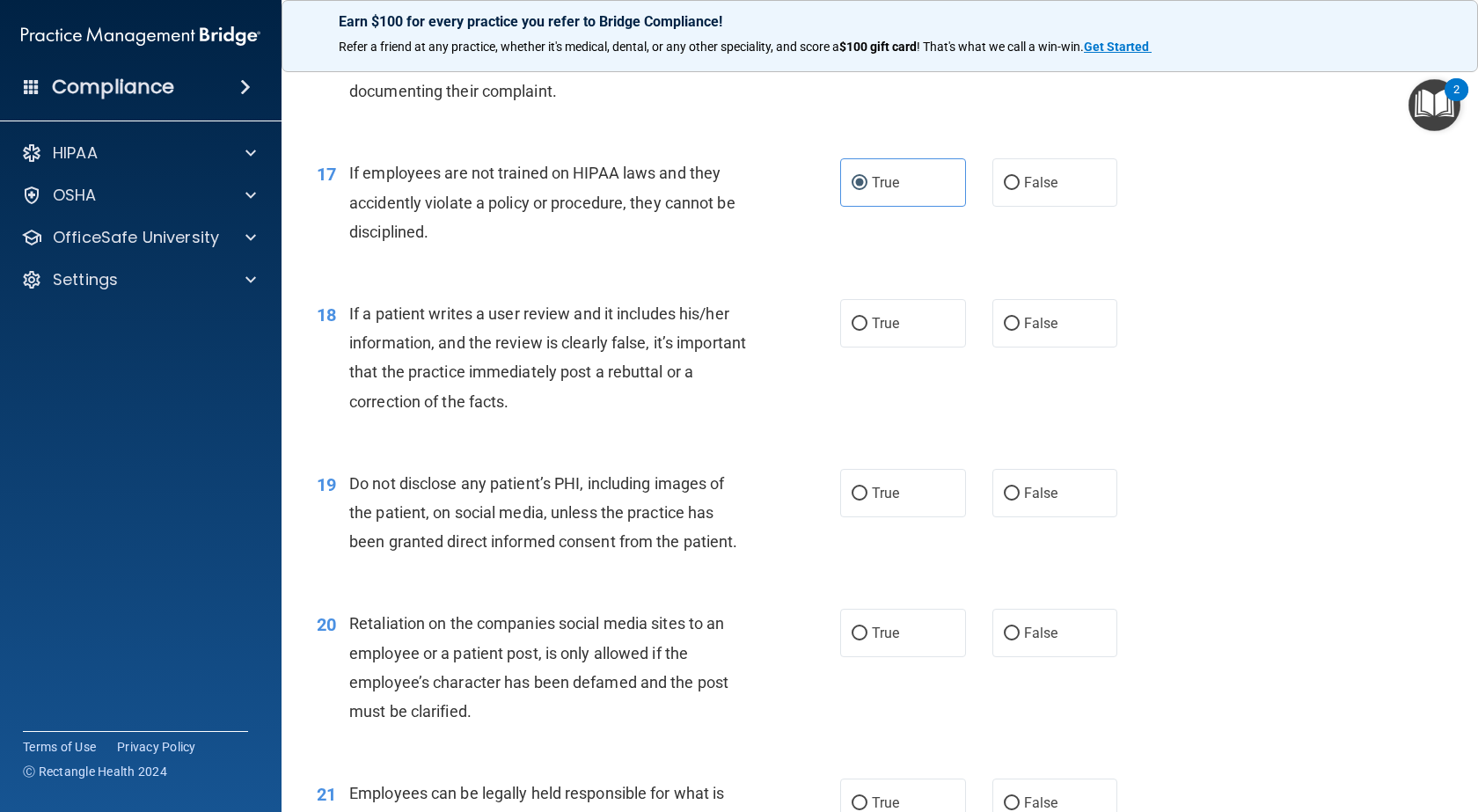
scroll to position [2550, 0]
drag, startPoint x: 1024, startPoint y: 390, endPoint x: 1050, endPoint y: 494, distance: 107.2
click at [1026, 346] on label "False" at bounding box center [1055, 321] width 126 height 49
click at [1020, 329] on input "False" at bounding box center [1012, 321] width 16 height 13
radio input "true"
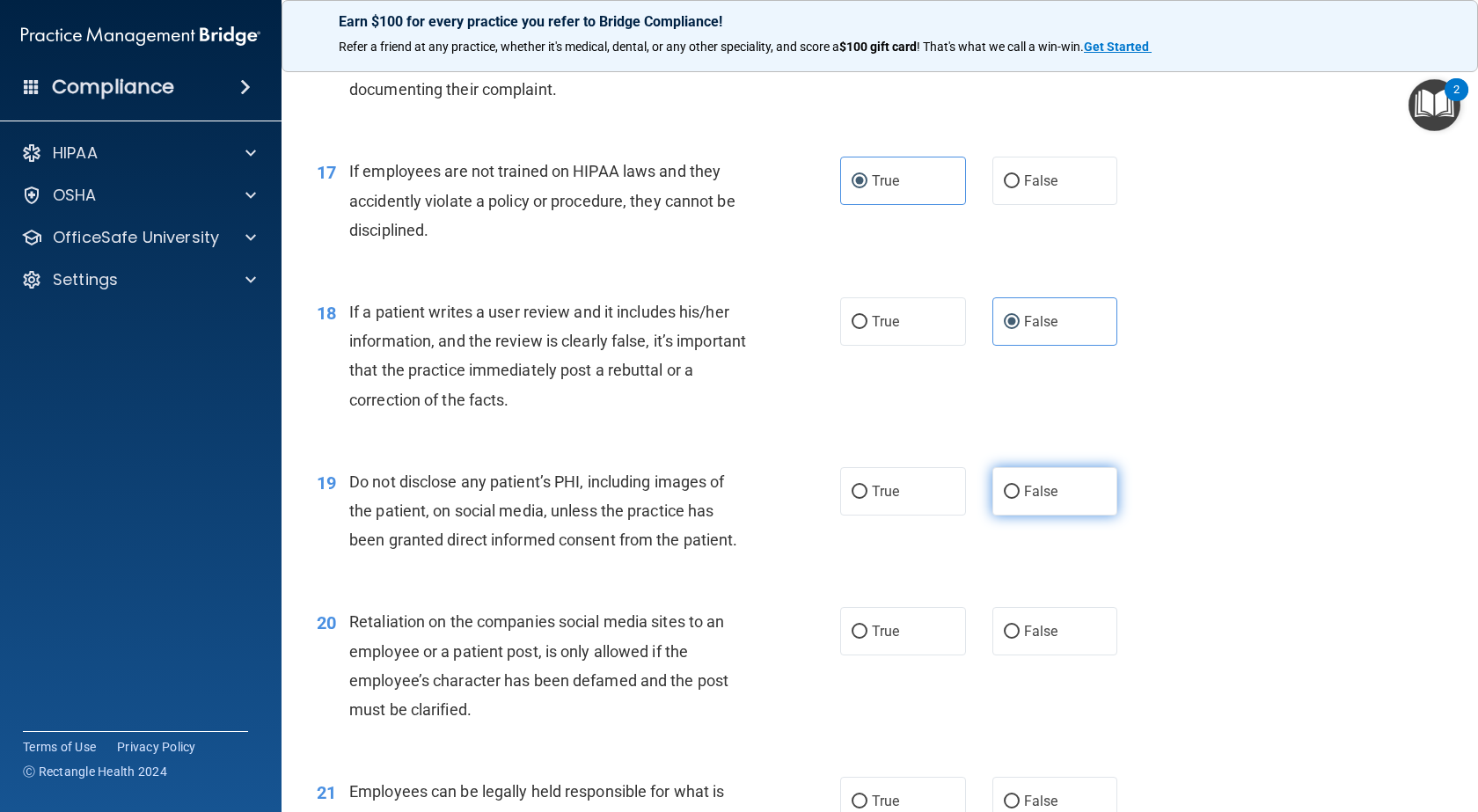
click at [1057, 516] on label "False" at bounding box center [1055, 491] width 126 height 49
click at [1020, 499] on input "False" at bounding box center [1012, 492] width 16 height 13
radio input "true"
click at [1041, 639] on span "False" at bounding box center [1041, 631] width 35 height 17
click at [1020, 638] on input "False" at bounding box center [1012, 632] width 16 height 13
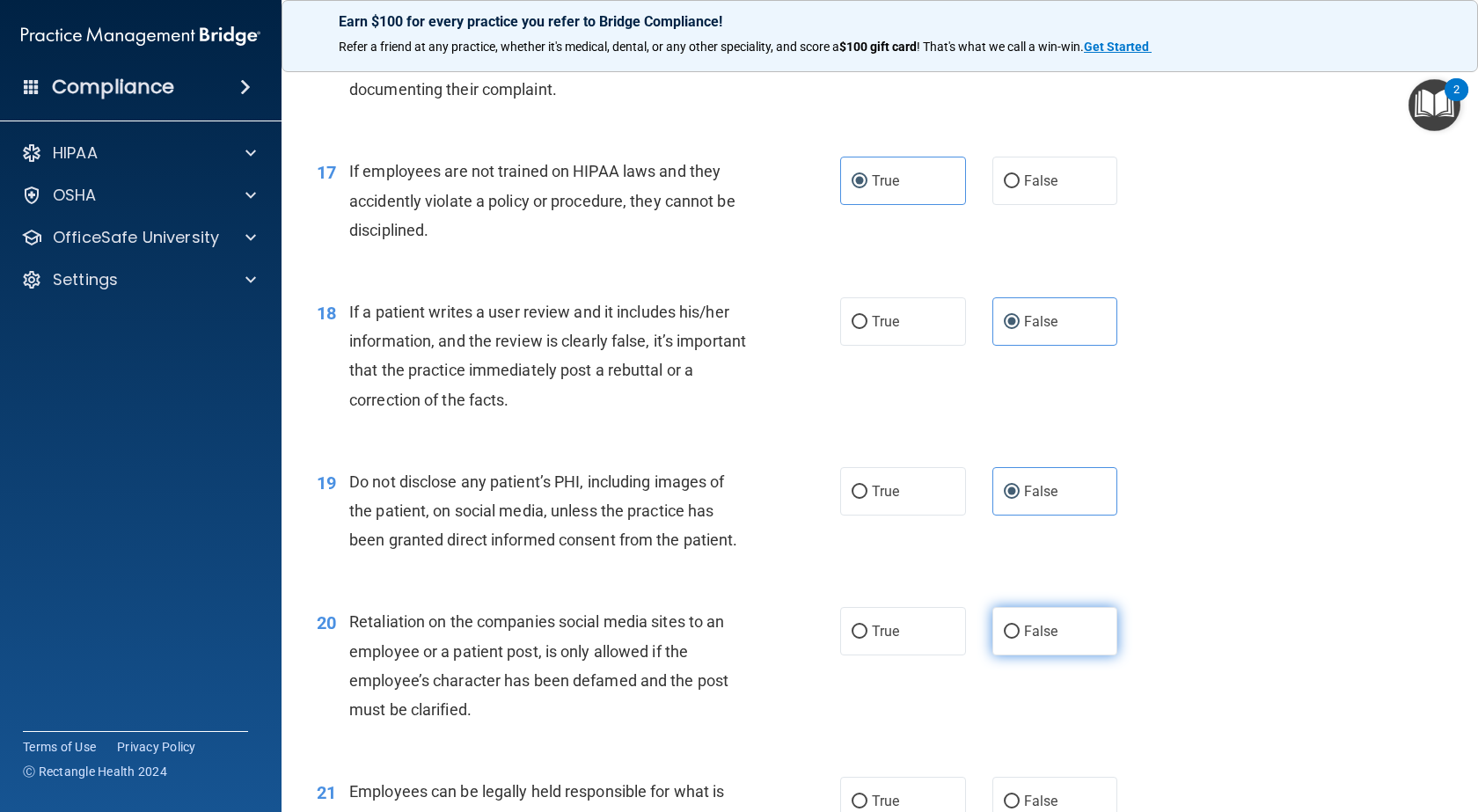
radio input "true"
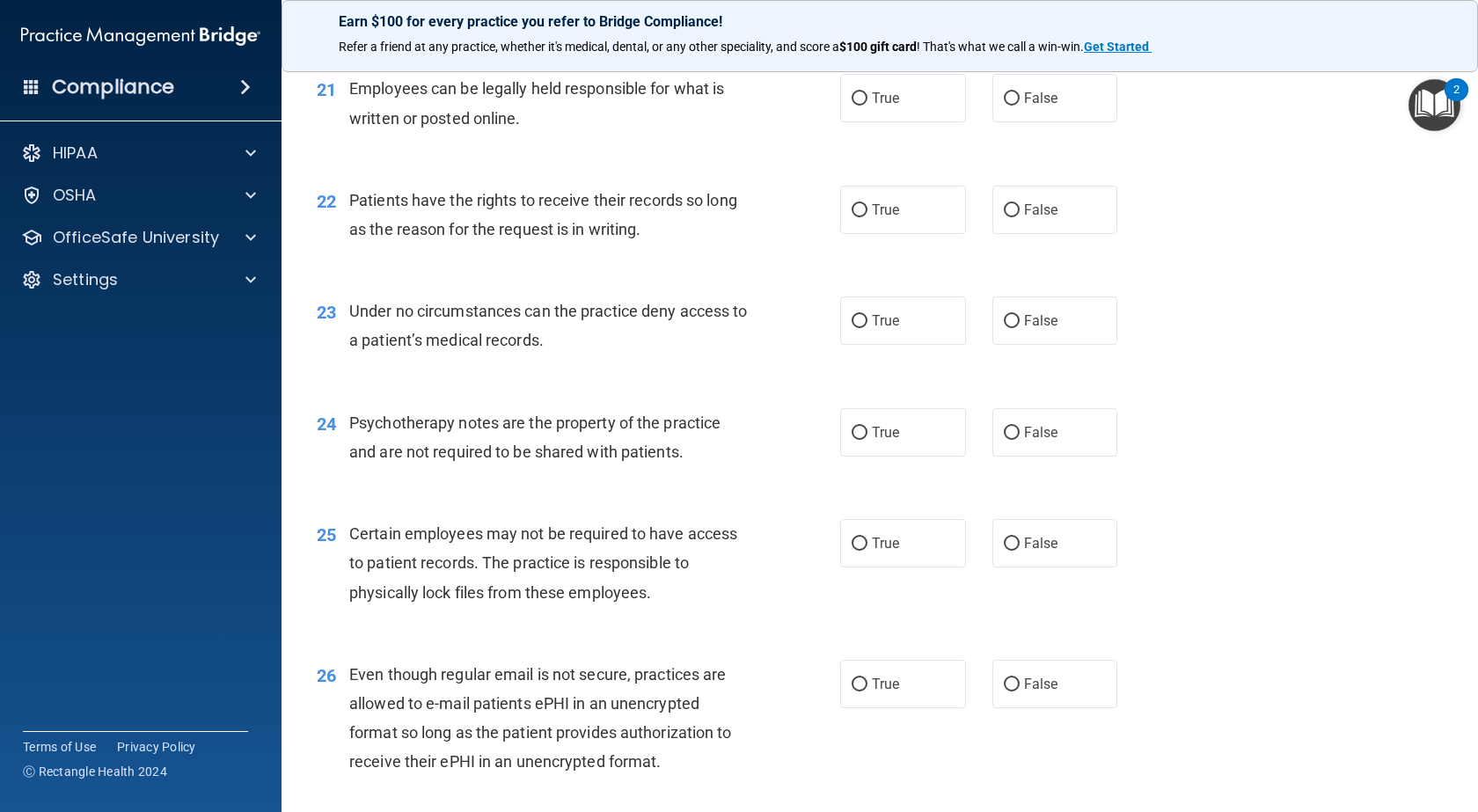
scroll to position [3254, 0]
click at [940, 121] on label "True" at bounding box center [903, 97] width 126 height 49
click at [868, 105] on input "True" at bounding box center [860, 97] width 16 height 13
radio input "true"
click at [935, 233] on label "True" at bounding box center [903, 208] width 126 height 49
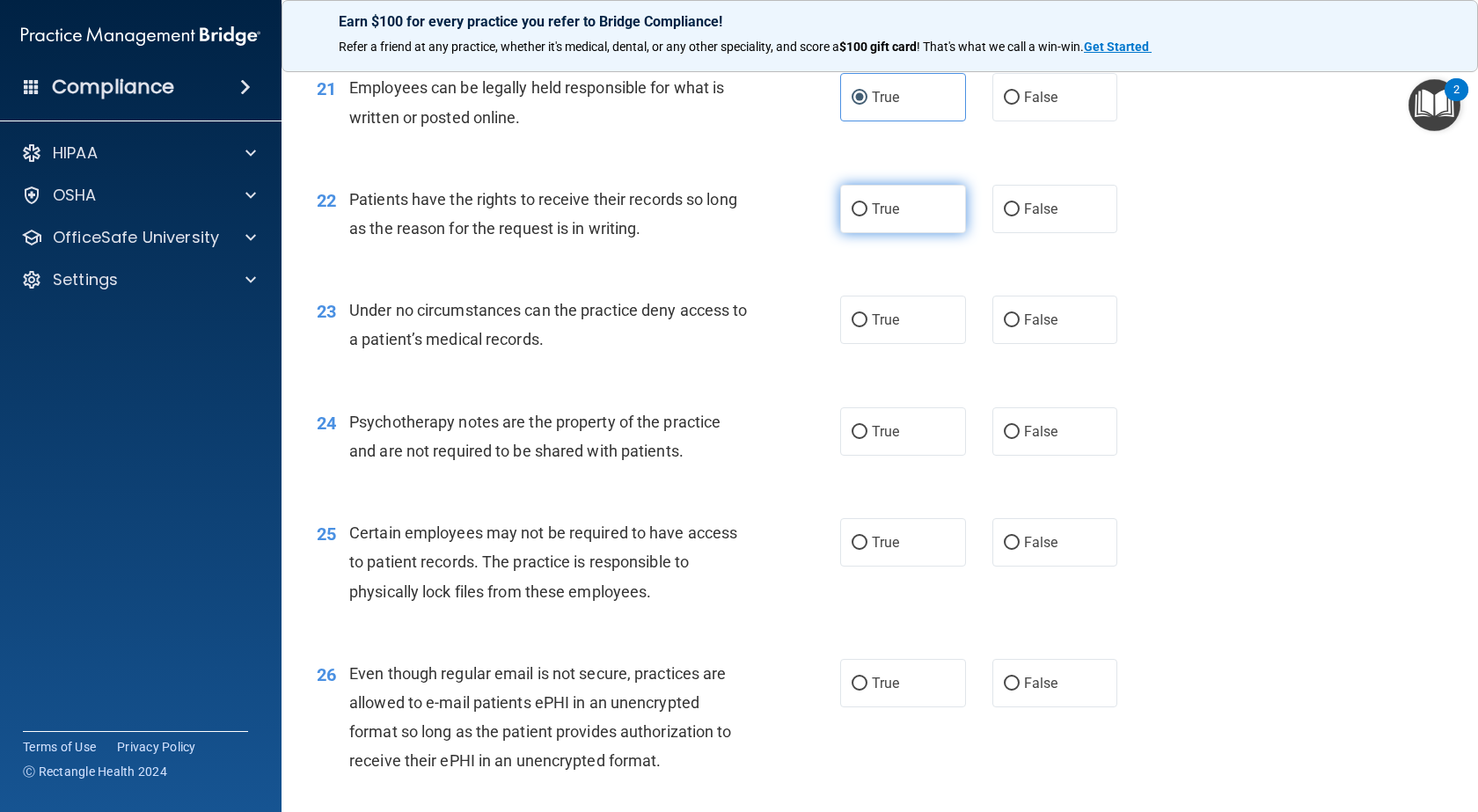
click at [868, 216] on input "True" at bounding box center [860, 209] width 16 height 13
radio input "true"
click at [1028, 328] on span "False" at bounding box center [1041, 319] width 35 height 17
click at [1020, 327] on input "False" at bounding box center [1012, 320] width 16 height 13
radio input "true"
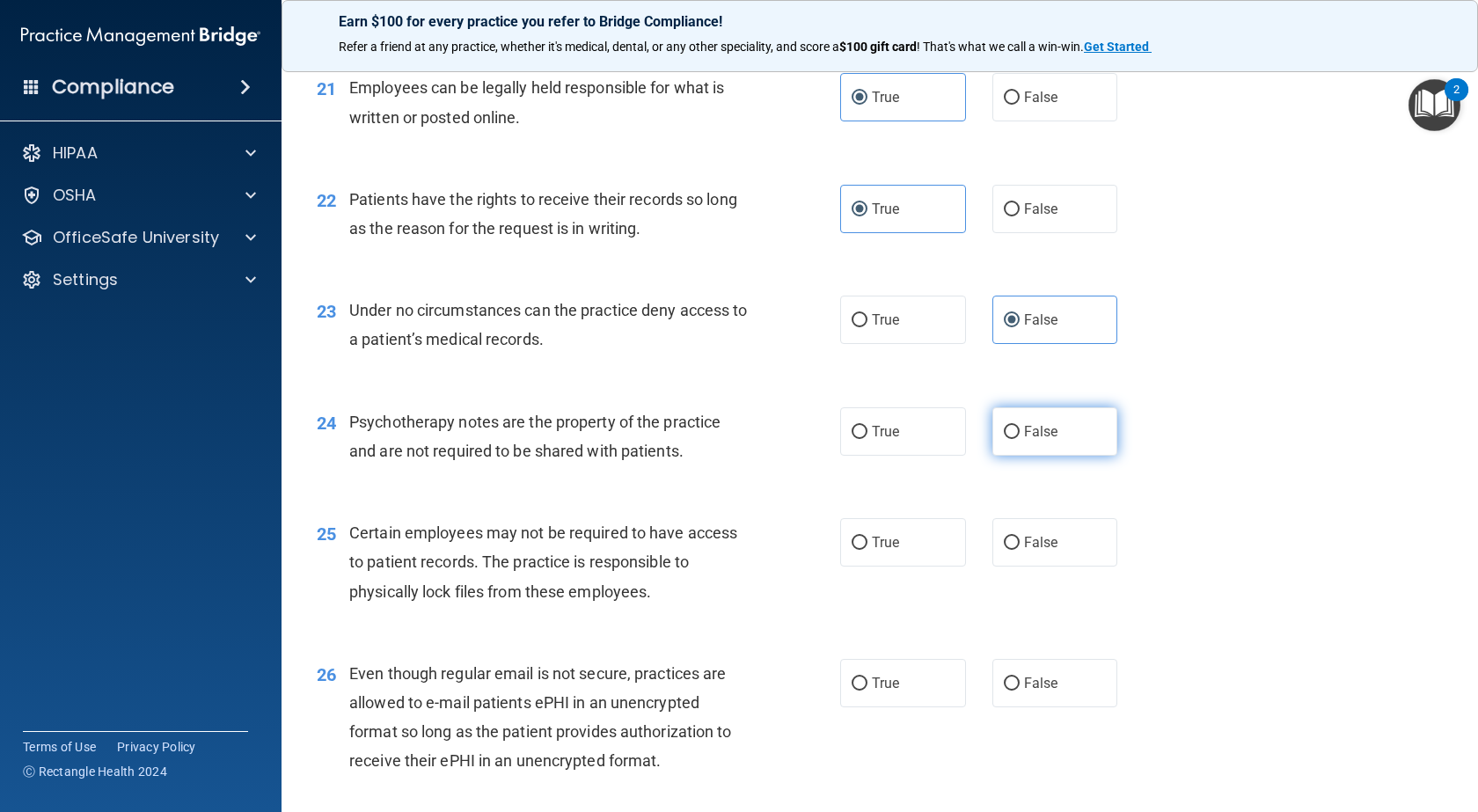
drag, startPoint x: 1047, startPoint y: 482, endPoint x: 1072, endPoint y: 484, distance: 25.1
click at [1046, 440] on span "False" at bounding box center [1041, 431] width 35 height 17
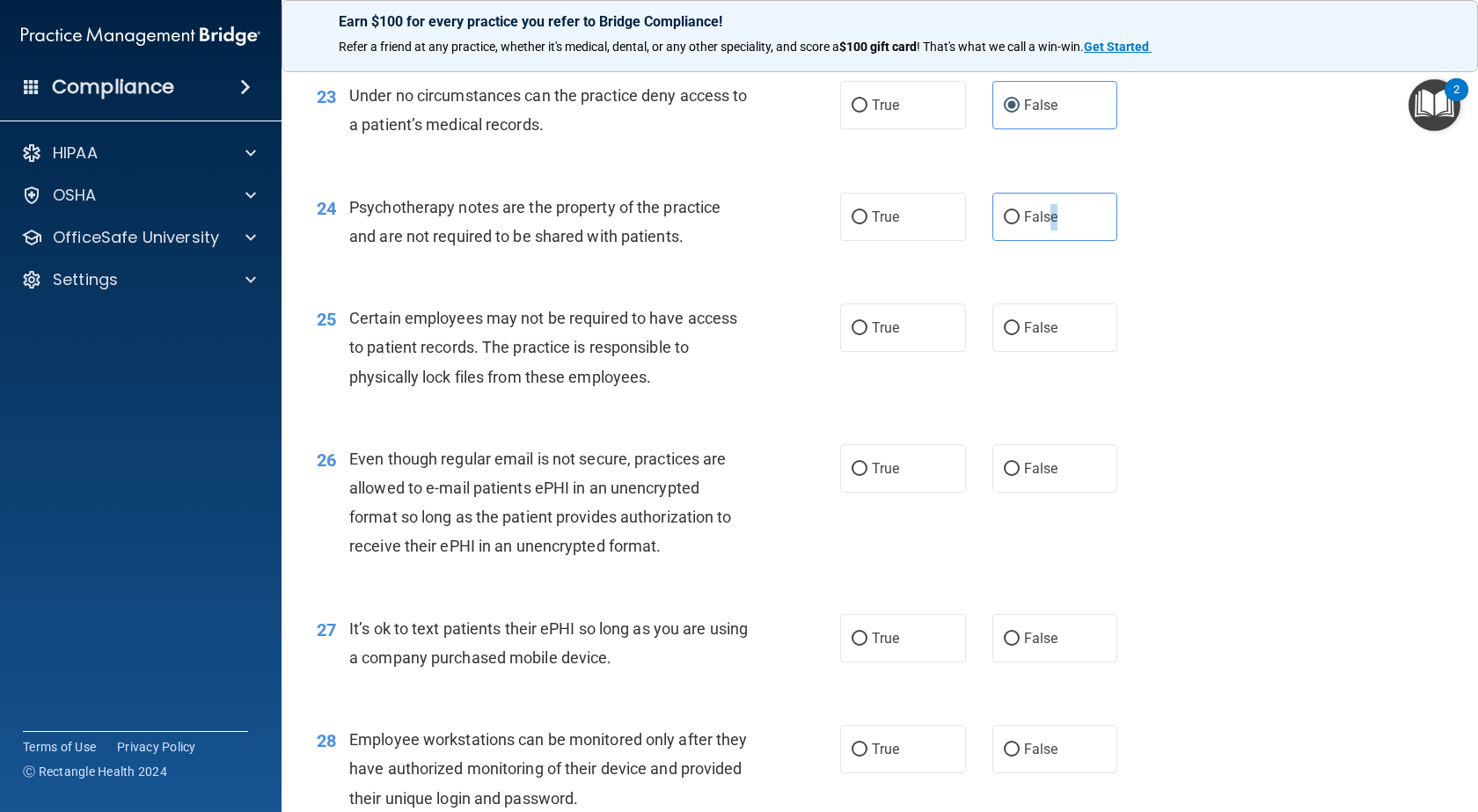
scroll to position [3518, 0]
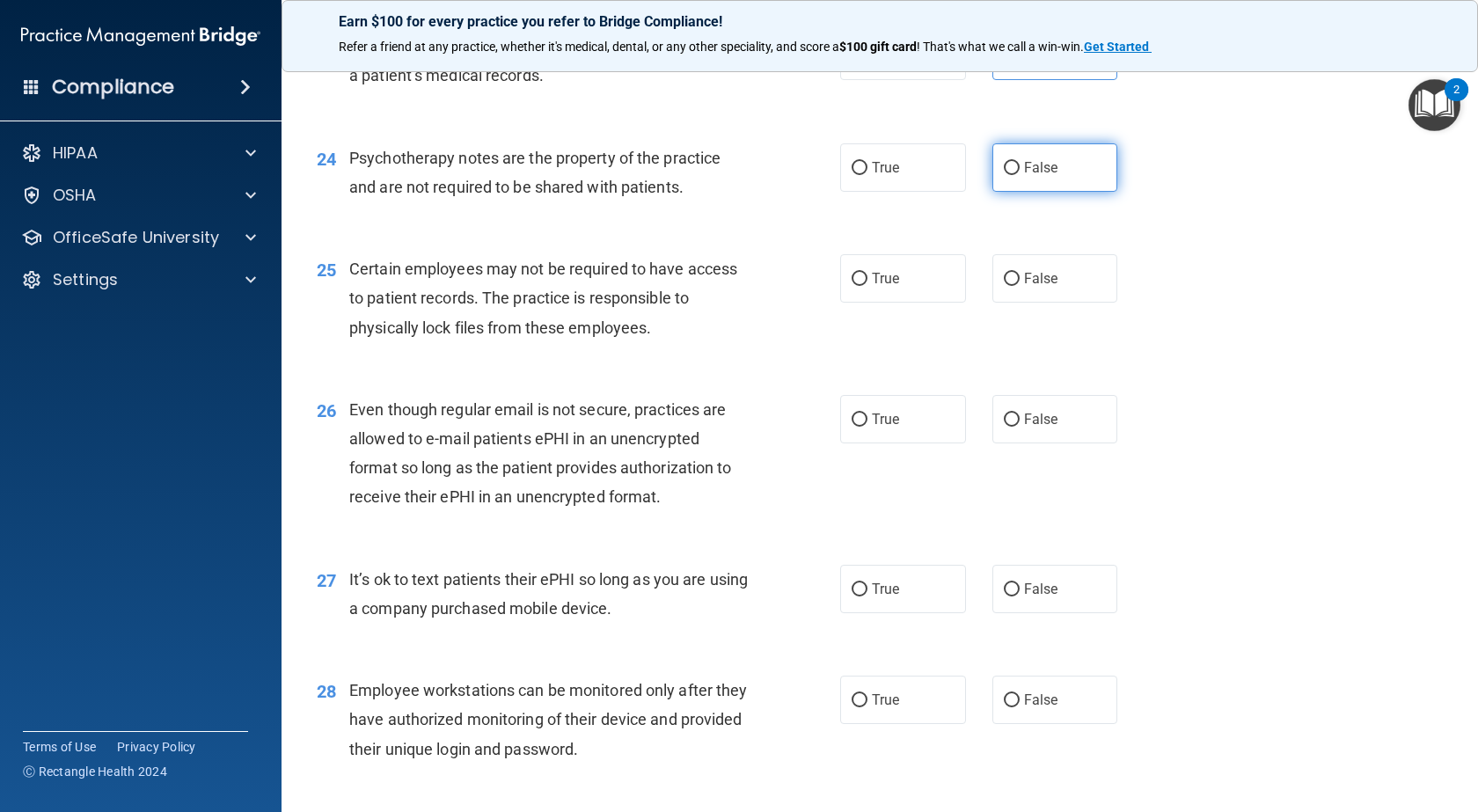
click at [993, 191] on label "False" at bounding box center [1055, 168] width 126 height 49
click at [1004, 175] on input "False" at bounding box center [1012, 168] width 16 height 13
radio input "true"
click at [923, 302] on label "True" at bounding box center [903, 278] width 126 height 49
click at [868, 286] on input "True" at bounding box center [860, 279] width 16 height 13
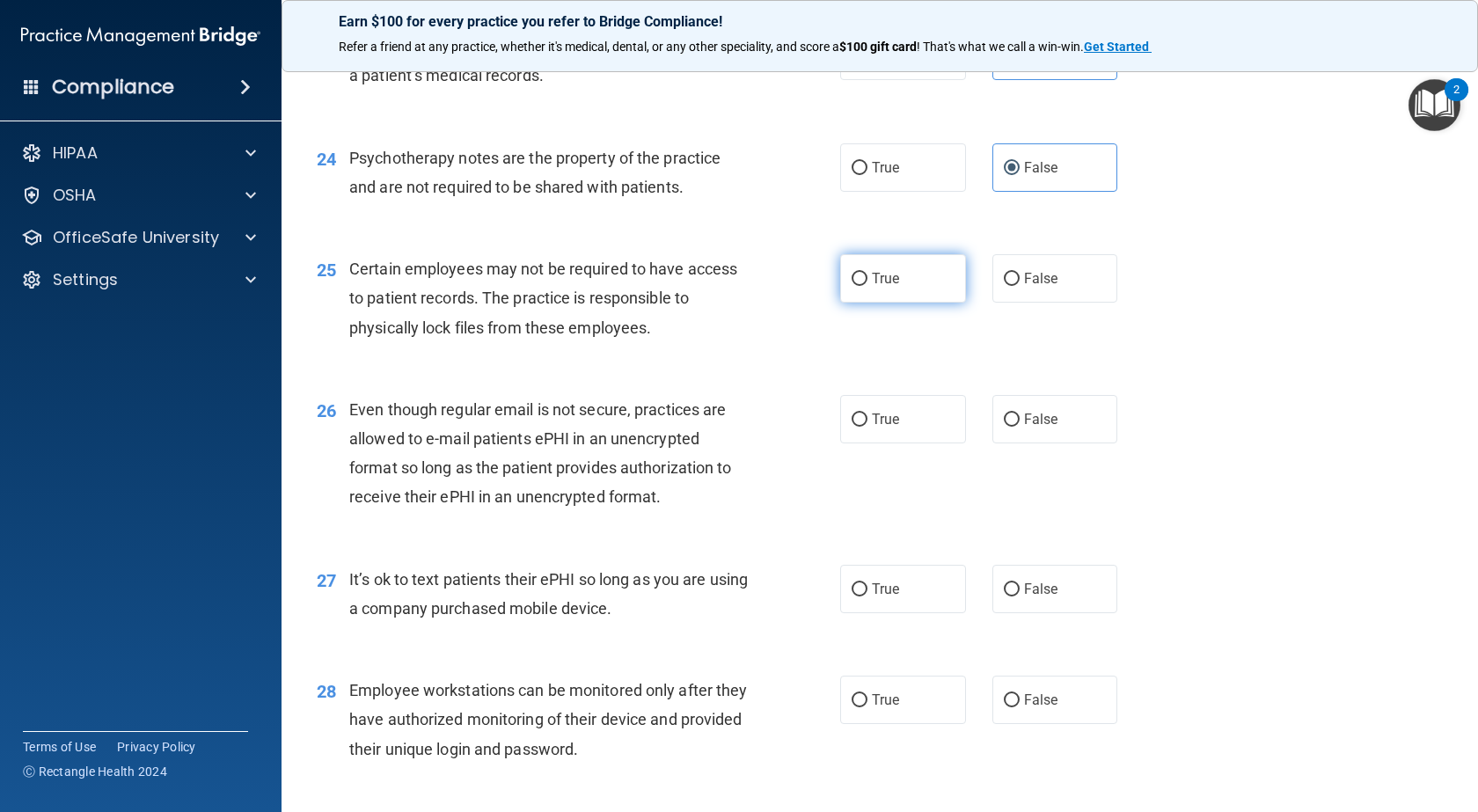
radio input "true"
click at [1004, 426] on input "False" at bounding box center [1012, 419] width 16 height 13
radio input "true"
click at [1004, 596] on input "False" at bounding box center [1012, 589] width 16 height 13
radio input "true"
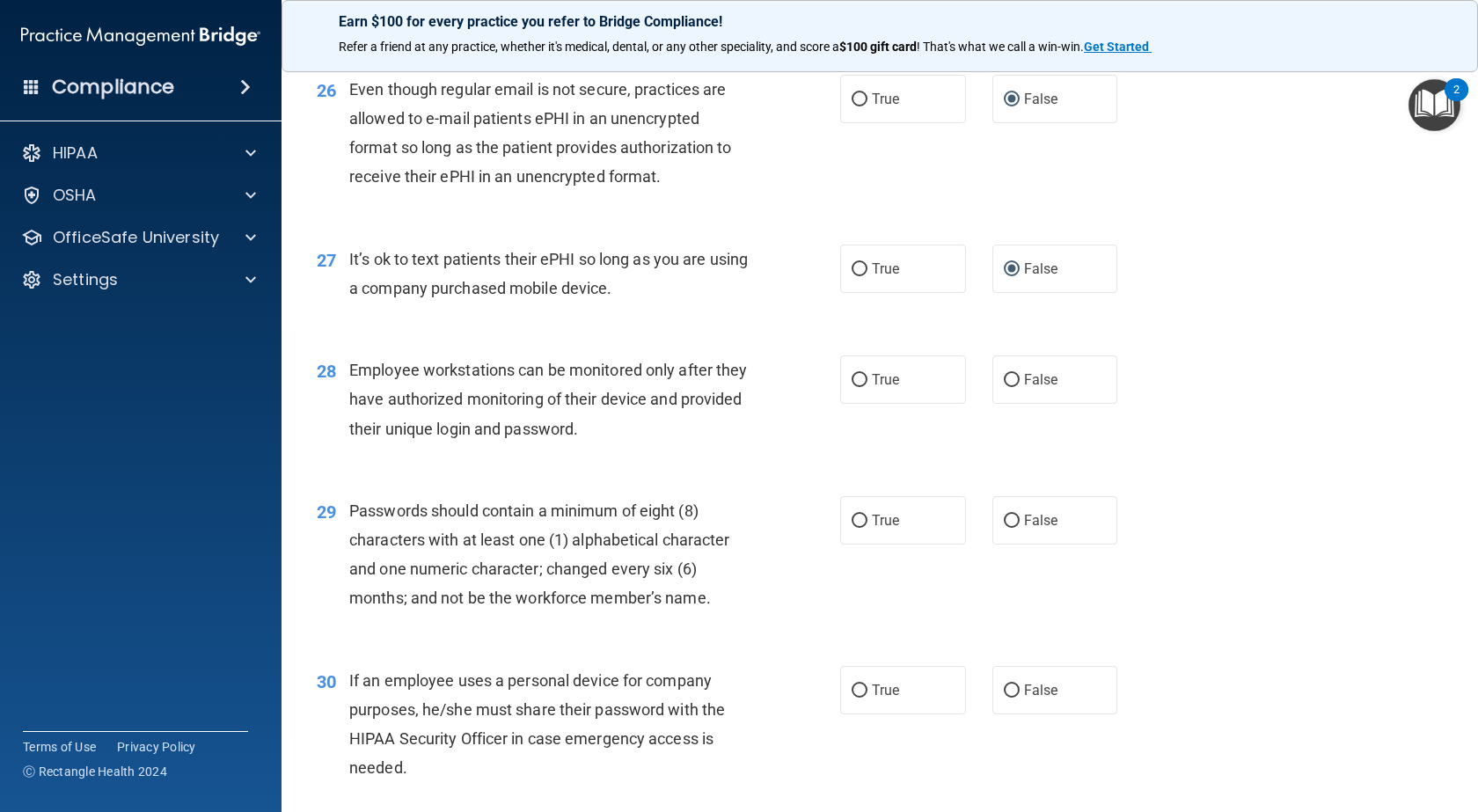
scroll to position [3870, 0]
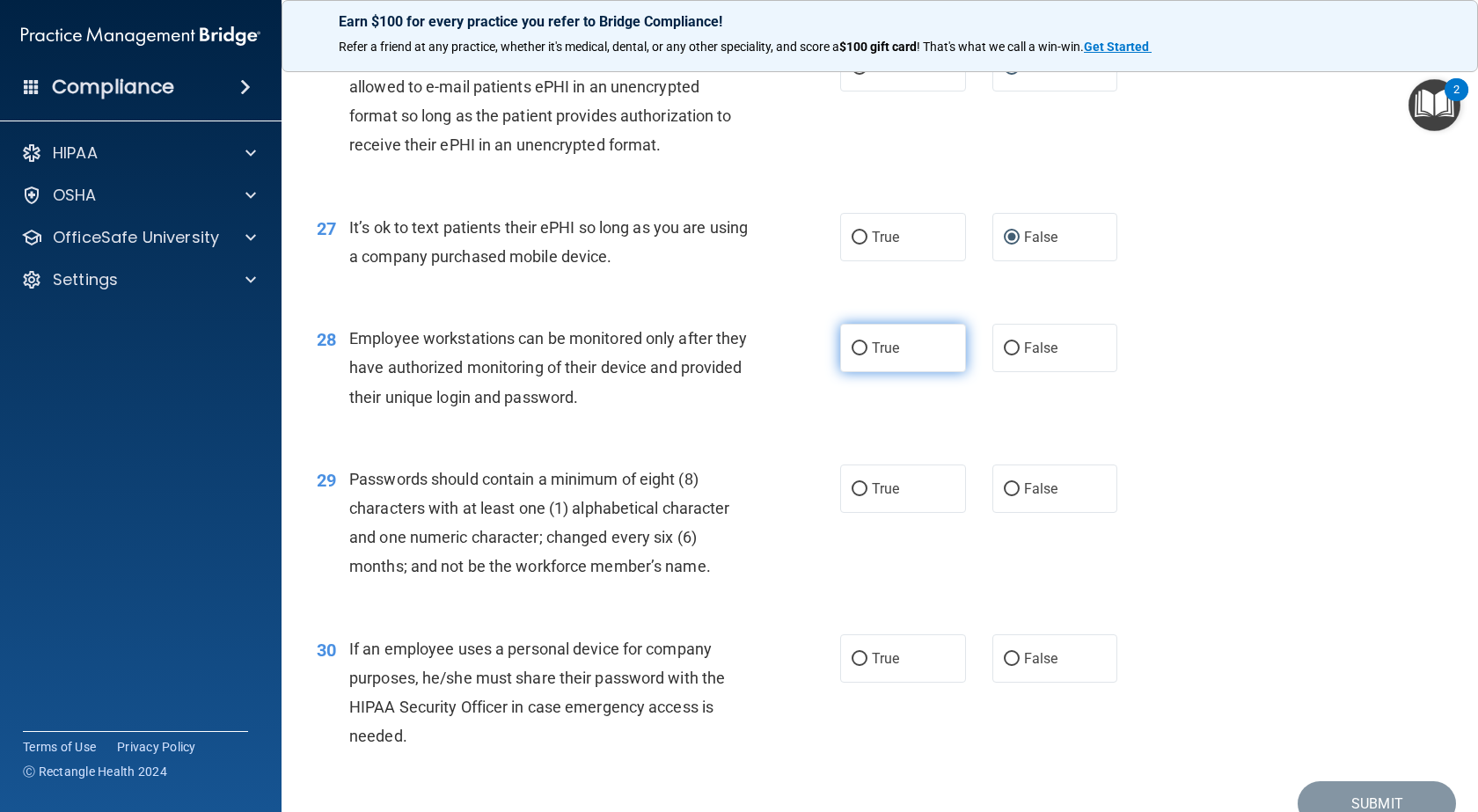
click at [908, 372] on label "True" at bounding box center [903, 347] width 126 height 49
click at [868, 355] on input "True" at bounding box center [860, 348] width 16 height 13
radio input "true"
click at [861, 513] on label "True" at bounding box center [903, 488] width 126 height 49
click at [861, 496] on input "True" at bounding box center [860, 489] width 16 height 13
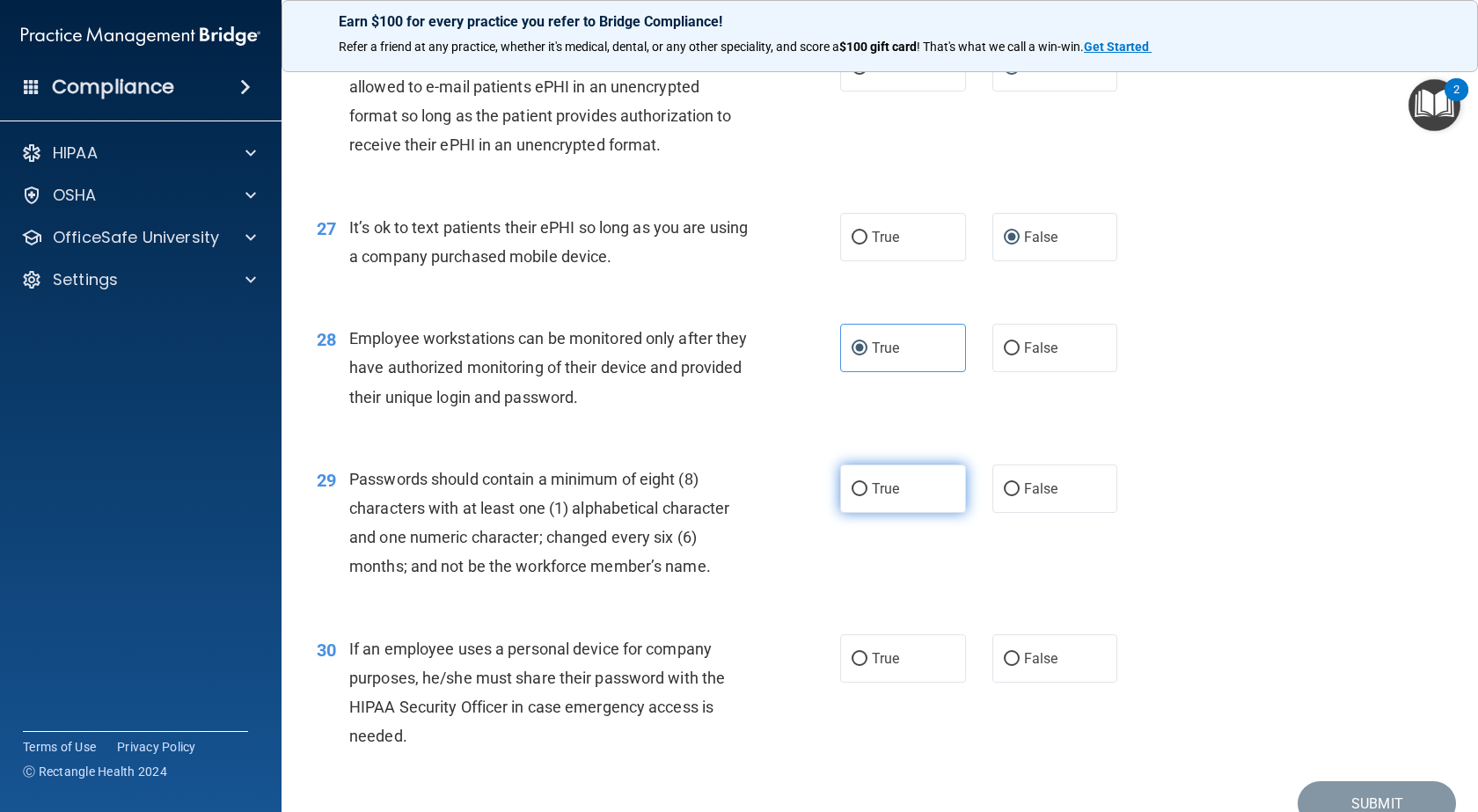
radio input "true"
drag, startPoint x: 872, startPoint y: 706, endPoint x: 884, endPoint y: 694, distance: 17.0
click at [872, 682] on label "True" at bounding box center [903, 658] width 126 height 49
click at [868, 665] on input "True" at bounding box center [860, 658] width 16 height 13
radio input "true"
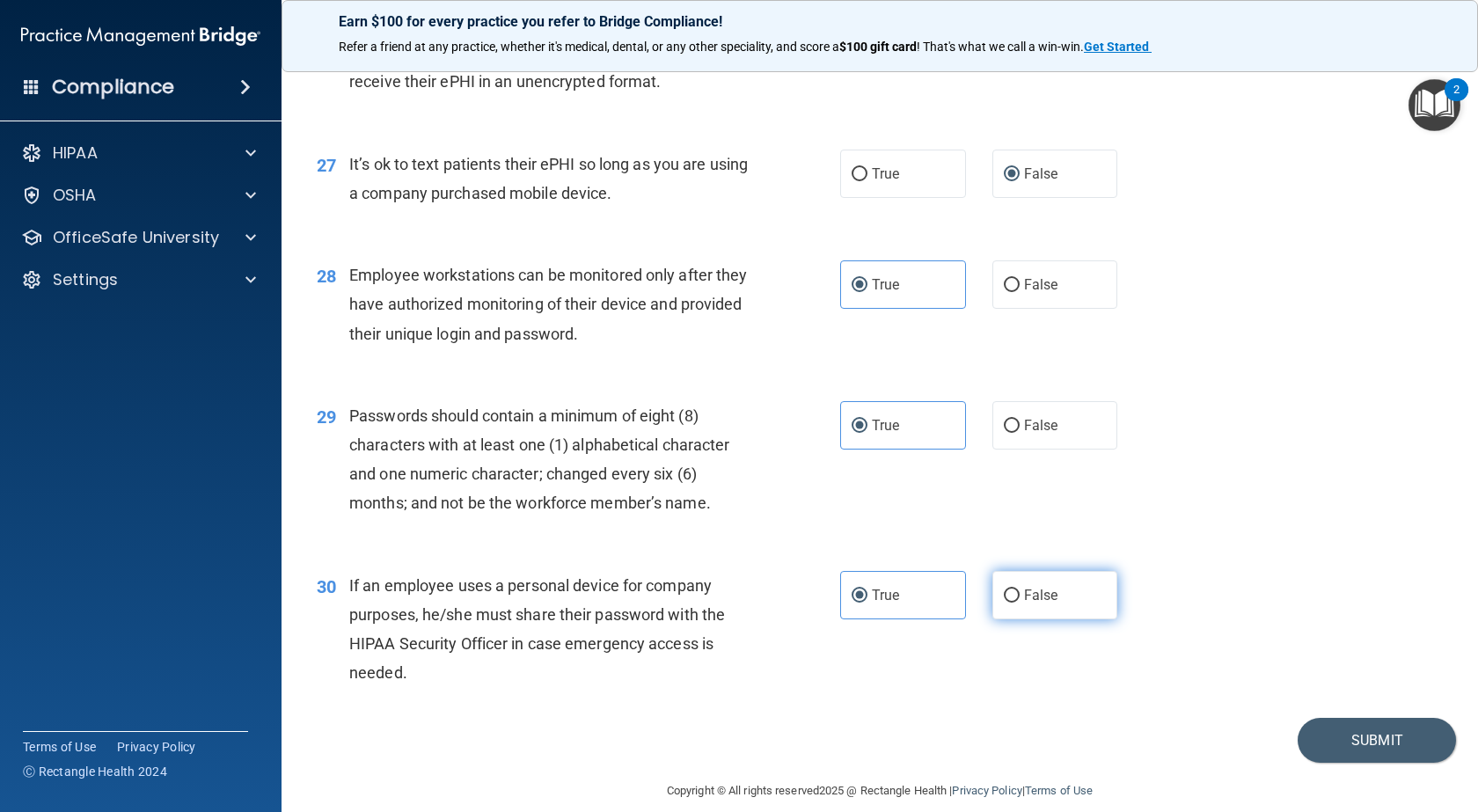
scroll to position [4012, 0]
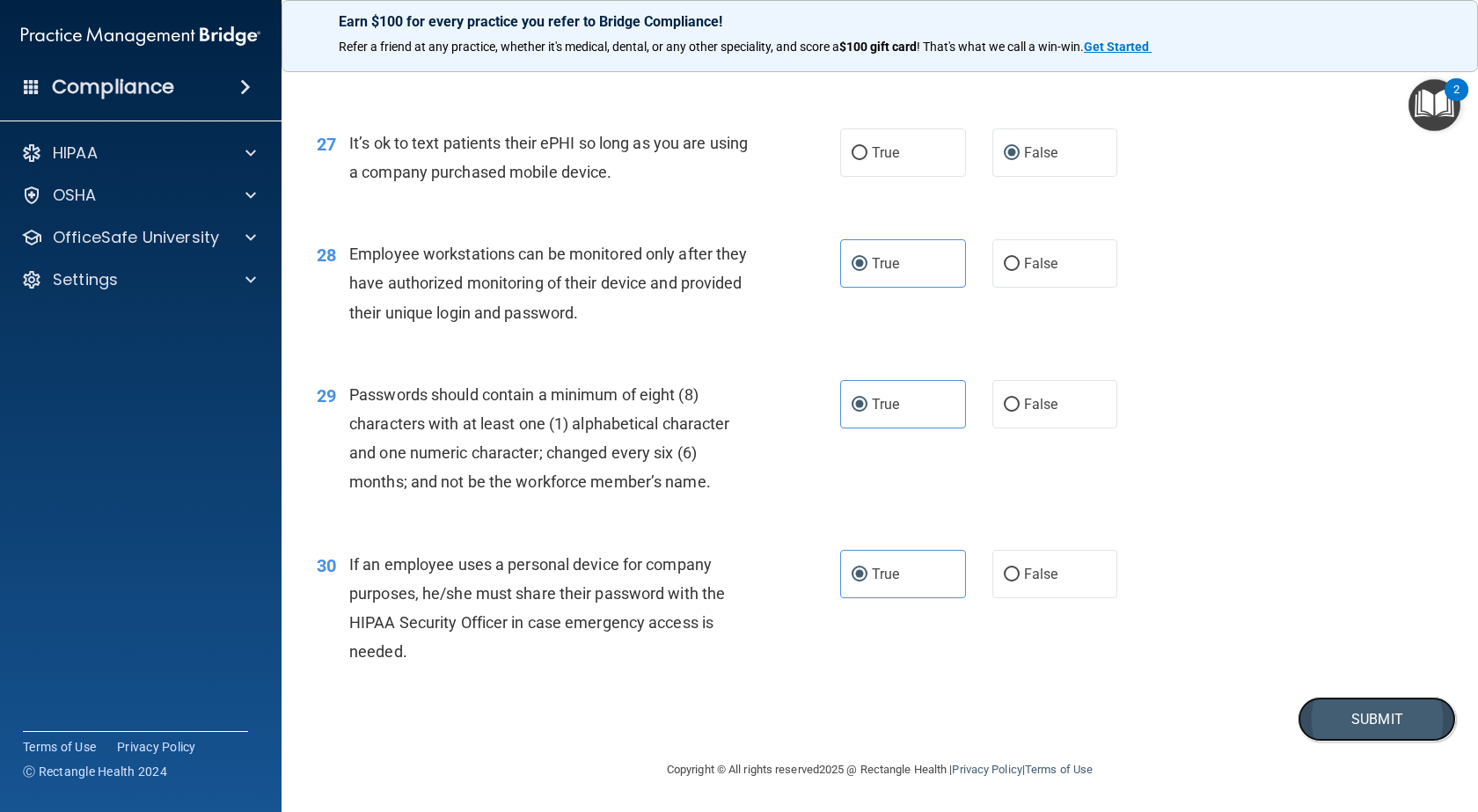
click at [1314, 711] on button "Submit" at bounding box center [1377, 719] width 159 height 45
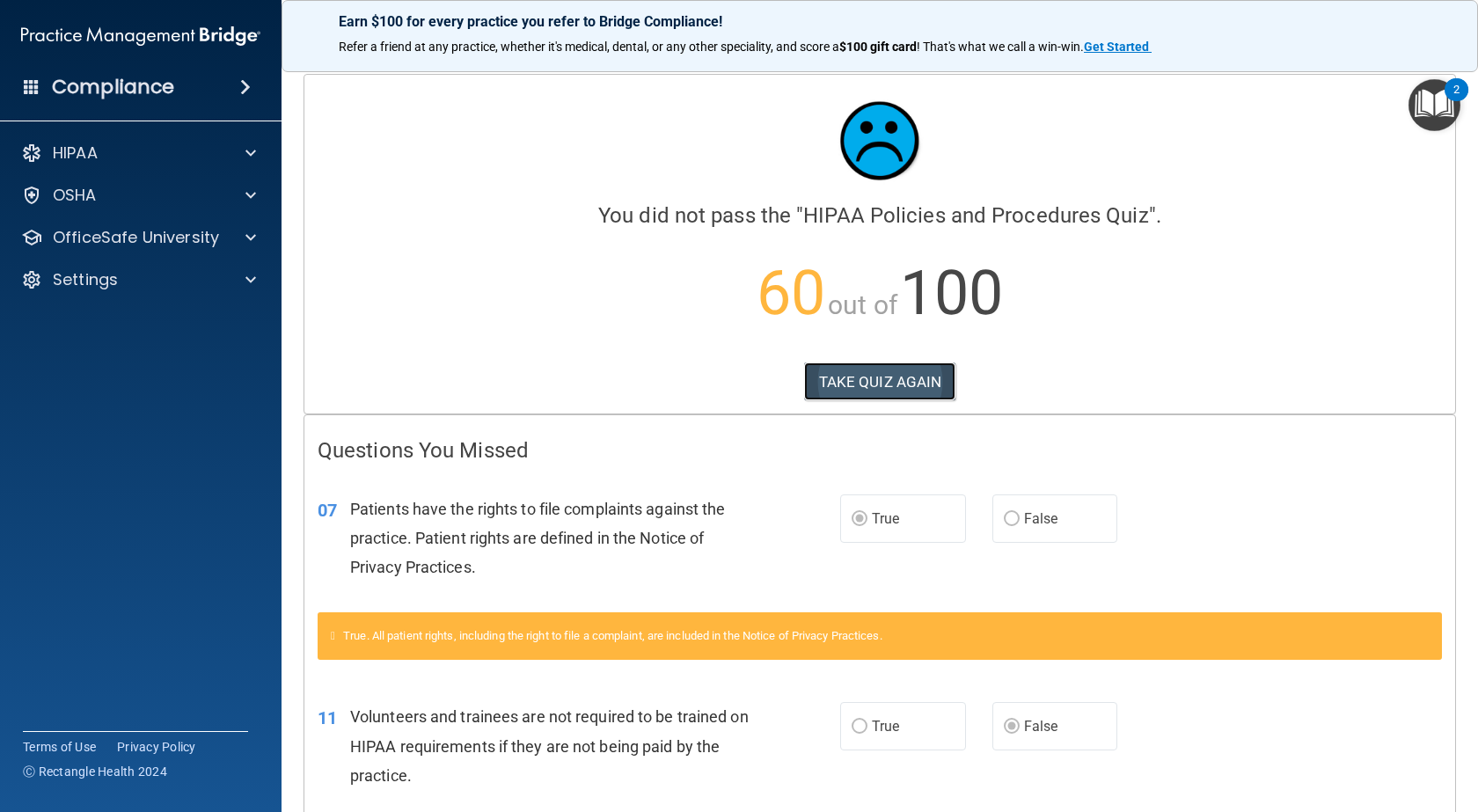
click at [915, 382] on button "TAKE QUIZ AGAIN" at bounding box center [880, 381] width 152 height 39
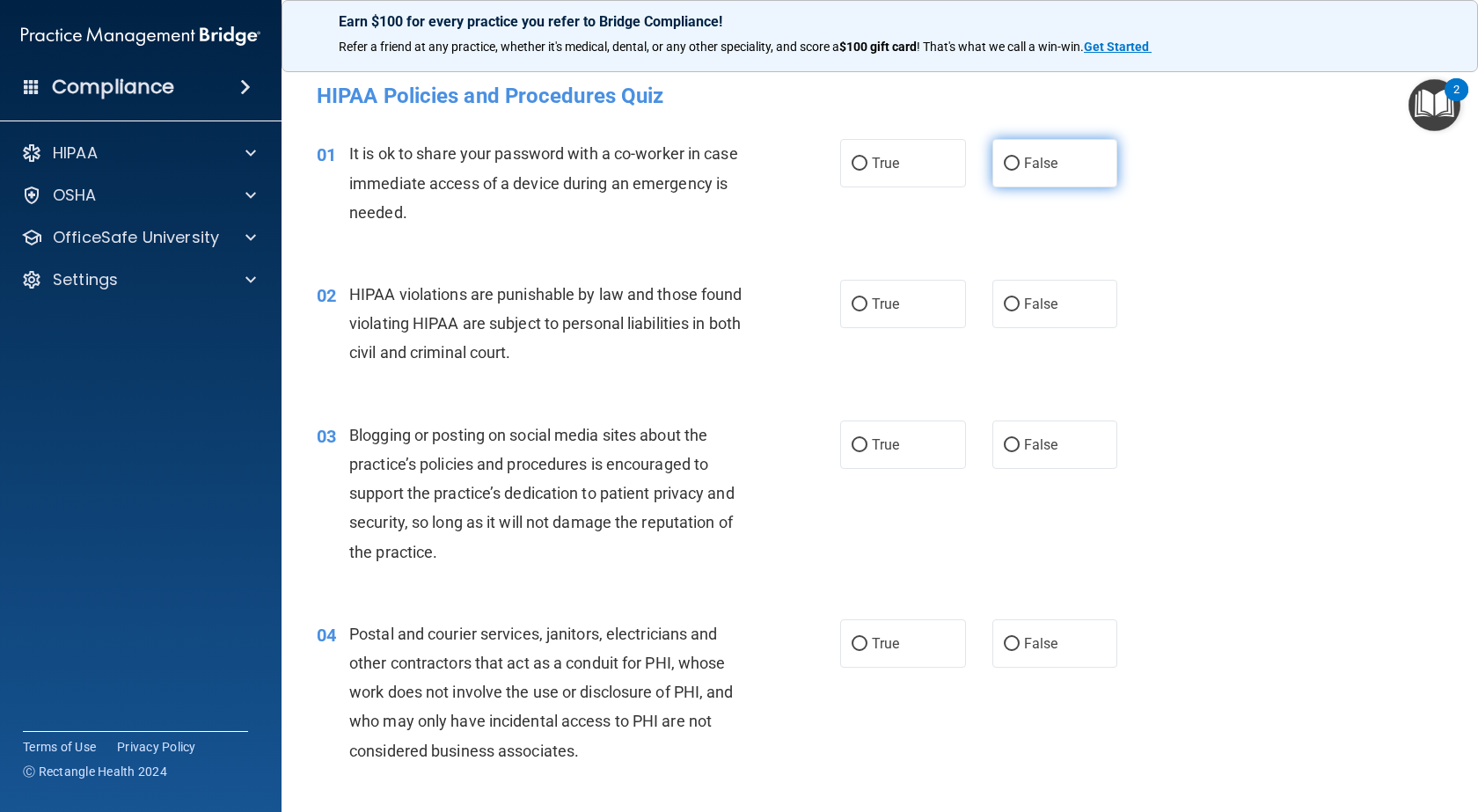
click at [993, 168] on label "False" at bounding box center [1055, 163] width 126 height 49
click at [1004, 168] on input "False" at bounding box center [1012, 164] width 16 height 13
radio input "true"
click at [912, 300] on label "True" at bounding box center [903, 303] width 126 height 49
click at [868, 300] on input "True" at bounding box center [860, 304] width 16 height 13
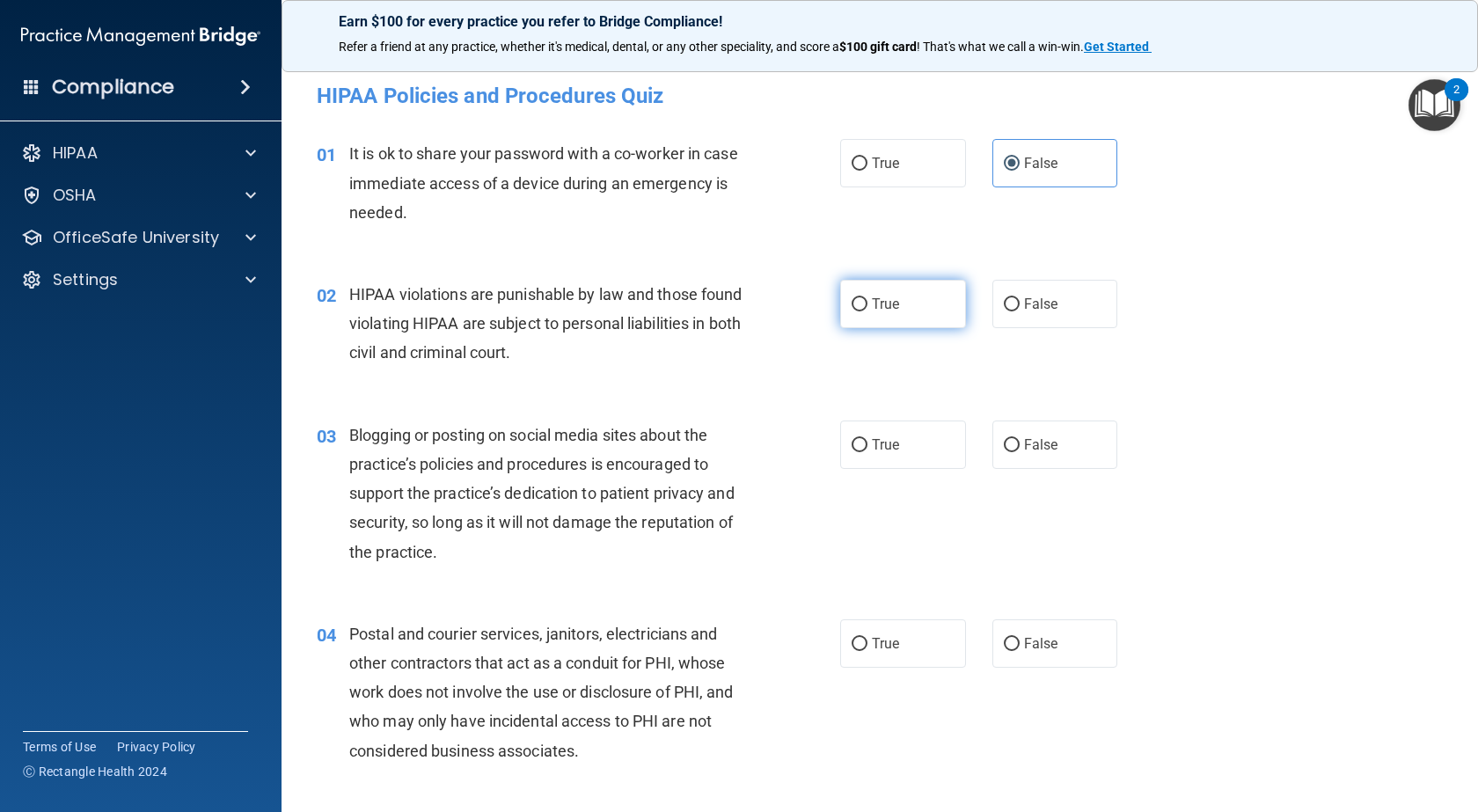
radio input "true"
click at [1024, 452] on span "False" at bounding box center [1041, 444] width 35 height 17
click at [1020, 452] on input "False" at bounding box center [1012, 445] width 16 height 13
radio input "true"
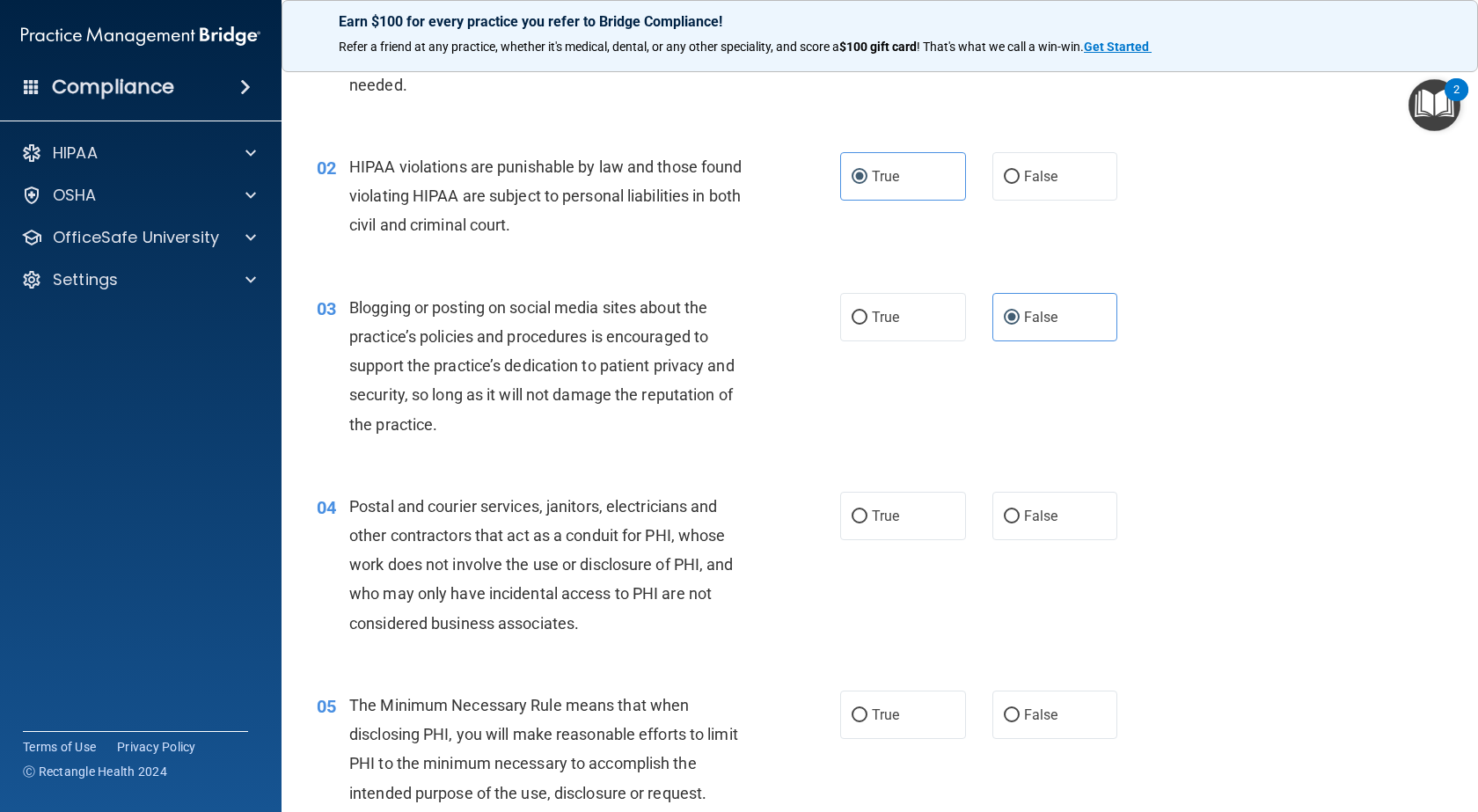
scroll to position [175, 0]
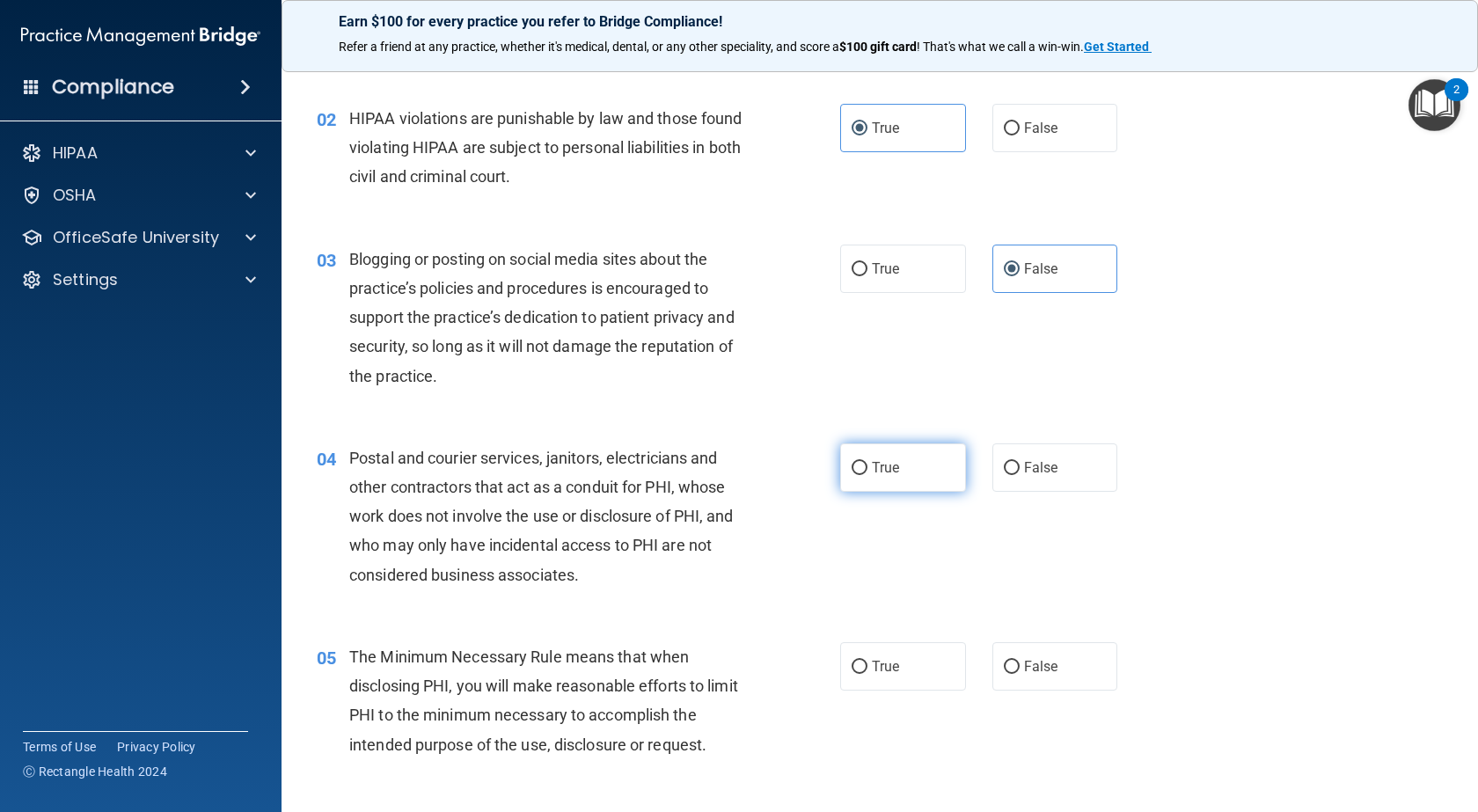
click at [906, 466] on label "True" at bounding box center [903, 467] width 126 height 49
click at [868, 466] on input "True" at bounding box center [860, 468] width 16 height 13
radio input "true"
click at [875, 674] on label "True" at bounding box center [903, 666] width 126 height 49
click at [868, 673] on input "True" at bounding box center [860, 666] width 16 height 13
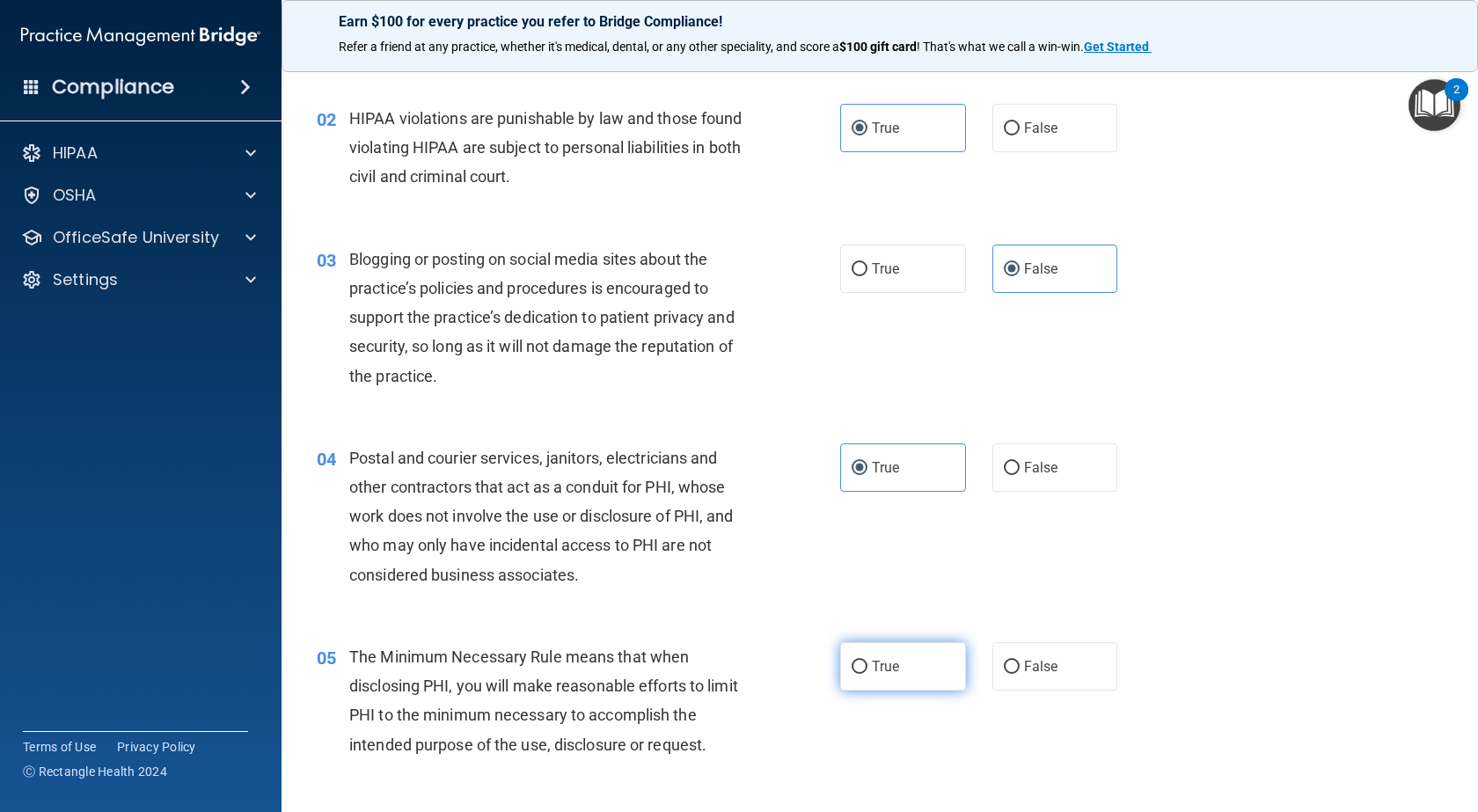
radio input "true"
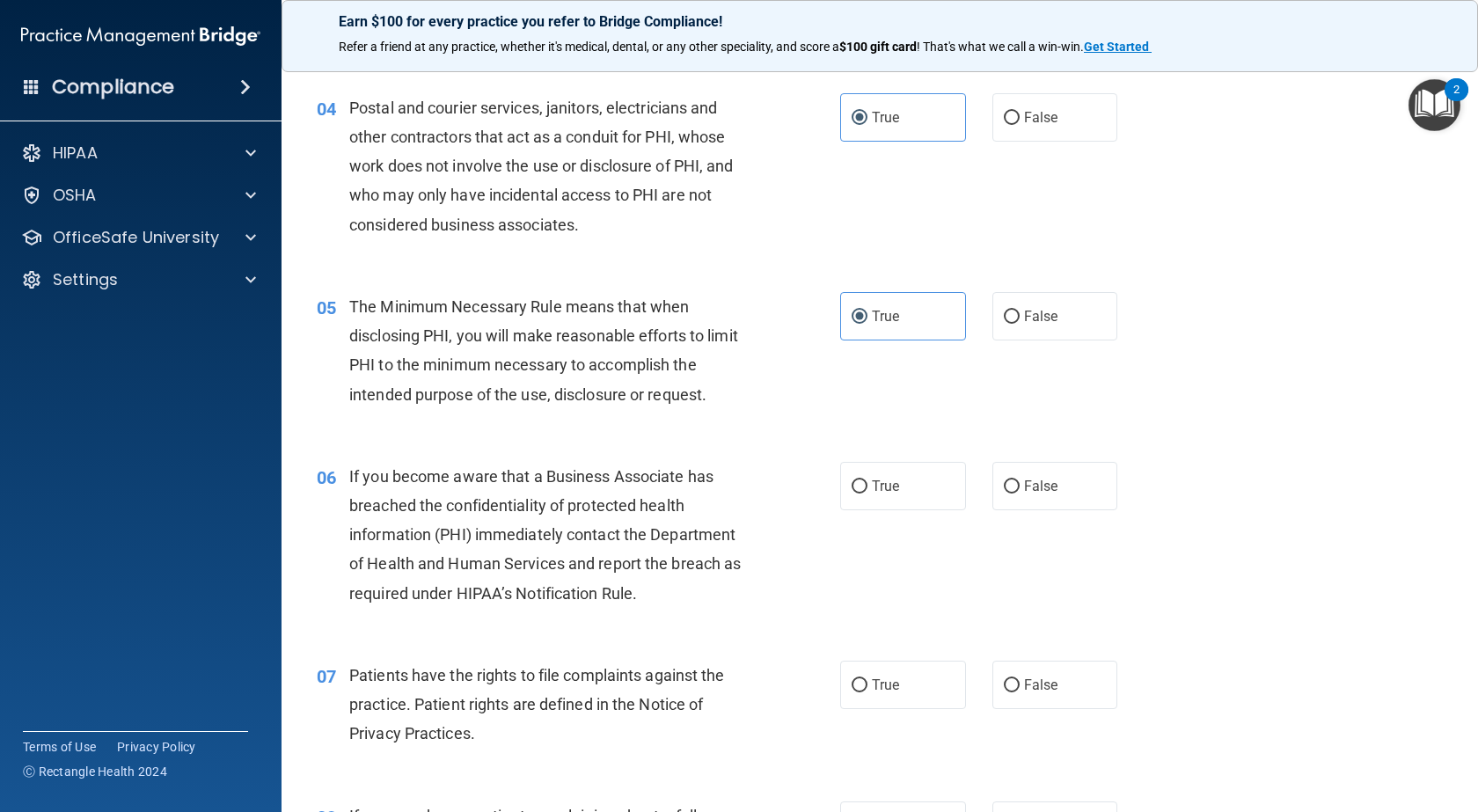
scroll to position [527, 0]
drag, startPoint x: 1102, startPoint y: 475, endPoint x: 1086, endPoint y: 511, distance: 39.4
click at [1101, 476] on label "False" at bounding box center [1055, 484] width 126 height 49
click at [1020, 479] on input "False" at bounding box center [1012, 485] width 16 height 13
radio input "true"
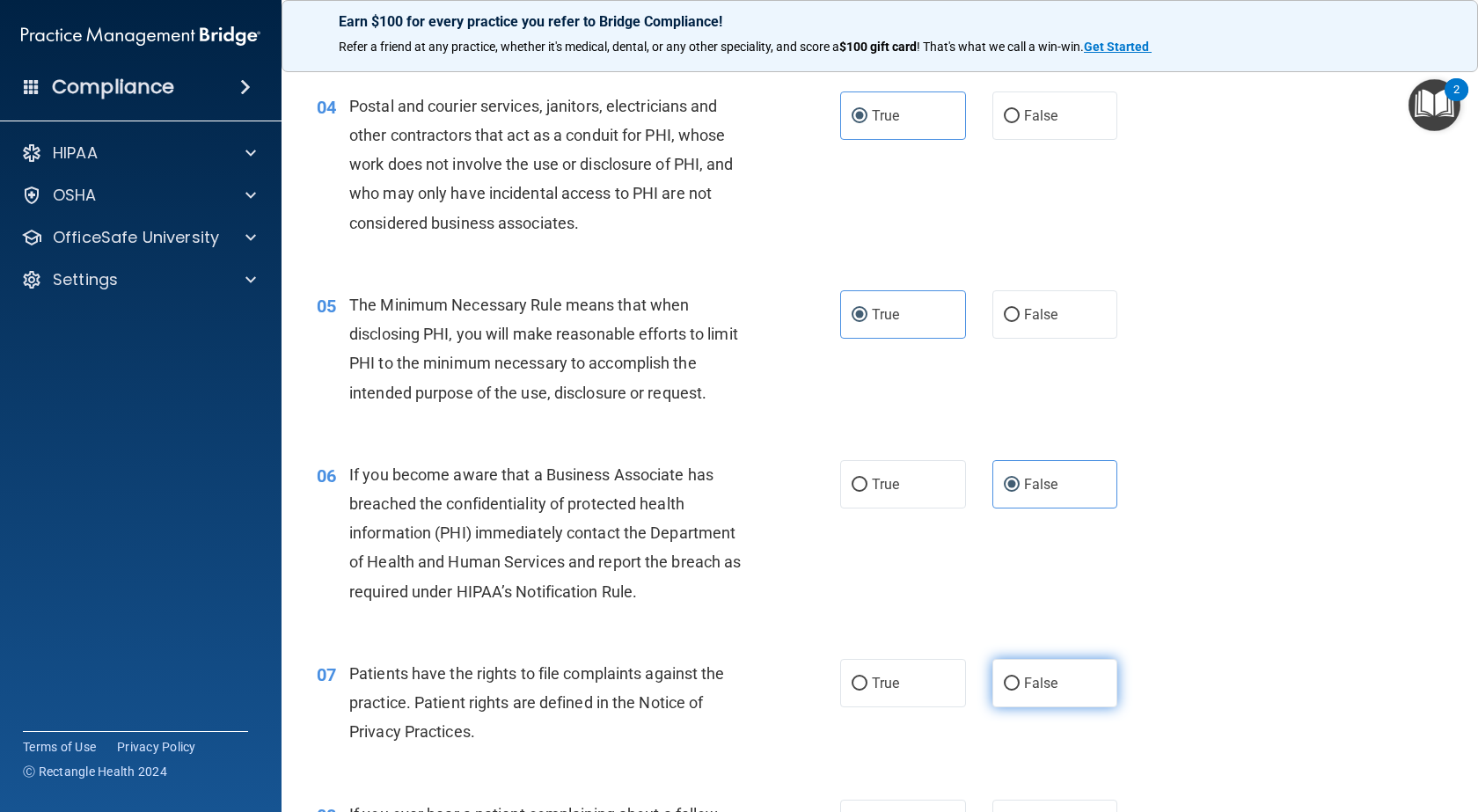
drag, startPoint x: 922, startPoint y: 695, endPoint x: 995, endPoint y: 691, distance: 73.1
click at [924, 697] on label "True" at bounding box center [903, 682] width 126 height 49
click at [868, 690] on input "True" at bounding box center [860, 683] width 16 height 13
radio input "true"
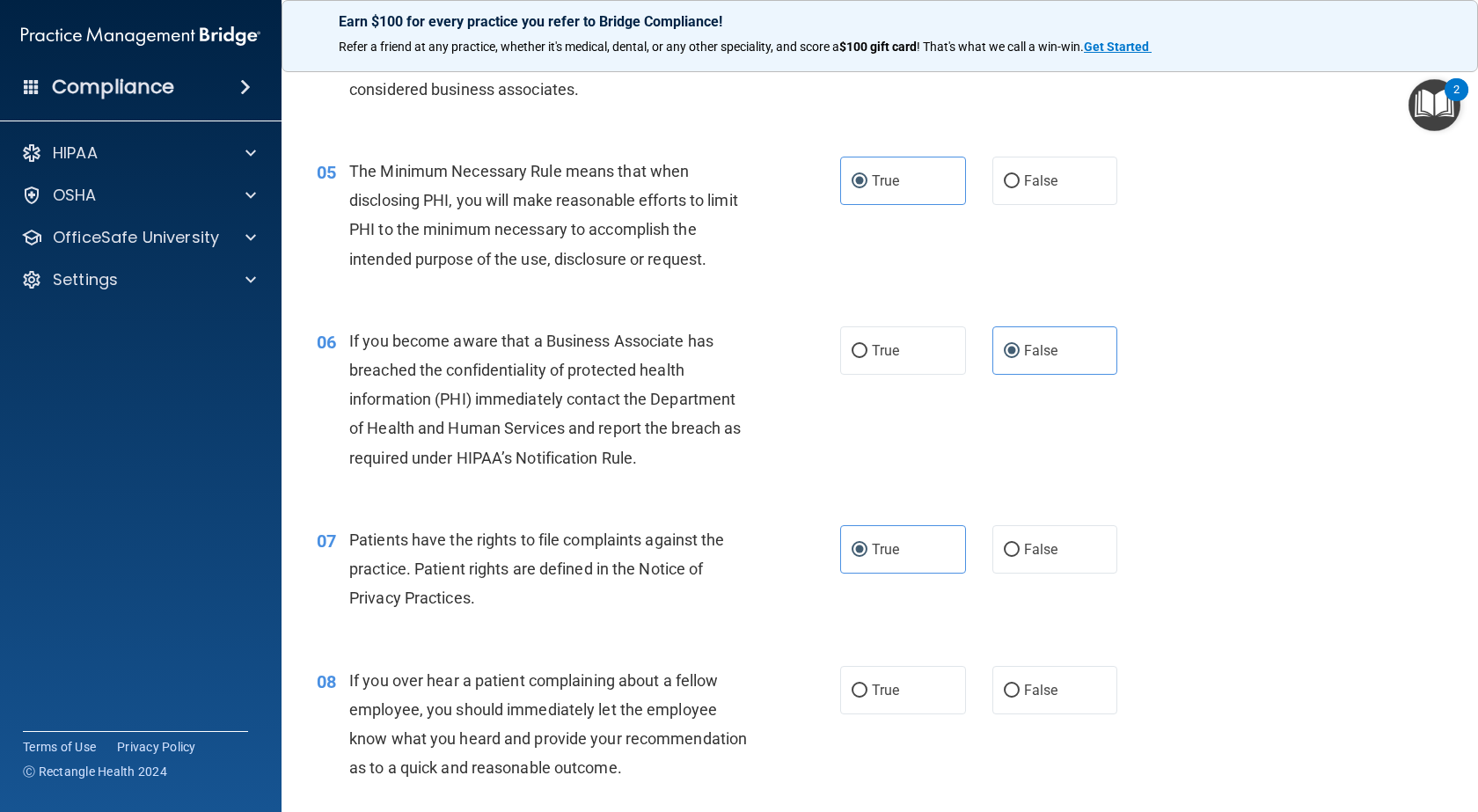
scroll to position [879, 0]
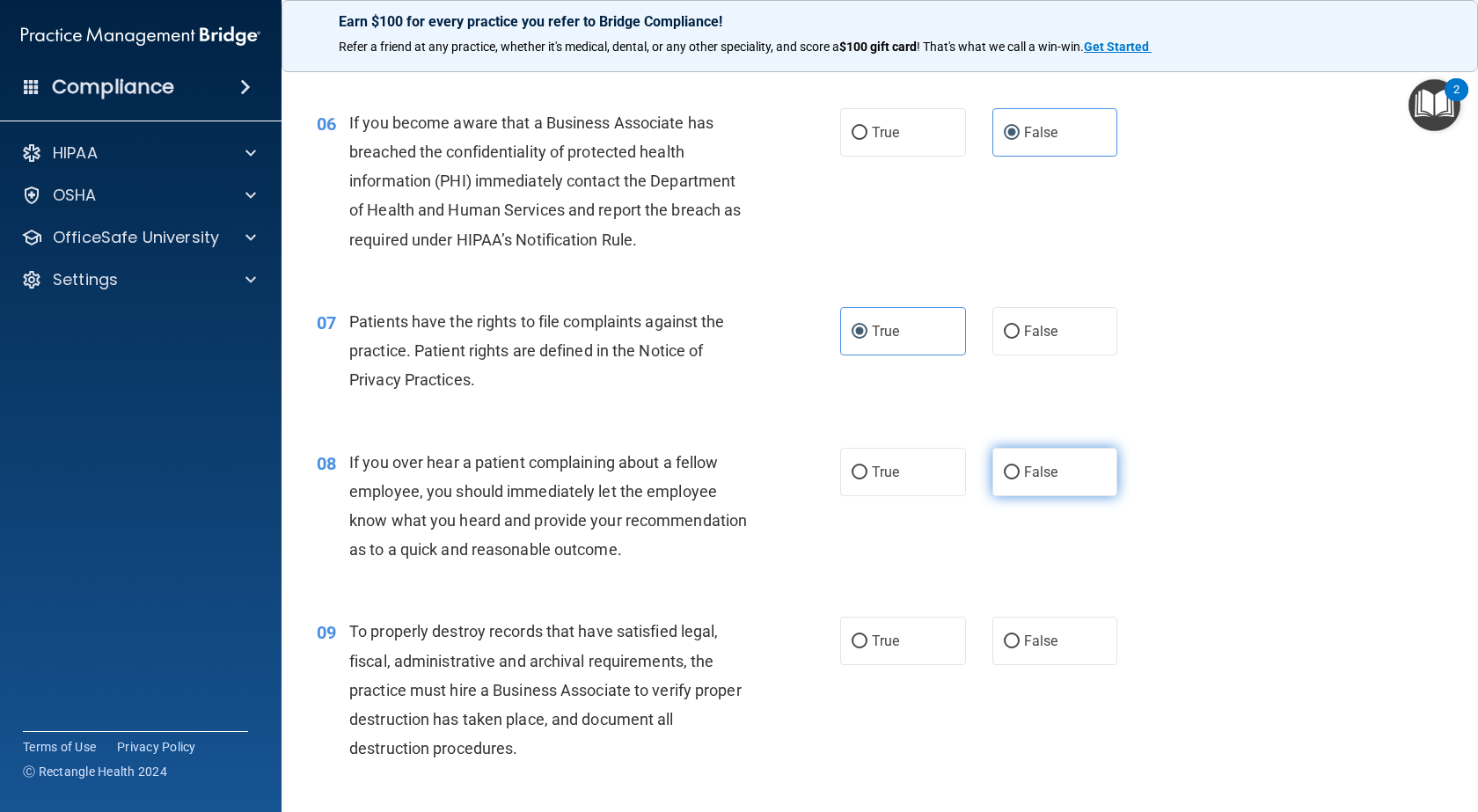
click at [994, 470] on label "False" at bounding box center [1055, 471] width 126 height 49
click at [1004, 470] on input "False" at bounding box center [1012, 472] width 16 height 13
radio input "true"
drag, startPoint x: 986, startPoint y: 639, endPoint x: 1022, endPoint y: 666, distance: 45.0
click at [991, 642] on div "09 To properly destroy records that have satisfied legal, fiscal, administrativ…" at bounding box center [880, 694] width 1153 height 198
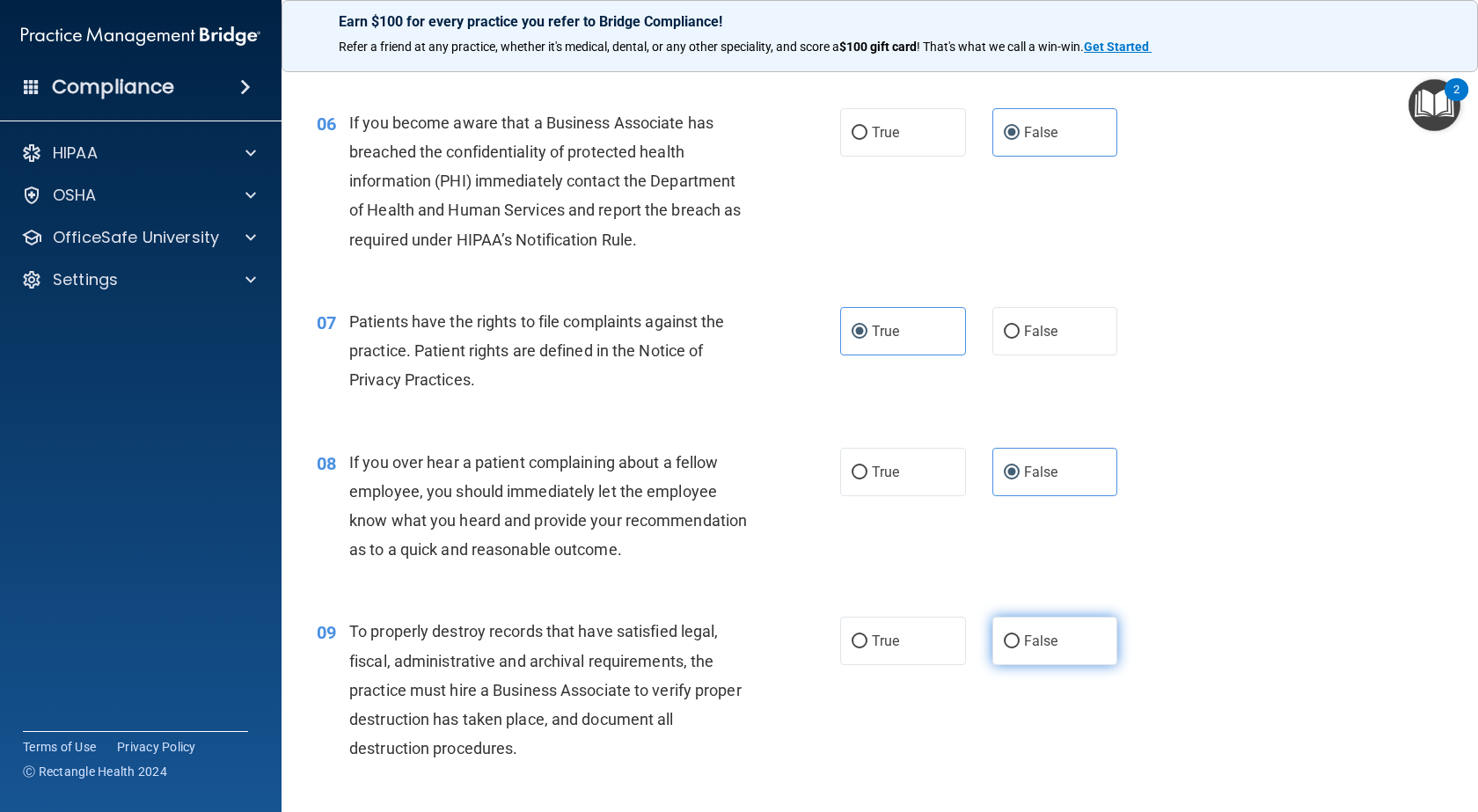
click at [1010, 662] on label "False" at bounding box center [1055, 640] width 126 height 49
click at [1010, 648] on input "False" at bounding box center [1012, 640] width 16 height 13
radio input "true"
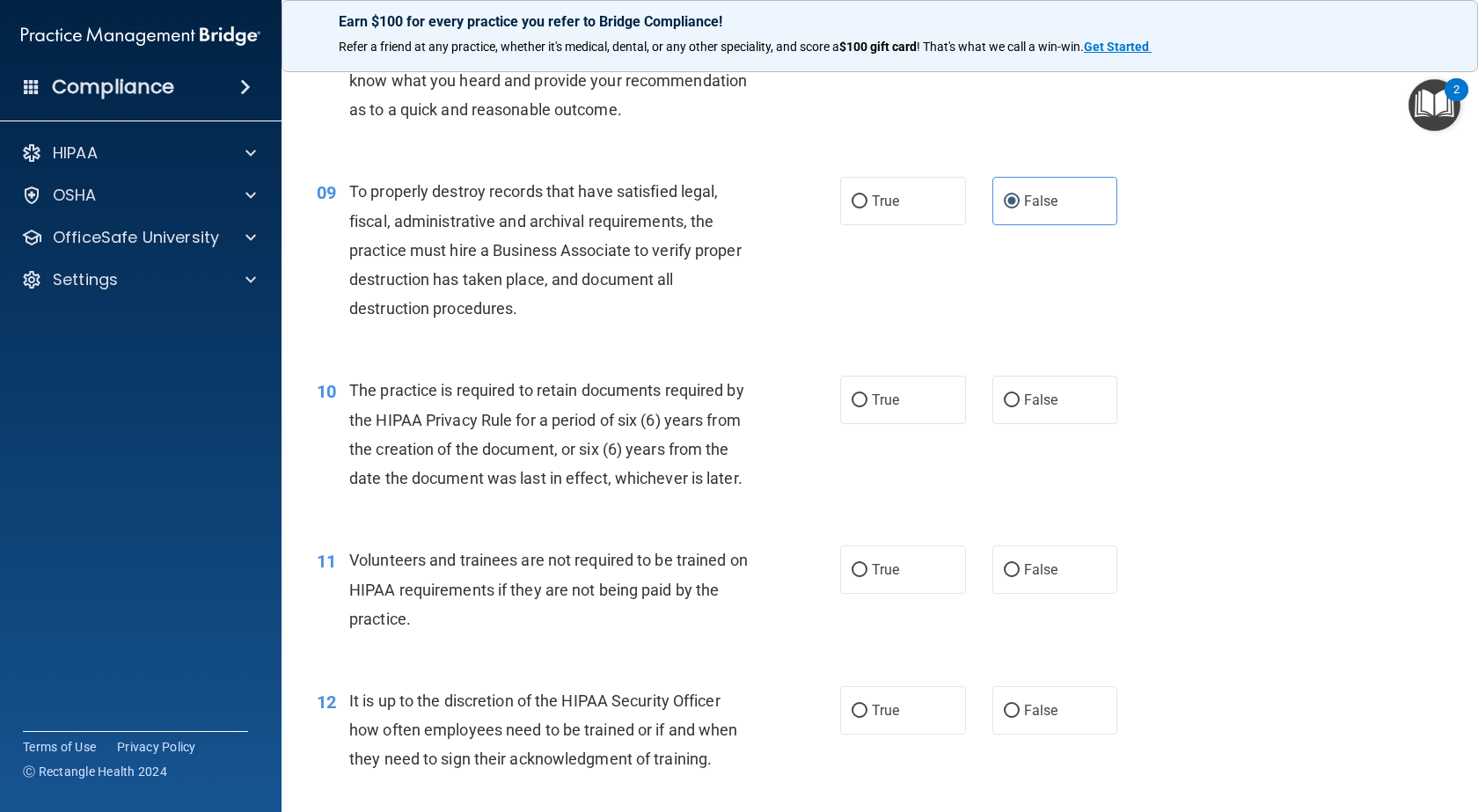
drag, startPoint x: 945, startPoint y: 448, endPoint x: 948, endPoint y: 464, distance: 16.3
click at [943, 424] on label "True" at bounding box center [903, 400] width 126 height 49
click at [868, 407] on input "True" at bounding box center [860, 400] width 16 height 13
radio input "true"
drag, startPoint x: 1015, startPoint y: 639, endPoint x: 1043, endPoint y: 737, distance: 101.9
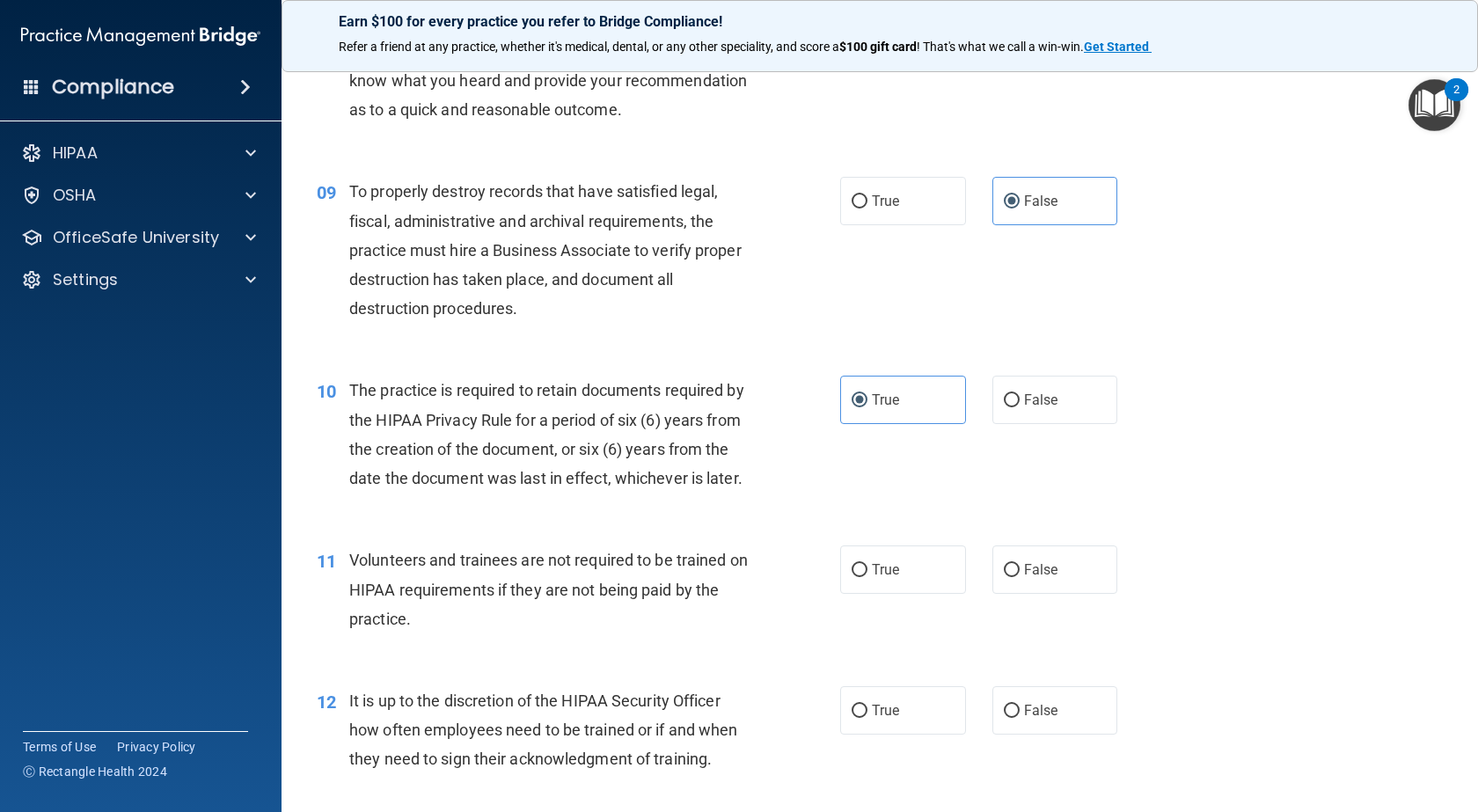
click at [1015, 594] on label "False" at bounding box center [1055, 569] width 126 height 49
click at [1015, 577] on input "False" at bounding box center [1012, 570] width 16 height 13
radio input "true"
click at [1029, 719] on span "False" at bounding box center [1041, 710] width 35 height 17
click at [1020, 718] on input "False" at bounding box center [1012, 710] width 16 height 13
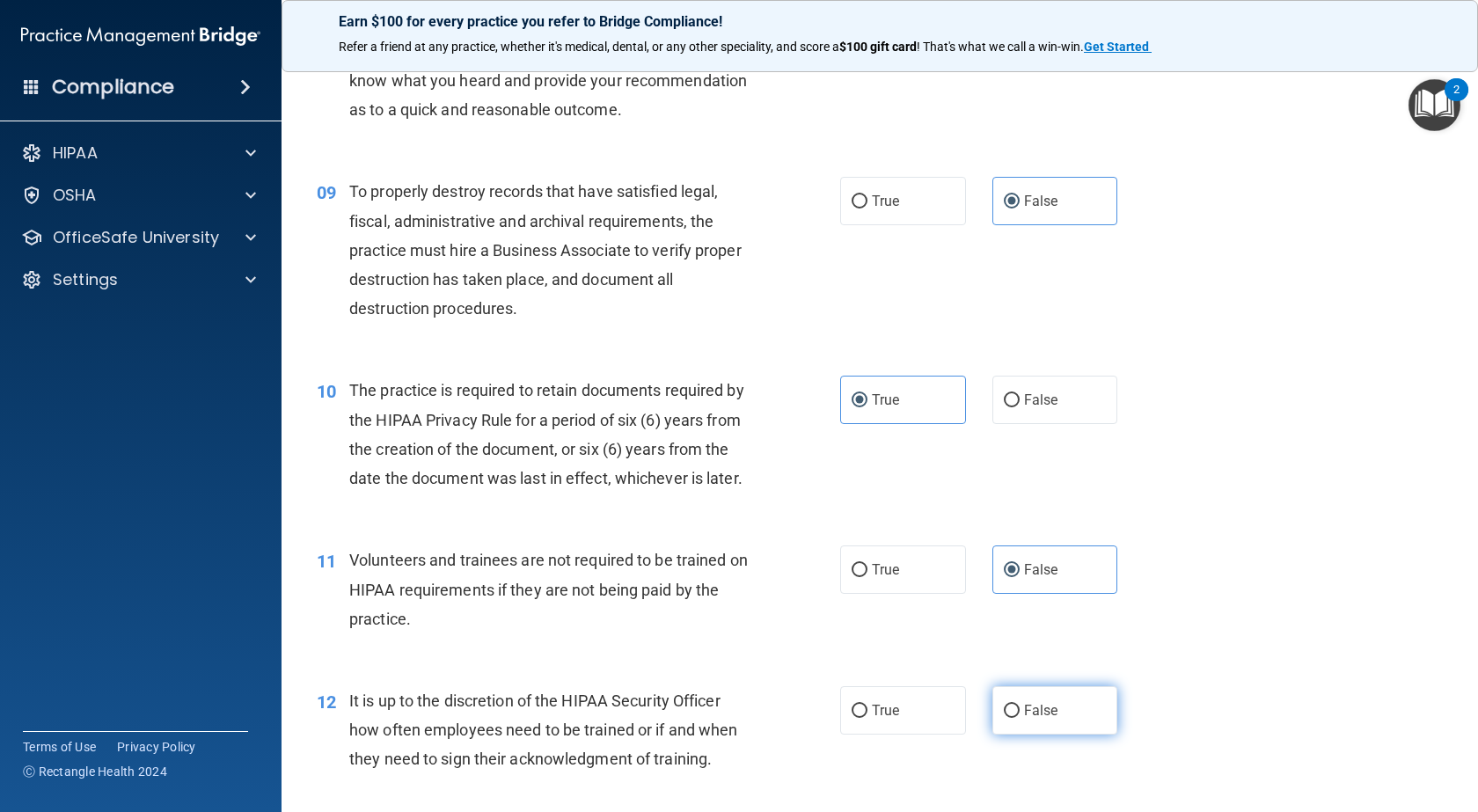
radio input "true"
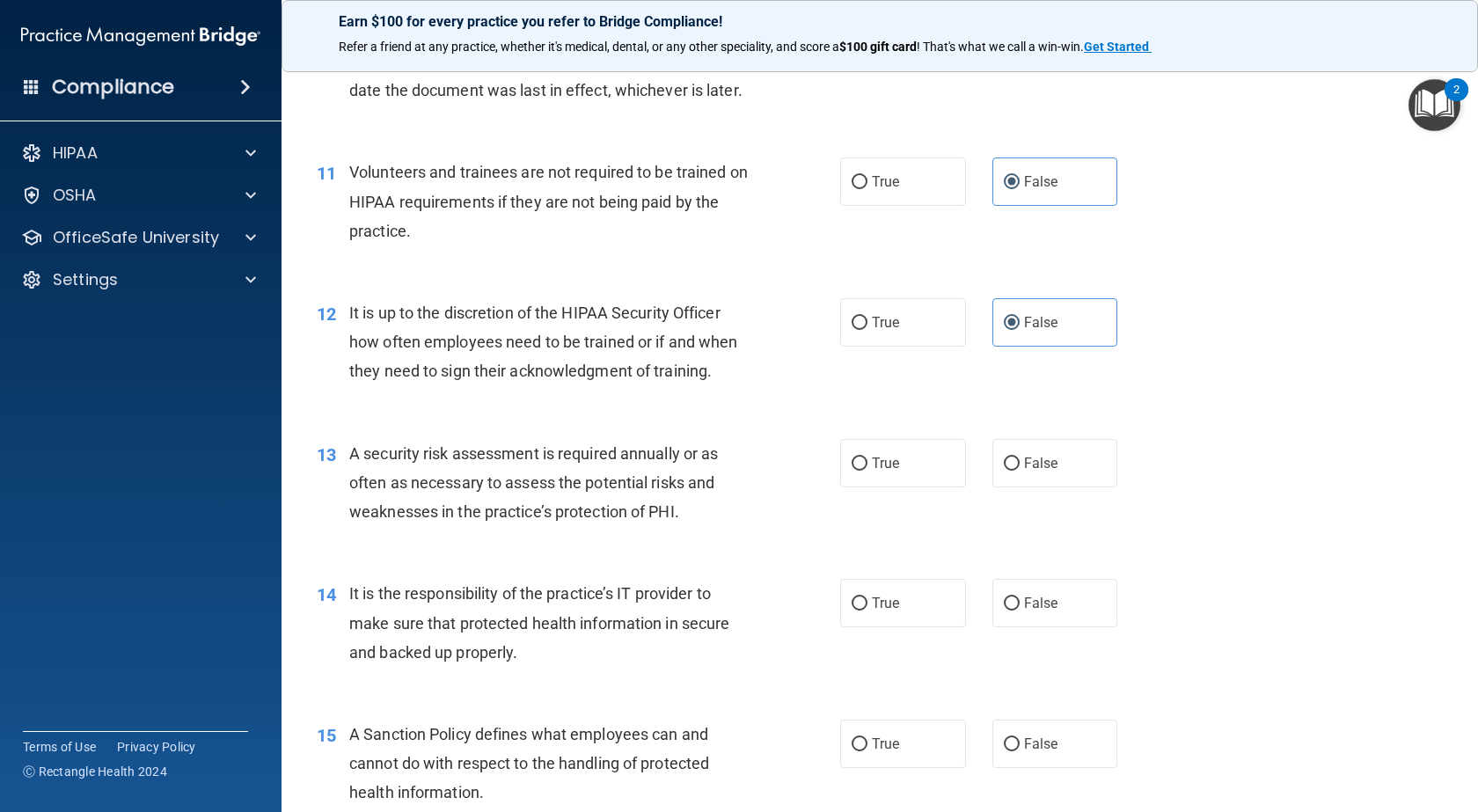
scroll to position [1759, 0]
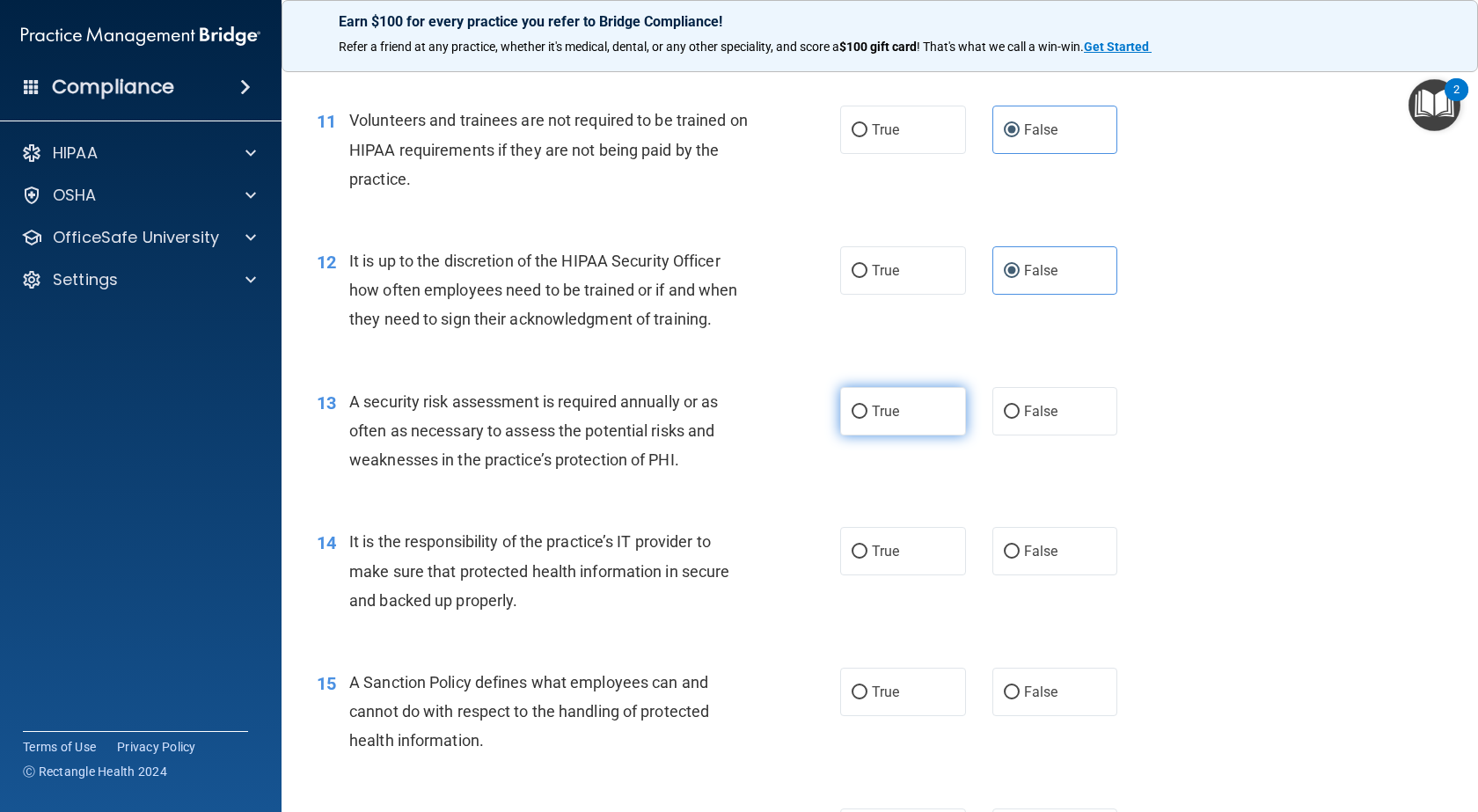
click at [927, 435] on label "True" at bounding box center [903, 410] width 126 height 49
click at [868, 418] on input "True" at bounding box center [860, 411] width 16 height 13
radio input "true"
click at [1004, 558] on input "False" at bounding box center [1012, 551] width 16 height 13
radio input "true"
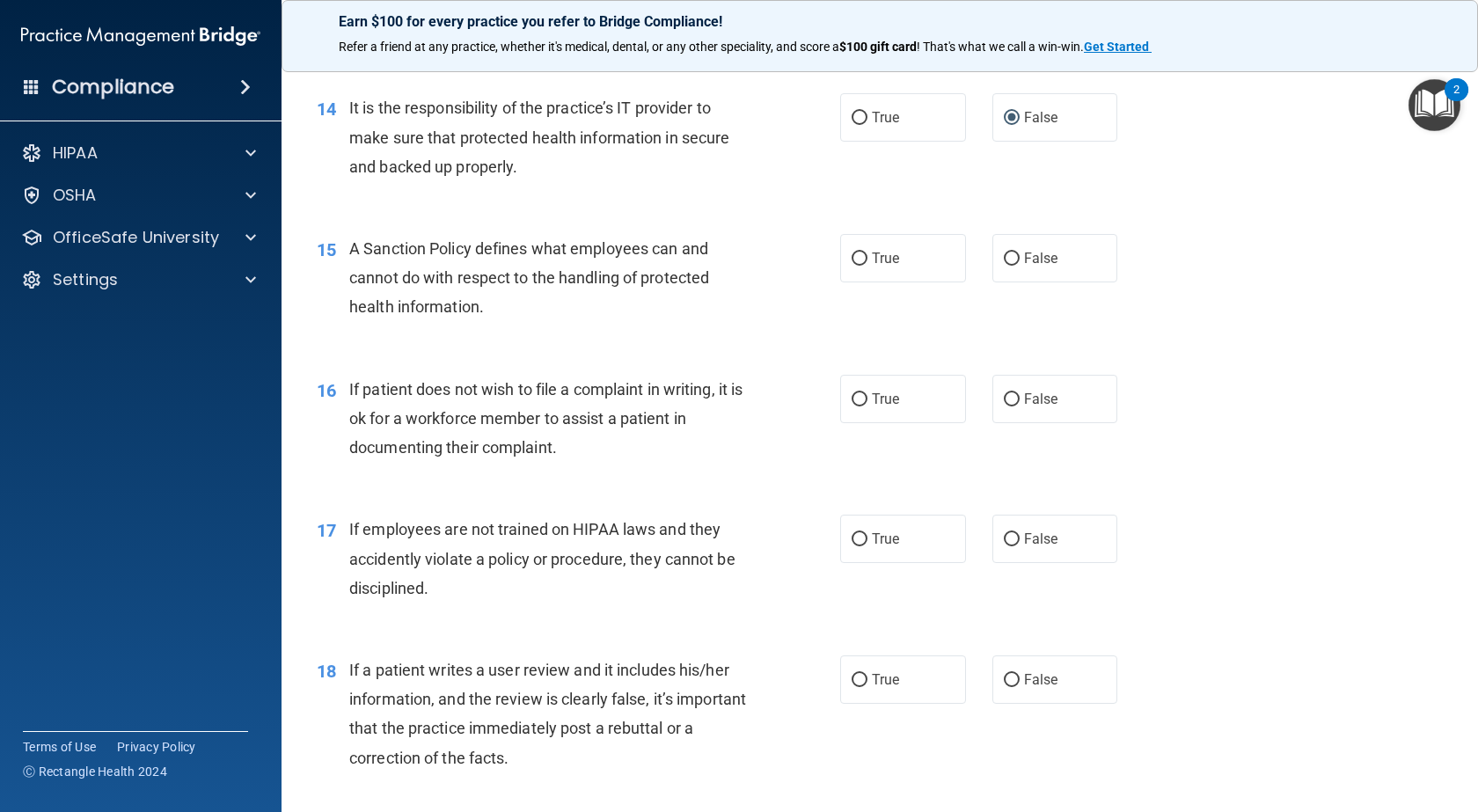
scroll to position [2199, 0]
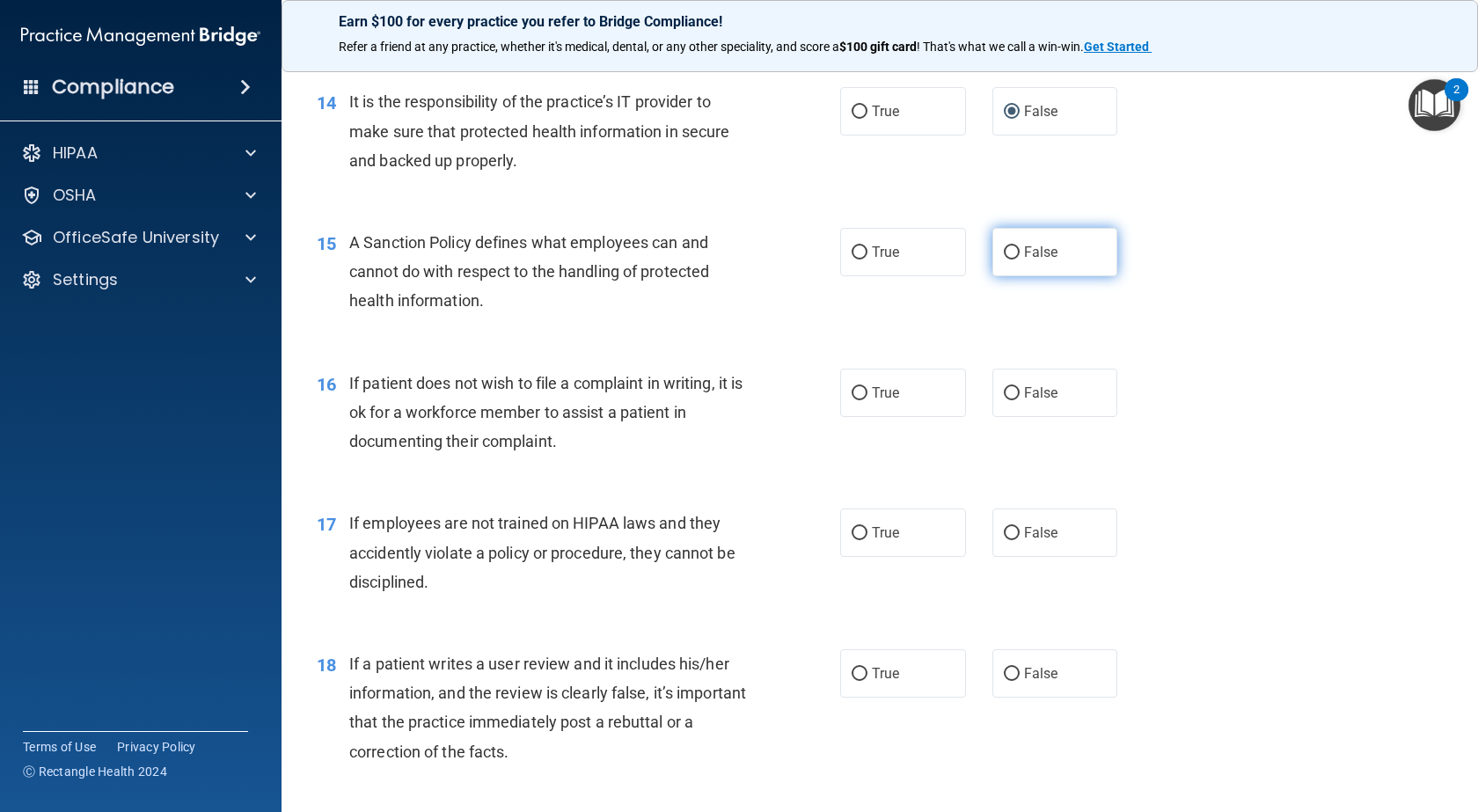
click at [1040, 277] on label "False" at bounding box center [1055, 252] width 126 height 49
click at [1020, 260] on input "False" at bounding box center [1012, 252] width 16 height 13
radio input "true"
click at [938, 416] on label "True" at bounding box center [903, 393] width 126 height 49
click at [868, 401] on input "True" at bounding box center [860, 393] width 16 height 13
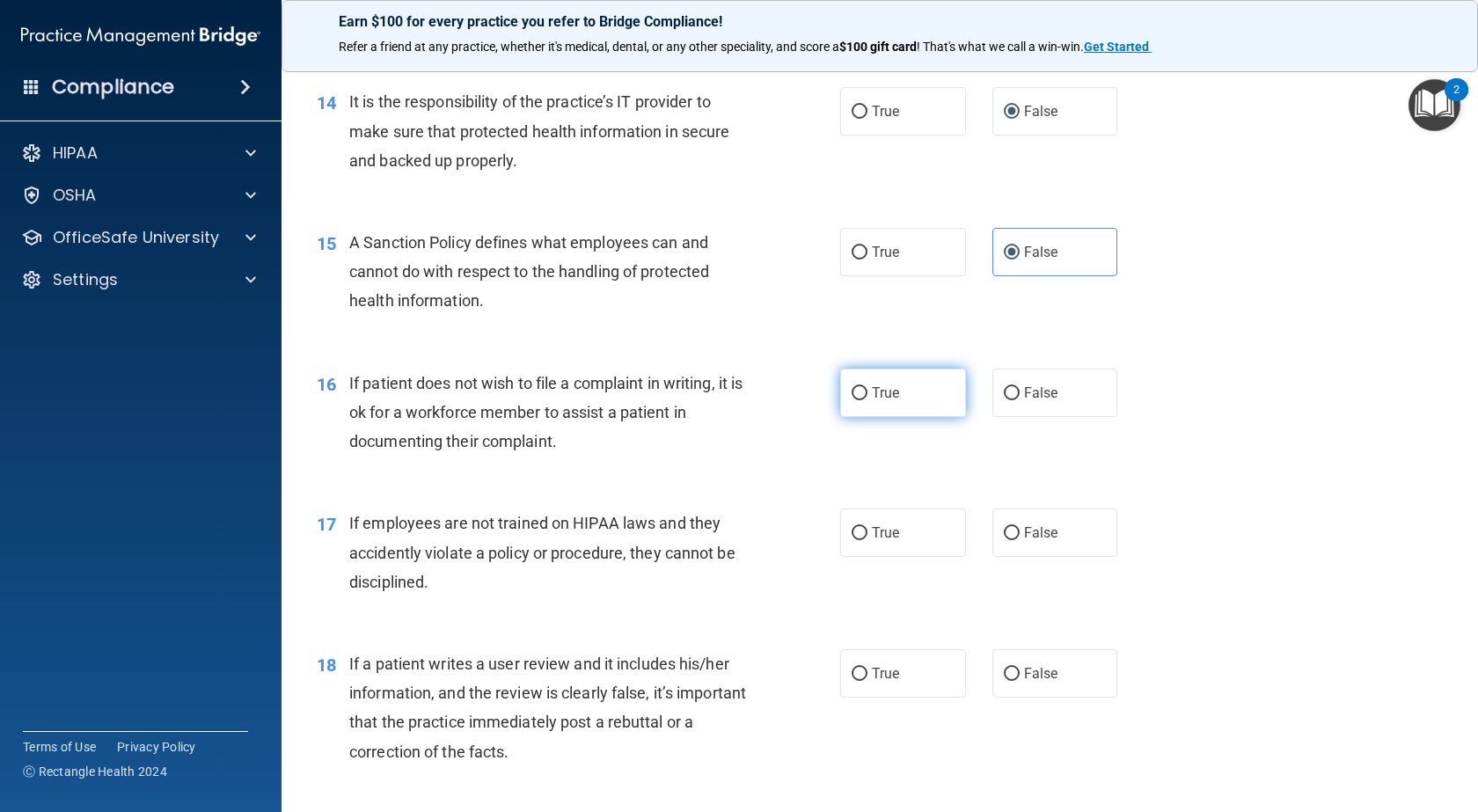
radio input "true"
drag, startPoint x: 1002, startPoint y: 600, endPoint x: 1009, endPoint y: 606, distance: 9.2
click at [1006, 556] on label "False" at bounding box center [1055, 532] width 126 height 49
click at [1006, 540] on input "False" at bounding box center [1012, 532] width 16 height 13
radio input "true"
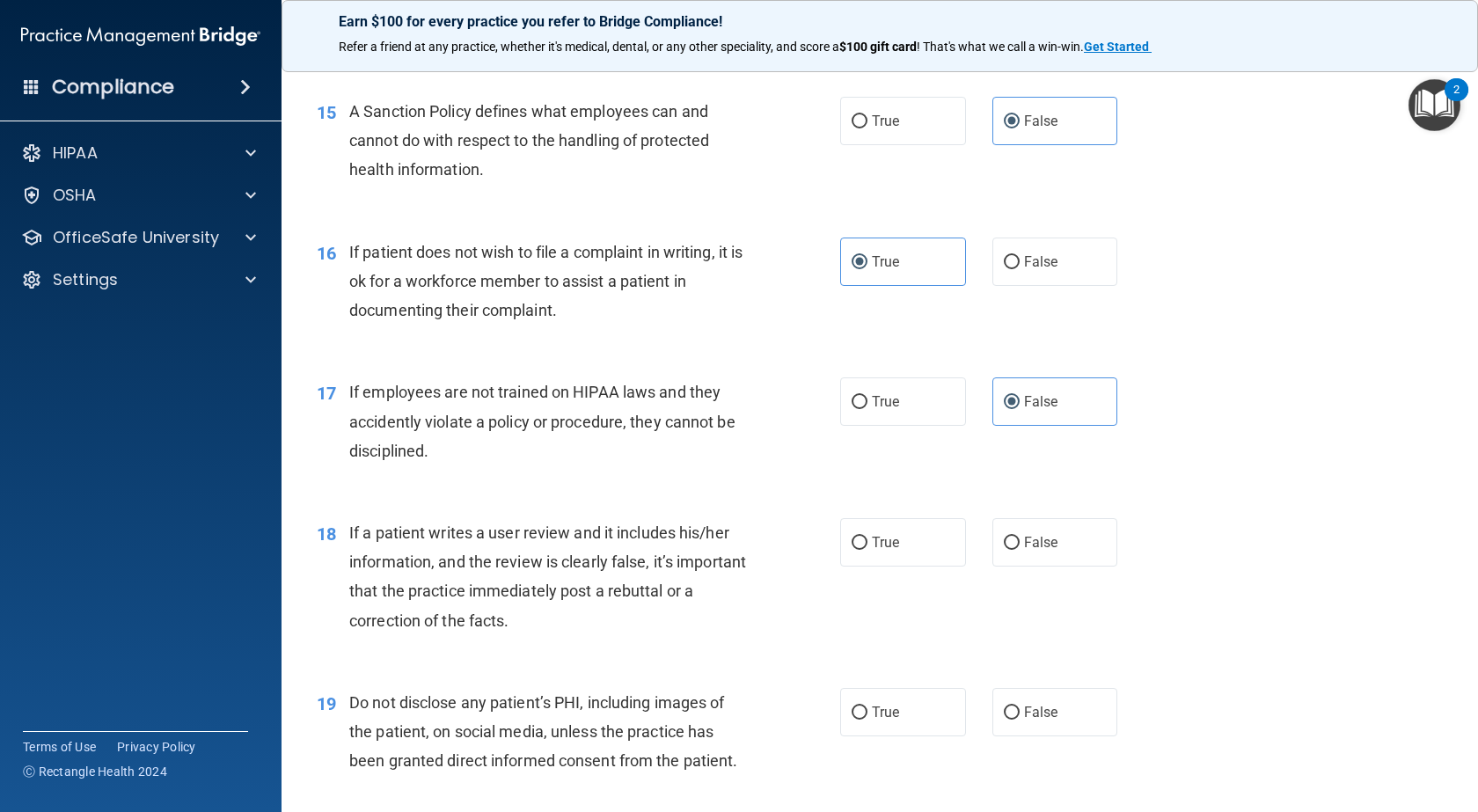
scroll to position [2550, 0]
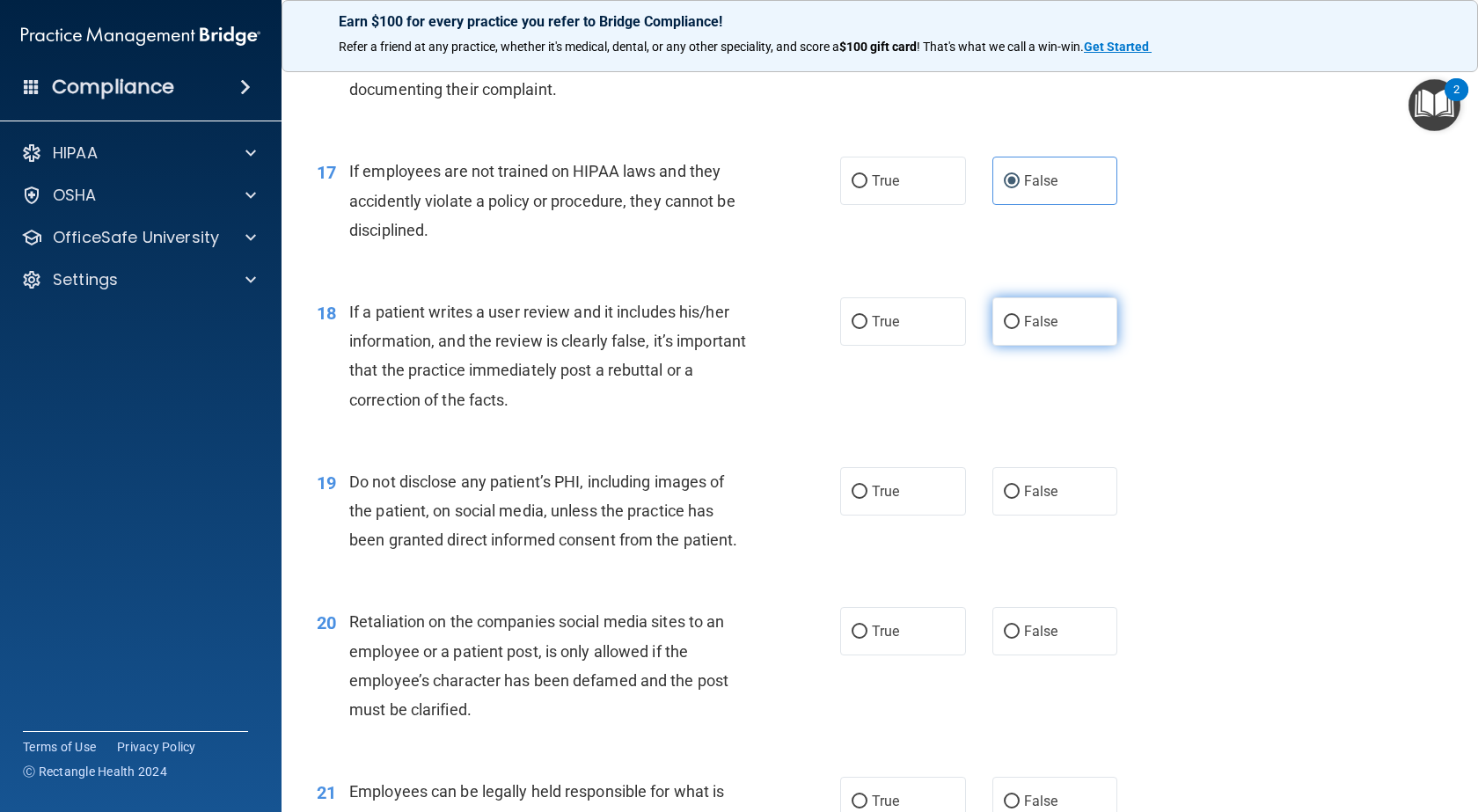
click at [1041, 346] on label "False" at bounding box center [1055, 321] width 126 height 49
click at [1020, 329] on input "False" at bounding box center [1012, 321] width 16 height 13
radio input "true"
click at [913, 516] on label "True" at bounding box center [903, 491] width 126 height 49
click at [868, 499] on input "True" at bounding box center [860, 492] width 16 height 13
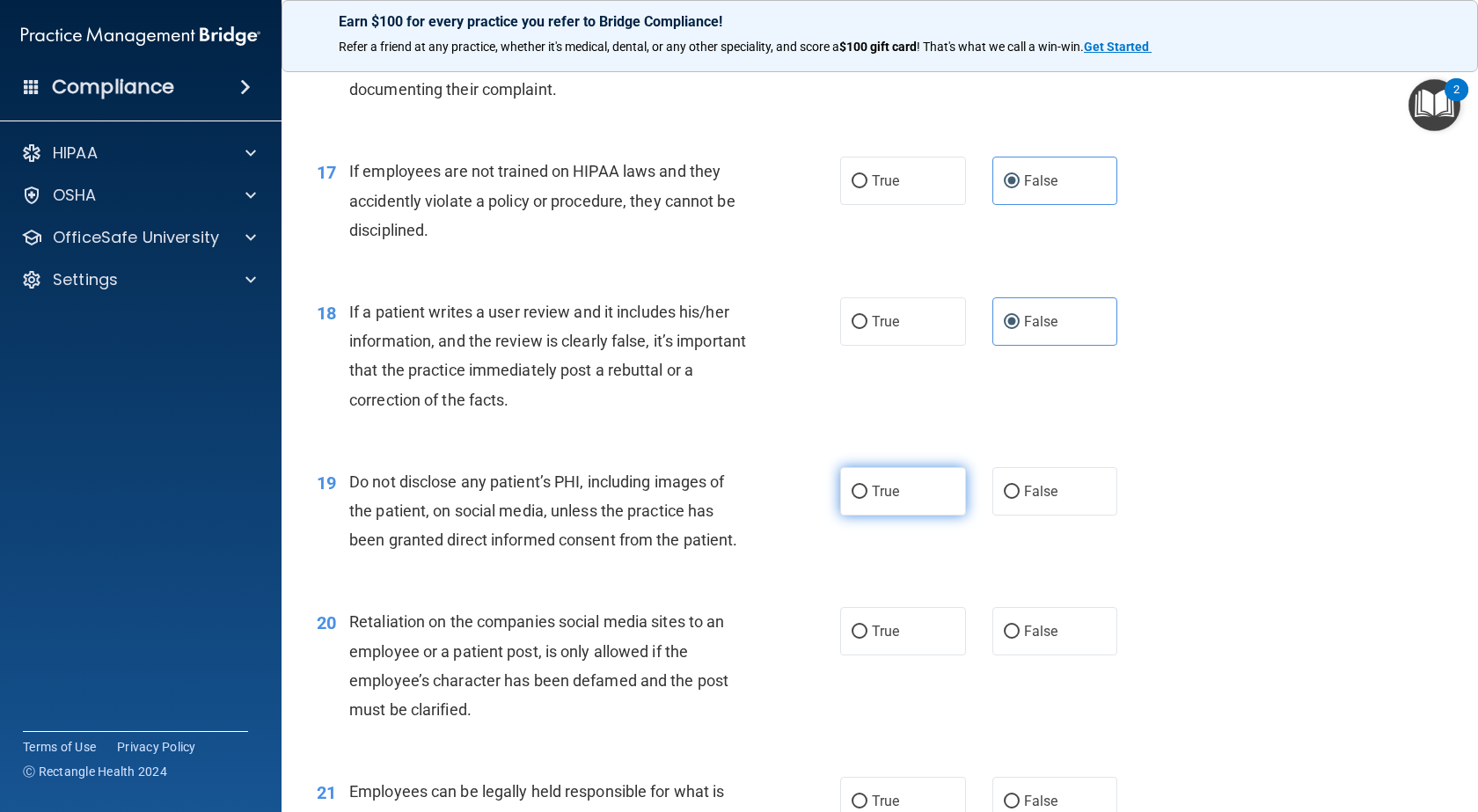
radio input "true"
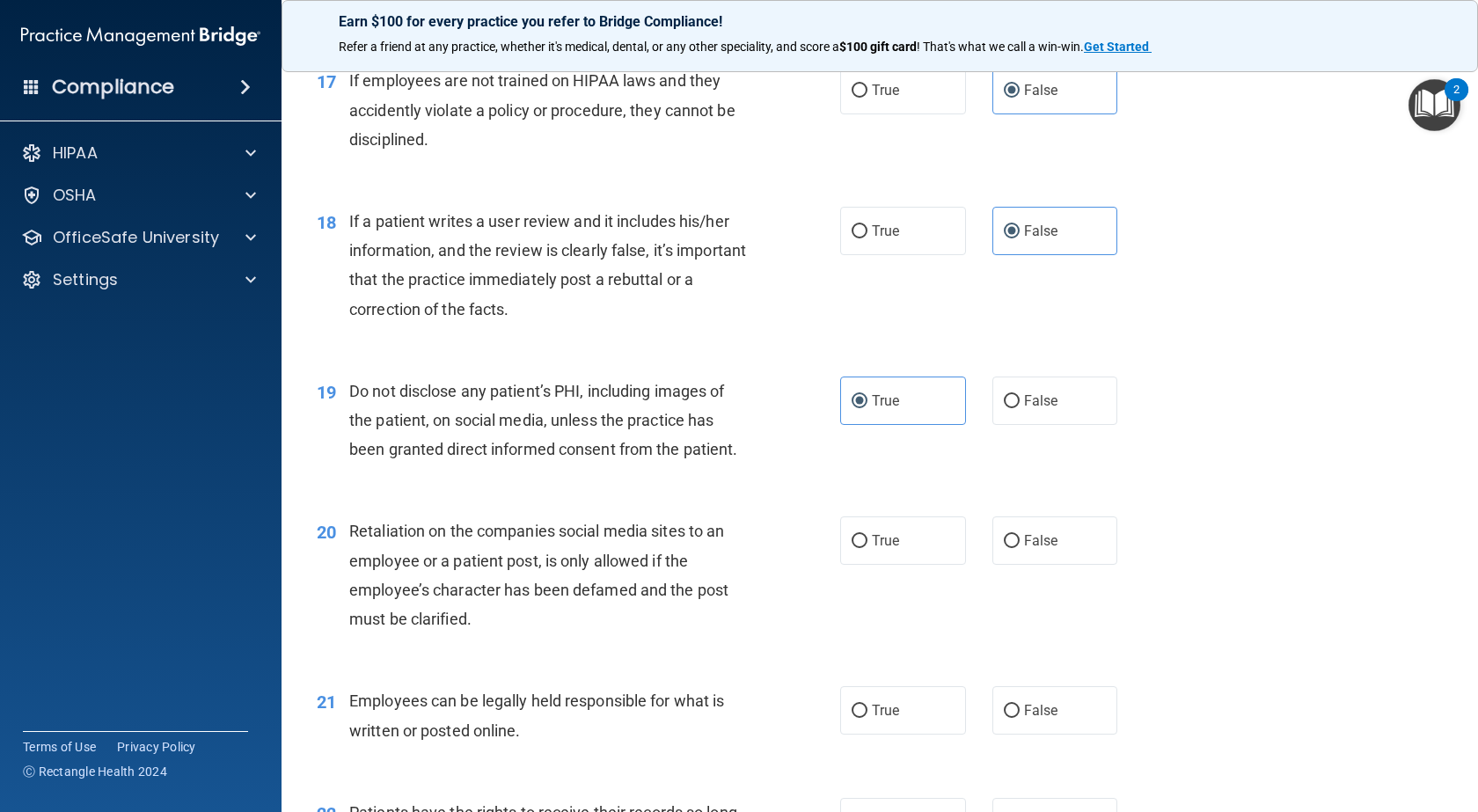
scroll to position [2814, 0]
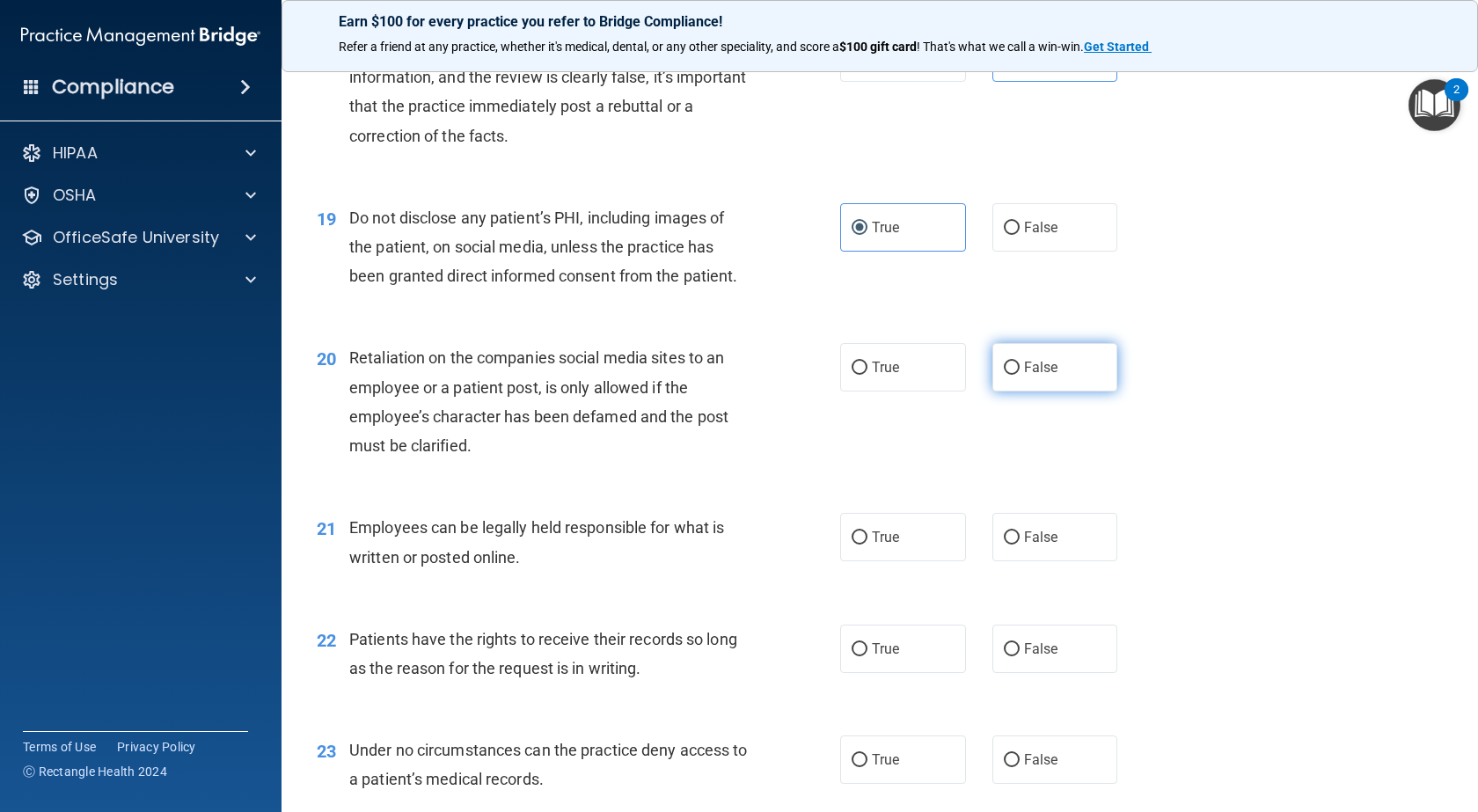
click at [1024, 376] on span "False" at bounding box center [1041, 367] width 35 height 17
click at [1016, 375] on input "False" at bounding box center [1012, 368] width 16 height 13
radio input "true"
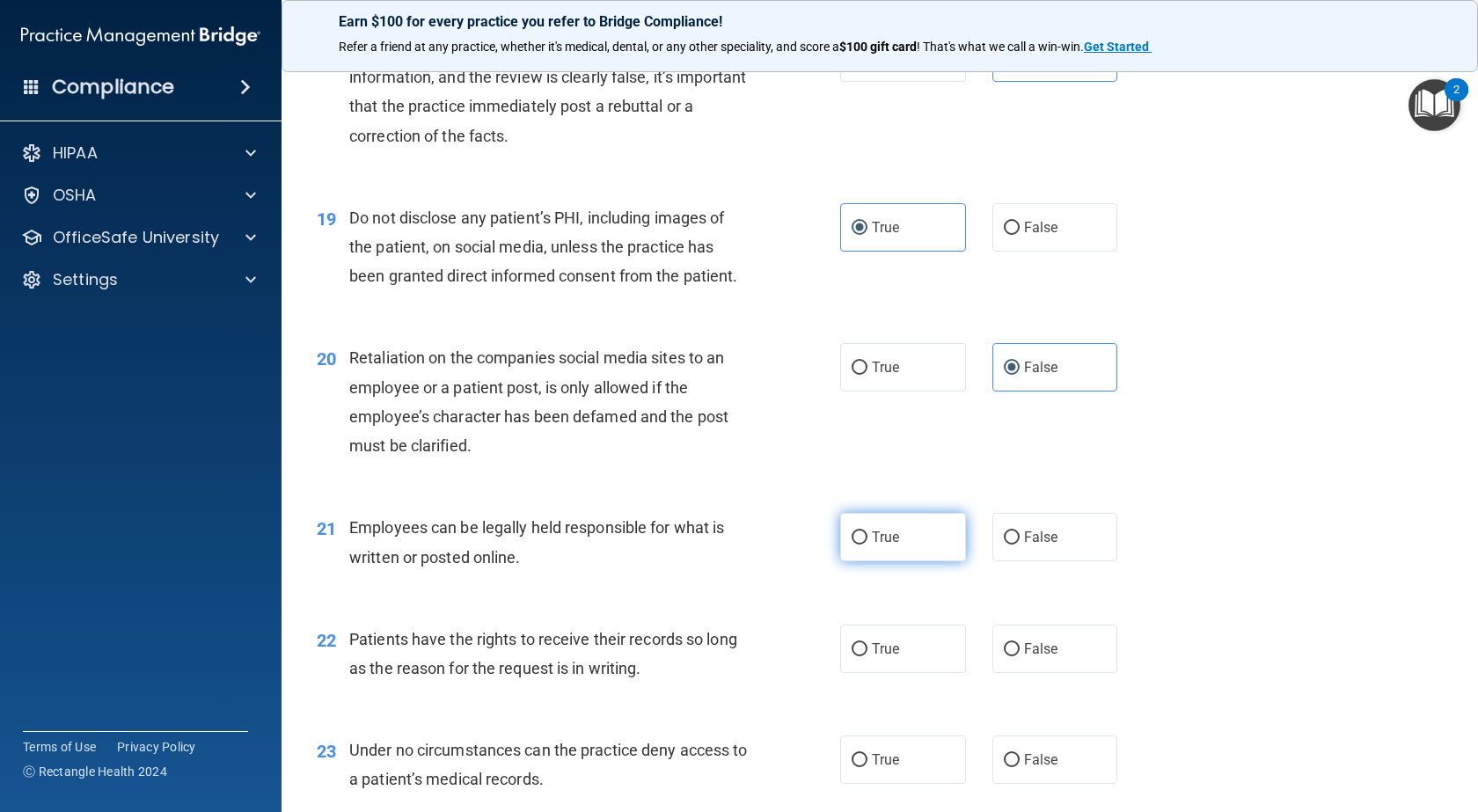
click at [920, 561] on label "True" at bounding box center [903, 536] width 126 height 49
click at [868, 544] on input "True" at bounding box center [860, 537] width 16 height 13
radio input "true"
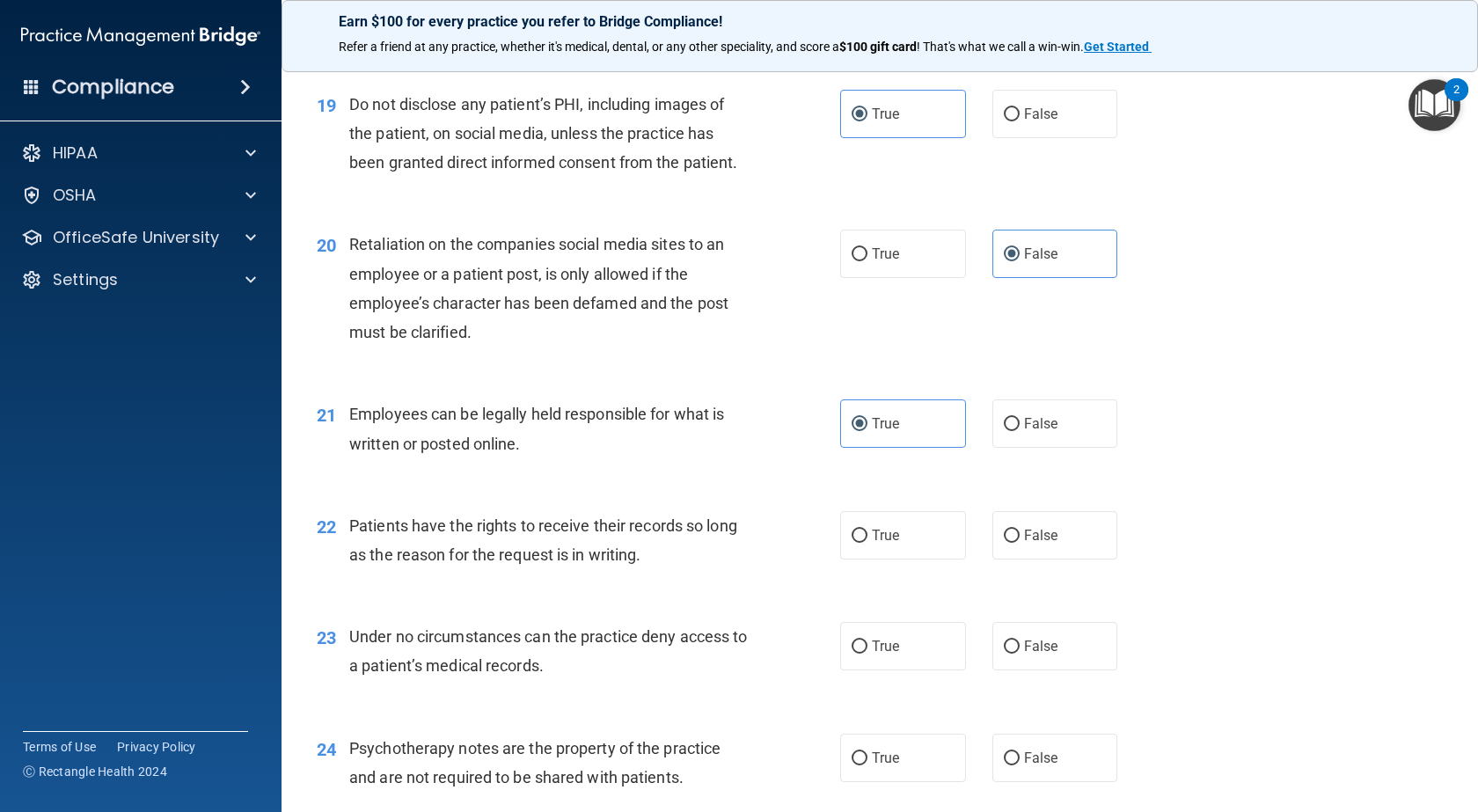
scroll to position [3166, 0]
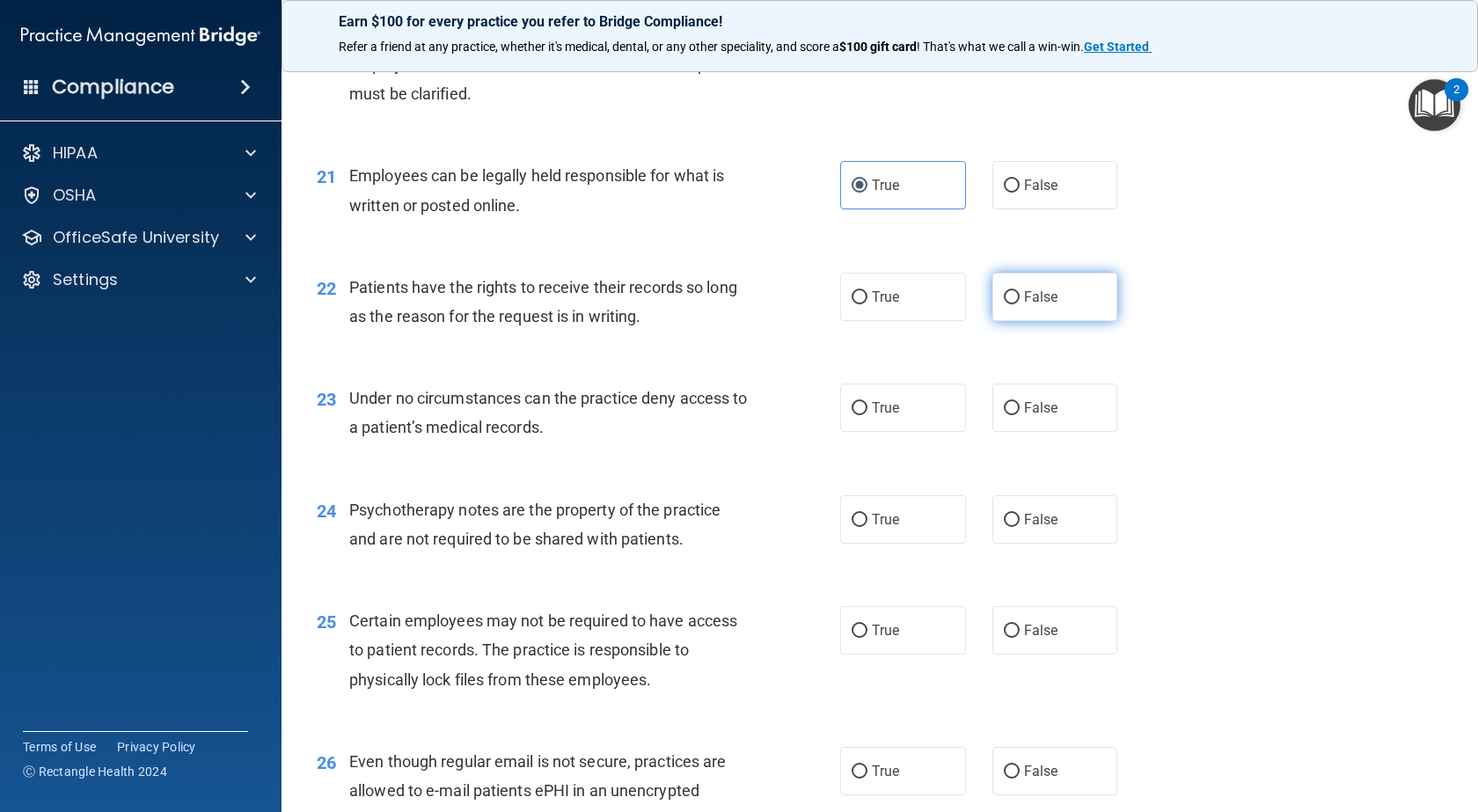
click at [1009, 304] on input "False" at bounding box center [1012, 297] width 16 height 13
radio input "true"
click at [1016, 432] on label "False" at bounding box center [1055, 407] width 126 height 49
click at [1016, 415] on input "False" at bounding box center [1012, 407] width 16 height 13
radio input "true"
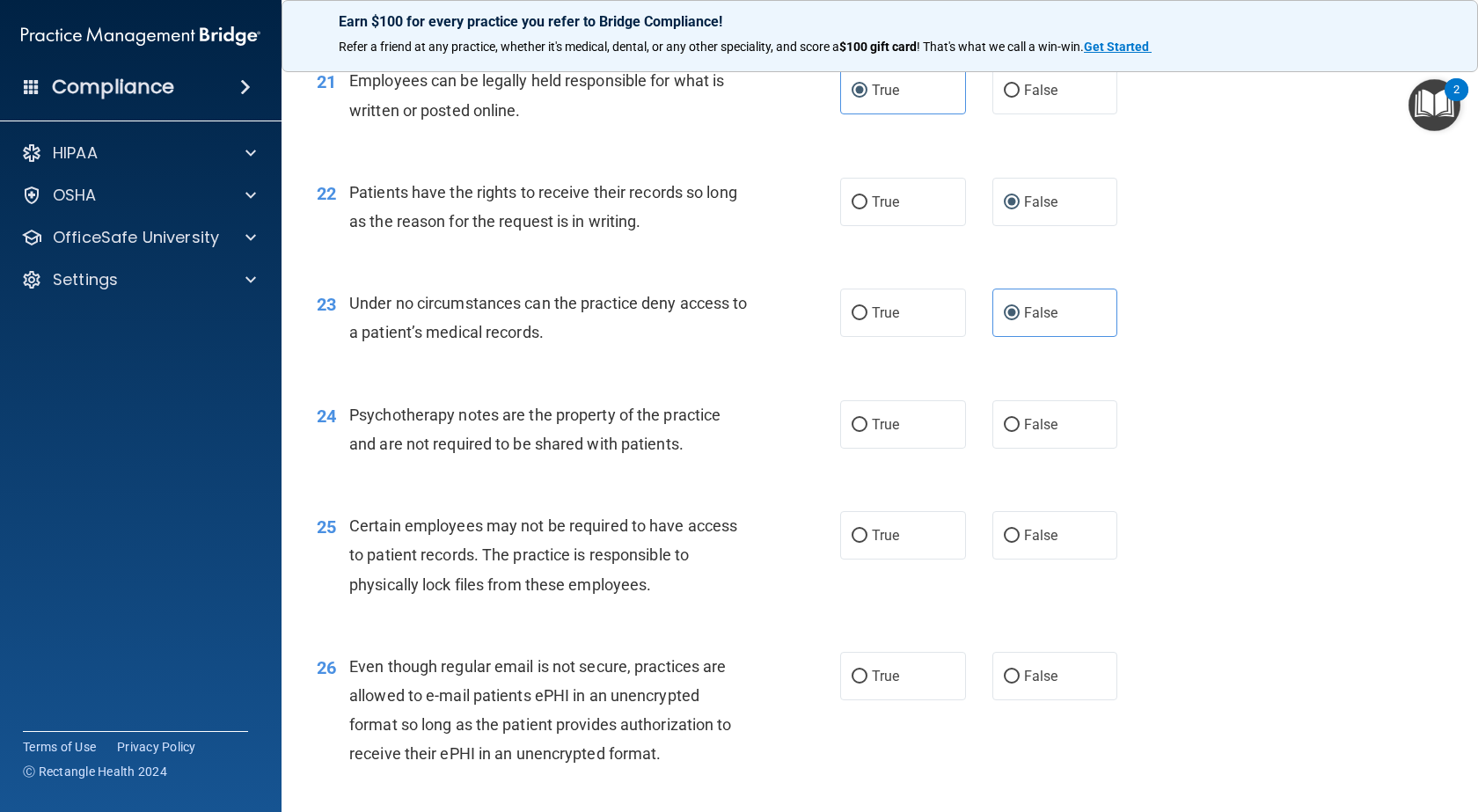
scroll to position [3429, 0]
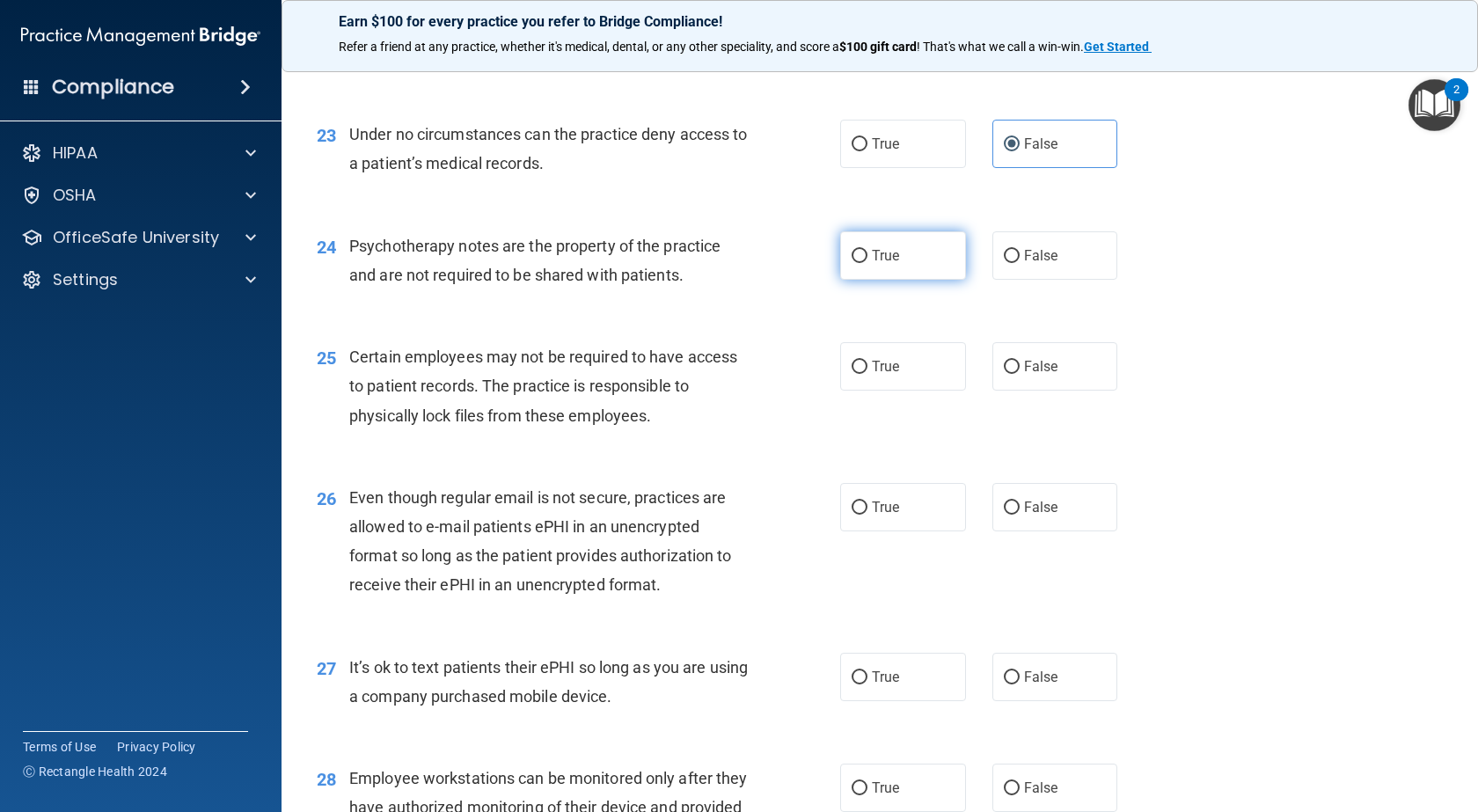
click at [923, 280] on label "True" at bounding box center [903, 255] width 126 height 49
click at [868, 263] on input "True" at bounding box center [860, 256] width 16 height 13
radio input "true"
click at [903, 391] on label "True" at bounding box center [903, 366] width 126 height 49
click at [868, 374] on input "True" at bounding box center [860, 367] width 16 height 13
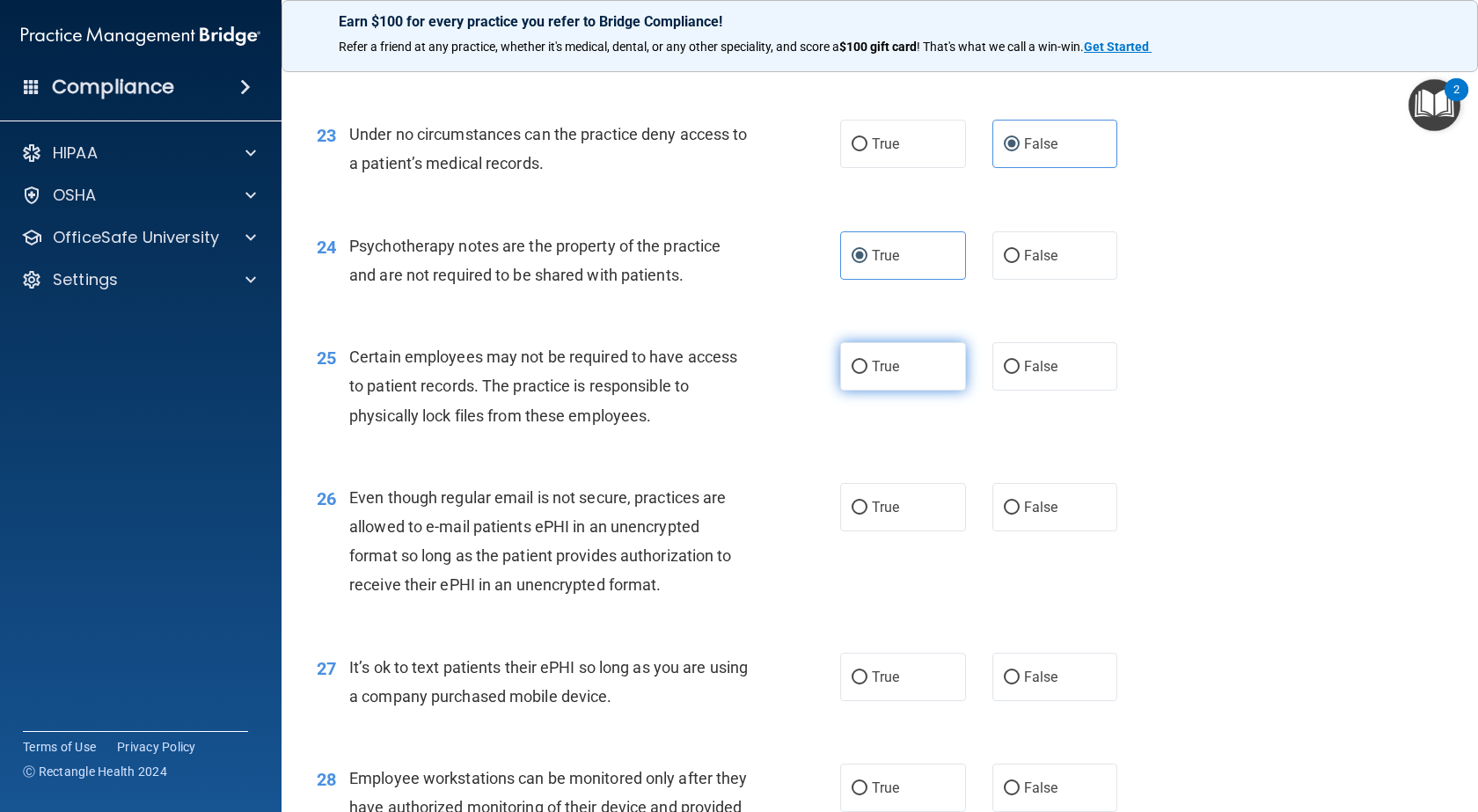
radio input "true"
click at [864, 593] on div "26 Even though regular email is not secure, practices are allowed to e-mail pat…" at bounding box center [880, 545] width 1153 height 170
click at [872, 516] on span "True" at bounding box center [885, 507] width 27 height 17
click at [868, 515] on input "True" at bounding box center [860, 508] width 16 height 13
radio input "true"
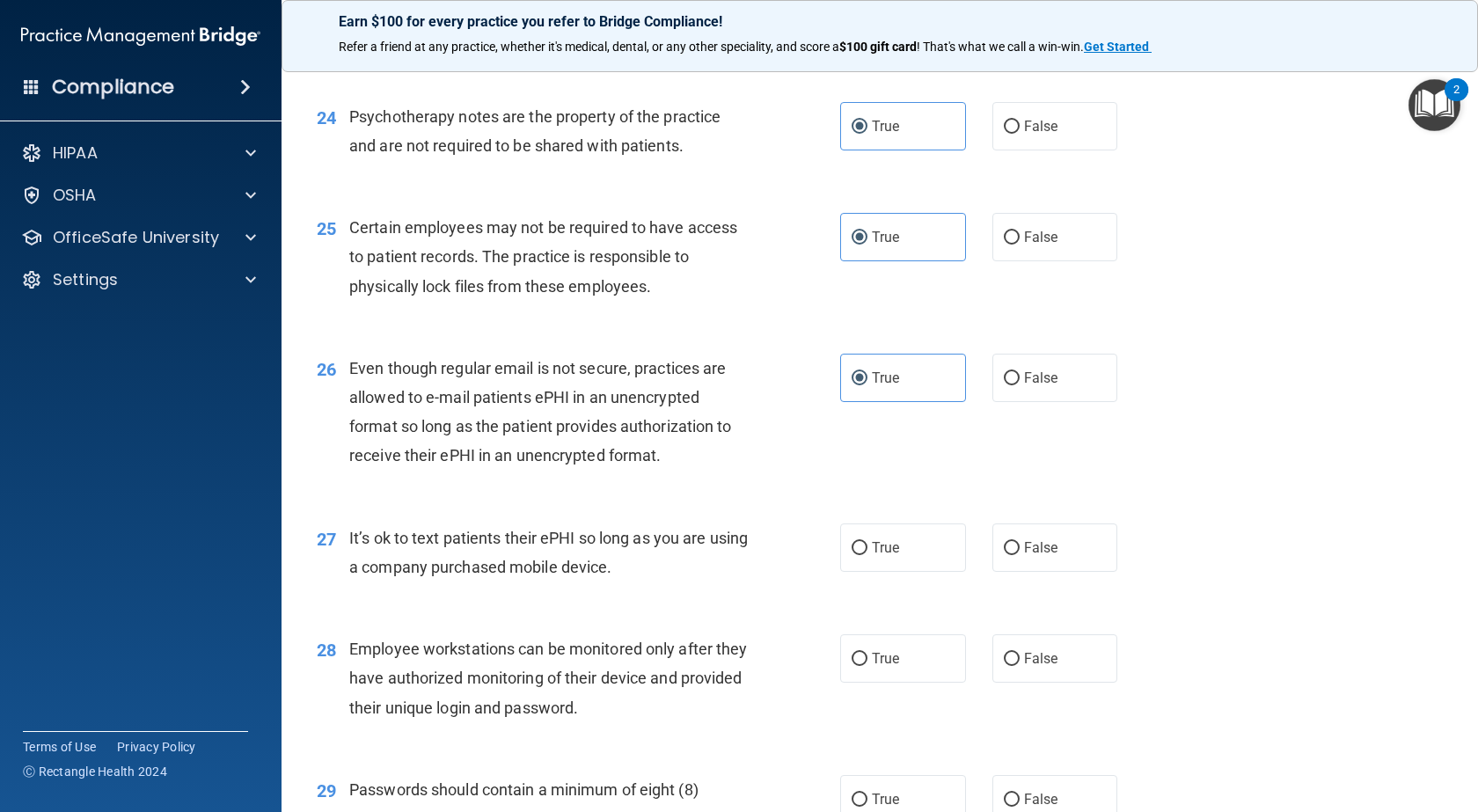
scroll to position [3781, 0]
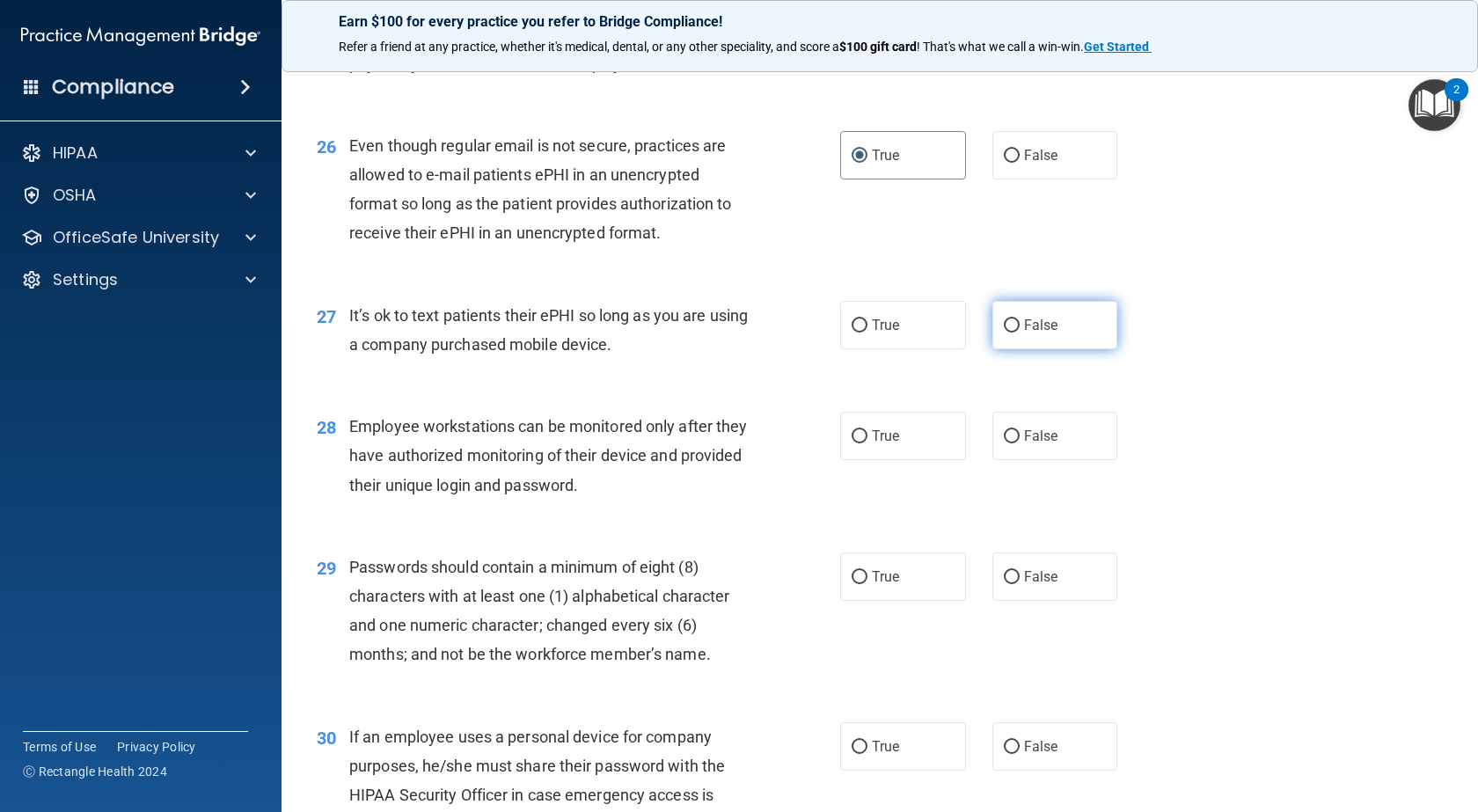
click at [1055, 349] on label "False" at bounding box center [1055, 324] width 126 height 49
click at [1020, 332] on input "False" at bounding box center [1012, 325] width 16 height 13
radio input "true"
click at [1040, 444] on span "False" at bounding box center [1041, 435] width 35 height 17
click at [1020, 443] on input "False" at bounding box center [1012, 436] width 16 height 13
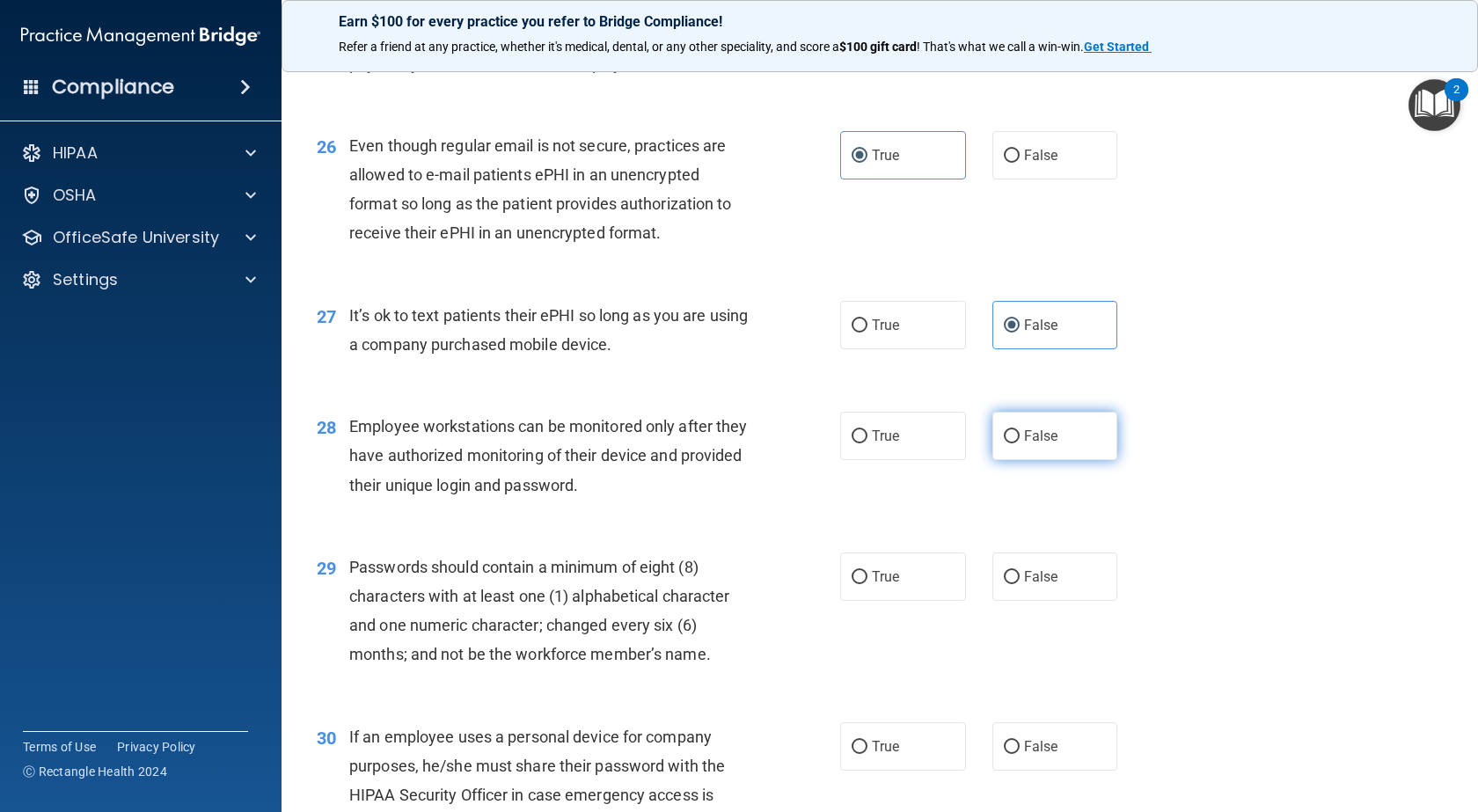
radio input "true"
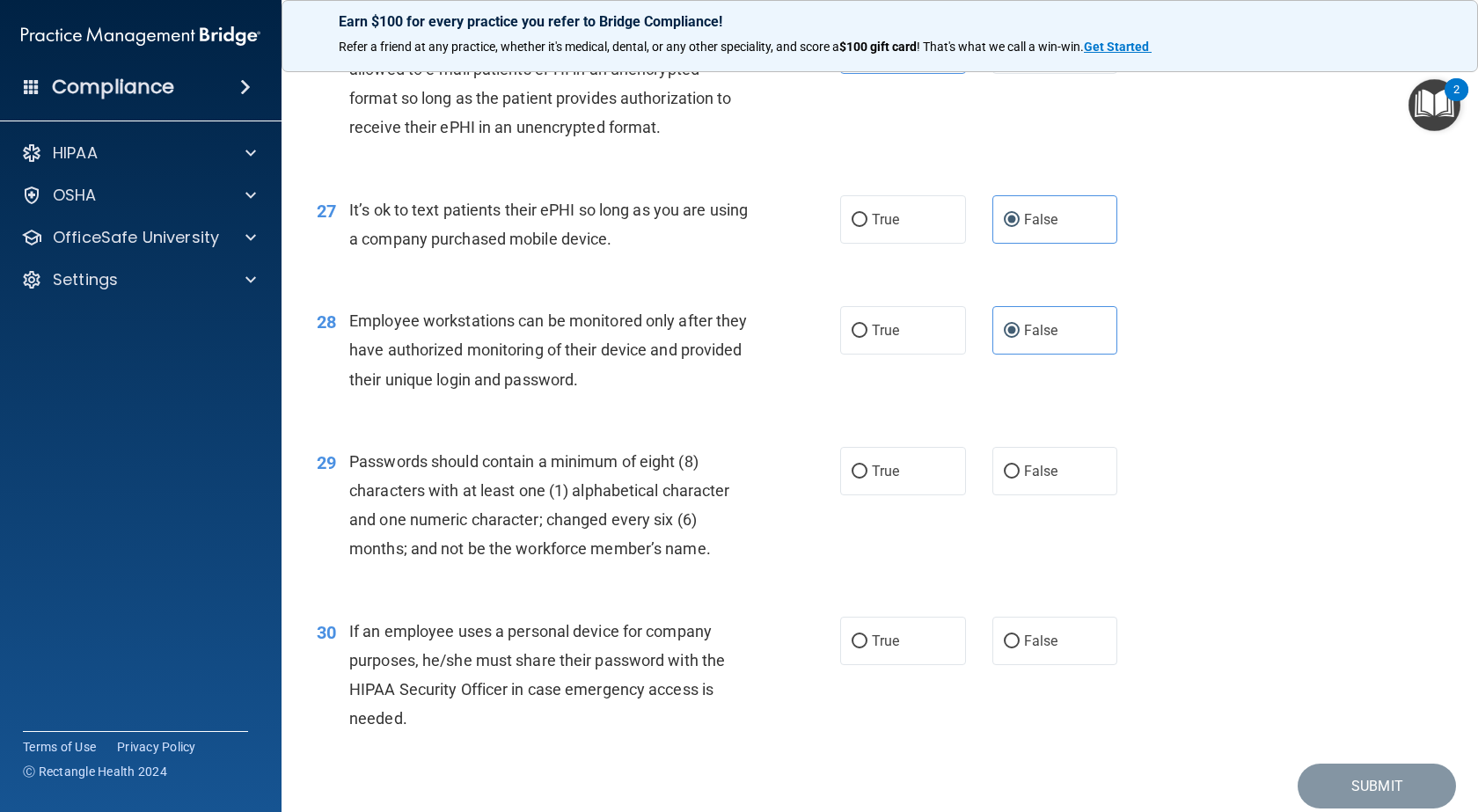
scroll to position [4012, 0]
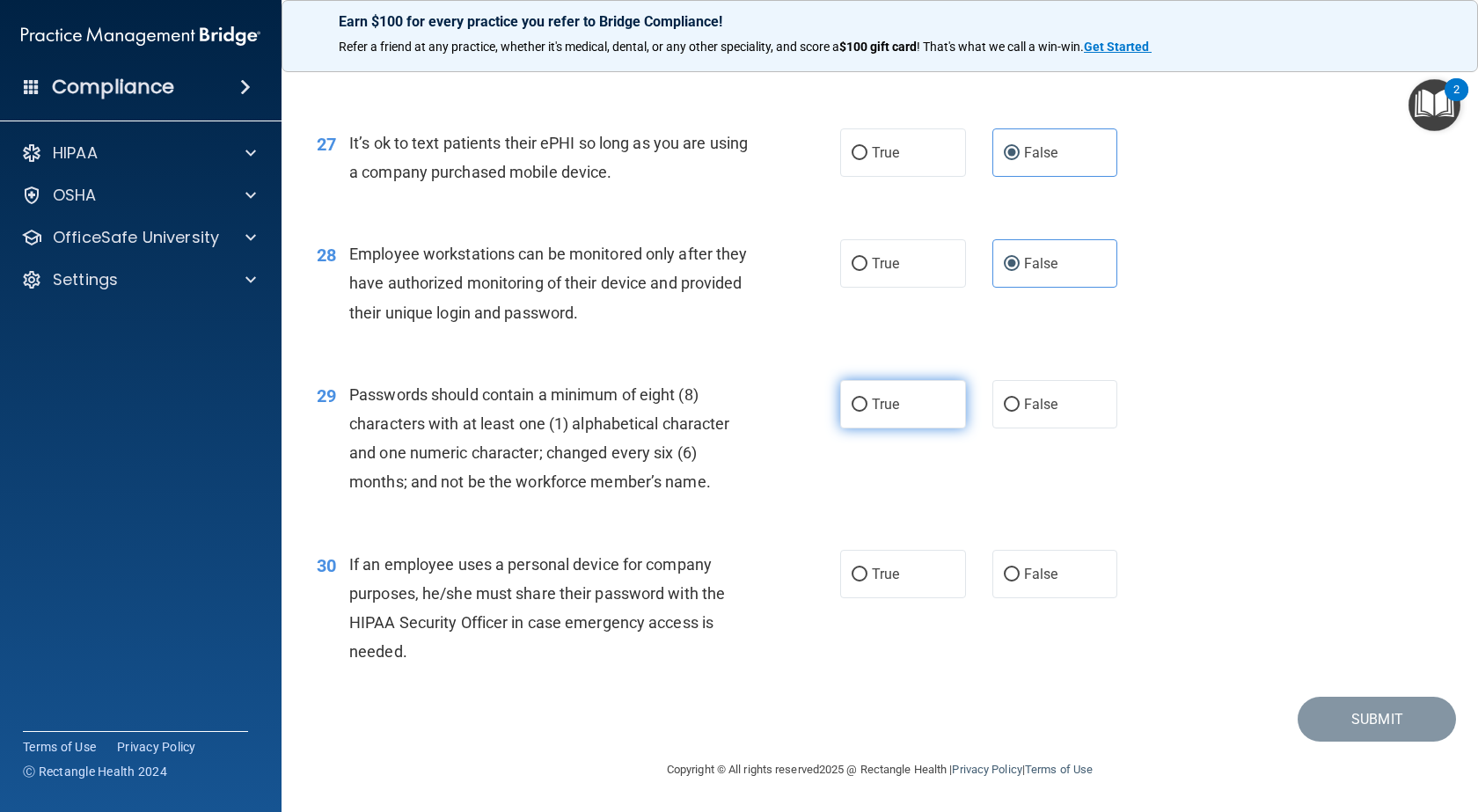
click at [920, 398] on label "True" at bounding box center [903, 404] width 126 height 49
click at [868, 399] on input "True" at bounding box center [860, 405] width 16 height 13
radio input "true"
click at [1005, 578] on input "False" at bounding box center [1012, 574] width 16 height 13
radio input "true"
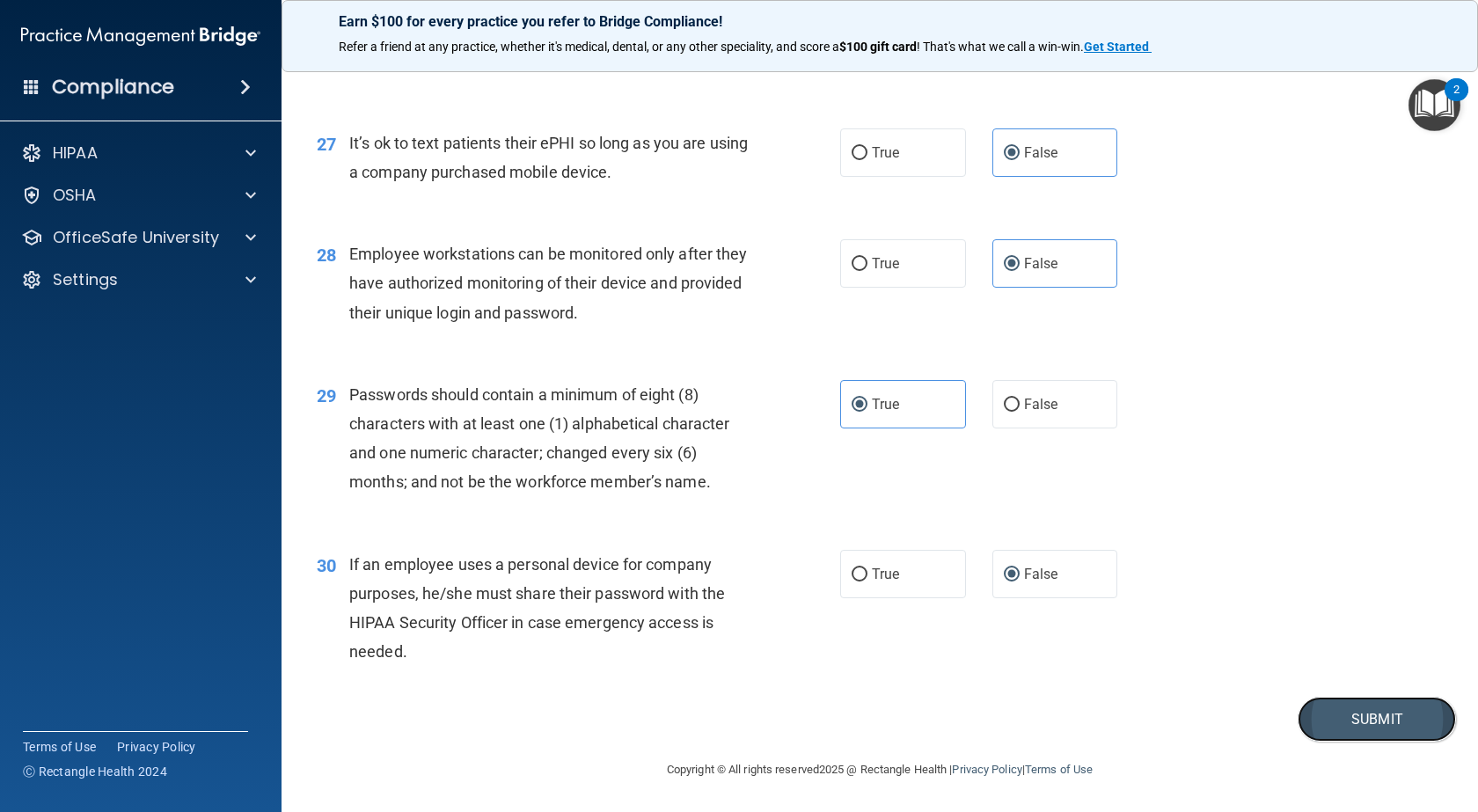
click at [1338, 724] on button "Submit" at bounding box center [1377, 719] width 159 height 45
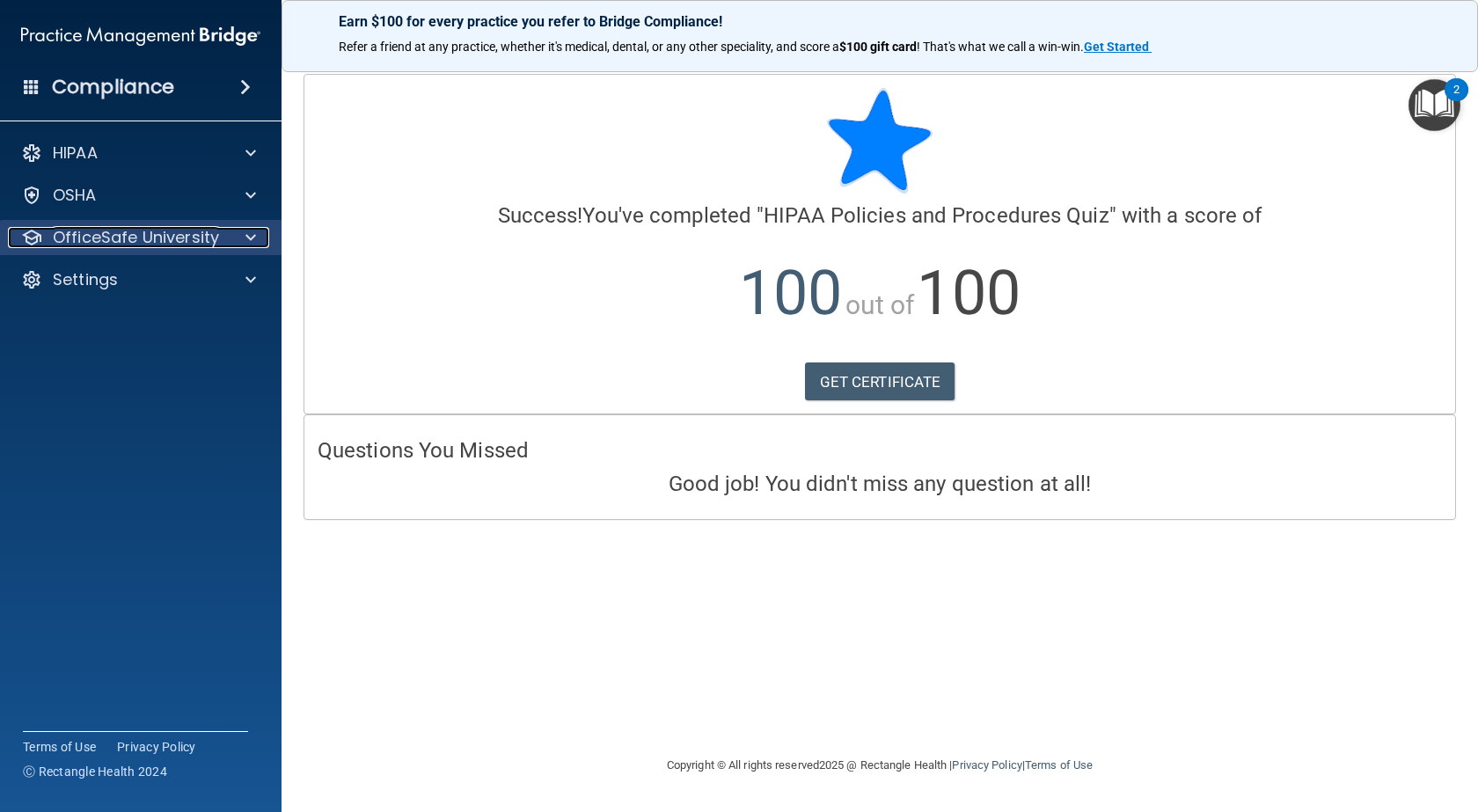
click at [88, 233] on p "OfficeSafe University" at bounding box center [136, 237] width 167 height 21
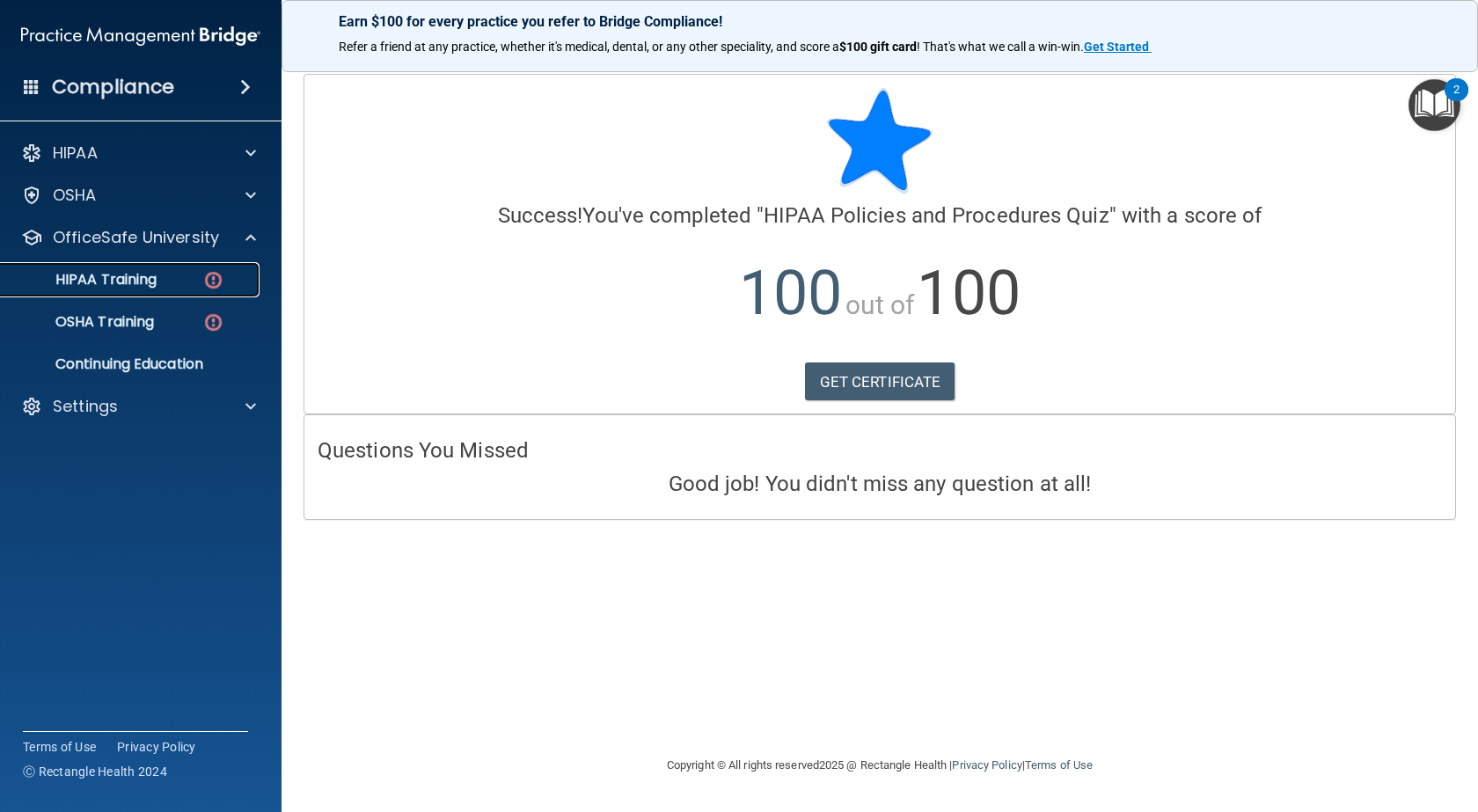
click at [161, 278] on div "HIPAA Training" at bounding box center [132, 280] width 240 height 18
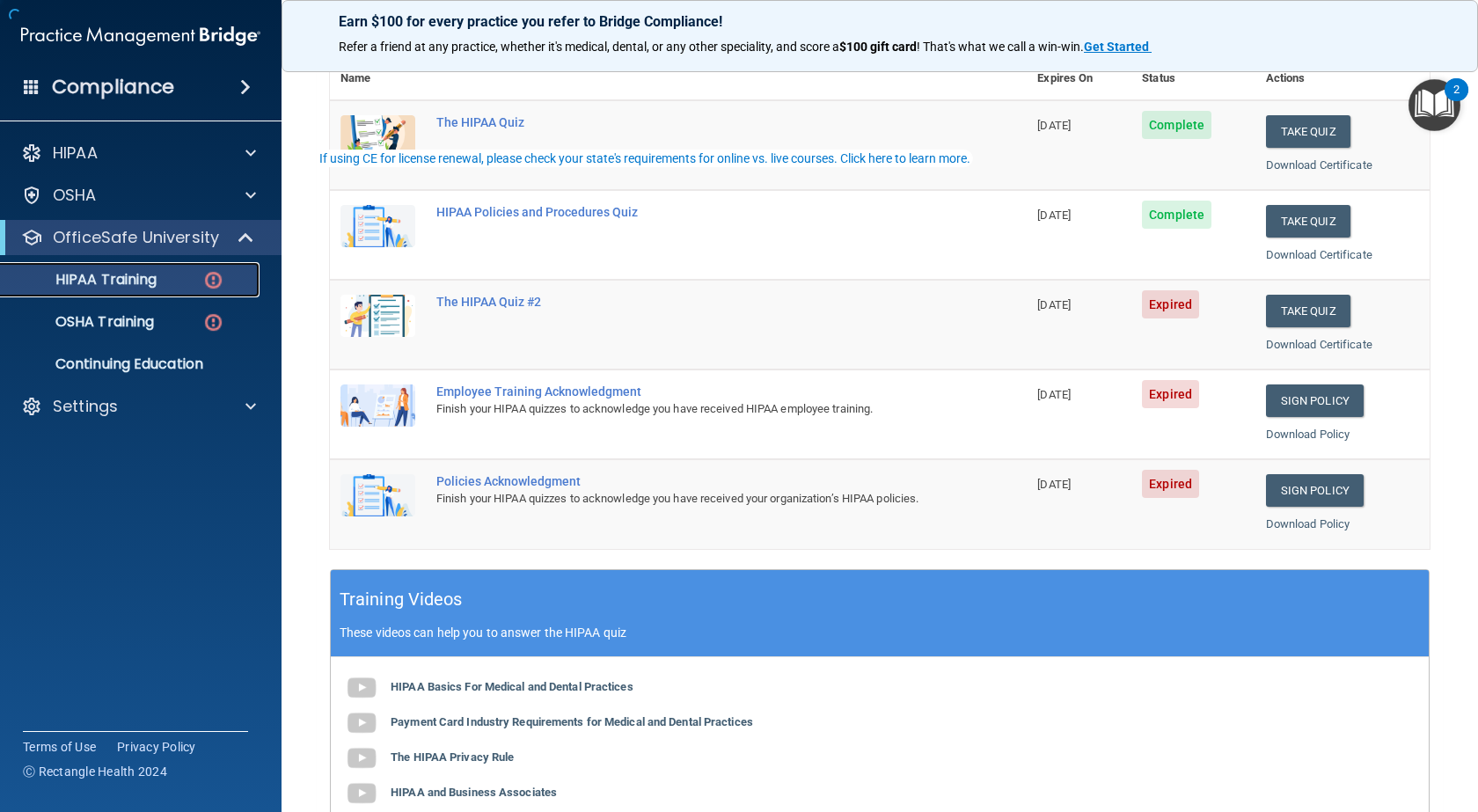
scroll to position [264, 0]
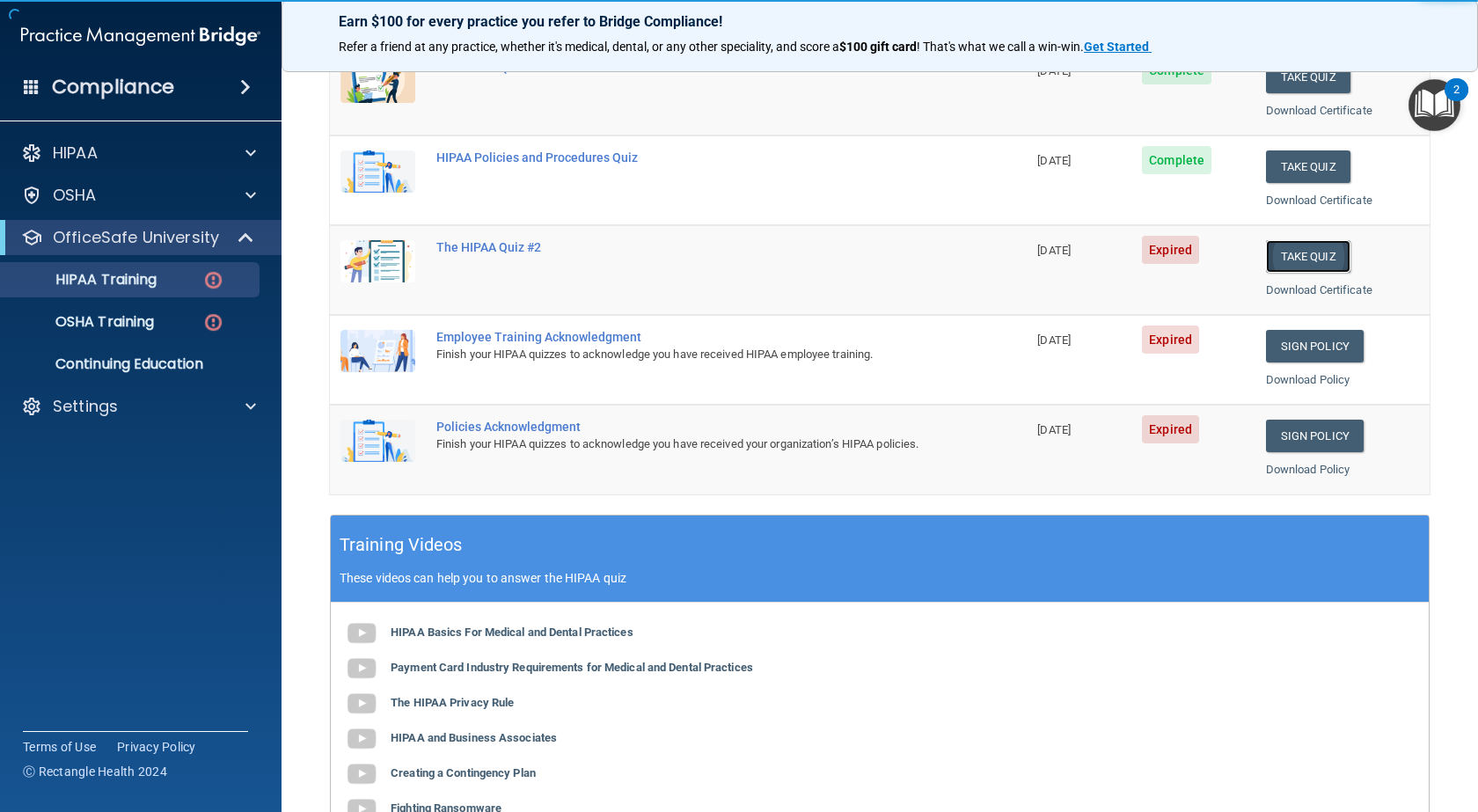
click at [1280, 254] on button "Take Quiz" at bounding box center [1307, 256] width 84 height 33
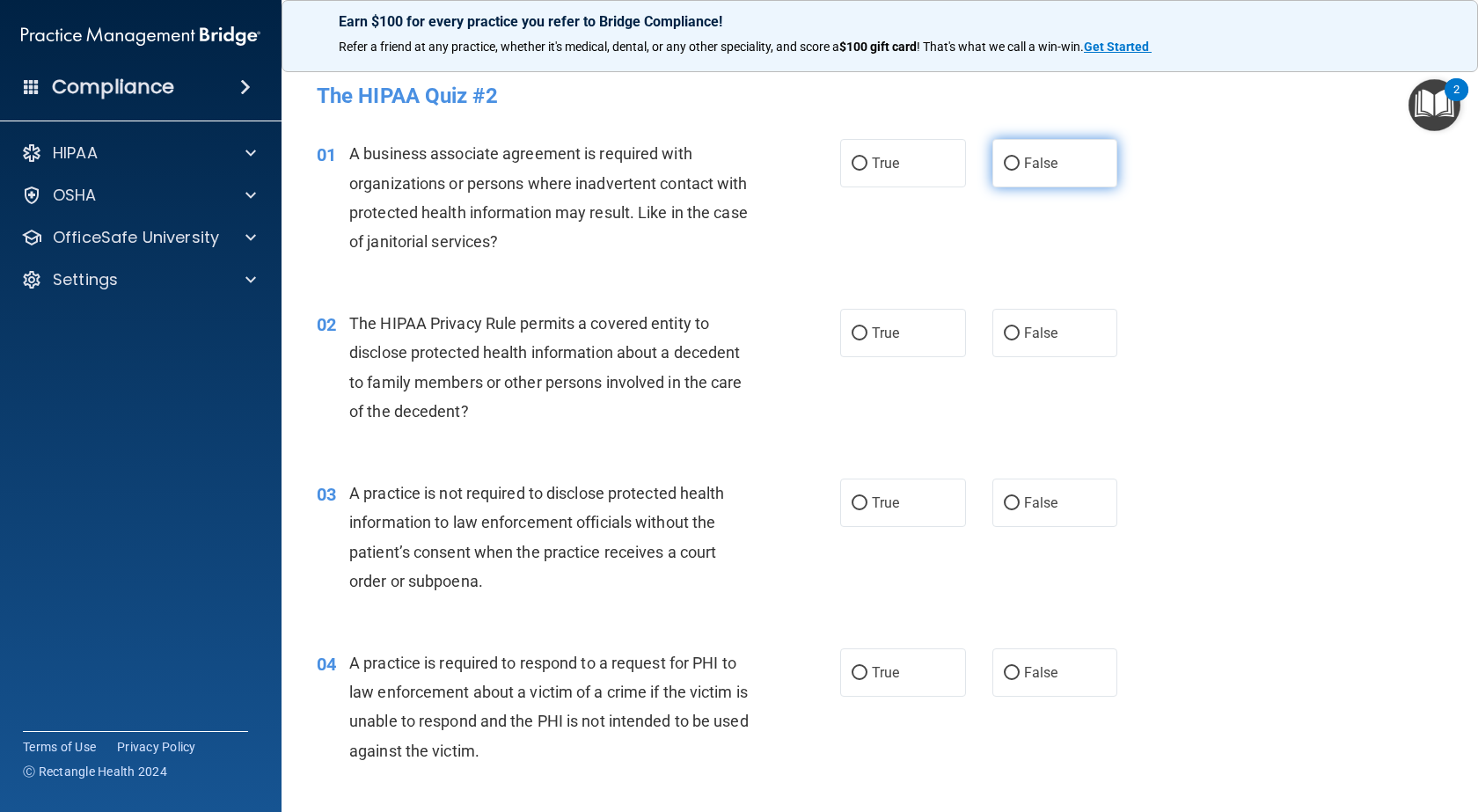
drag, startPoint x: 1036, startPoint y: 174, endPoint x: 1030, endPoint y: 186, distance: 13.4
click at [1036, 175] on label "False" at bounding box center [1055, 163] width 126 height 49
click at [1020, 171] on input "False" at bounding box center [1012, 164] width 16 height 13
radio input "true"
click at [932, 331] on label "True" at bounding box center [903, 332] width 126 height 49
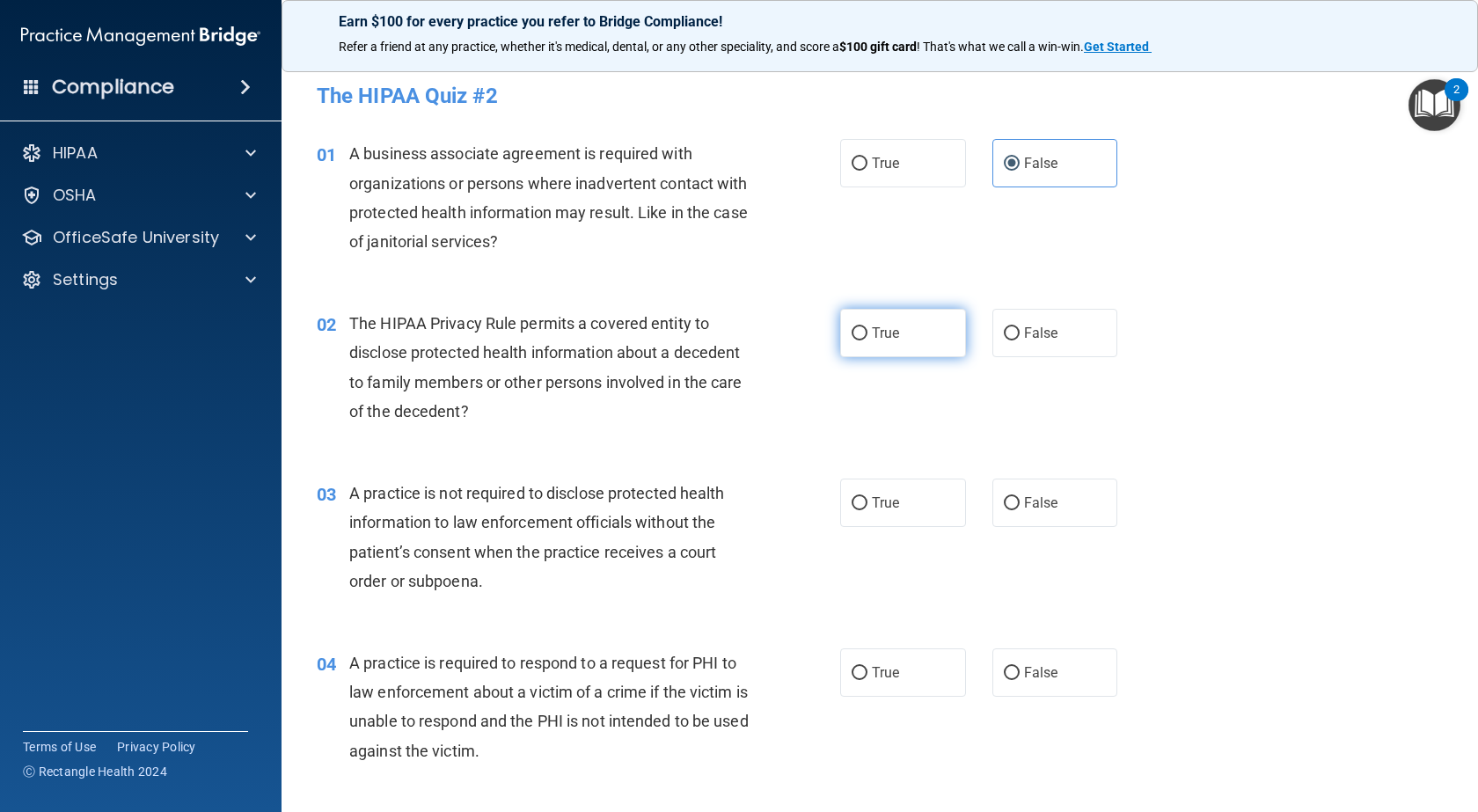
click at [868, 331] on input "True" at bounding box center [860, 333] width 16 height 13
radio input "true"
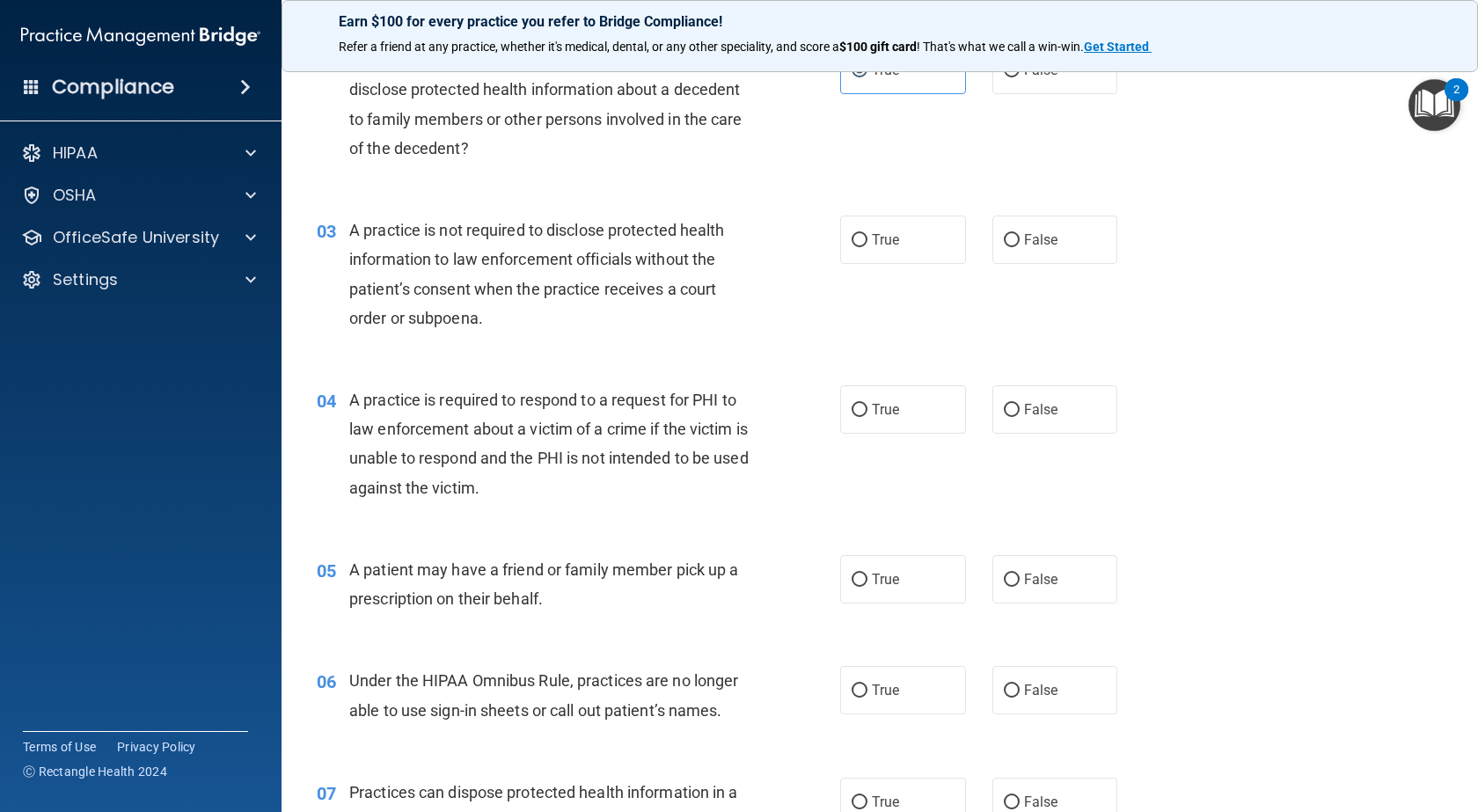
scroll to position [264, 0]
click at [1036, 228] on label "False" at bounding box center [1055, 238] width 126 height 49
click at [1020, 233] on input "False" at bounding box center [1012, 239] width 16 height 13
radio input "true"
click at [928, 407] on label "True" at bounding box center [903, 408] width 126 height 49
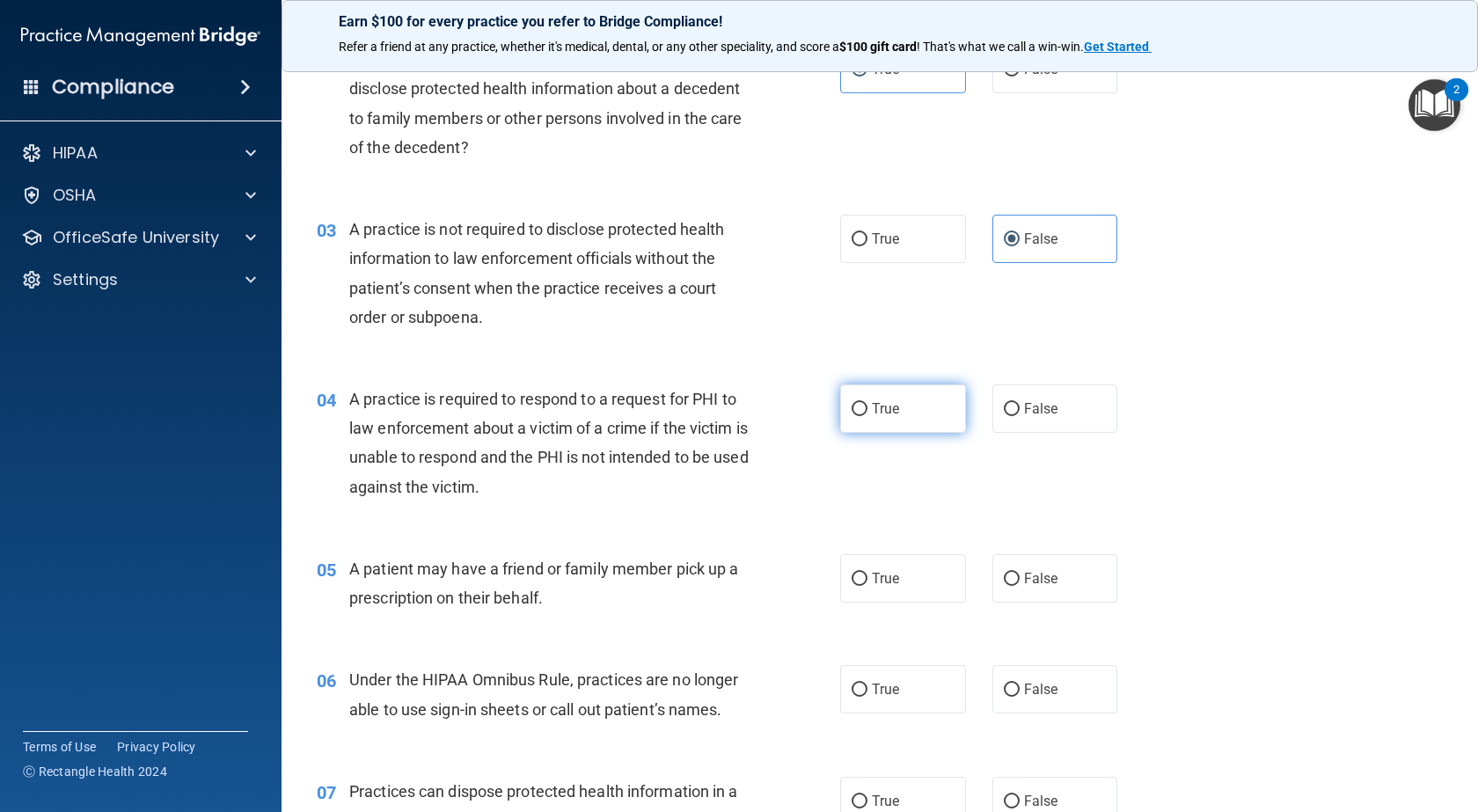
click at [868, 407] on input "True" at bounding box center [860, 408] width 16 height 13
radio input "true"
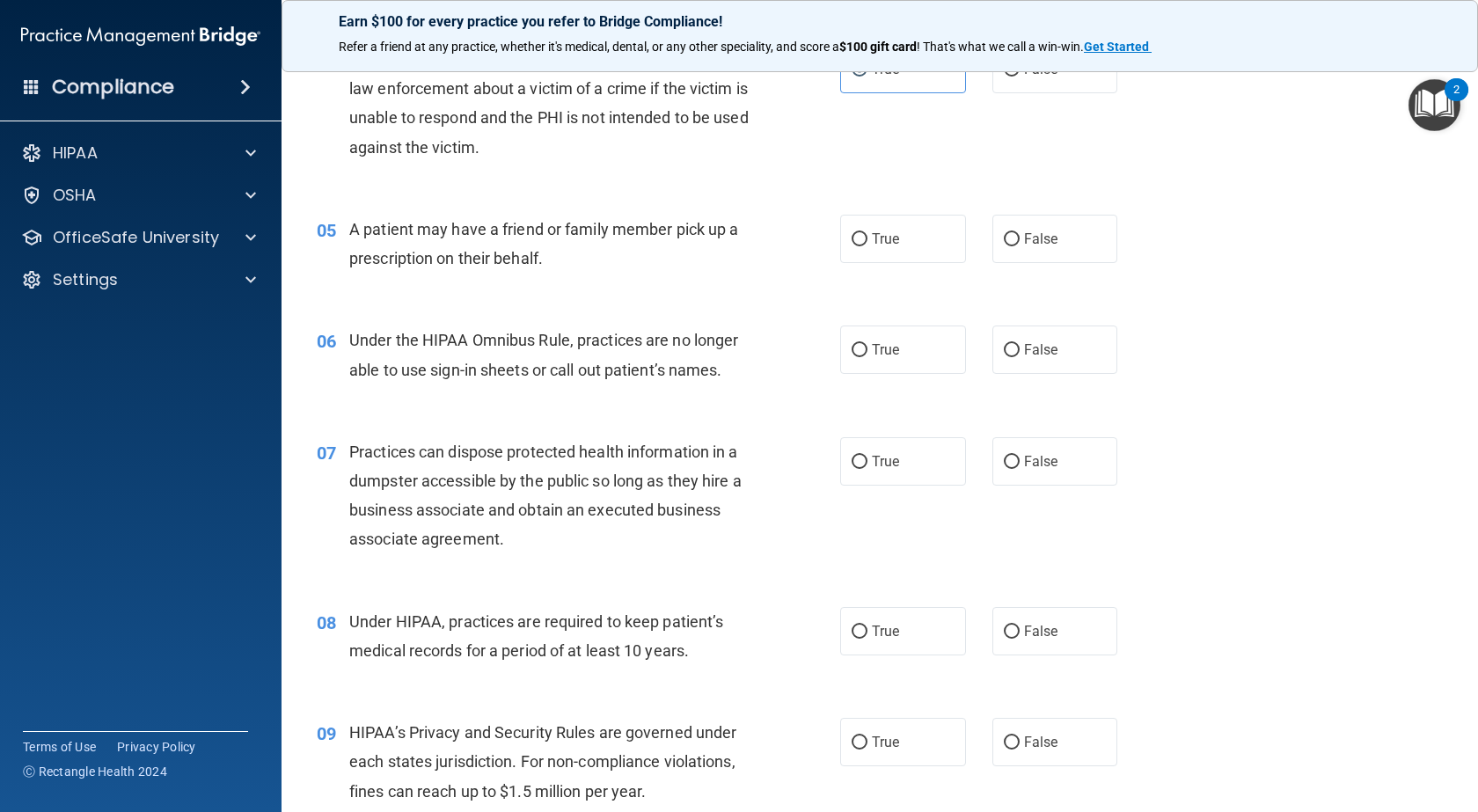
scroll to position [616, 0]
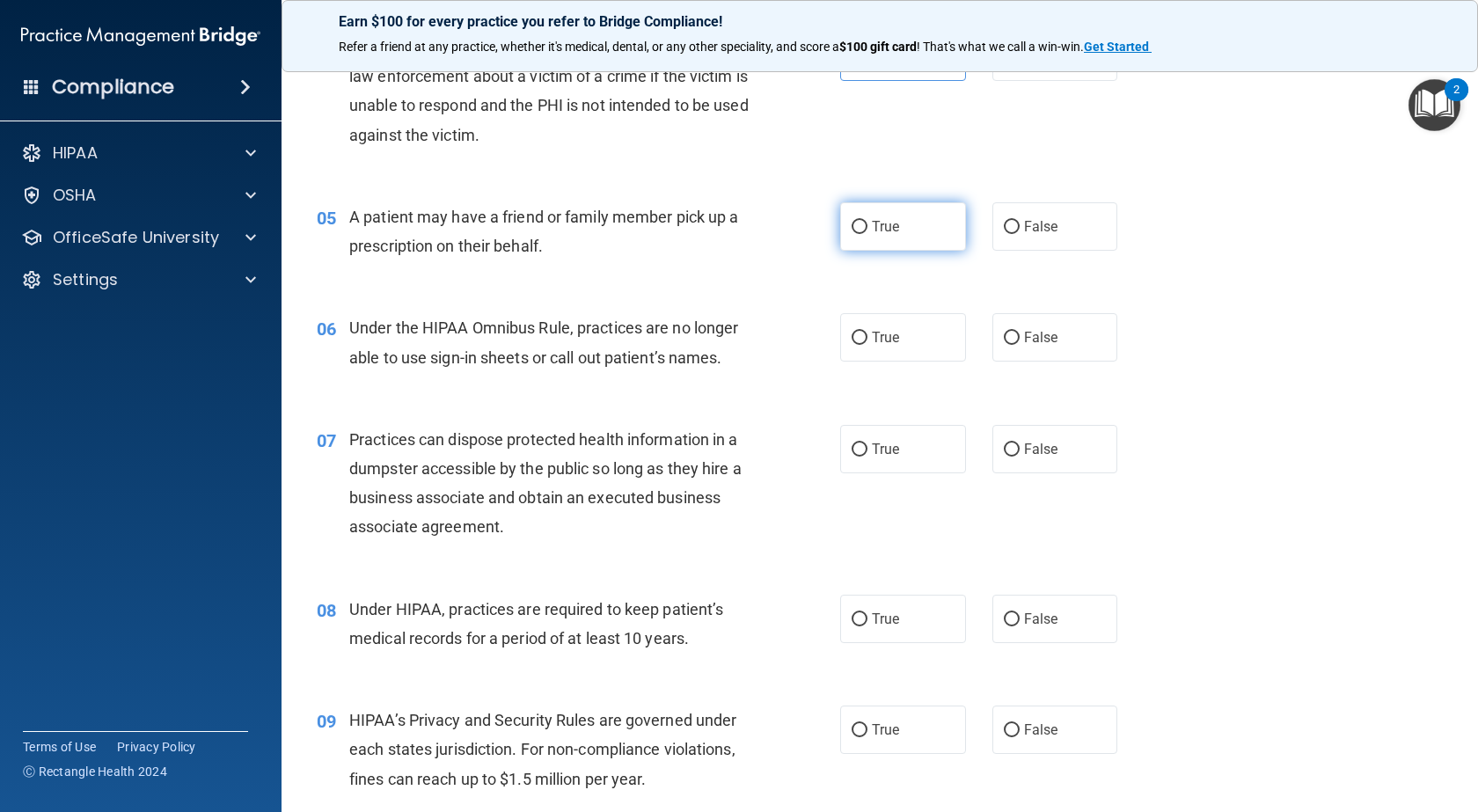
click at [860, 238] on label "True" at bounding box center [903, 226] width 126 height 49
click at [860, 234] on input "True" at bounding box center [860, 227] width 16 height 13
radio input "true"
click at [1039, 356] on label "False" at bounding box center [1055, 337] width 126 height 49
click at [1020, 345] on input "False" at bounding box center [1012, 337] width 16 height 13
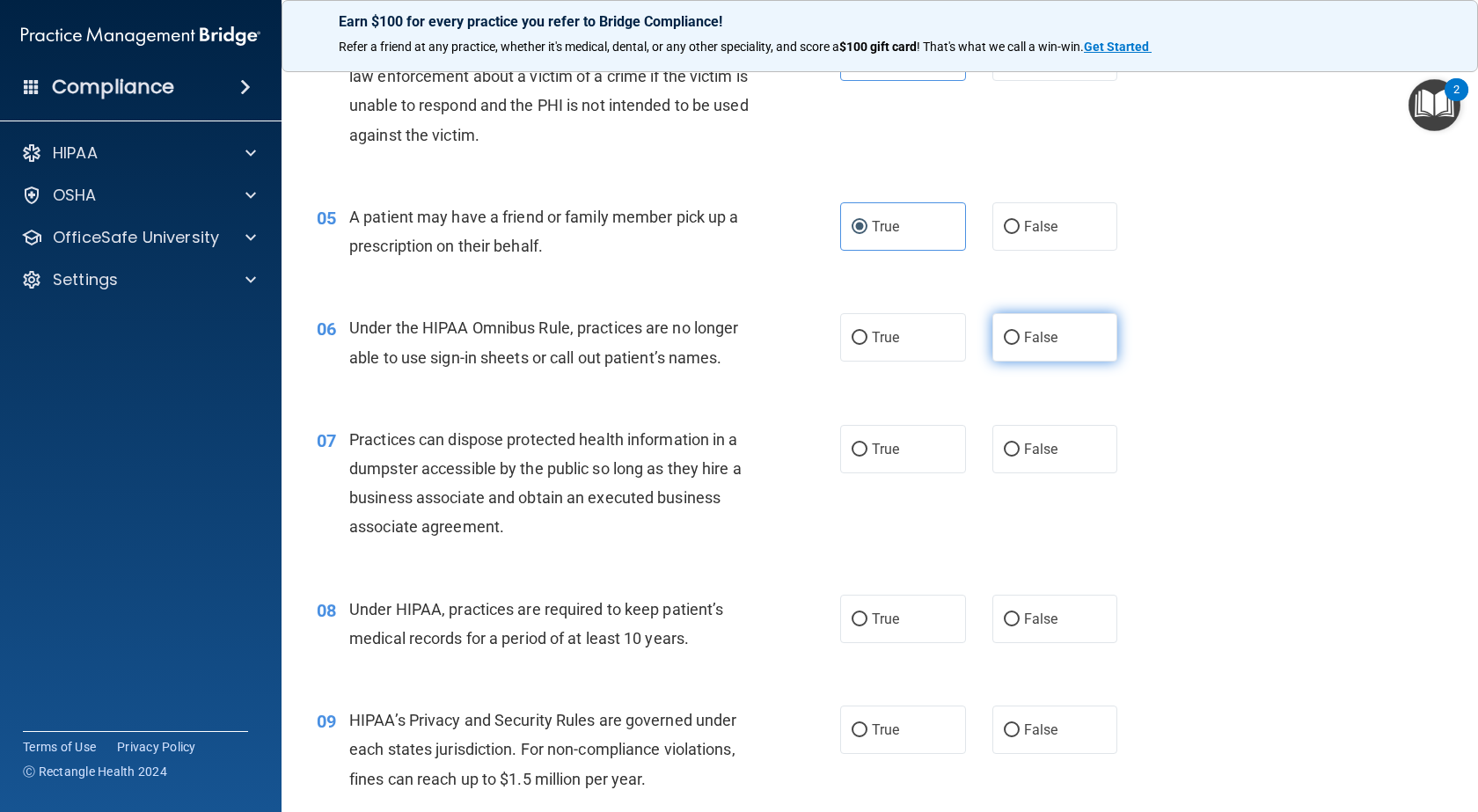
radio input "true"
click at [1054, 447] on label "False" at bounding box center [1055, 448] width 126 height 49
click at [1020, 447] on input "False" at bounding box center [1012, 449] width 16 height 13
radio input "true"
click at [1056, 632] on label "False" at bounding box center [1055, 619] width 126 height 49
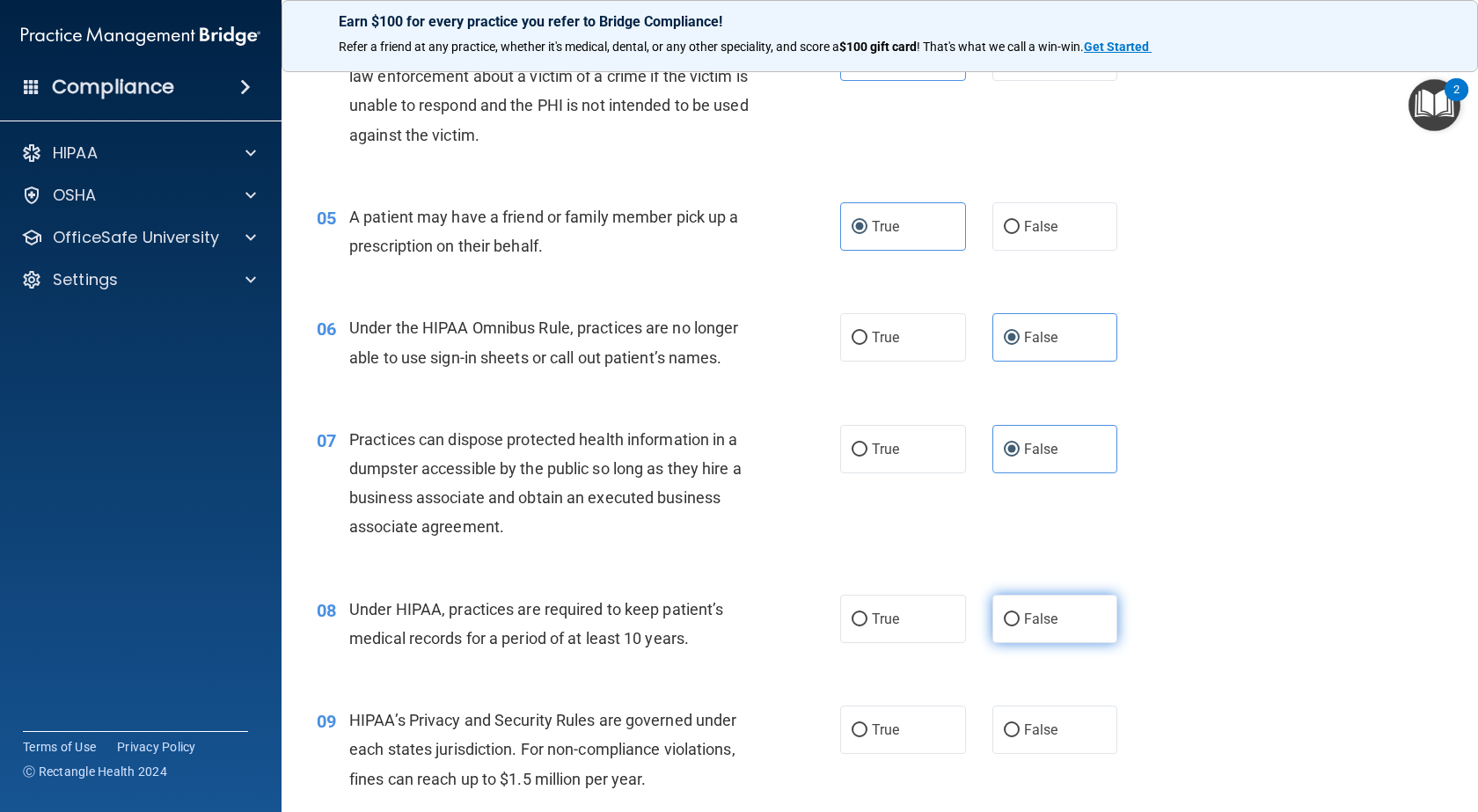
click at [1020, 627] on input "False" at bounding box center [1012, 619] width 16 height 13
radio input "true"
click at [1070, 731] on label "False" at bounding box center [1055, 729] width 126 height 49
click at [1020, 731] on input "False" at bounding box center [1012, 730] width 16 height 13
radio input "true"
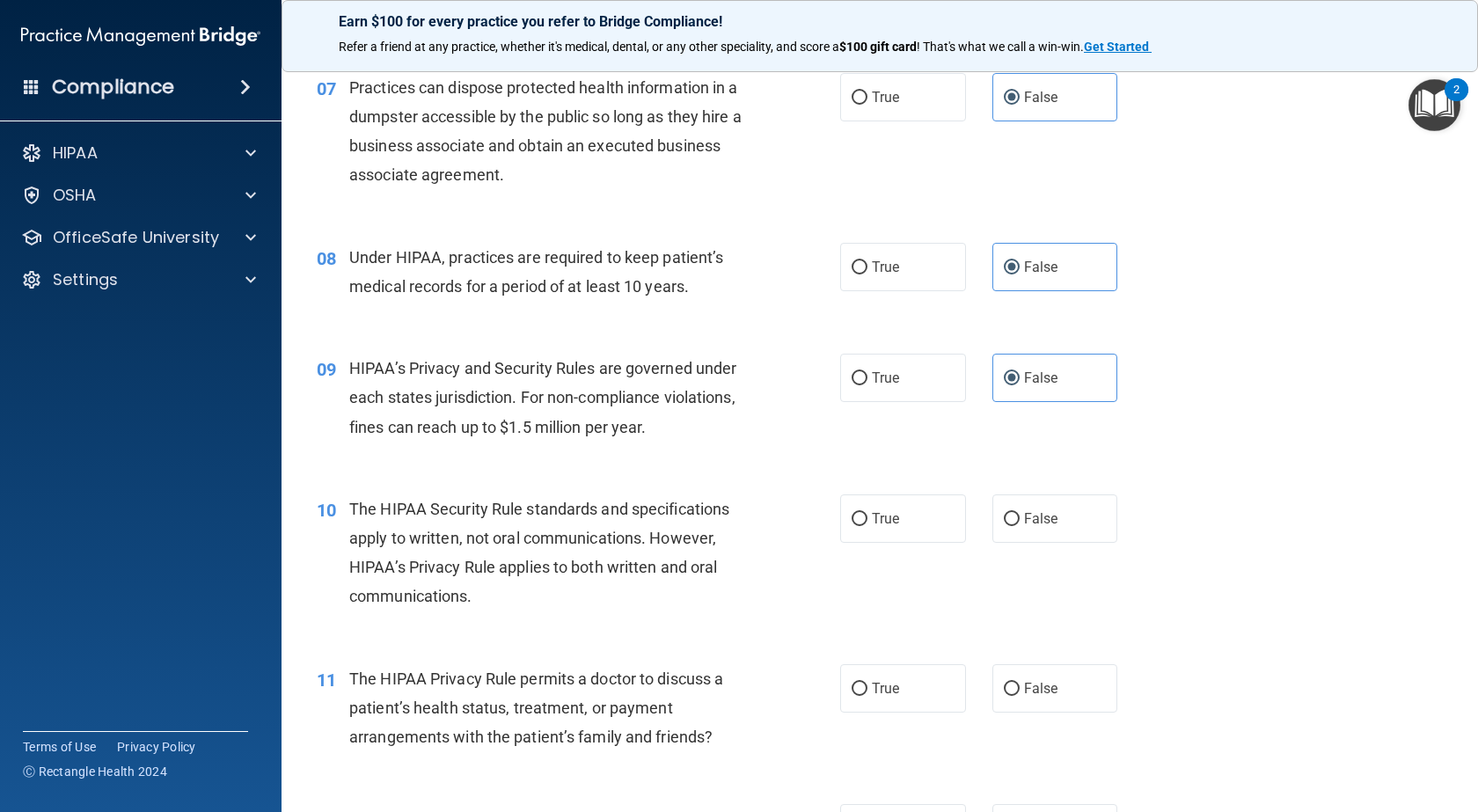
scroll to position [1231, 0]
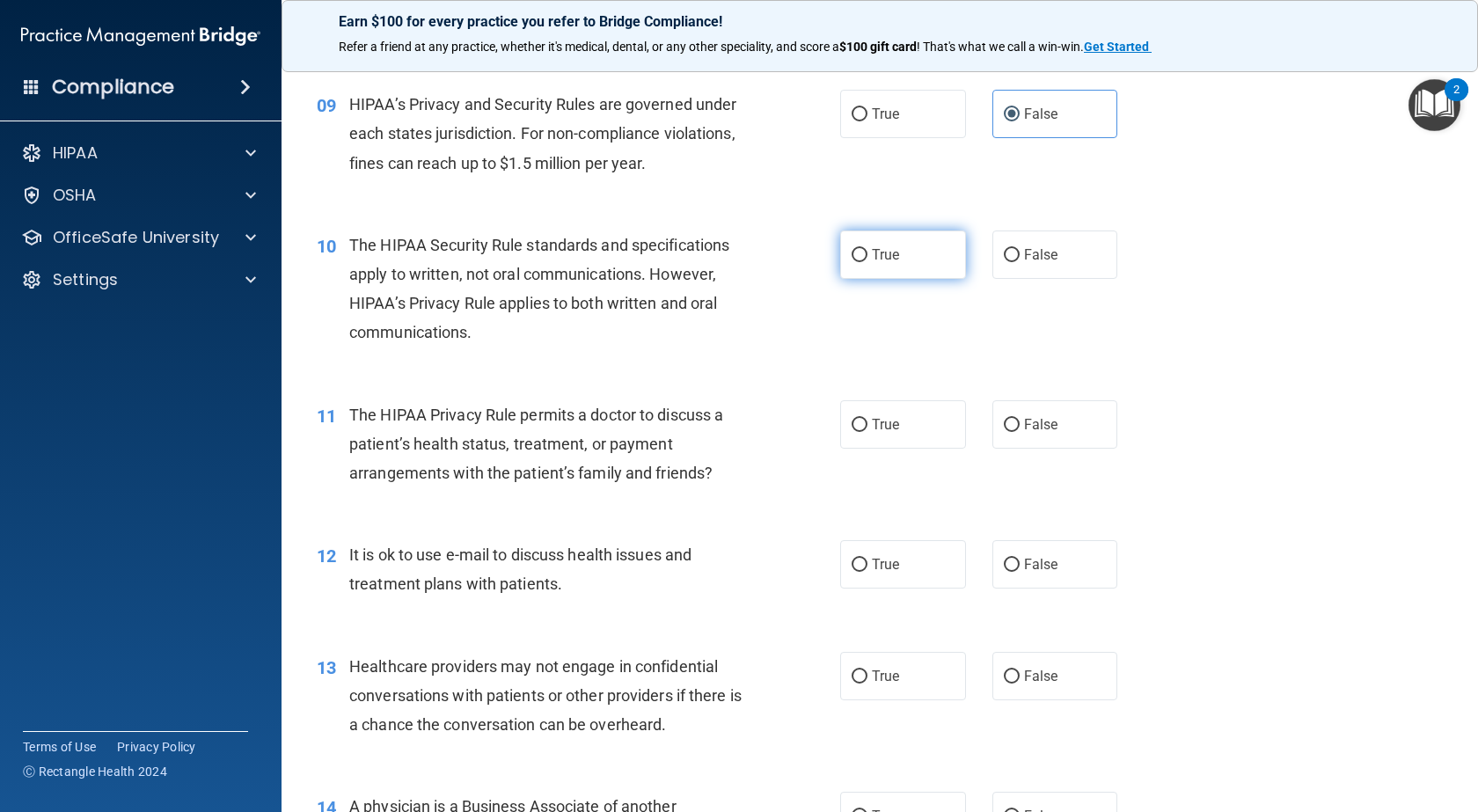
click at [872, 261] on span "True" at bounding box center [885, 254] width 27 height 17
click at [868, 261] on input "True" at bounding box center [860, 255] width 16 height 13
radio input "true"
drag, startPoint x: 885, startPoint y: 409, endPoint x: 890, endPoint y: 455, distance: 46.3
click at [884, 413] on label "True" at bounding box center [903, 424] width 126 height 49
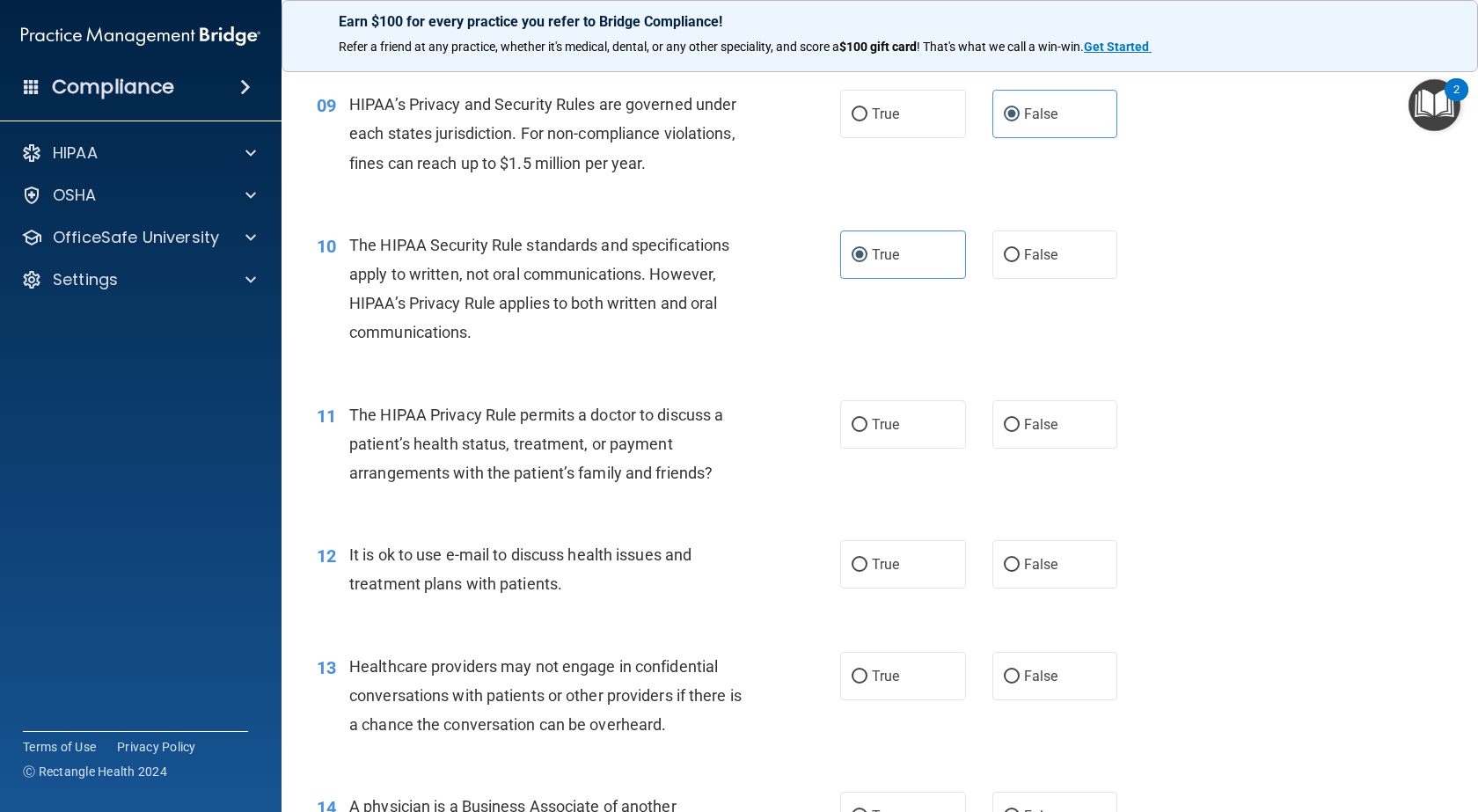
click at [868, 418] on input "True" at bounding box center [860, 424] width 16 height 13
radio input "true"
click at [883, 574] on label "True" at bounding box center [903, 564] width 126 height 49
click at [868, 572] on input "True" at bounding box center [860, 564] width 16 height 13
radio input "true"
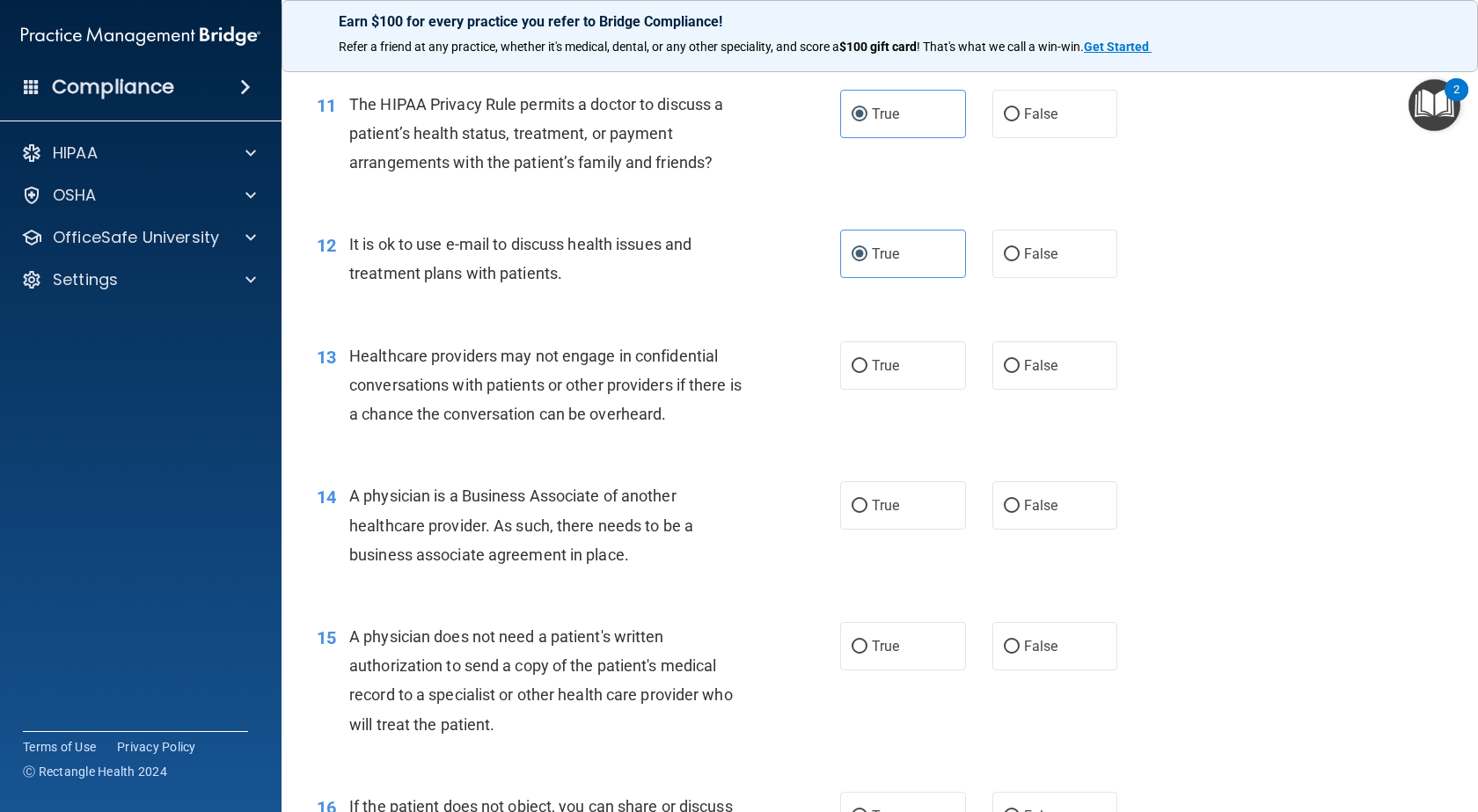
scroll to position [1583, 0]
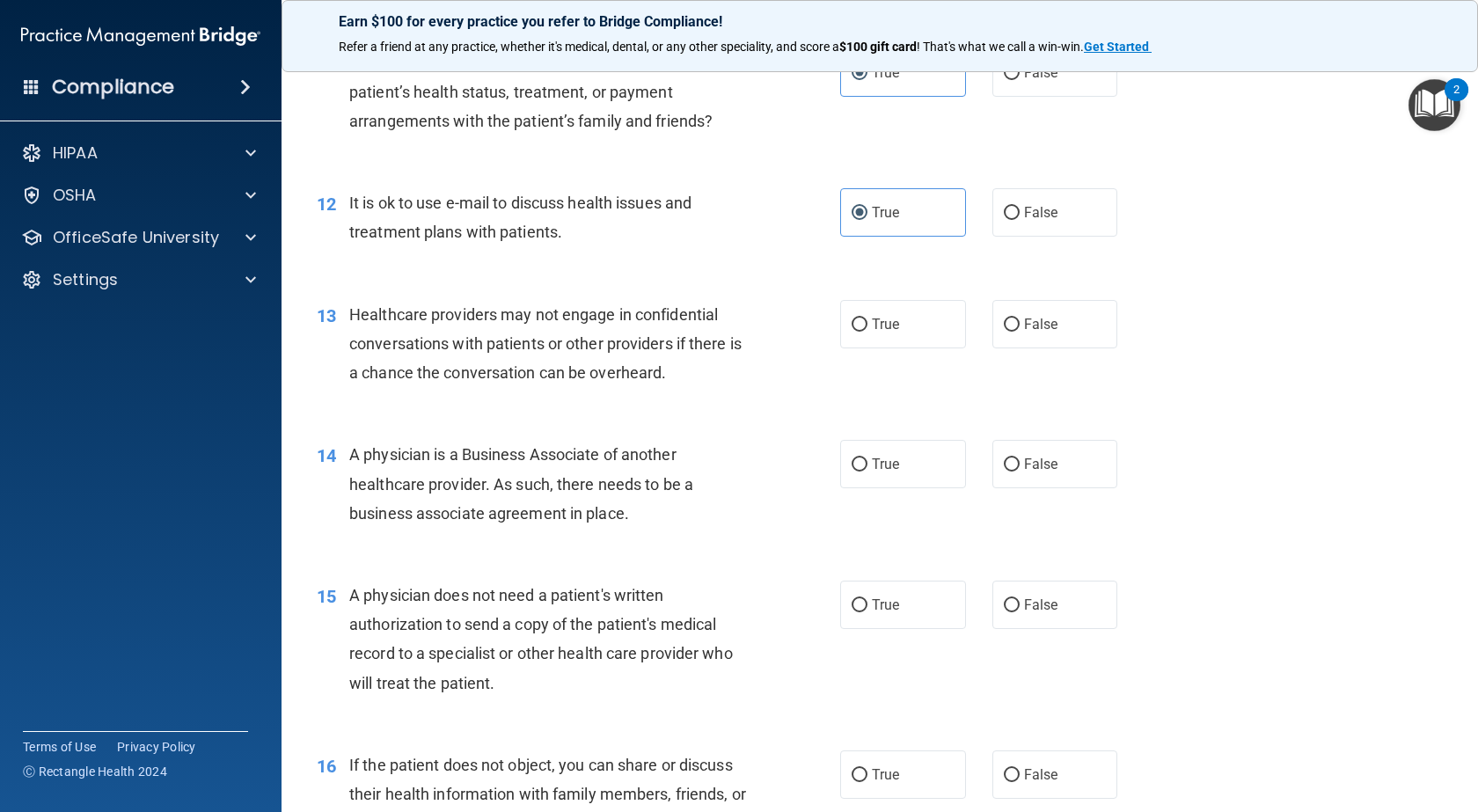
drag, startPoint x: 1083, startPoint y: 309, endPoint x: 1044, endPoint y: 360, distance: 64.2
click at [1083, 310] on label "False" at bounding box center [1055, 323] width 126 height 49
click at [1020, 318] on input "False" at bounding box center [1012, 324] width 16 height 13
radio input "true"
click at [1035, 453] on label "False" at bounding box center [1055, 464] width 126 height 49
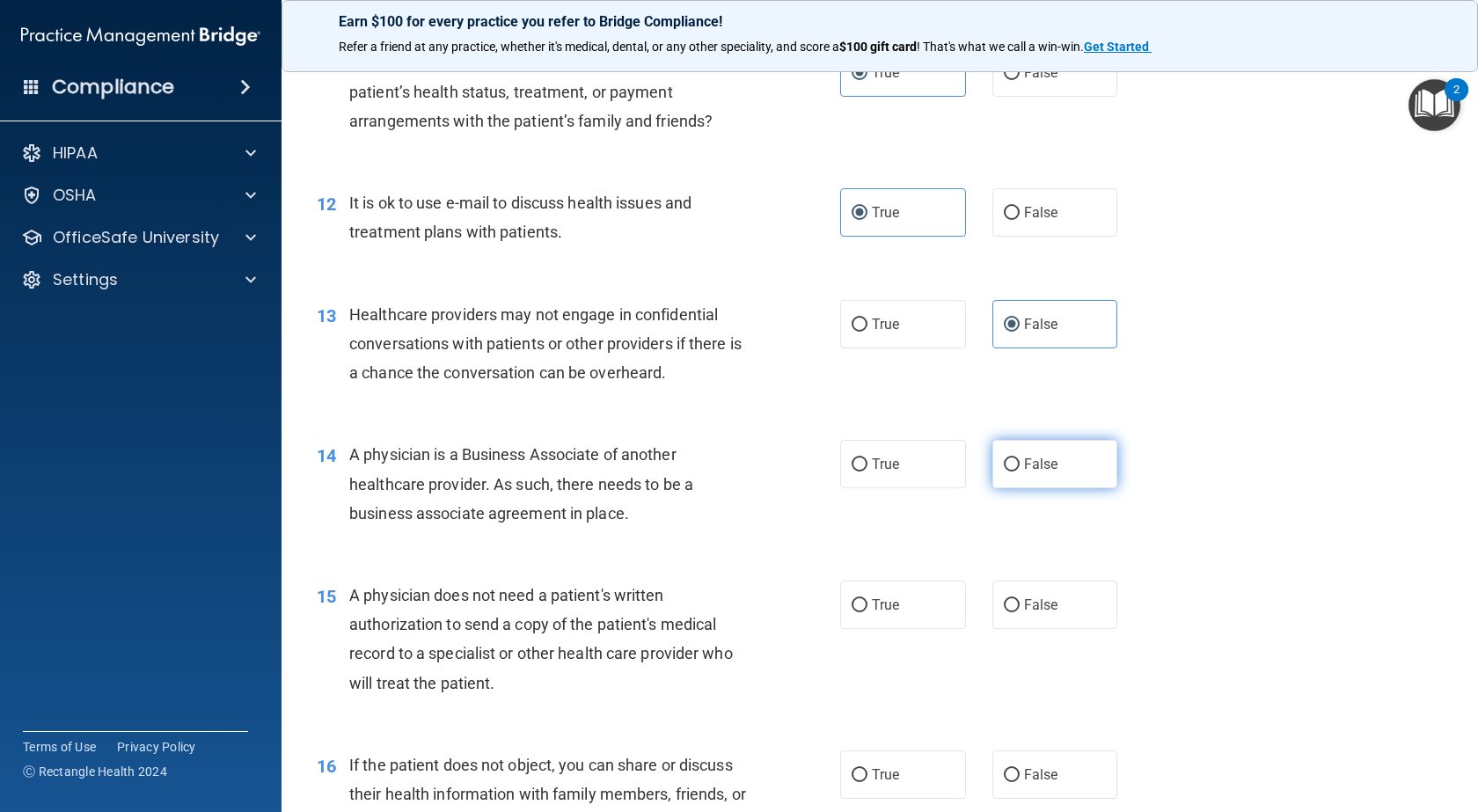
click at [1020, 458] on input "False" at bounding box center [1012, 464] width 16 height 13
radio input "true"
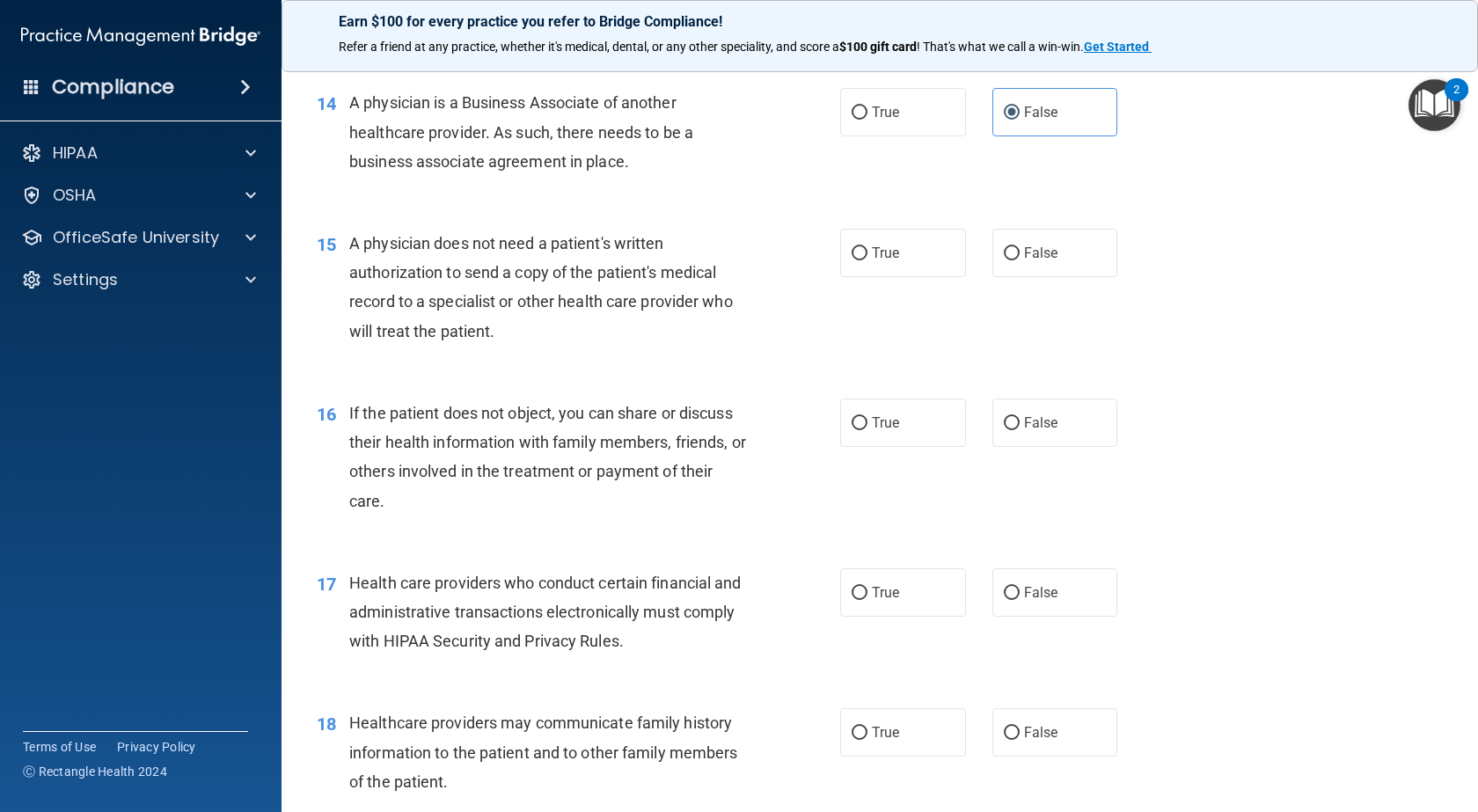
scroll to position [2023, 0]
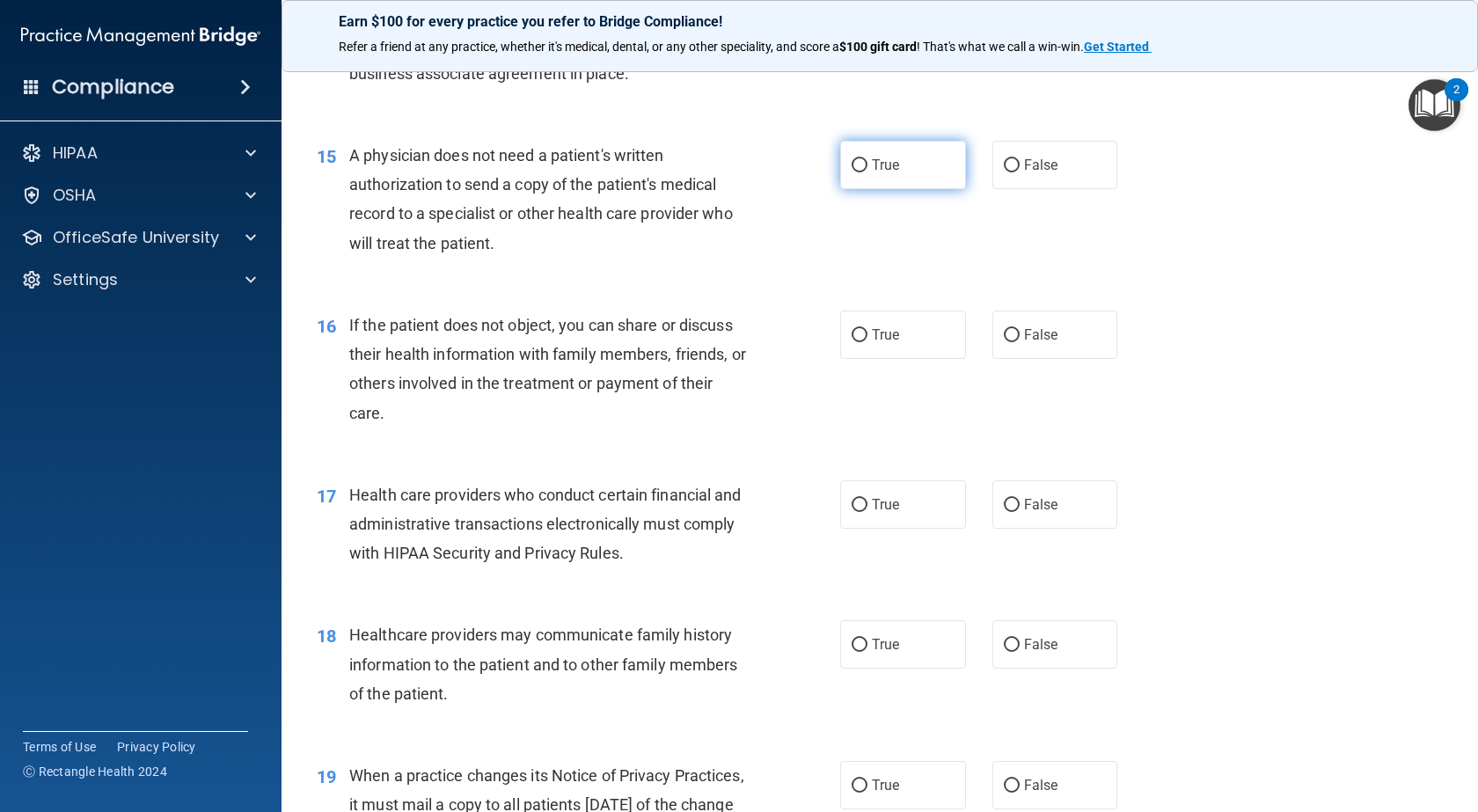
click at [924, 172] on label "True" at bounding box center [903, 165] width 126 height 49
click at [868, 172] on input "True" at bounding box center [860, 166] width 16 height 13
radio input "true"
drag, startPoint x: 895, startPoint y: 348, endPoint x: 895, endPoint y: 362, distance: 14.0
click at [895, 351] on label "True" at bounding box center [903, 334] width 126 height 49
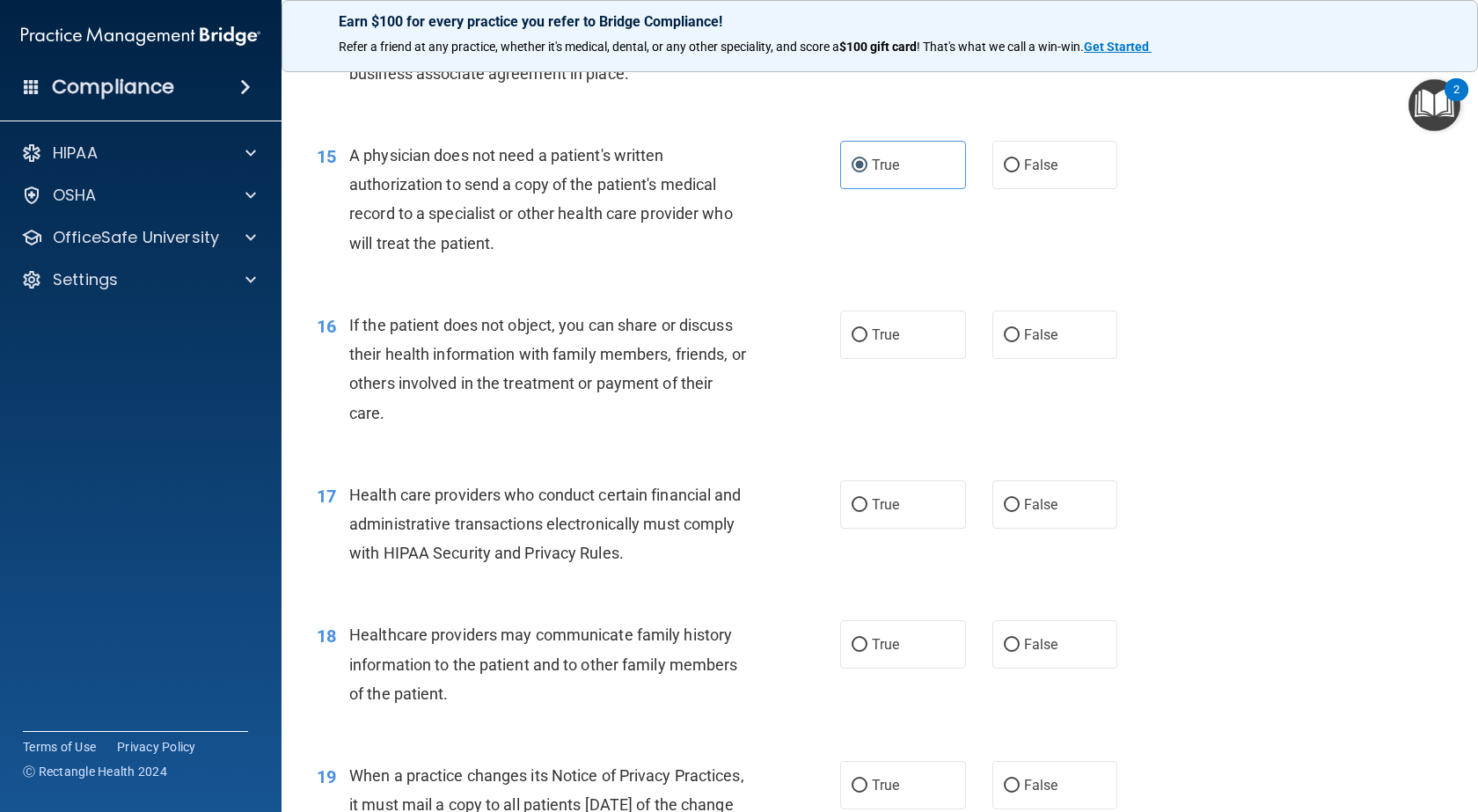
click at [868, 342] on input "True" at bounding box center [860, 335] width 16 height 13
radio input "true"
click at [901, 493] on label "True" at bounding box center [903, 504] width 126 height 49
click at [868, 499] on input "True" at bounding box center [860, 505] width 16 height 13
radio input "true"
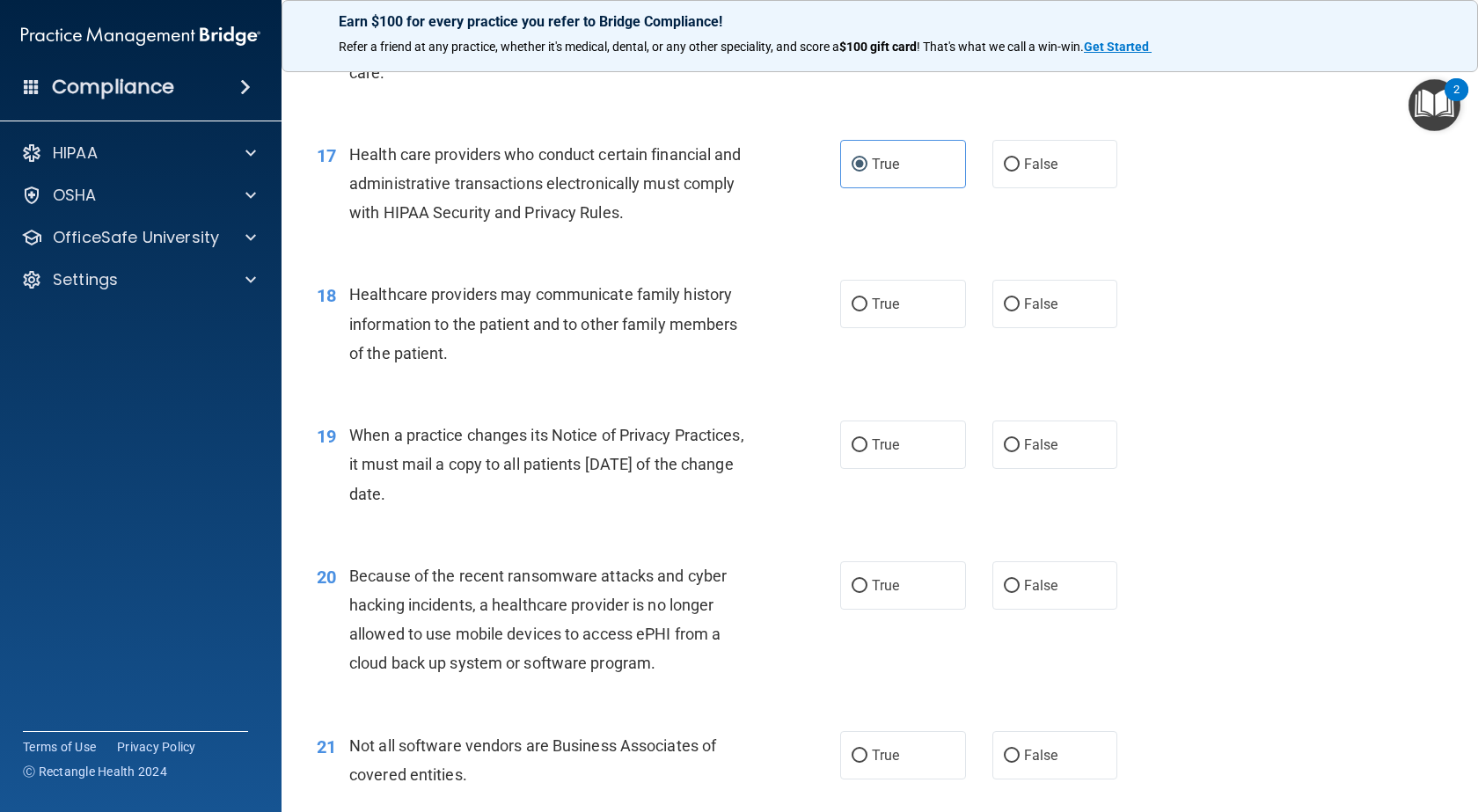
scroll to position [2375, 0]
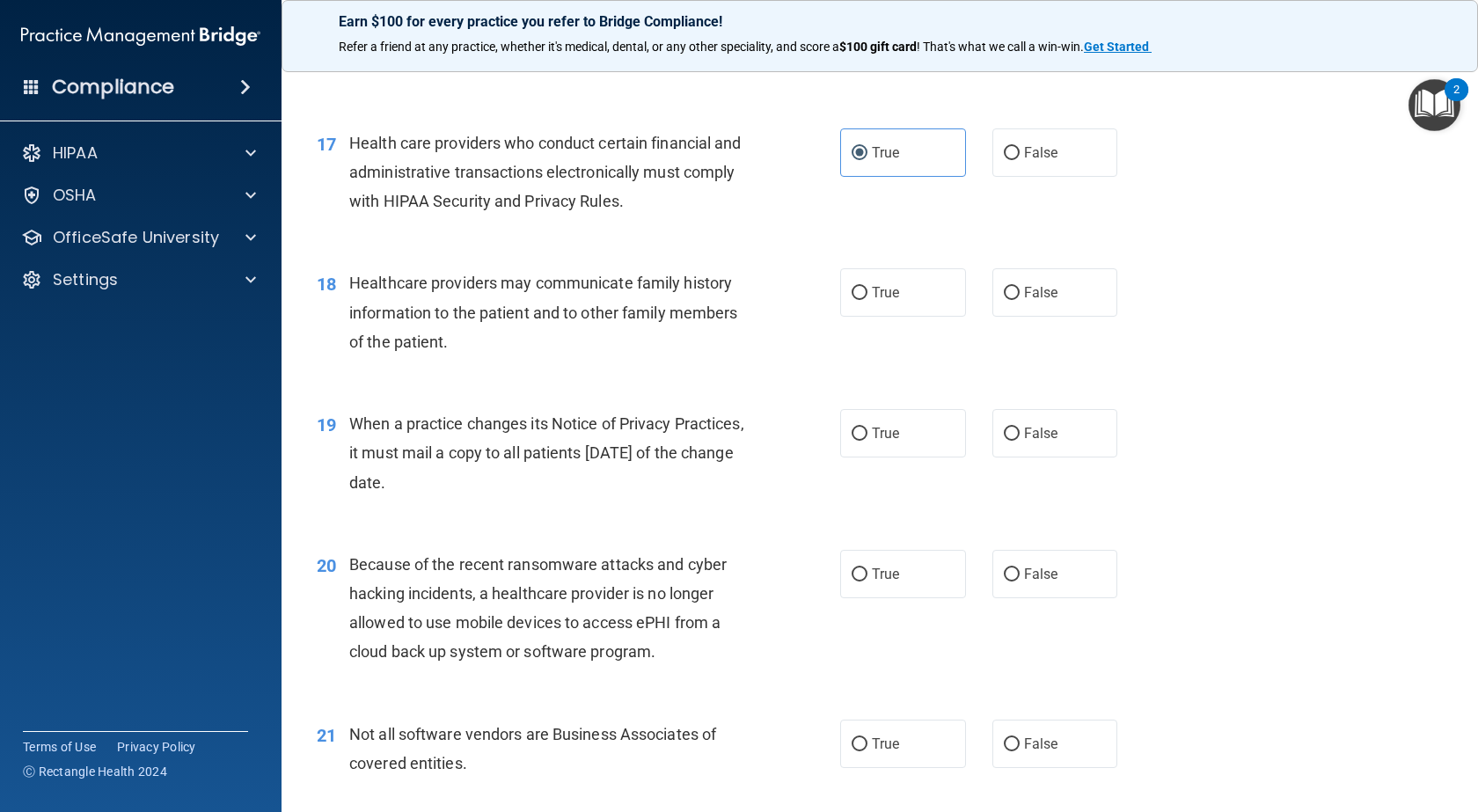
drag, startPoint x: 1048, startPoint y: 296, endPoint x: 1056, endPoint y: 376, distance: 80.4
click at [1048, 298] on span "False" at bounding box center [1041, 292] width 35 height 17
click at [1020, 298] on input "False" at bounding box center [1012, 292] width 16 height 13
radio input "true"
click at [1053, 424] on label "False" at bounding box center [1055, 432] width 126 height 49
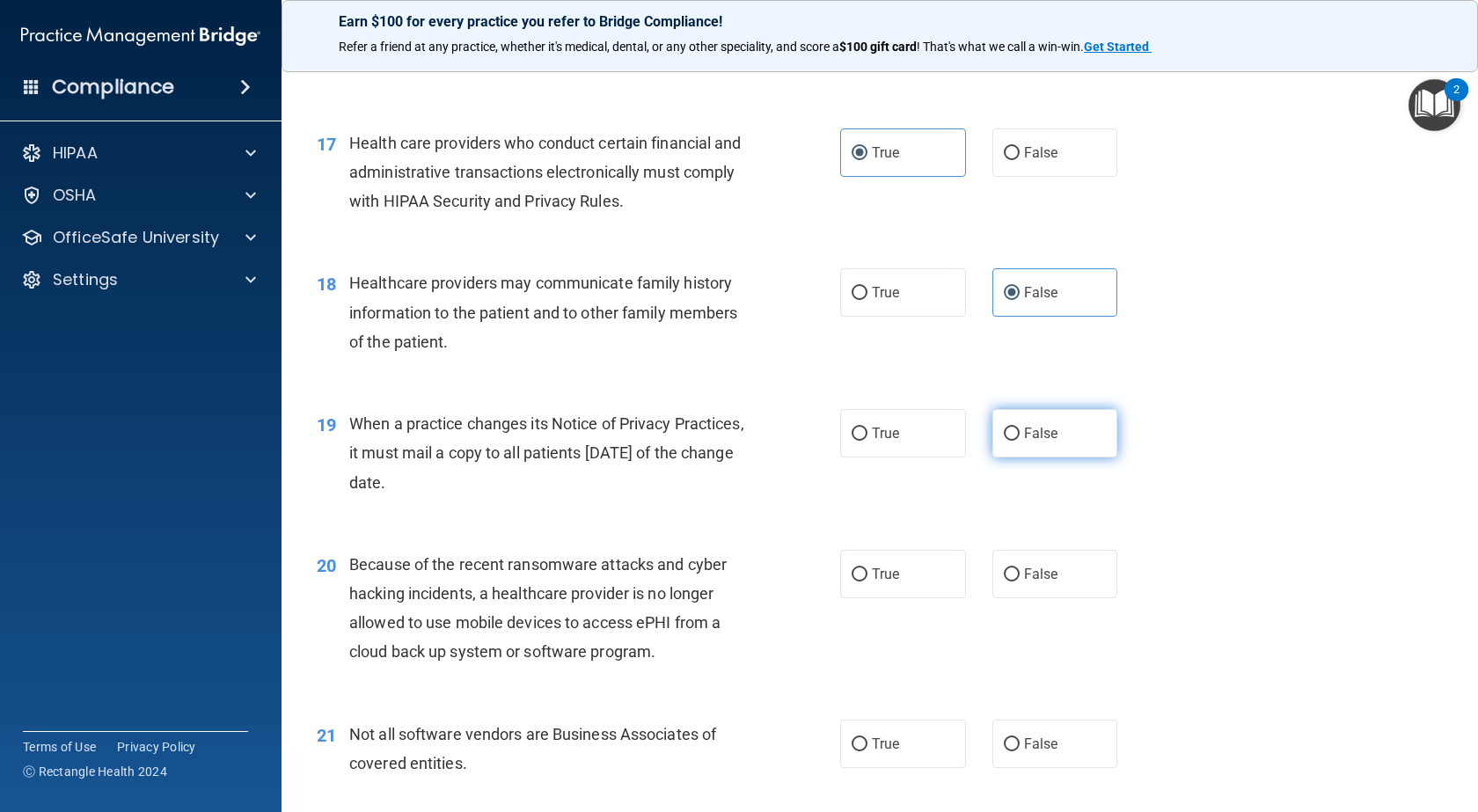
click at [1020, 427] on input "False" at bounding box center [1012, 433] width 16 height 13
radio input "true"
click at [1046, 552] on label "False" at bounding box center [1055, 573] width 126 height 49
click at [1020, 568] on input "False" at bounding box center [1012, 574] width 16 height 13
radio input "true"
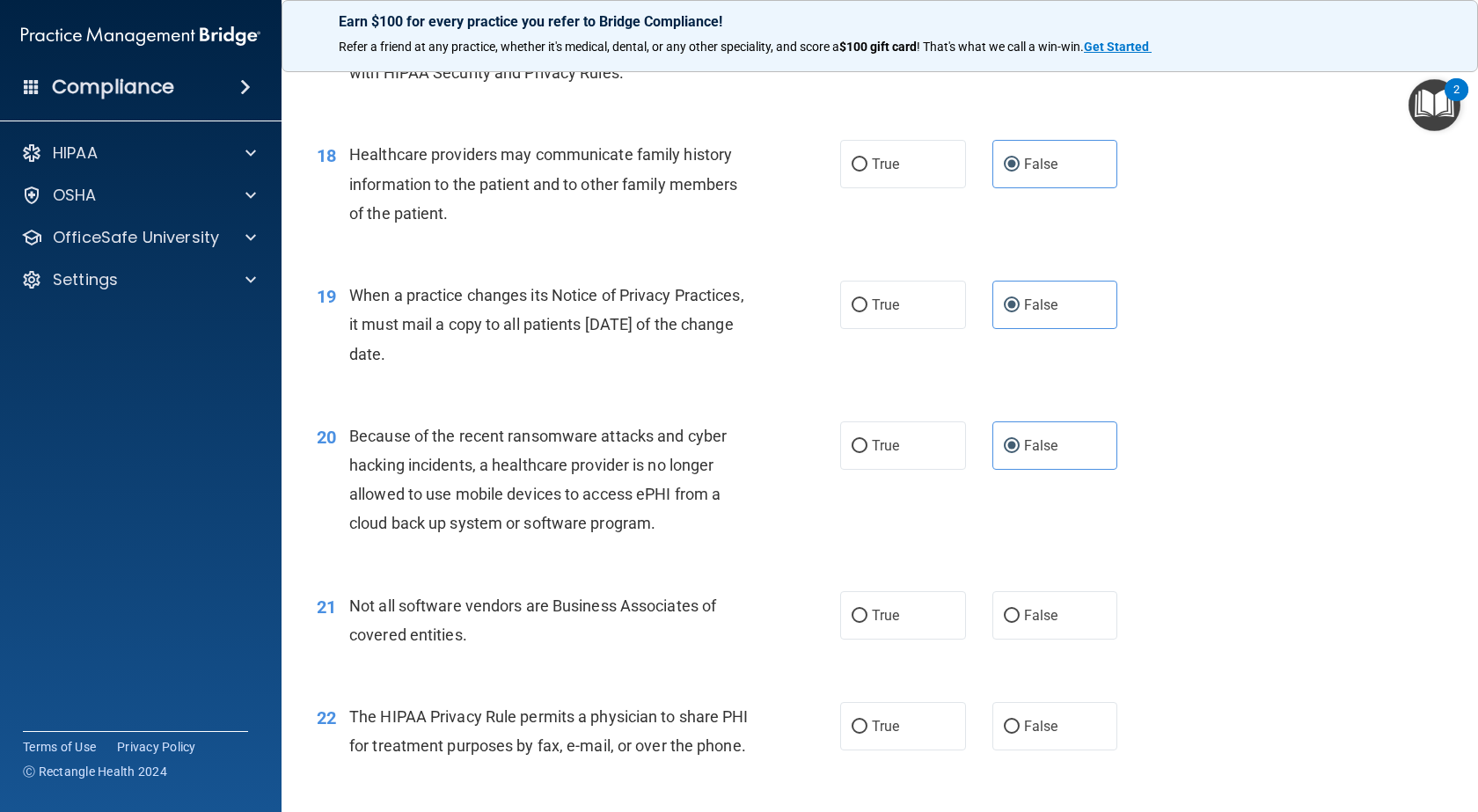
scroll to position [2726, 0]
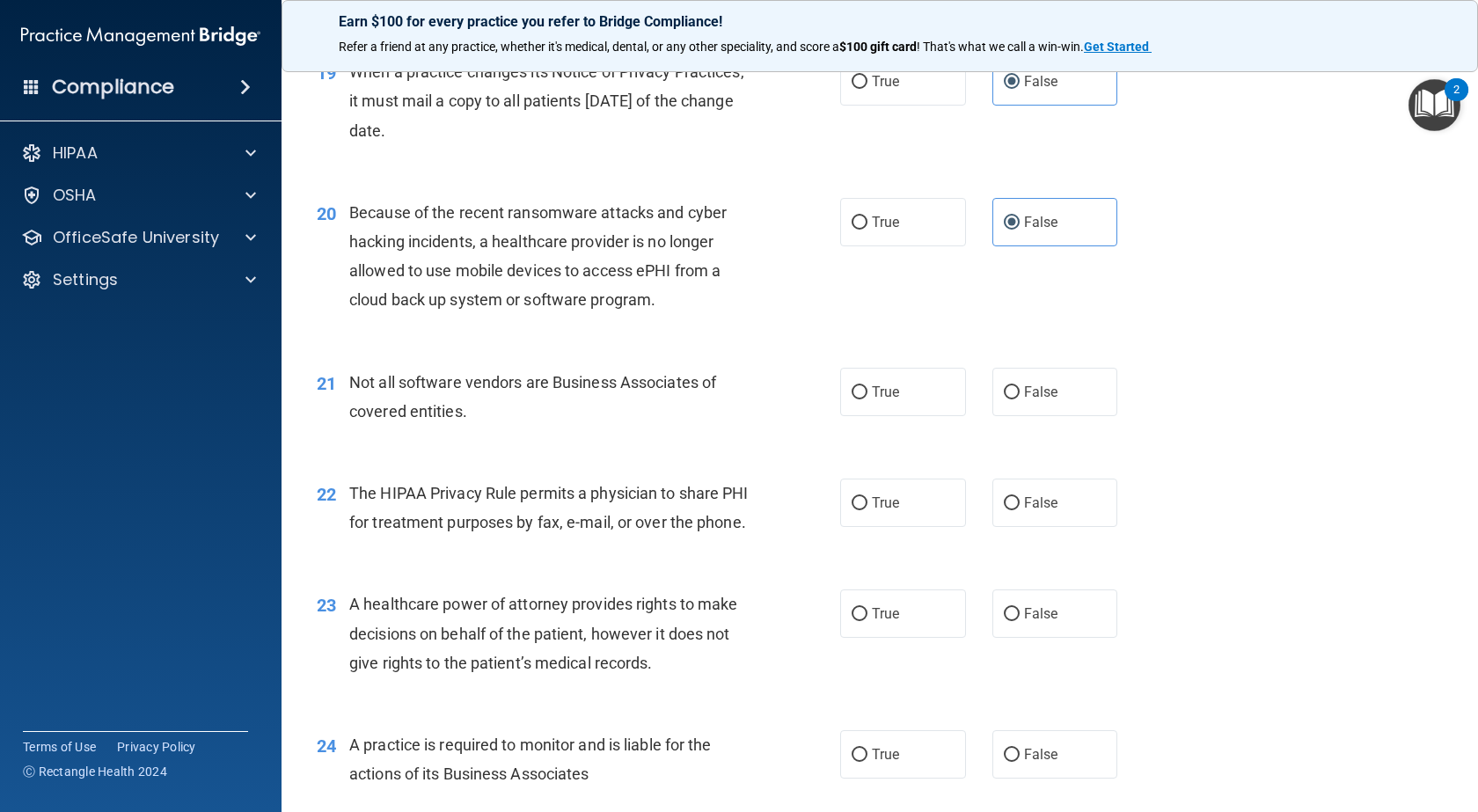
drag, startPoint x: 901, startPoint y: 405, endPoint x: 900, endPoint y: 419, distance: 14.0
click at [900, 404] on label "True" at bounding box center [903, 392] width 126 height 49
click at [868, 400] on input "True" at bounding box center [860, 392] width 16 height 13
radio input "true"
drag, startPoint x: 892, startPoint y: 516, endPoint x: 1126, endPoint y: 464, distance: 239.7
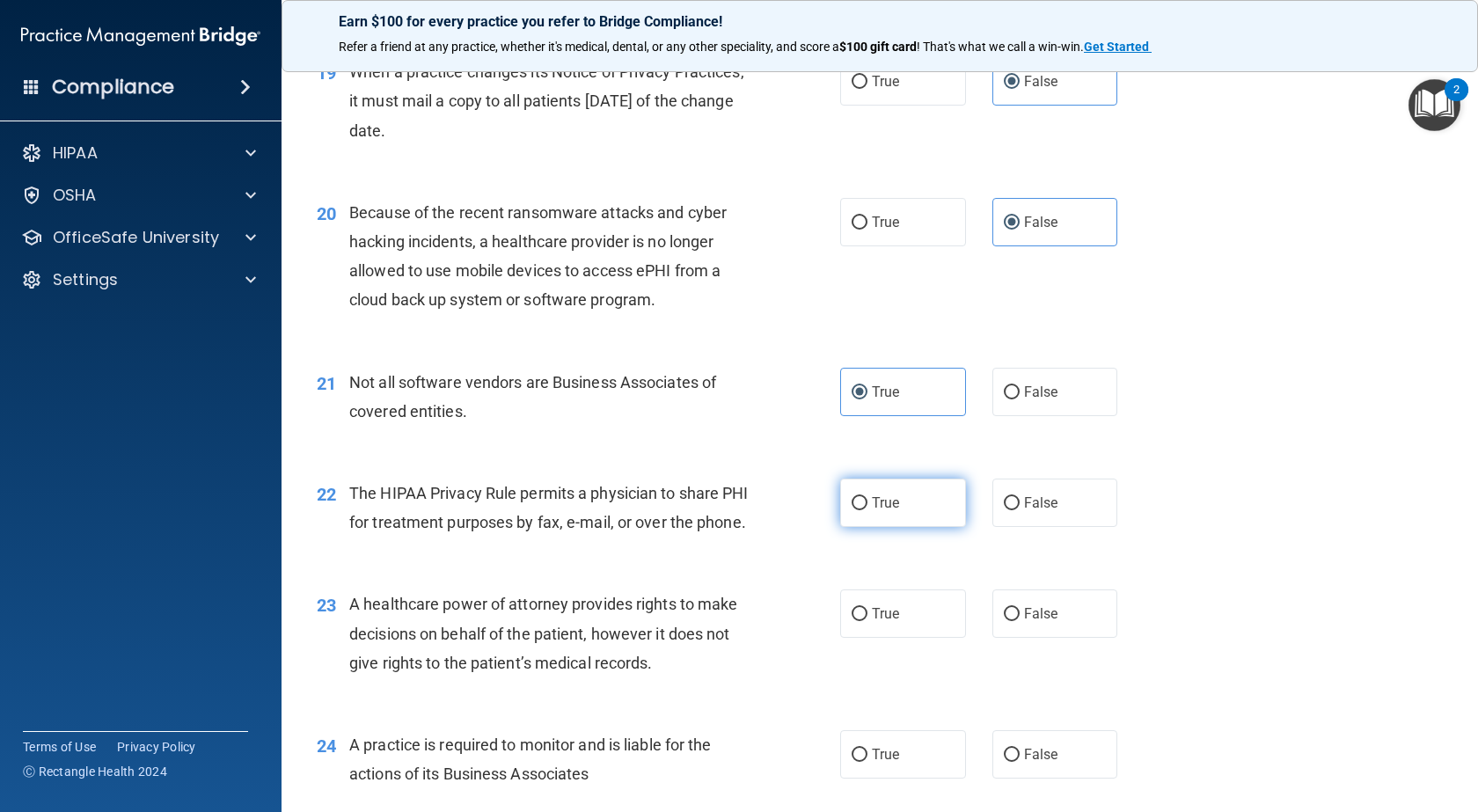
click at [892, 515] on label "True" at bounding box center [903, 503] width 126 height 49
click at [868, 510] on input "True" at bounding box center [860, 503] width 16 height 13
radio input "true"
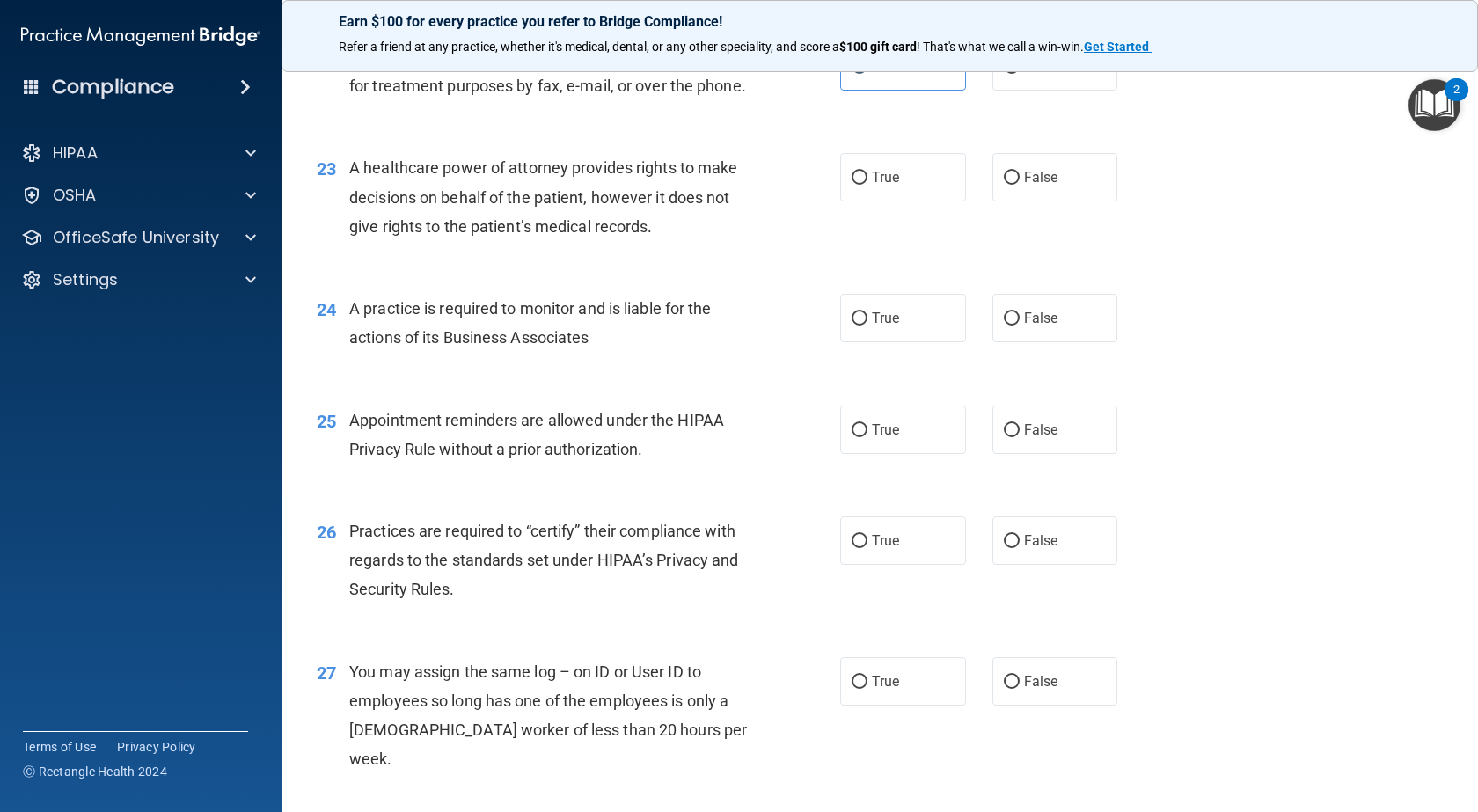
scroll to position [3166, 0]
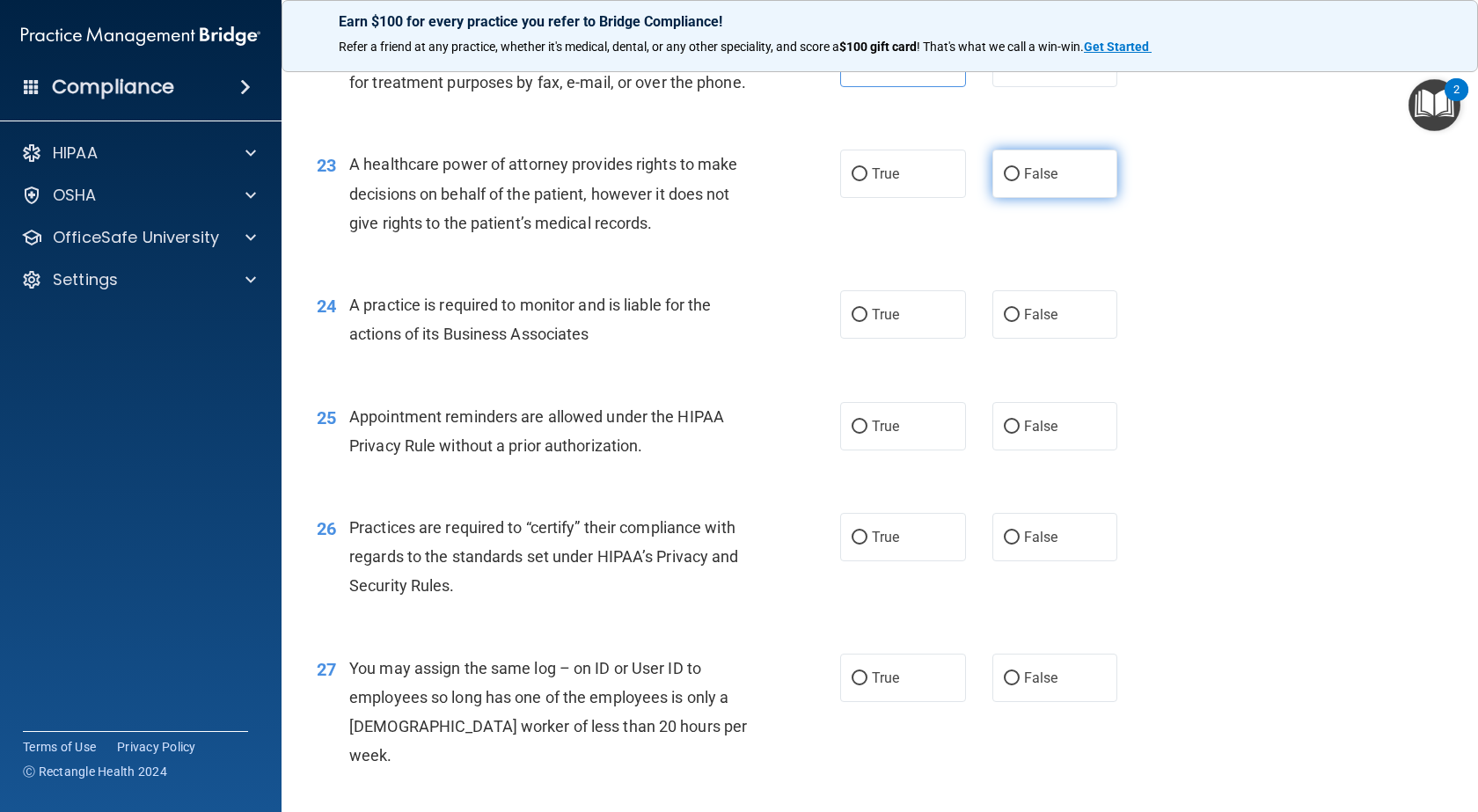
click at [1058, 198] on label "False" at bounding box center [1055, 174] width 126 height 49
click at [1020, 181] on input "False" at bounding box center [1012, 174] width 16 height 13
radio input "true"
drag, startPoint x: 1047, startPoint y: 315, endPoint x: 1053, endPoint y: 339, distance: 24.7
click at [1047, 316] on div "24 A practice is required to monitor and is liable for the actions of its Busin…" at bounding box center [880, 324] width 1153 height 111
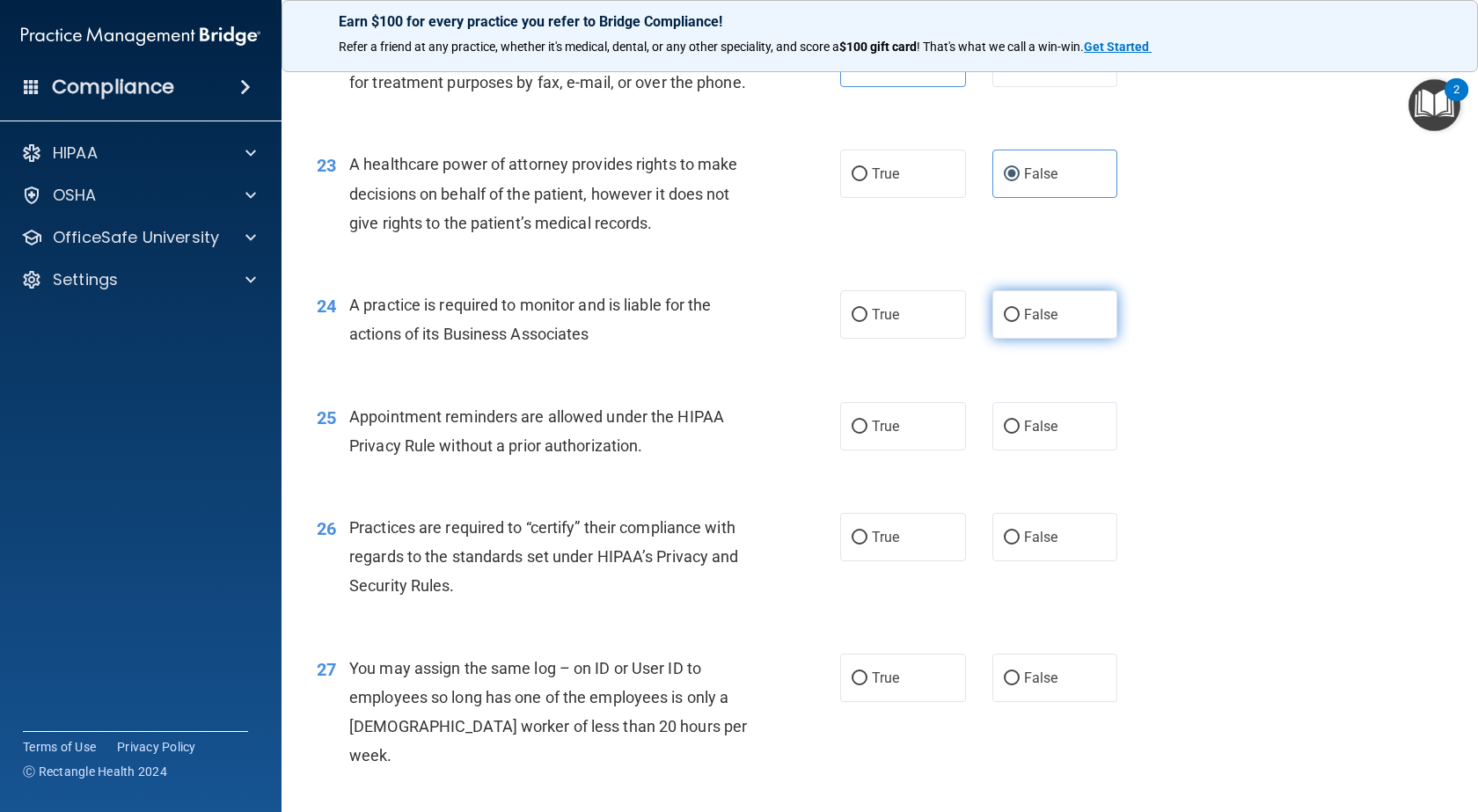
drag, startPoint x: 1053, startPoint y: 339, endPoint x: 1061, endPoint y: 346, distance: 10.6
click at [1053, 338] on label "False" at bounding box center [1055, 314] width 126 height 49
click at [1020, 322] on input "False" at bounding box center [1012, 314] width 16 height 13
radio input "true"
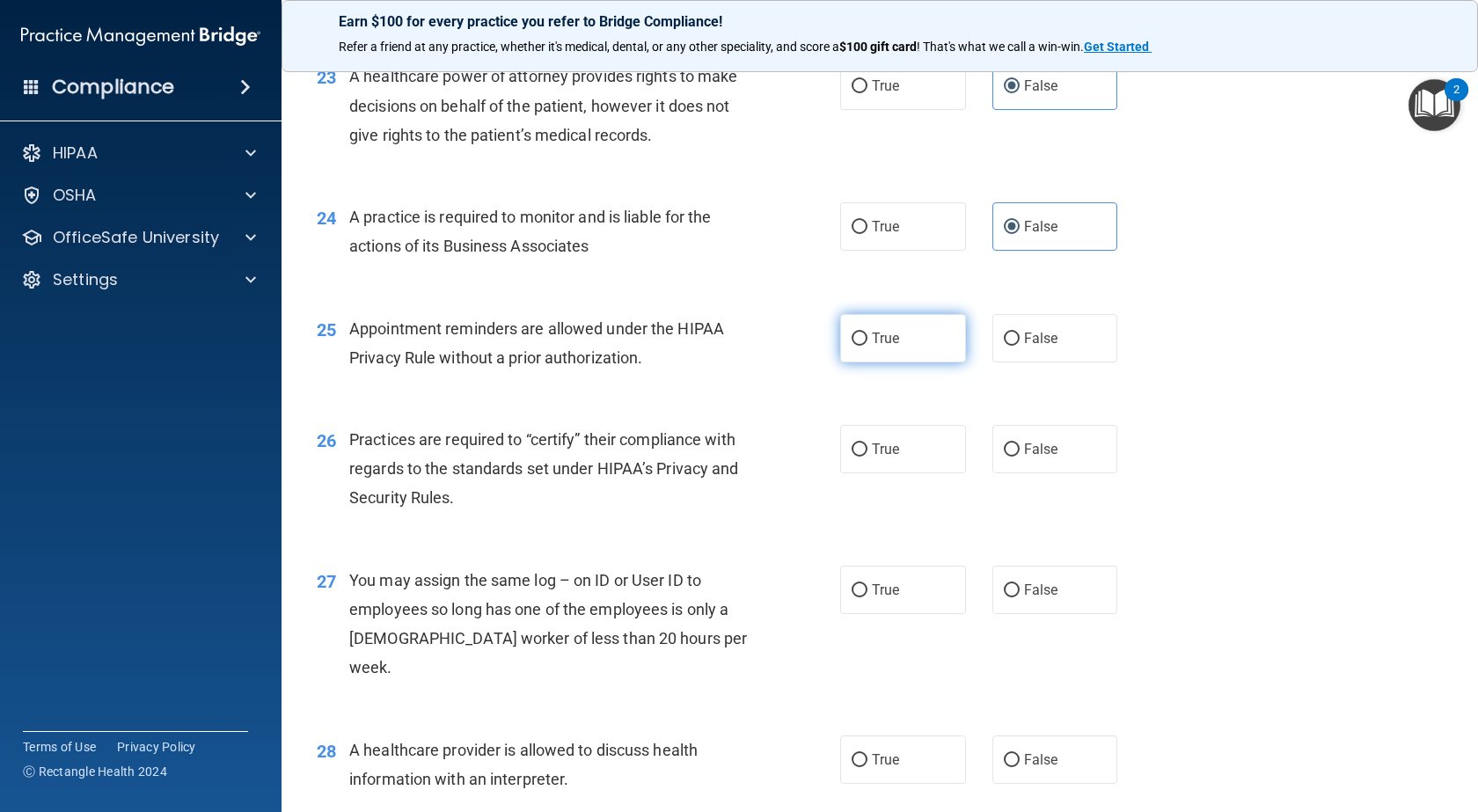
click at [903, 362] on label "True" at bounding box center [903, 338] width 126 height 49
click at [868, 346] on input "True" at bounding box center [860, 338] width 16 height 13
radio input "true"
drag, startPoint x: 1018, startPoint y: 482, endPoint x: 1030, endPoint y: 510, distance: 30.5
click at [1024, 457] on span "False" at bounding box center [1041, 448] width 35 height 17
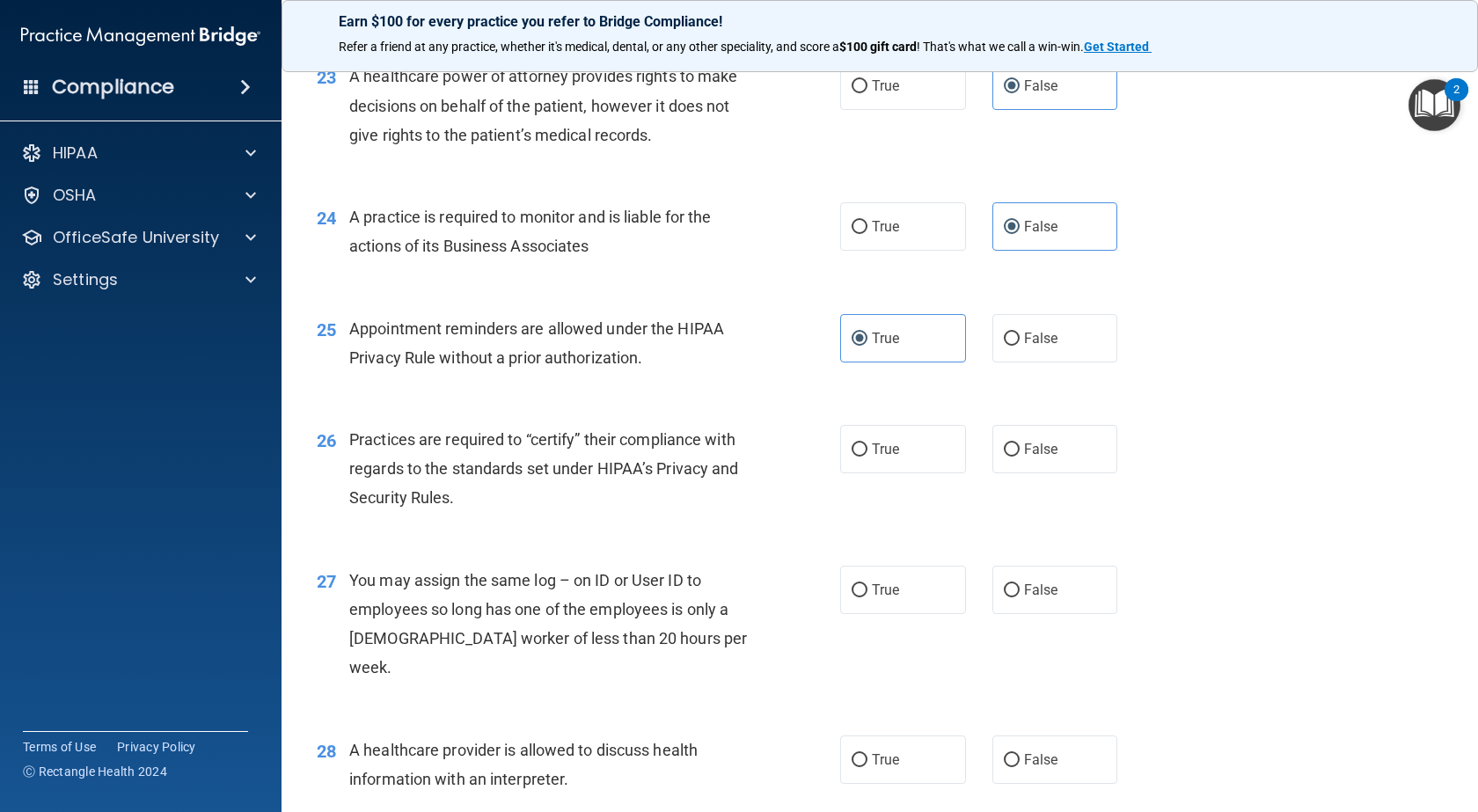
click at [1018, 456] on input "False" at bounding box center [1012, 449] width 16 height 13
radio input "true"
click at [1030, 598] on span "False" at bounding box center [1041, 589] width 35 height 17
click at [1020, 597] on input "False" at bounding box center [1012, 590] width 16 height 13
radio input "true"
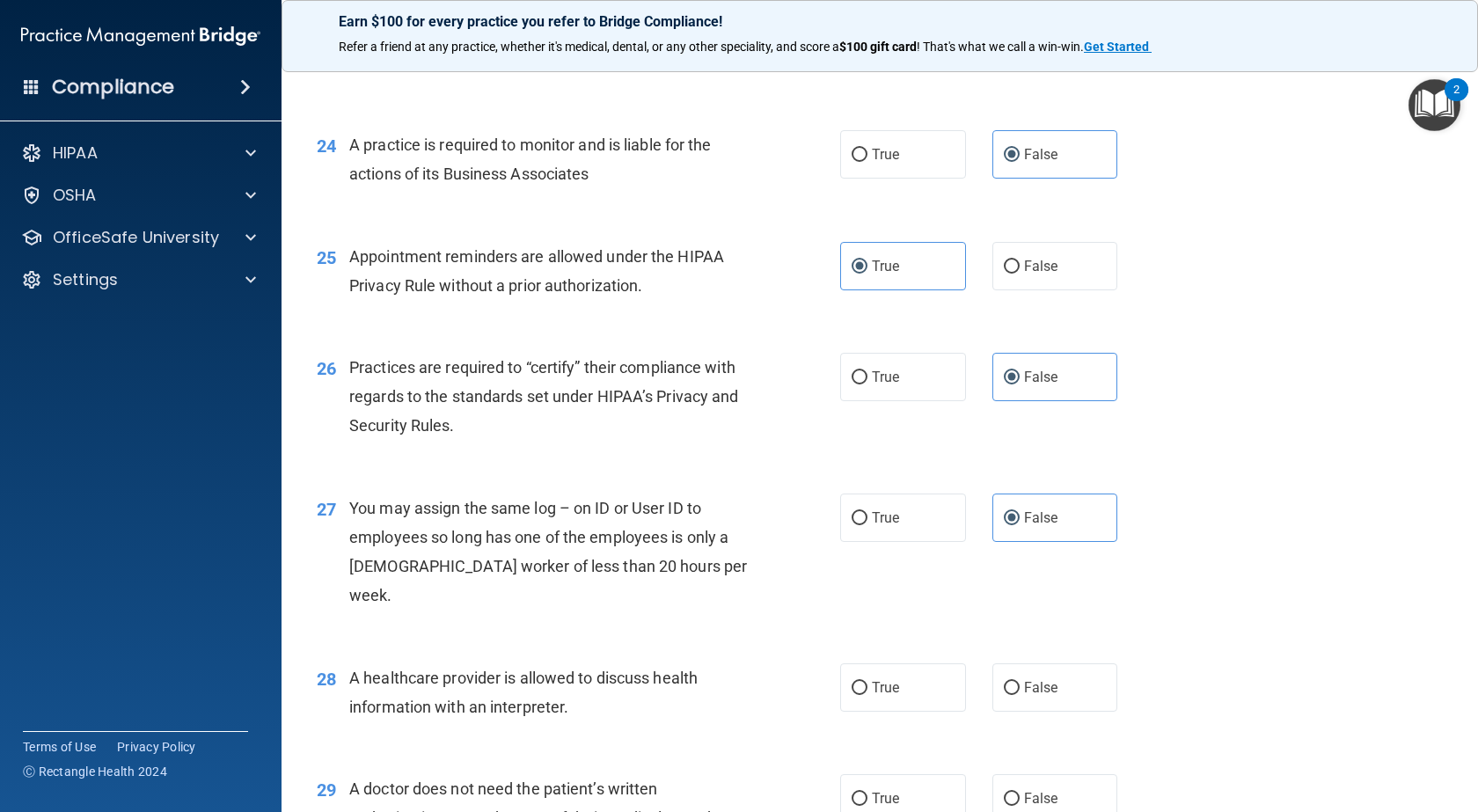
scroll to position [3606, 0]
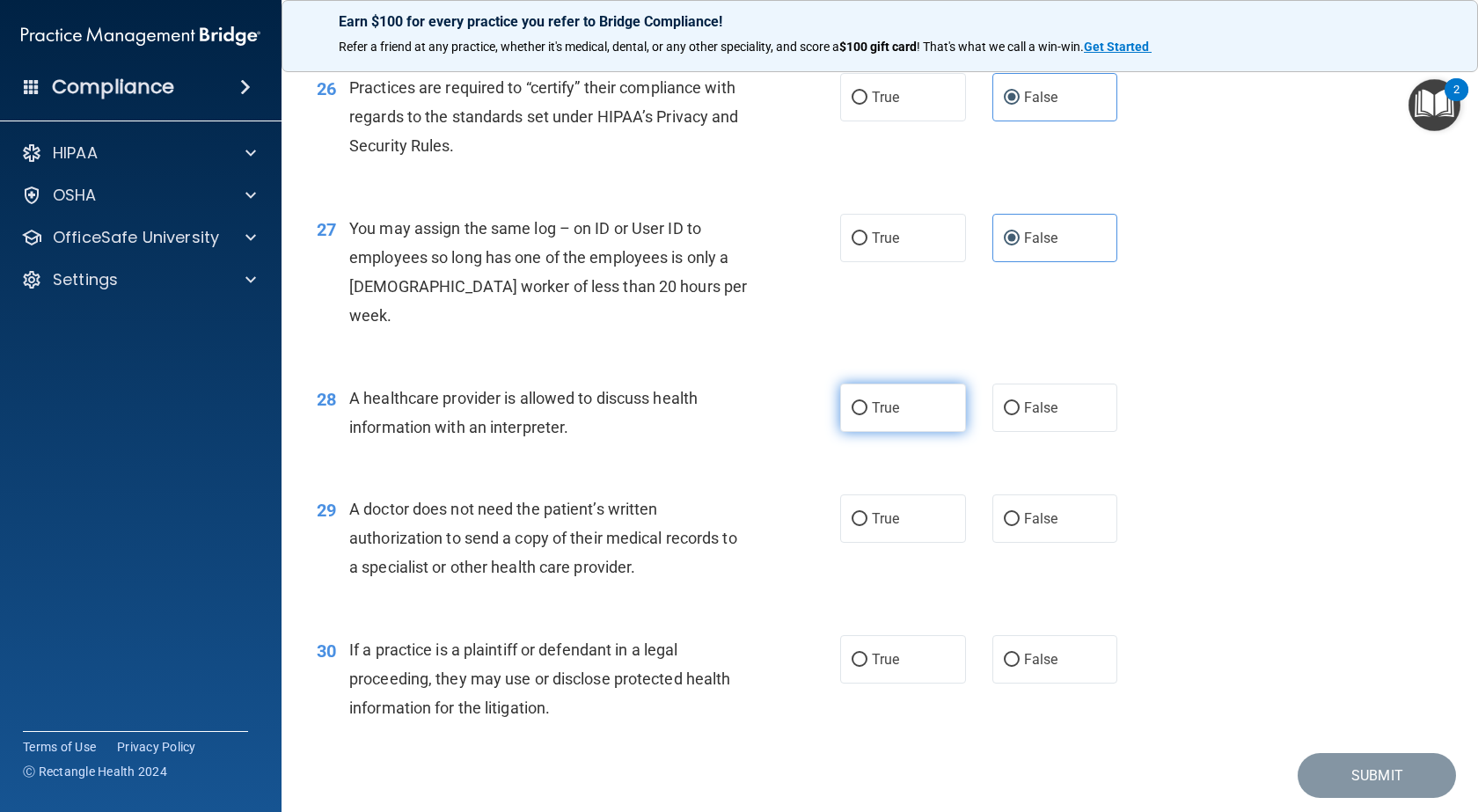
click at [893, 423] on label "True" at bounding box center [903, 407] width 126 height 49
click at [868, 415] on input "True" at bounding box center [860, 407] width 16 height 13
radio input "true"
click at [888, 525] on span "True" at bounding box center [885, 518] width 27 height 17
click at [868, 525] on input "True" at bounding box center [860, 519] width 16 height 13
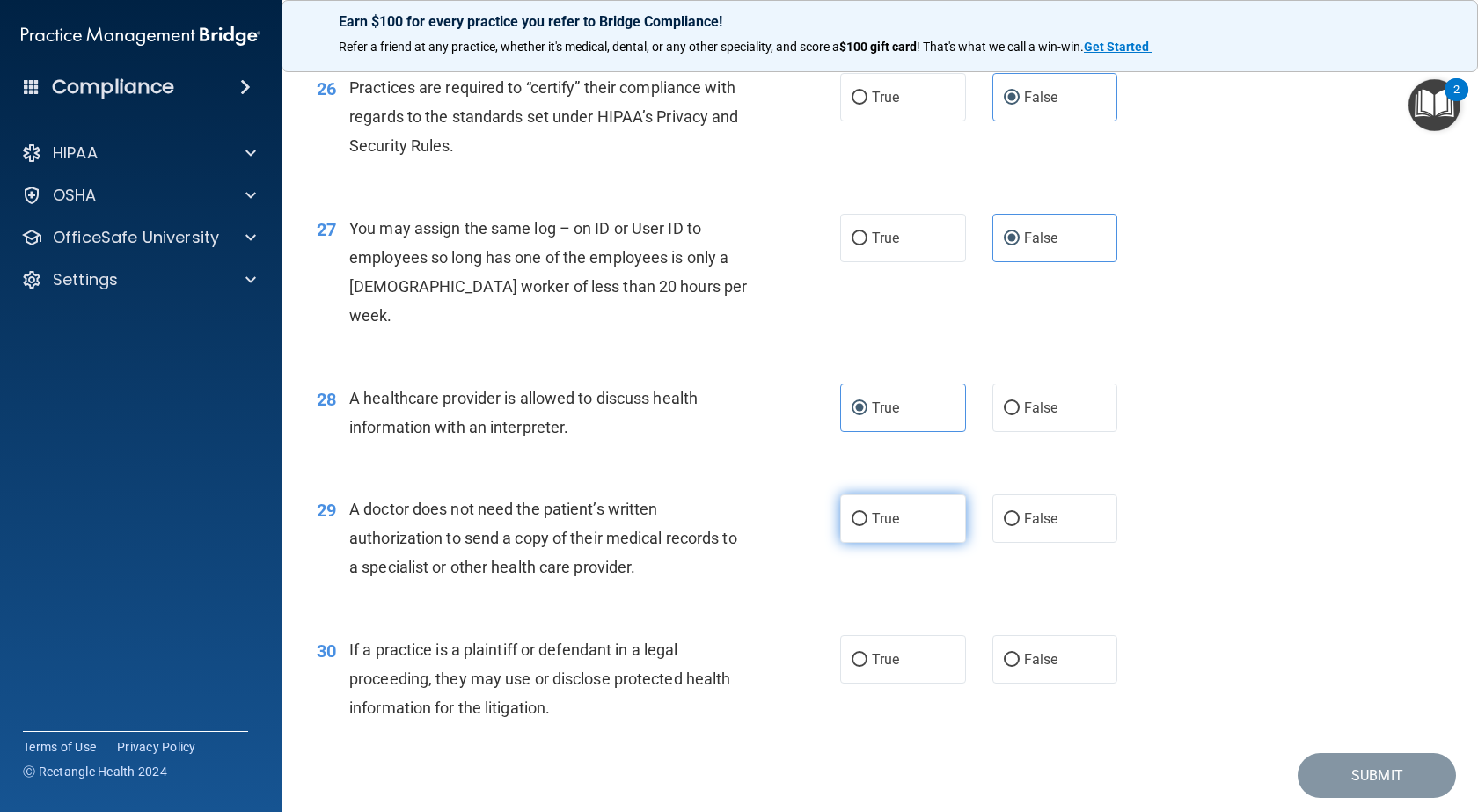
radio input "true"
drag, startPoint x: 876, startPoint y: 681, endPoint x: 890, endPoint y: 676, distance: 14.9
click at [879, 681] on label "True" at bounding box center [903, 658] width 126 height 49
click at [868, 666] on input "True" at bounding box center [860, 659] width 16 height 13
radio input "true"
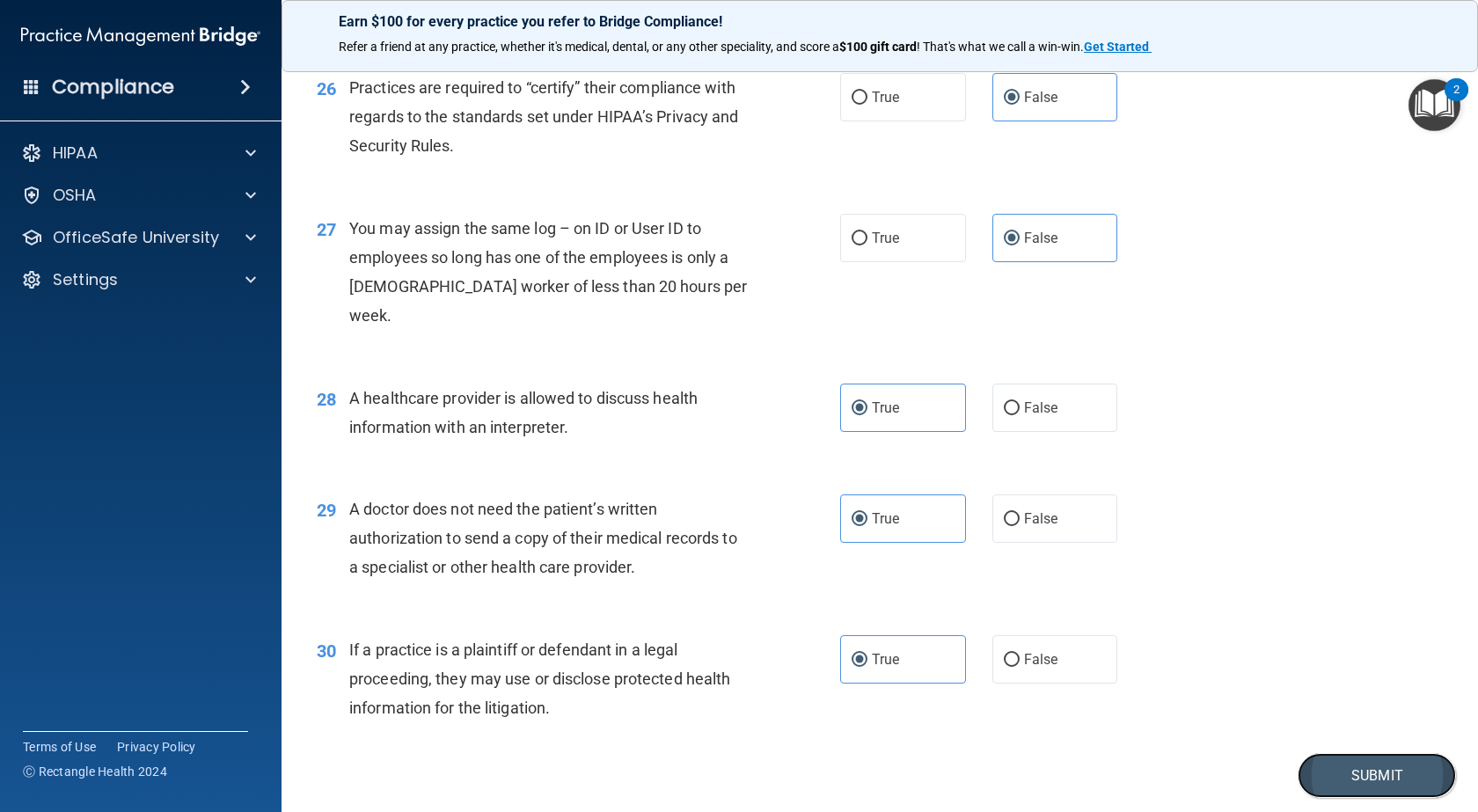
click at [1307, 768] on button "Submit" at bounding box center [1377, 774] width 159 height 45
click at [1342, 779] on button "Submit" at bounding box center [1377, 774] width 159 height 45
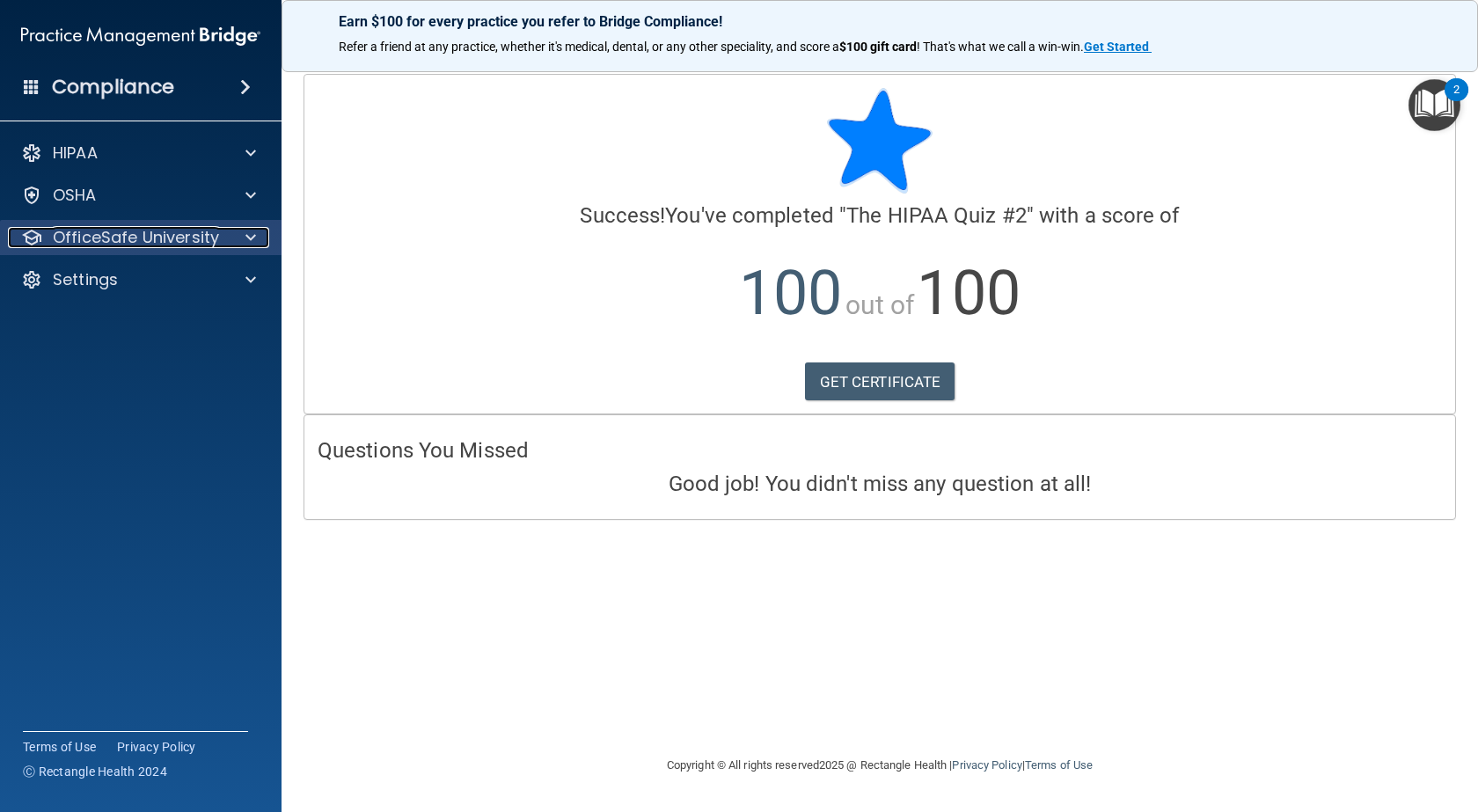
click at [131, 241] on p "OfficeSafe University" at bounding box center [136, 237] width 167 height 21
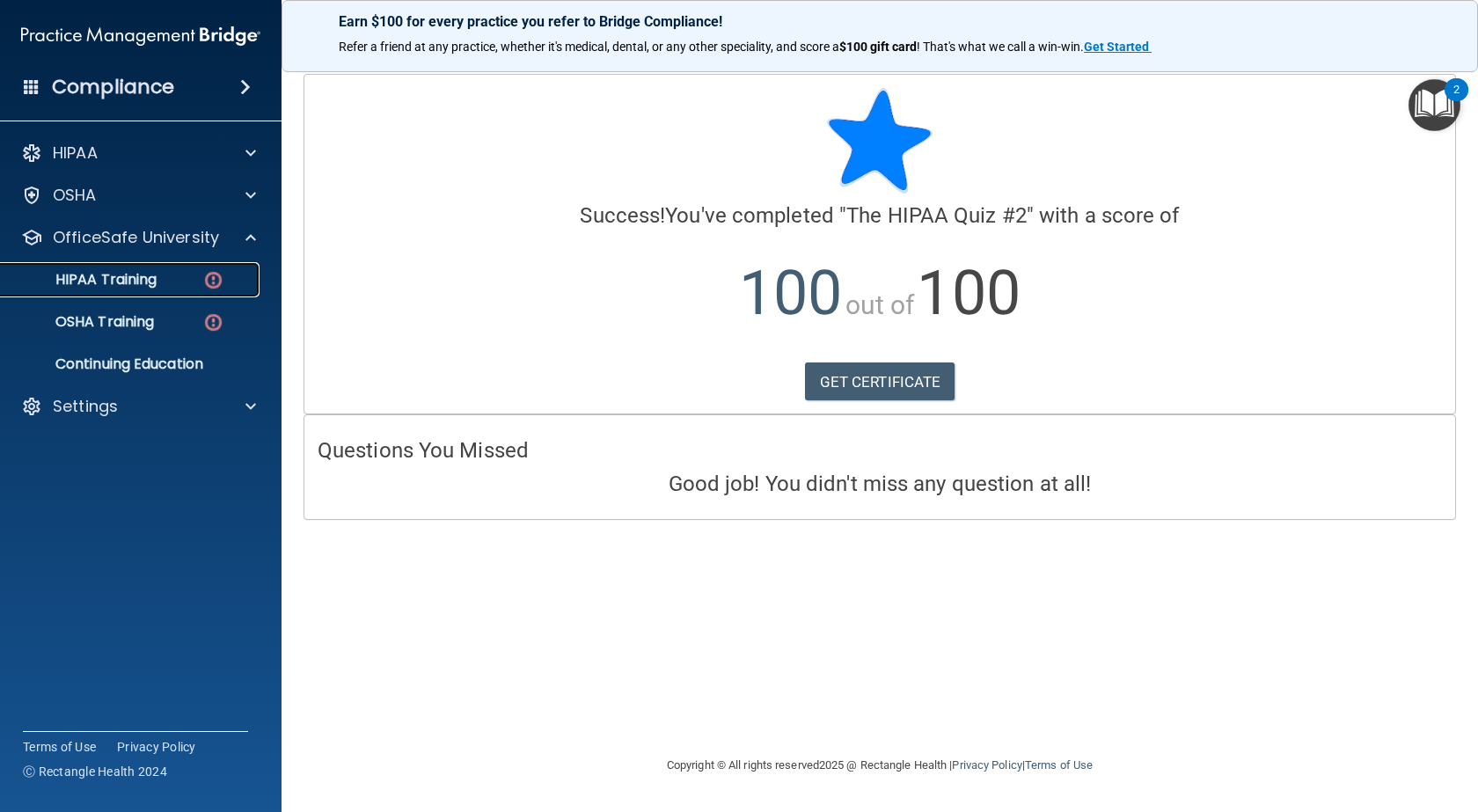
click at [213, 289] on img at bounding box center [213, 280] width 22 height 22
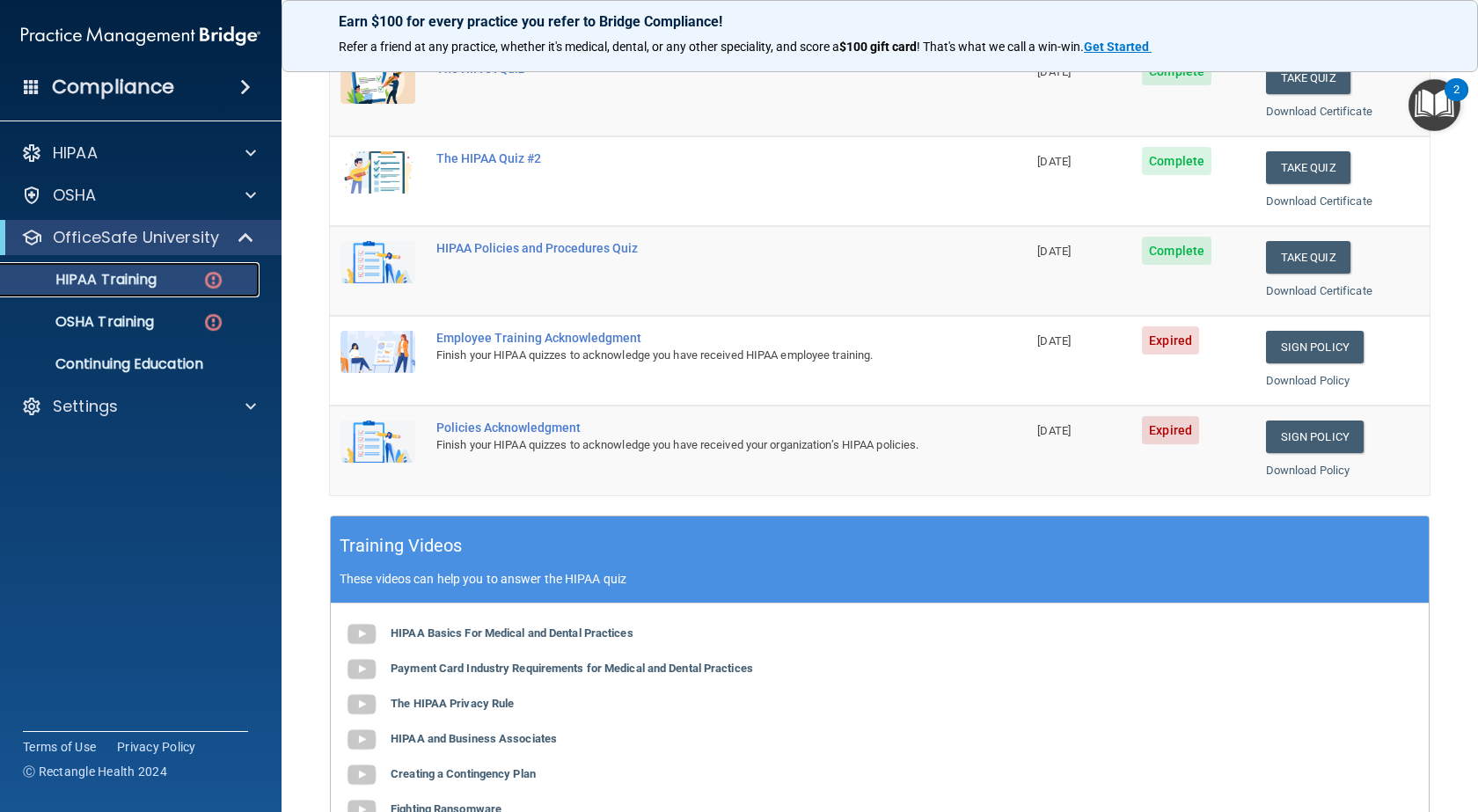
scroll to position [264, 0]
click at [1301, 359] on link "Sign Policy" at bounding box center [1314, 346] width 97 height 33
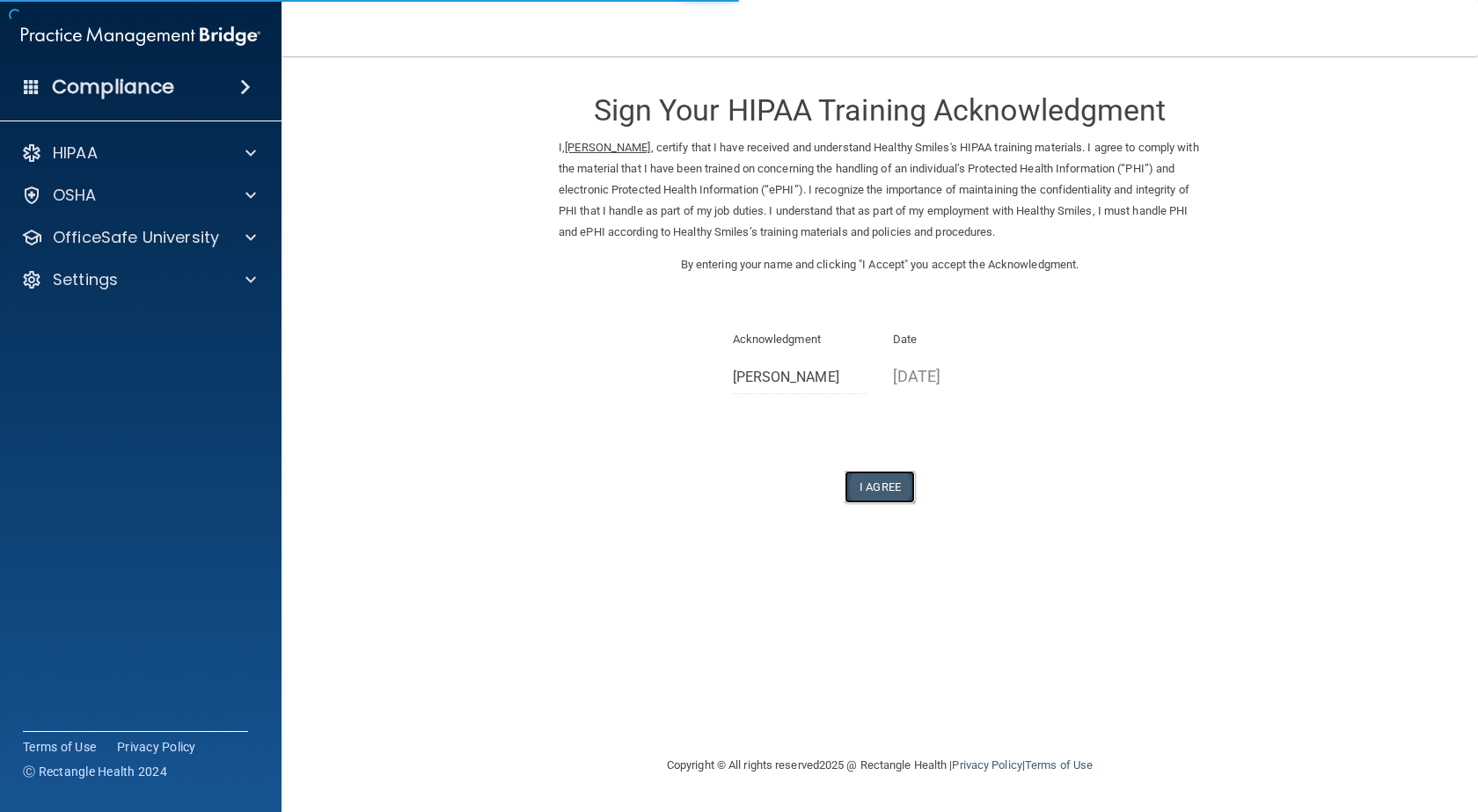
click at [876, 480] on button "I Agree" at bounding box center [880, 487] width 70 height 33
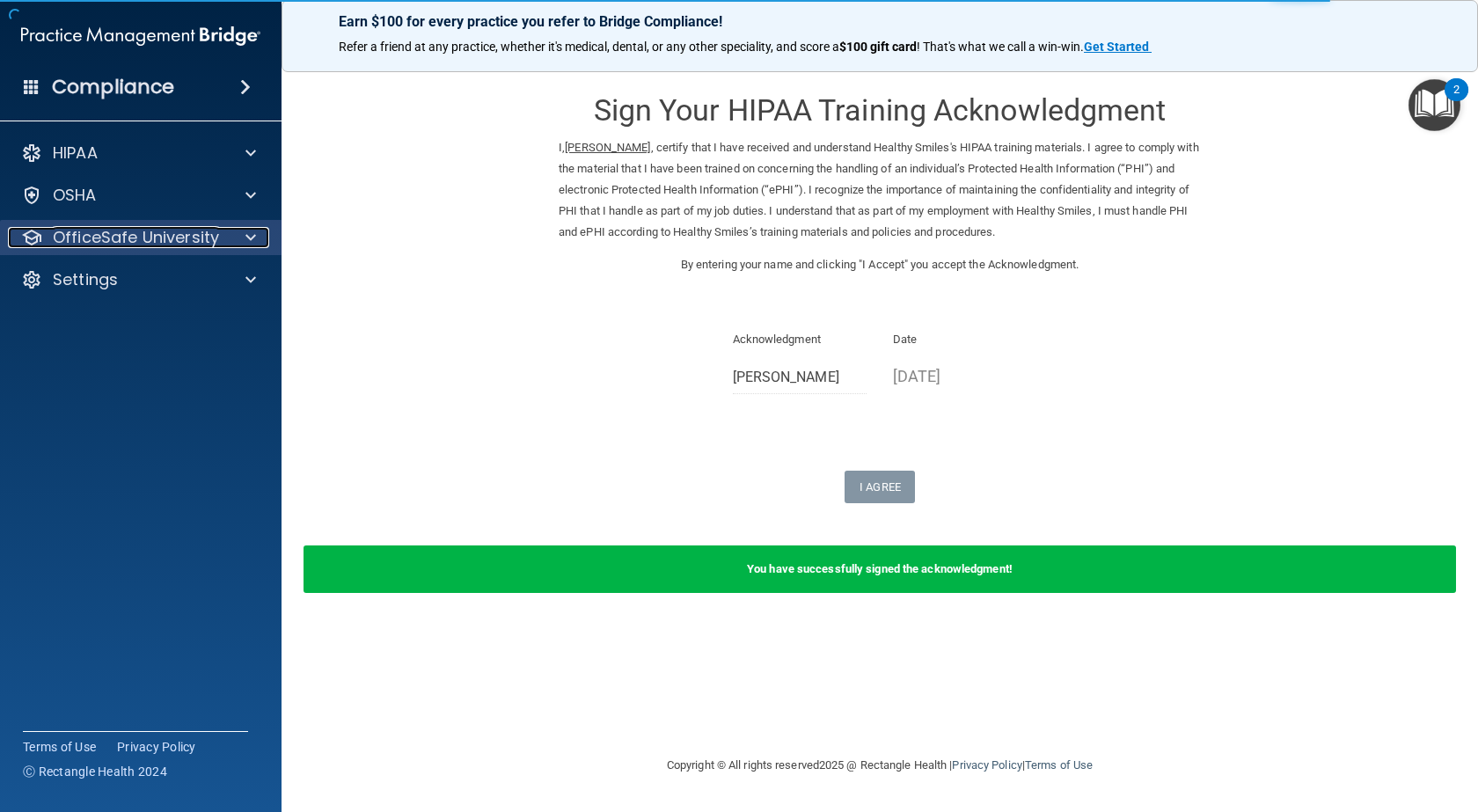
click at [226, 246] on div at bounding box center [248, 237] width 44 height 21
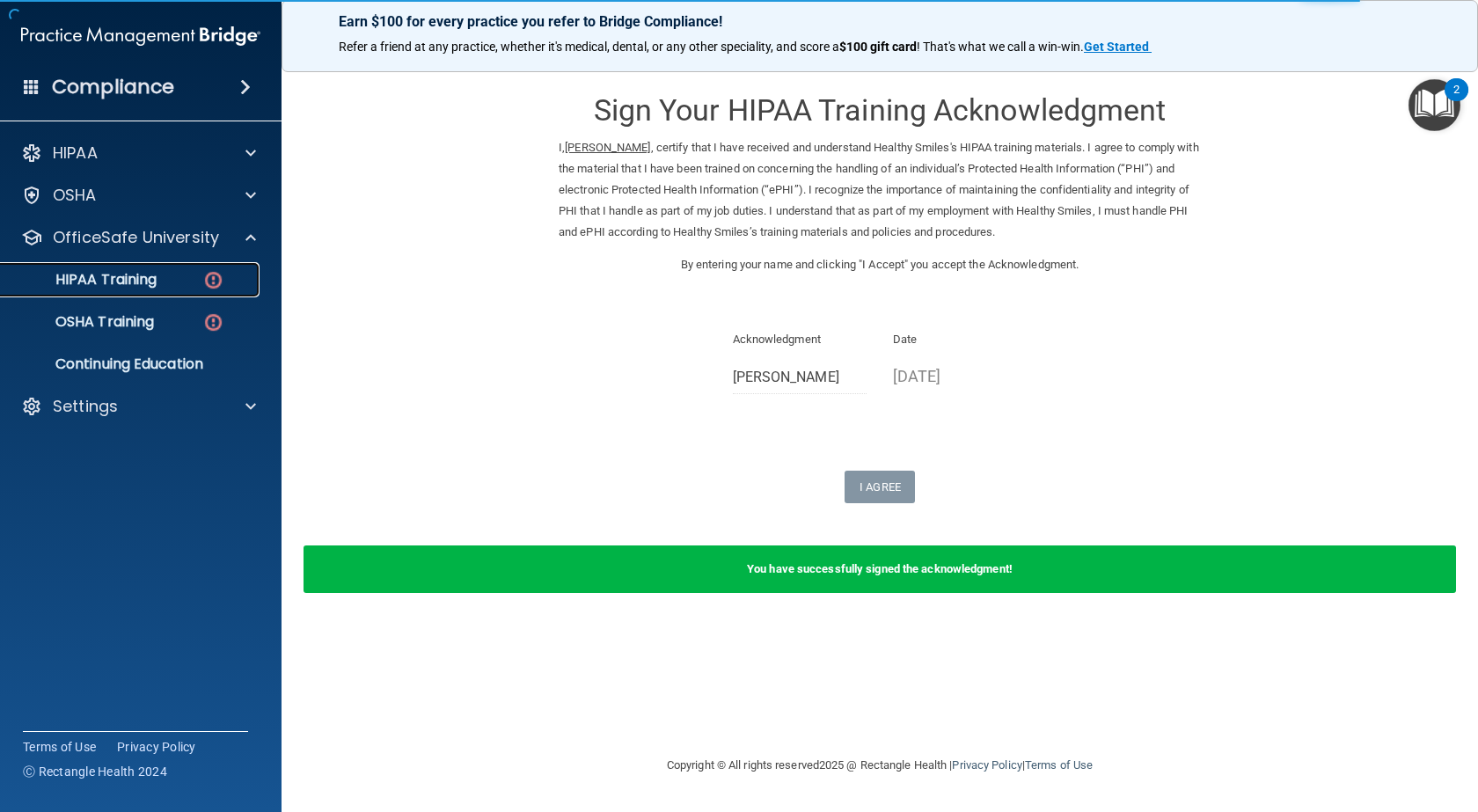
drag, startPoint x: 149, startPoint y: 277, endPoint x: 159, endPoint y: 273, distance: 10.8
click at [149, 278] on p "HIPAA Training" at bounding box center [84, 280] width 145 height 18
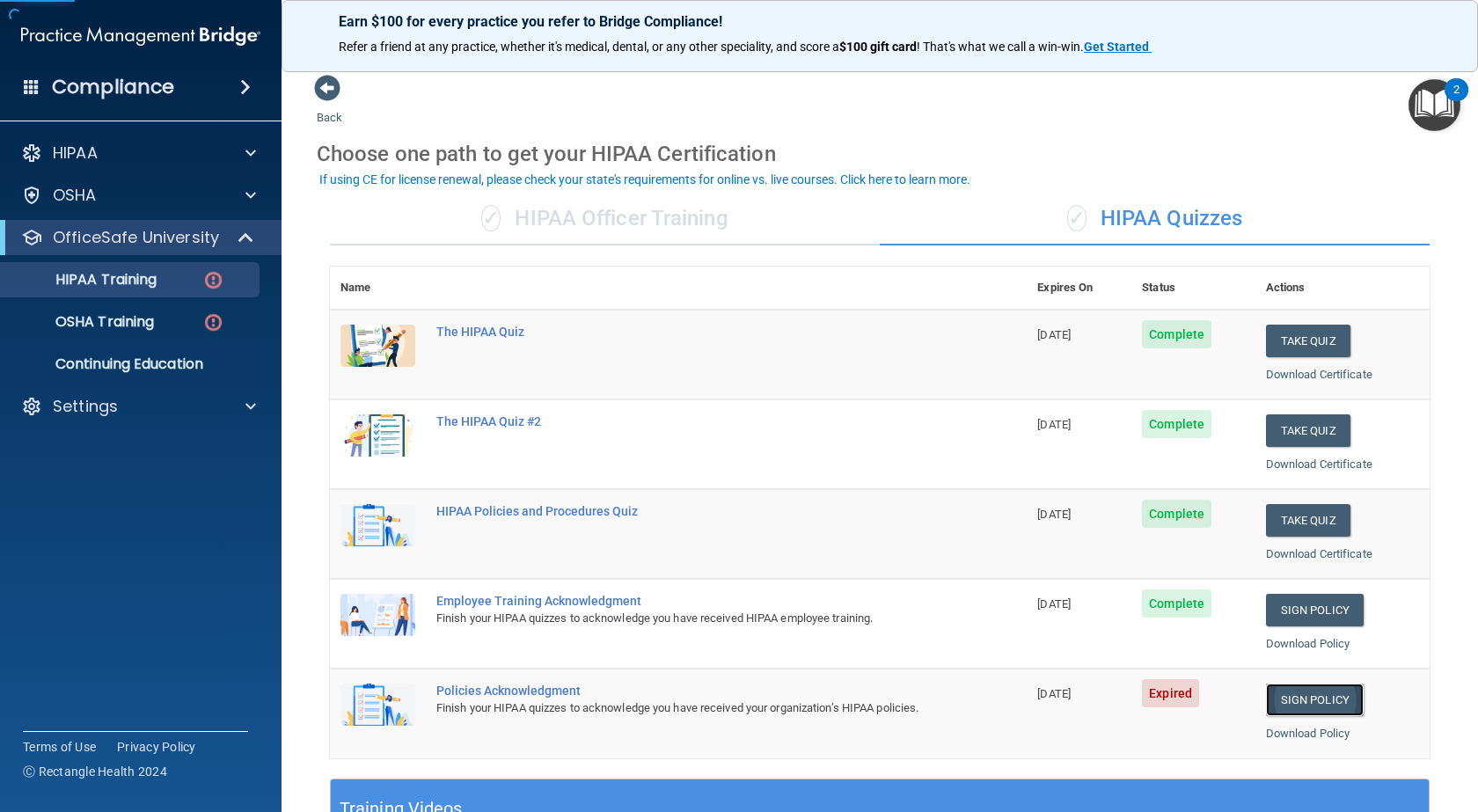
click at [1315, 709] on link "Sign Policy" at bounding box center [1314, 699] width 97 height 33
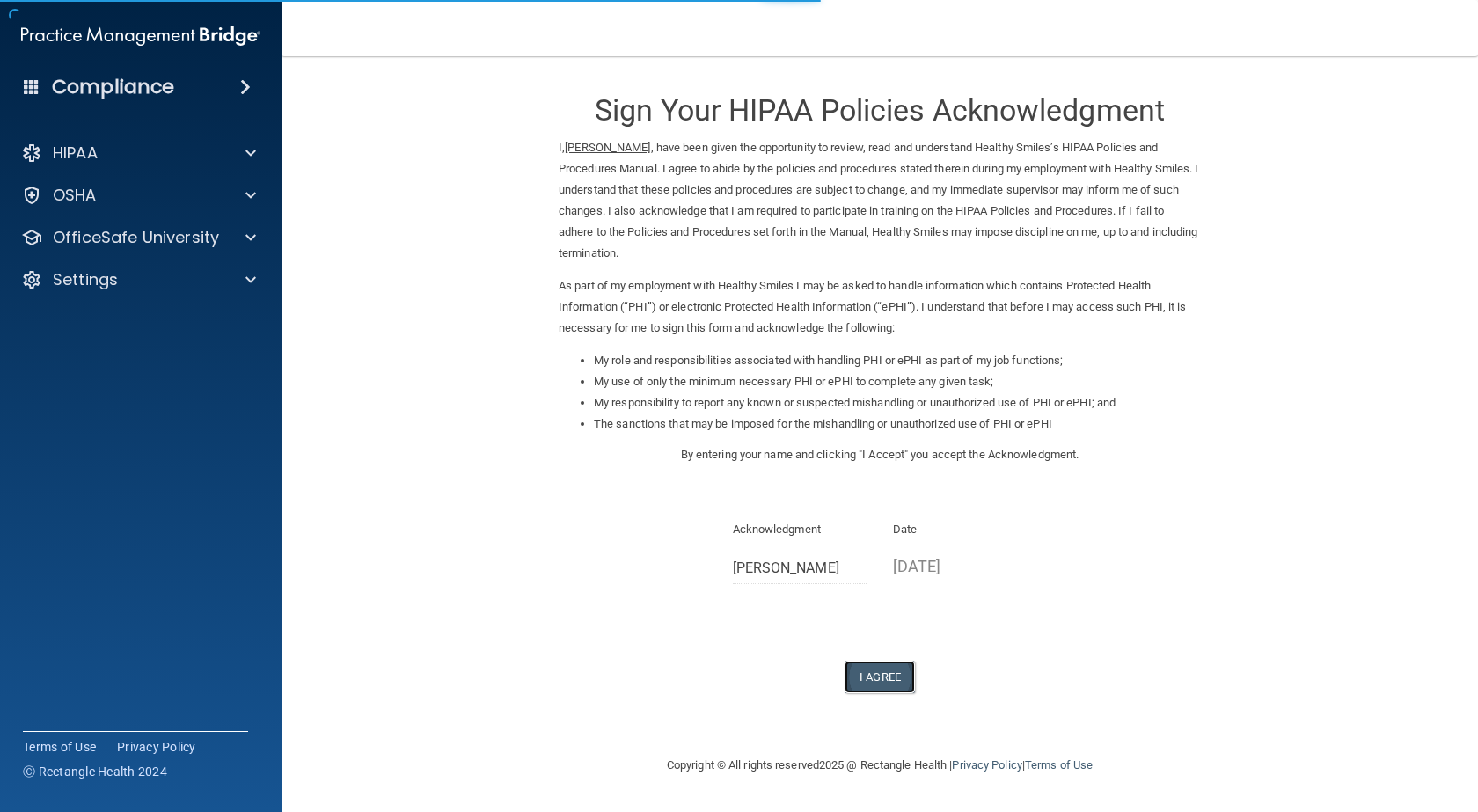
click at [892, 673] on button "I Agree" at bounding box center [880, 676] width 70 height 33
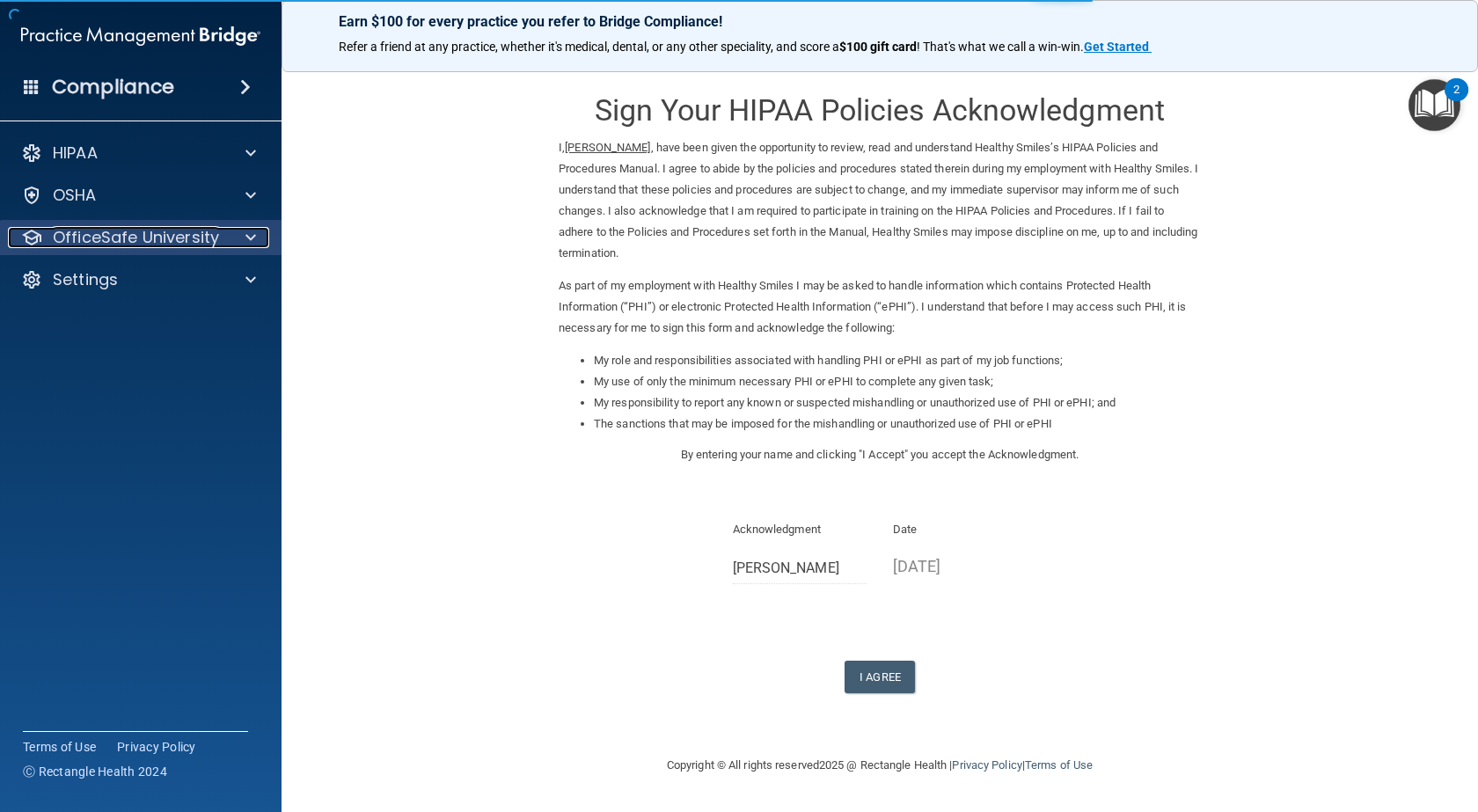
click at [193, 240] on p "OfficeSafe University" at bounding box center [136, 237] width 167 height 21
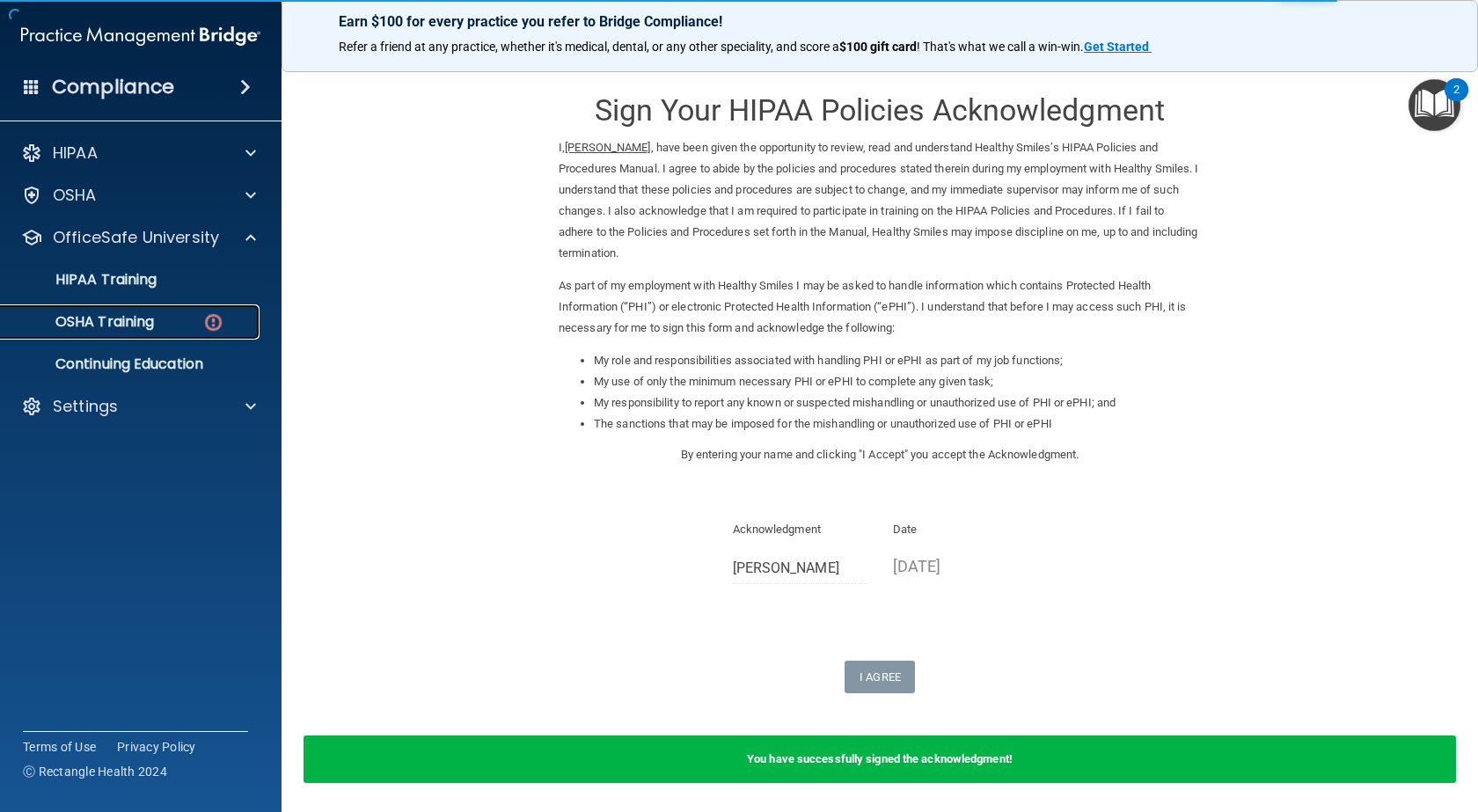
click at [158, 320] on div "OSHA Training" at bounding box center [132, 322] width 240 height 18
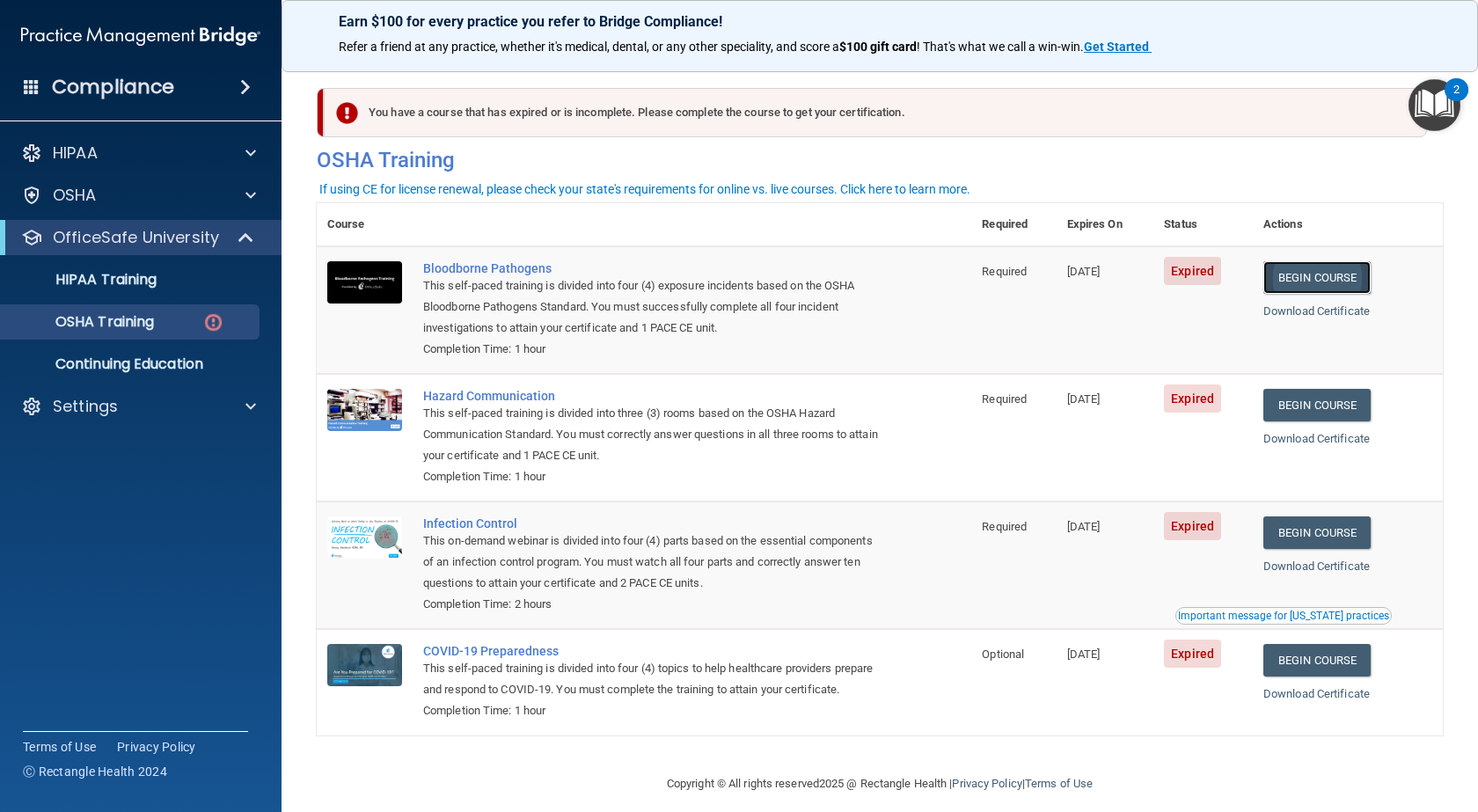
click at [1289, 279] on link "Begin Course" at bounding box center [1317, 277] width 107 height 33
